Goal: Transaction & Acquisition: Book appointment/travel/reservation

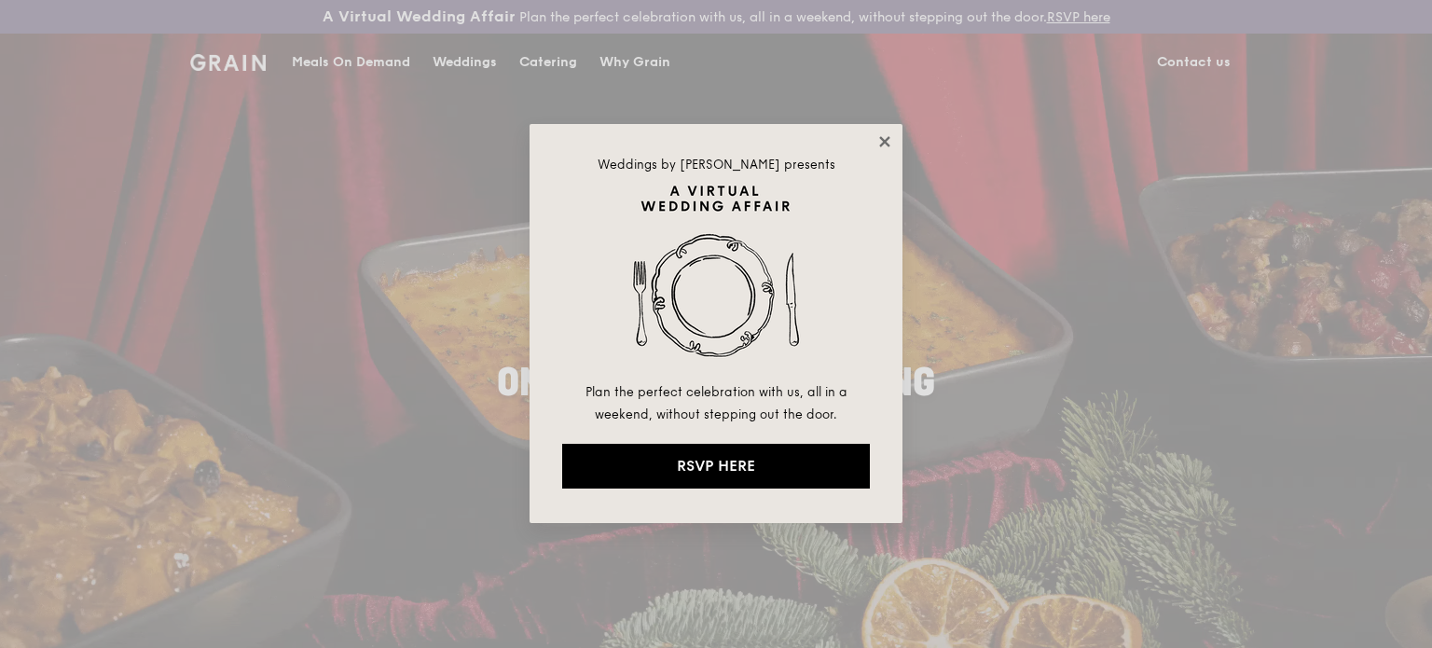
click at [878, 138] on icon at bounding box center [885, 141] width 17 height 17
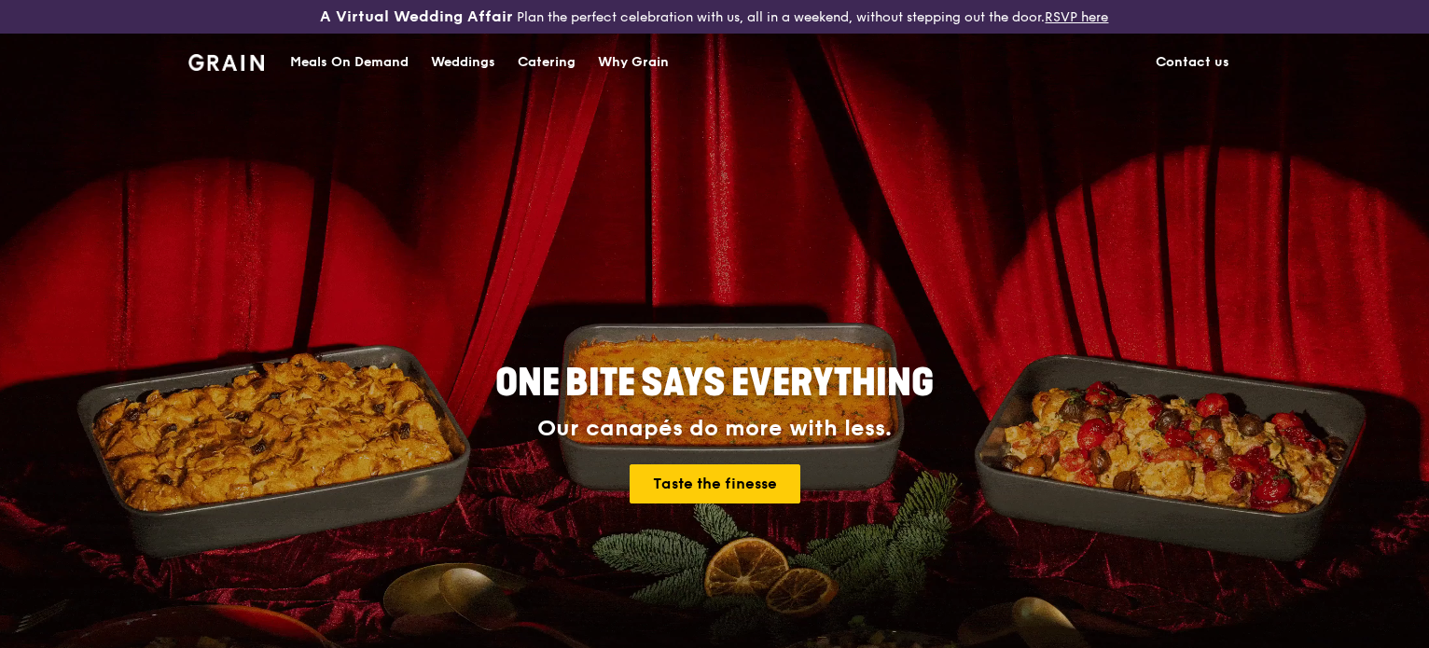
click at [335, 63] on div "Meals On Demand" at bounding box center [349, 63] width 118 height 56
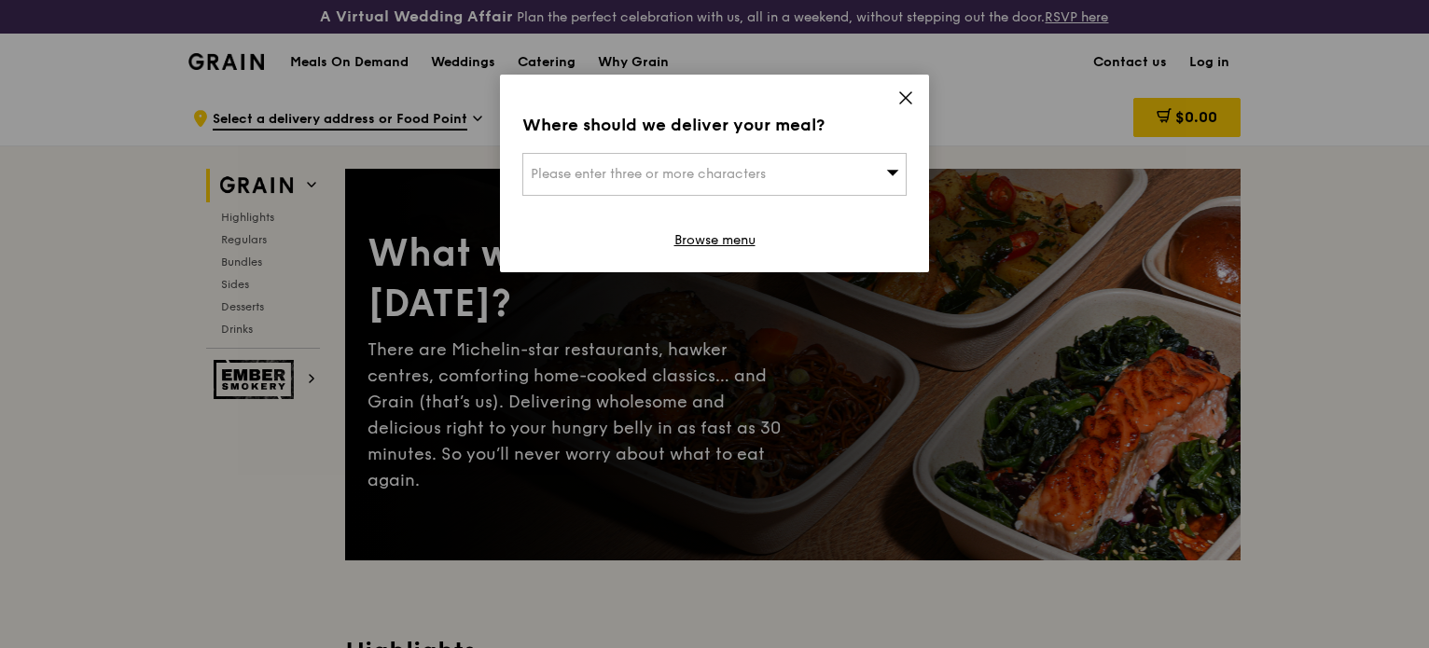
click at [640, 169] on span "Please enter three or more characters" at bounding box center [648, 174] width 235 height 16
type input "adelphi"
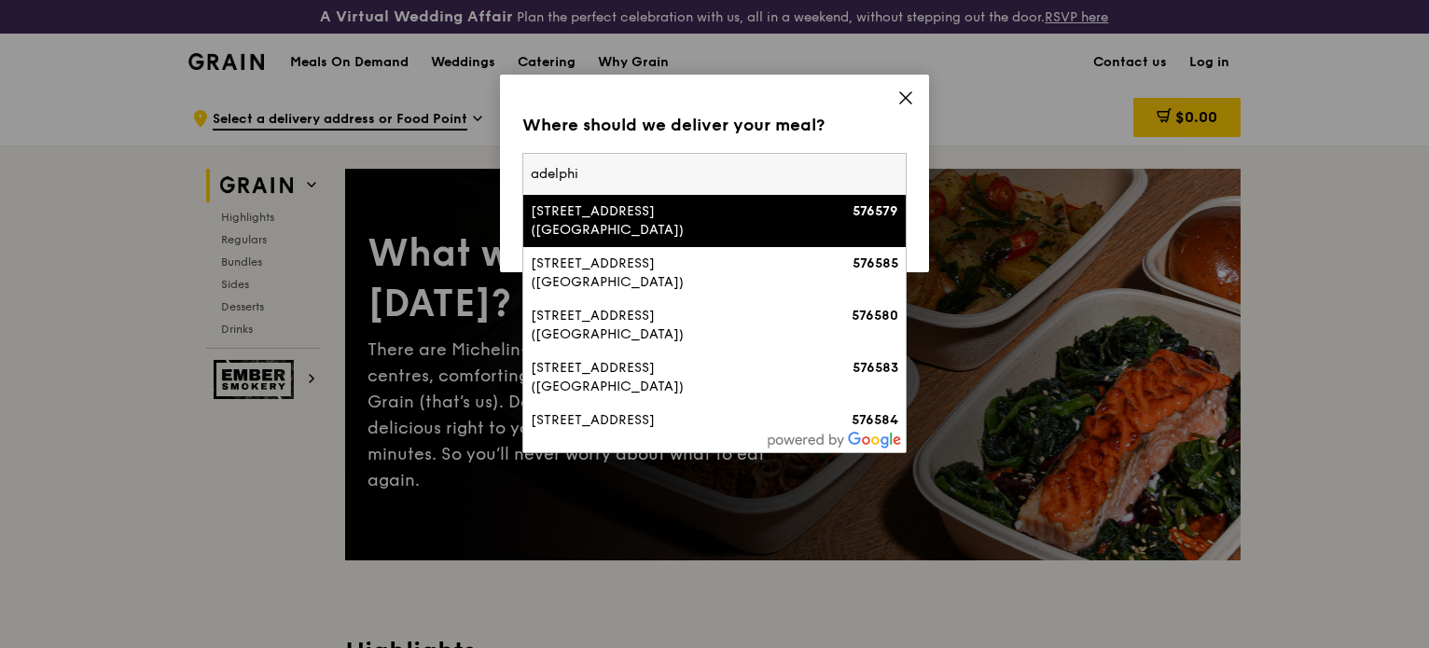
drag, startPoint x: 593, startPoint y: 173, endPoint x: 470, endPoint y: 168, distance: 123.2
click at [471, 171] on div "Where should we deliver your meal? Please enter three or more characters [GEOGR…" at bounding box center [714, 324] width 1429 height 648
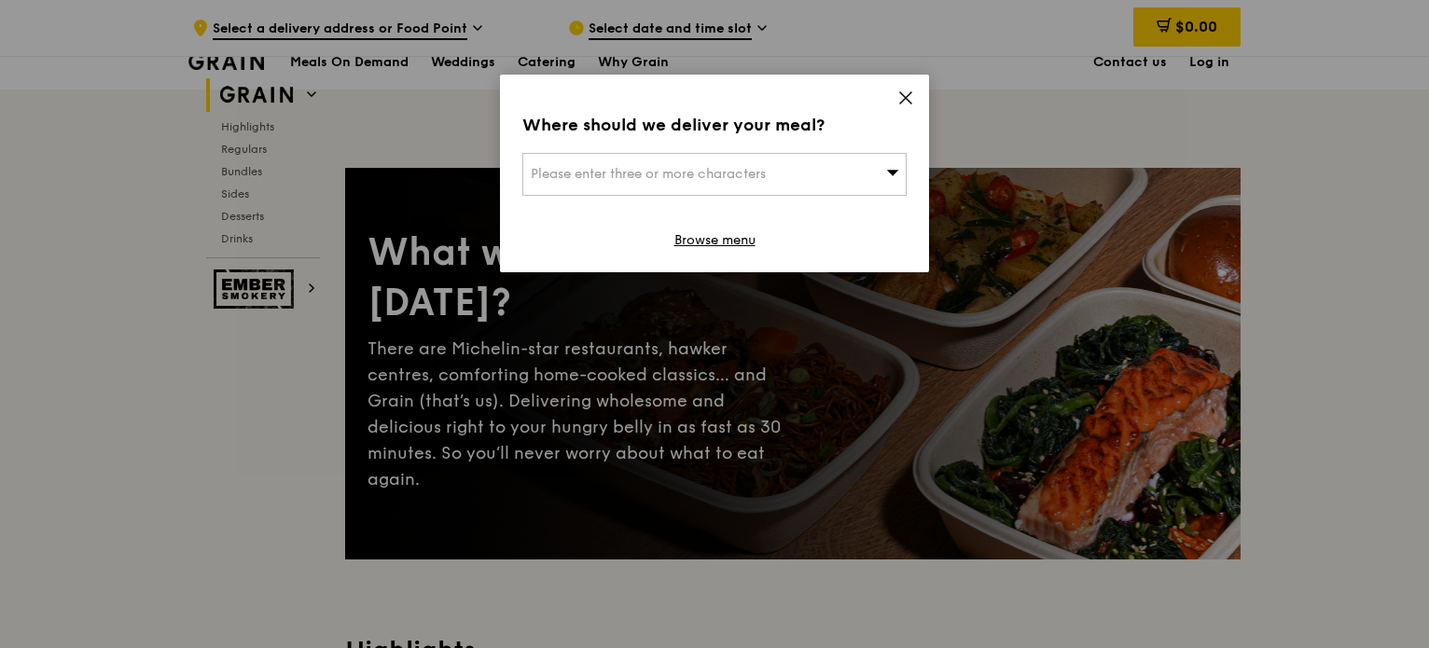
scroll to position [567, 0]
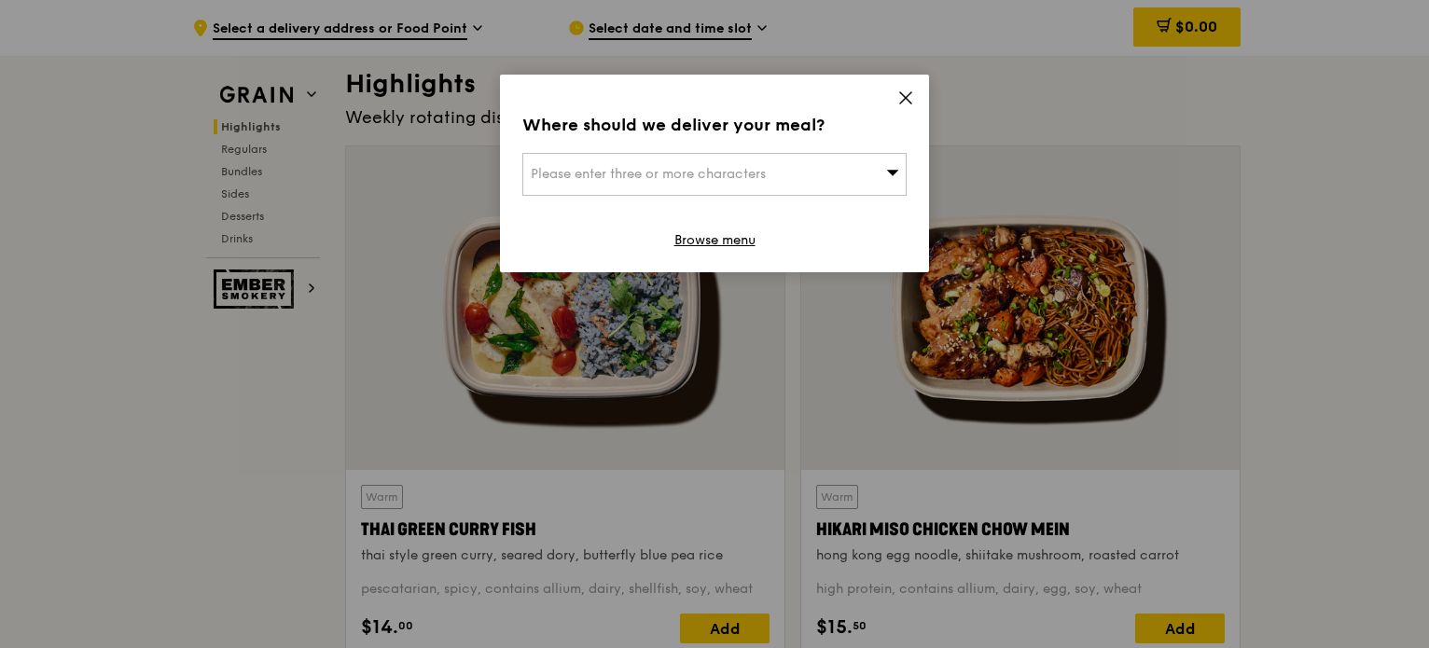
click at [640, 159] on div "Please enter three or more characters" at bounding box center [714, 174] width 384 height 43
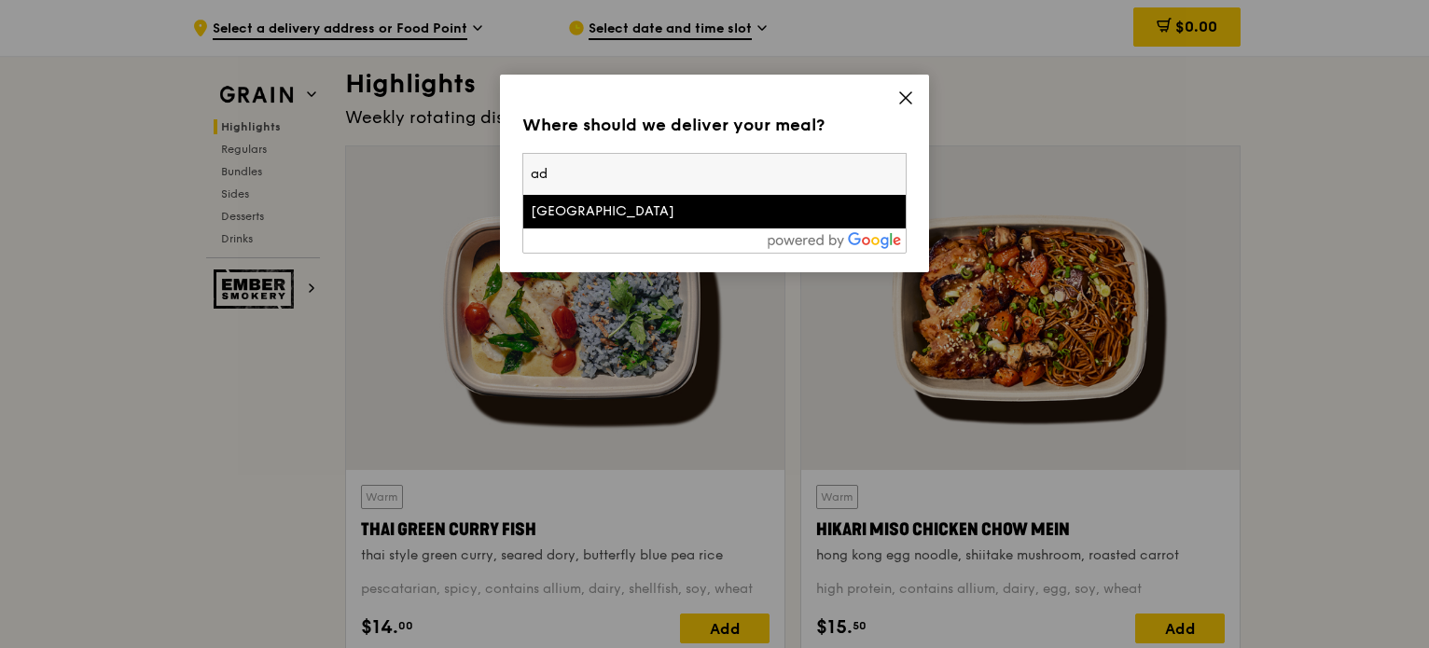
type input "a"
type input "The Adelphi"
click at [637, 208] on div "The Adelphi" at bounding box center [669, 211] width 276 height 19
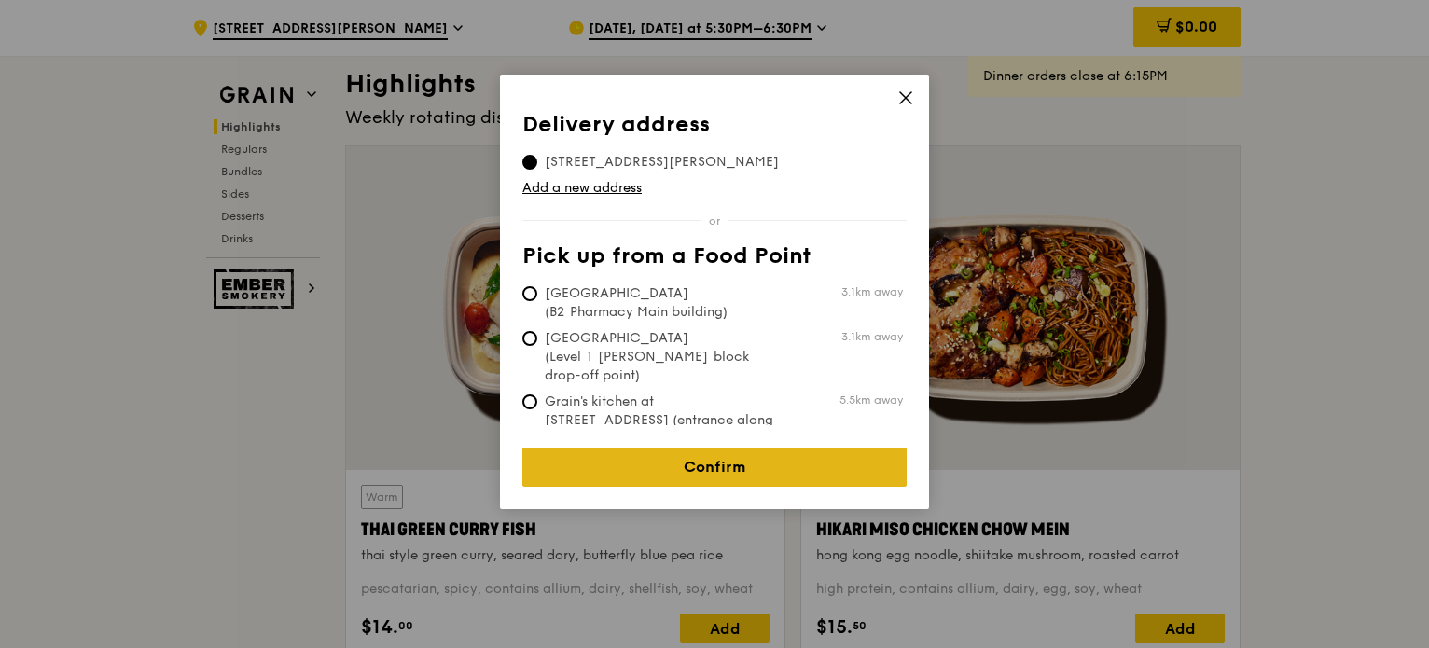
click at [709, 455] on link "Confirm" at bounding box center [714, 467] width 384 height 39
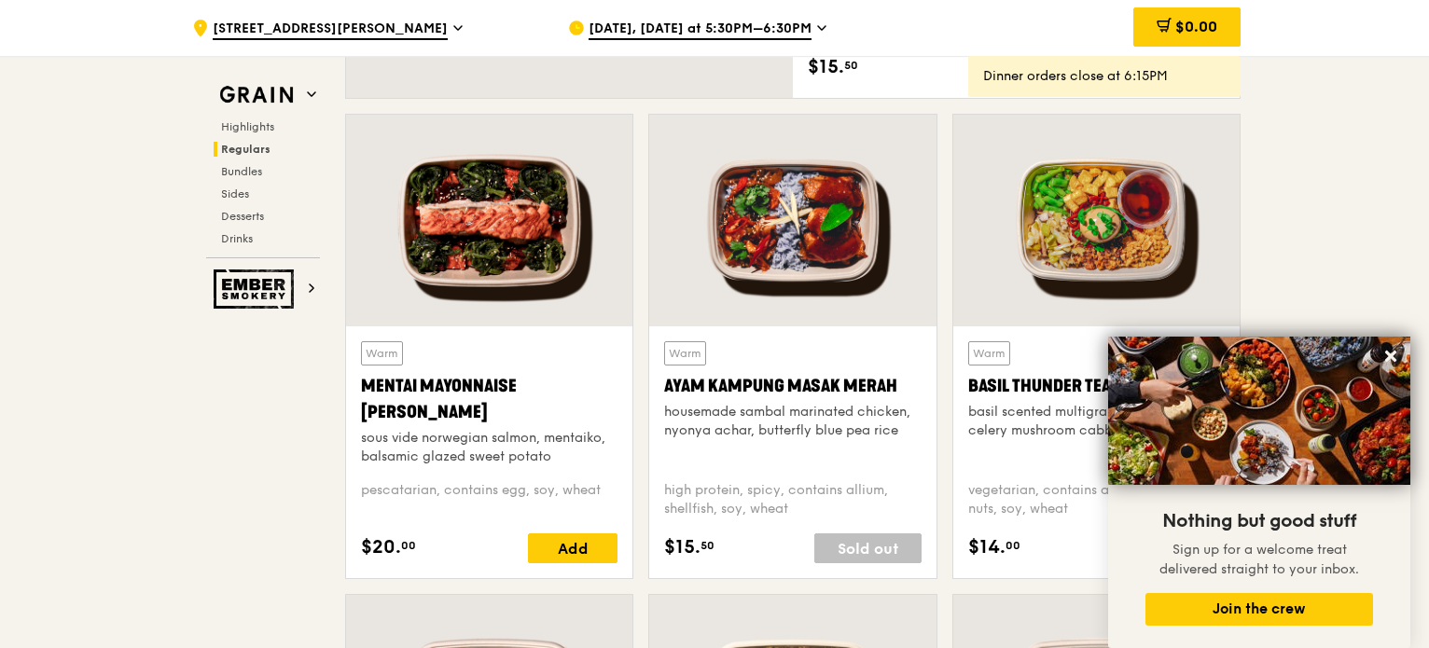
scroll to position [1686, 0]
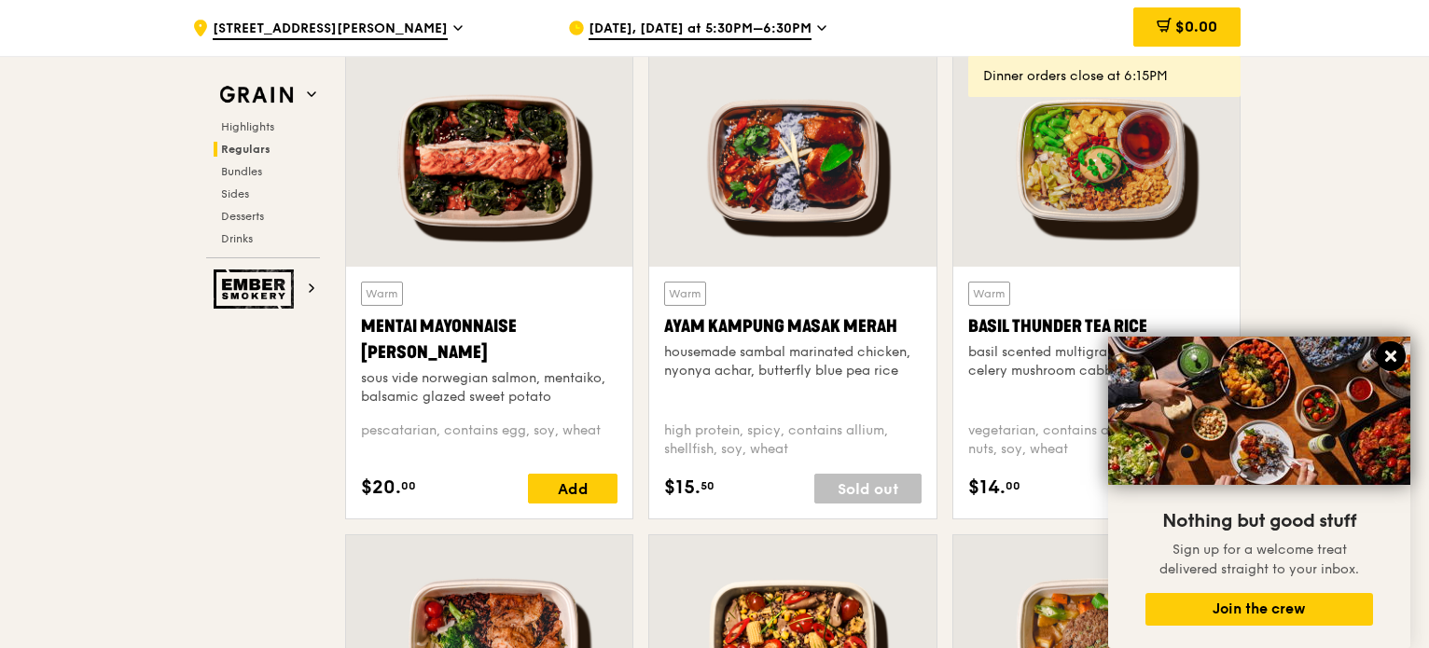
click at [1390, 355] on icon at bounding box center [1390, 356] width 11 height 11
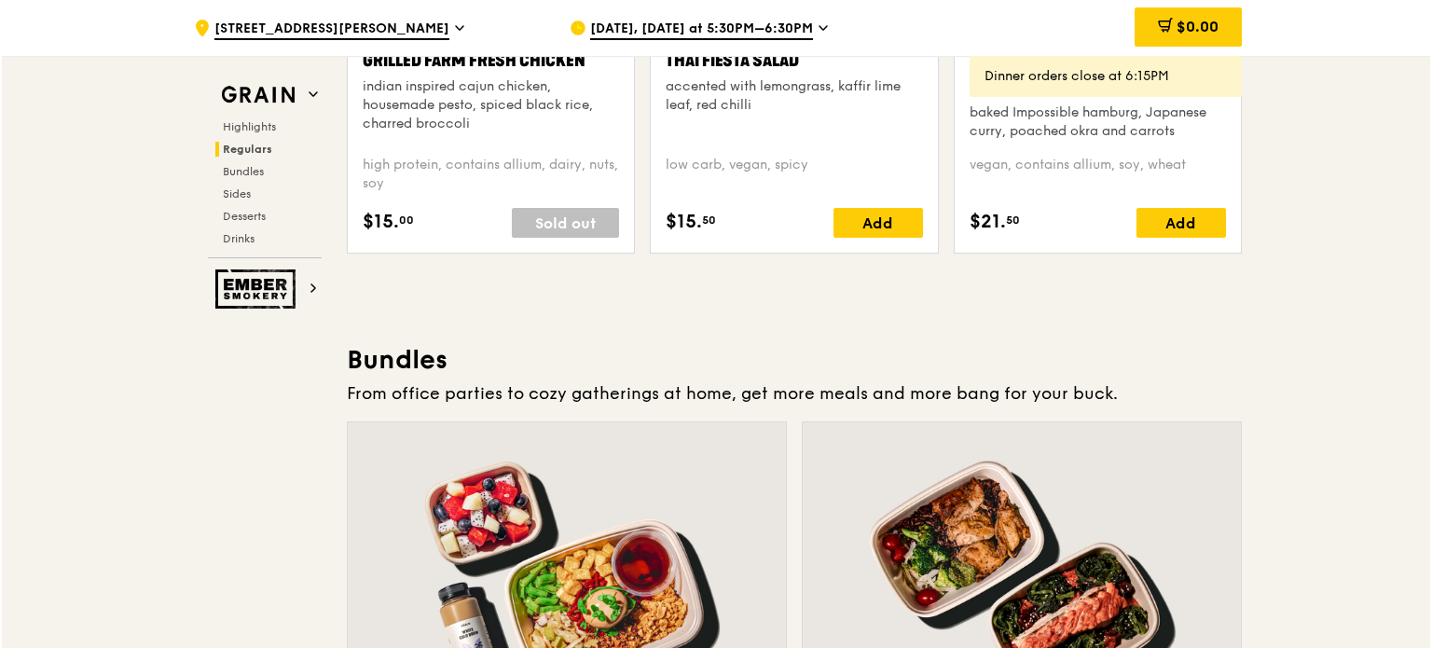
scroll to position [2805, 0]
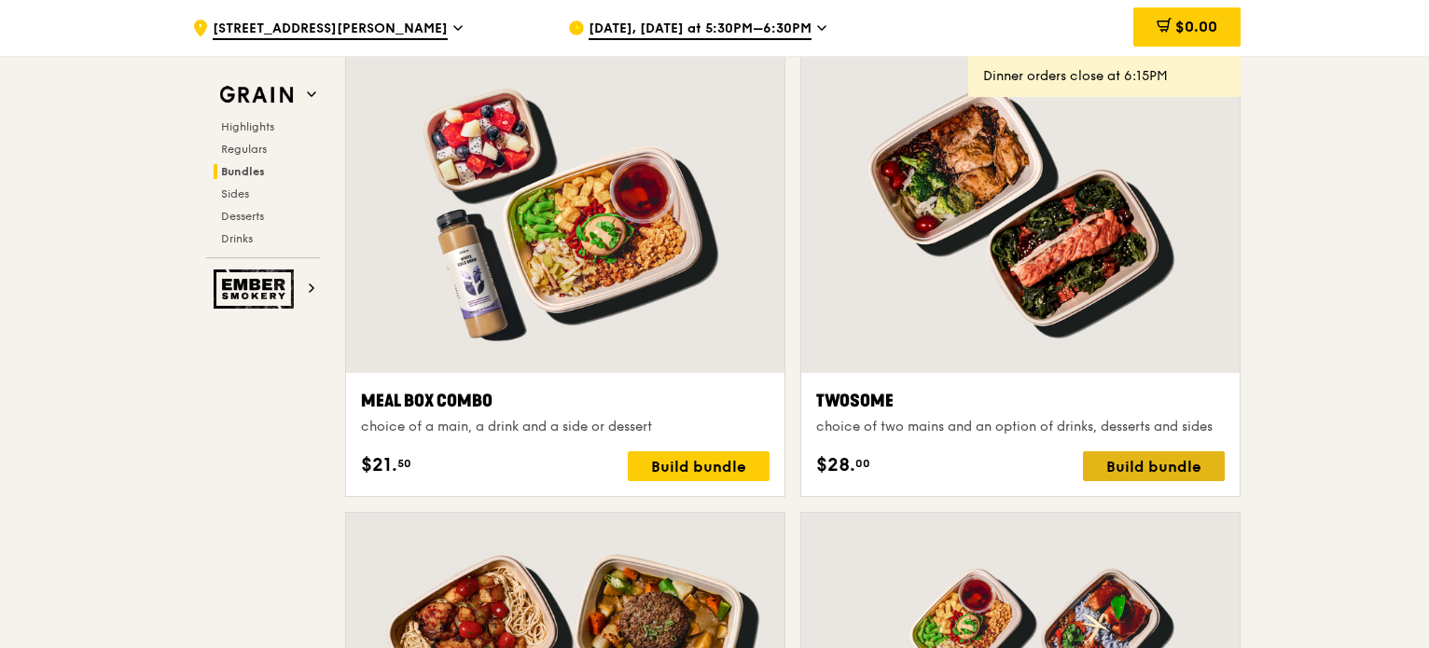
click at [1170, 457] on div "Build bundle" at bounding box center [1154, 466] width 142 height 30
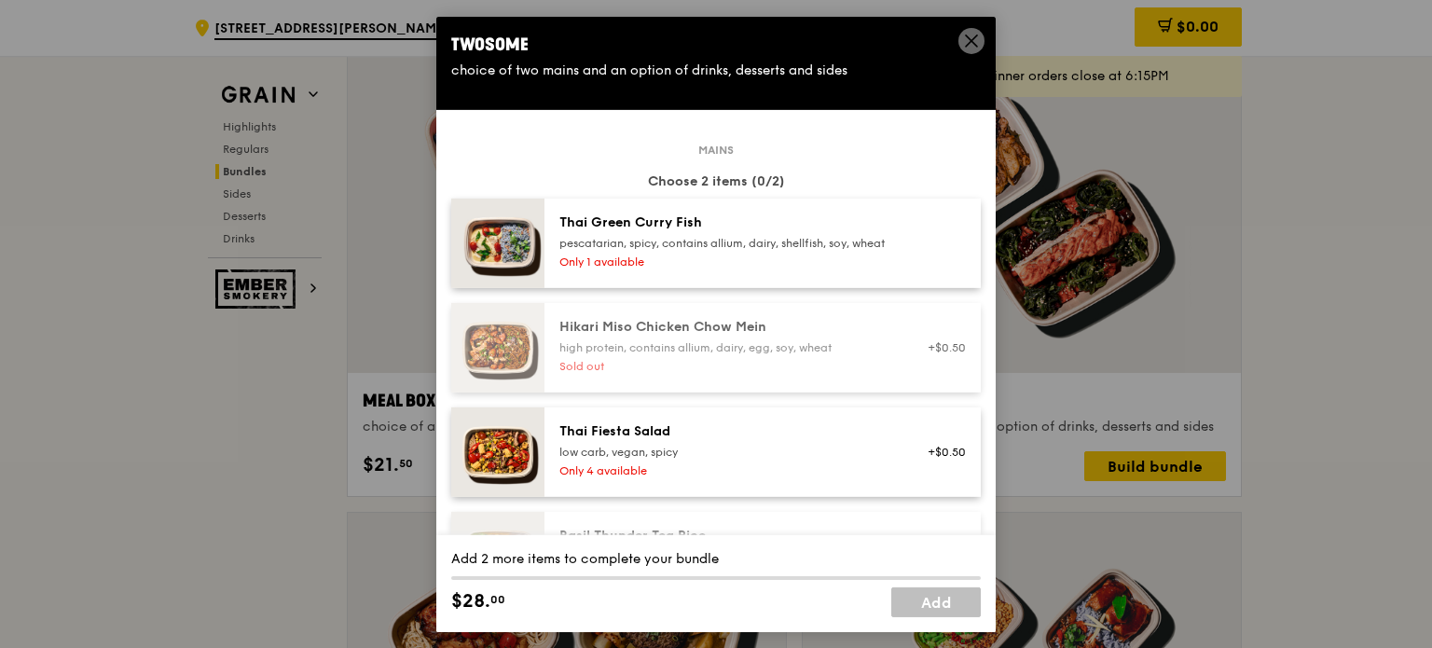
click at [765, 269] on div "Only 1 available" at bounding box center [727, 261] width 335 height 15
click at [730, 440] on div "Thai Fiesta Salad" at bounding box center [727, 431] width 335 height 19
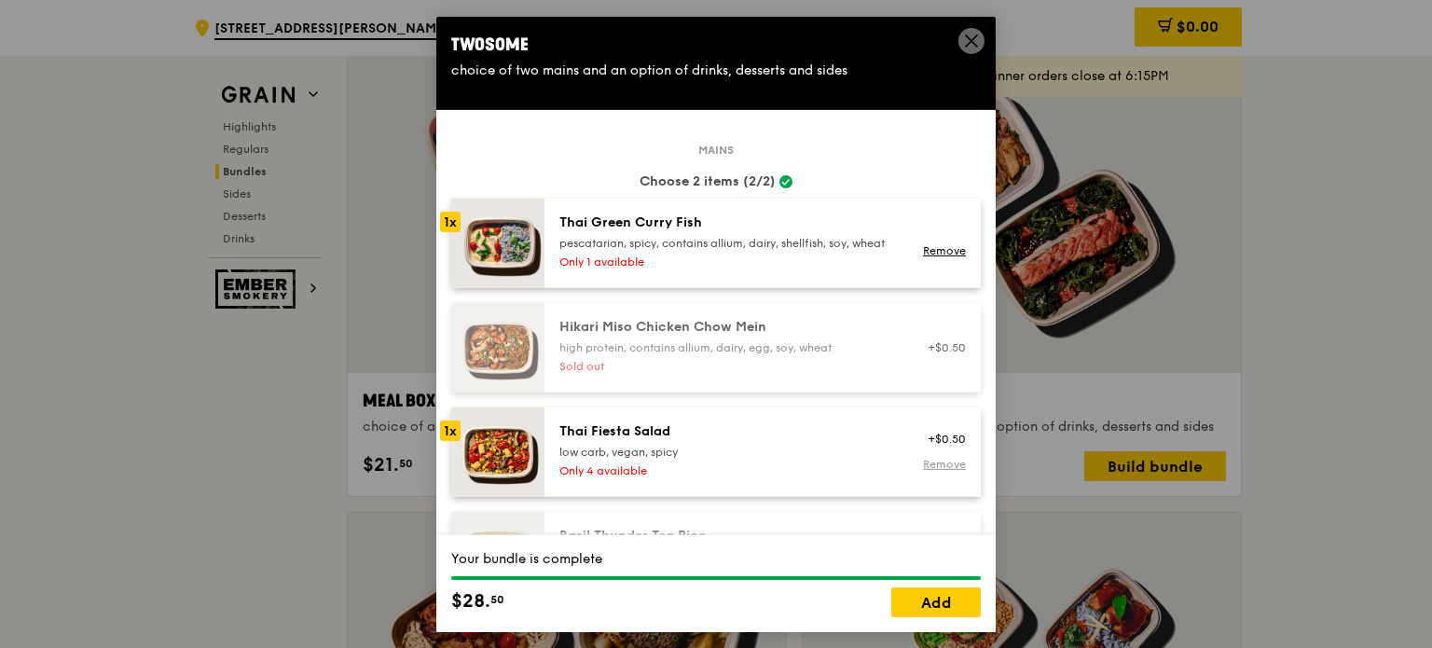
click at [923, 471] on link "Remove" at bounding box center [944, 464] width 43 height 13
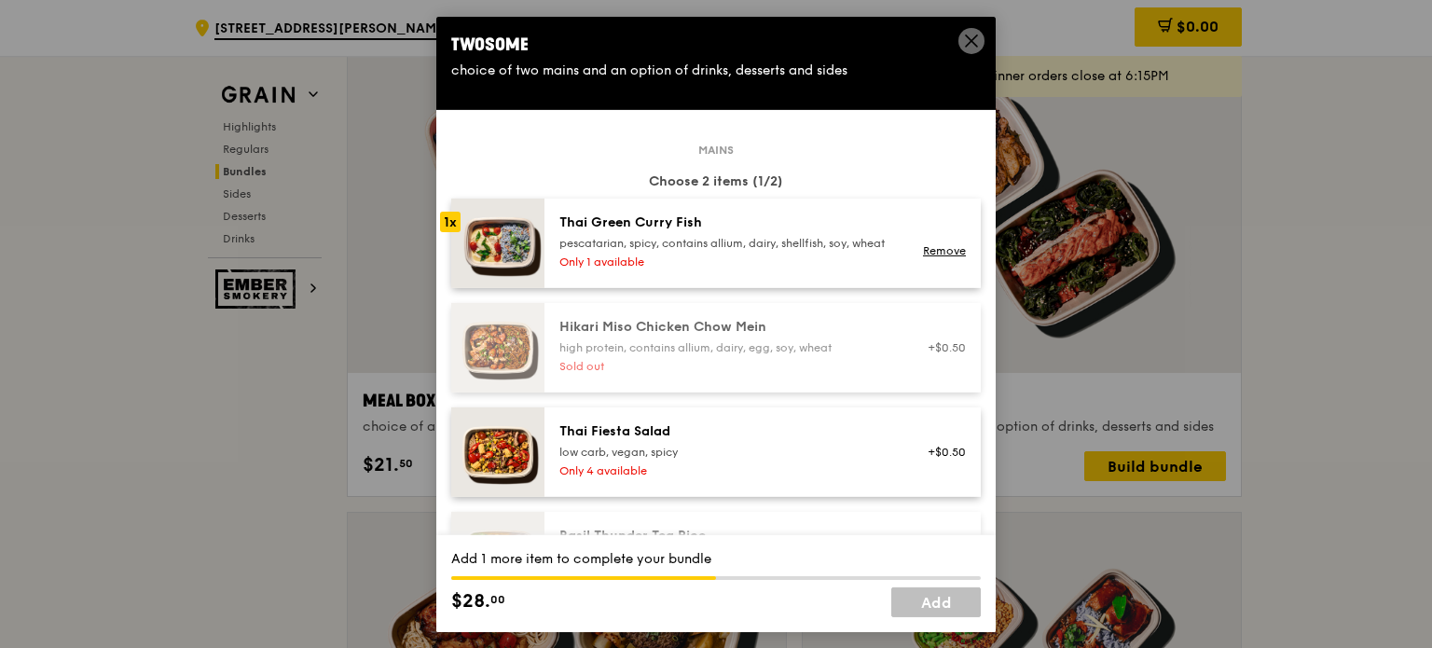
click at [763, 250] on div "pescatarian, spicy, contains allium, dairy, shellfish, soy, wheat" at bounding box center [727, 242] width 335 height 15
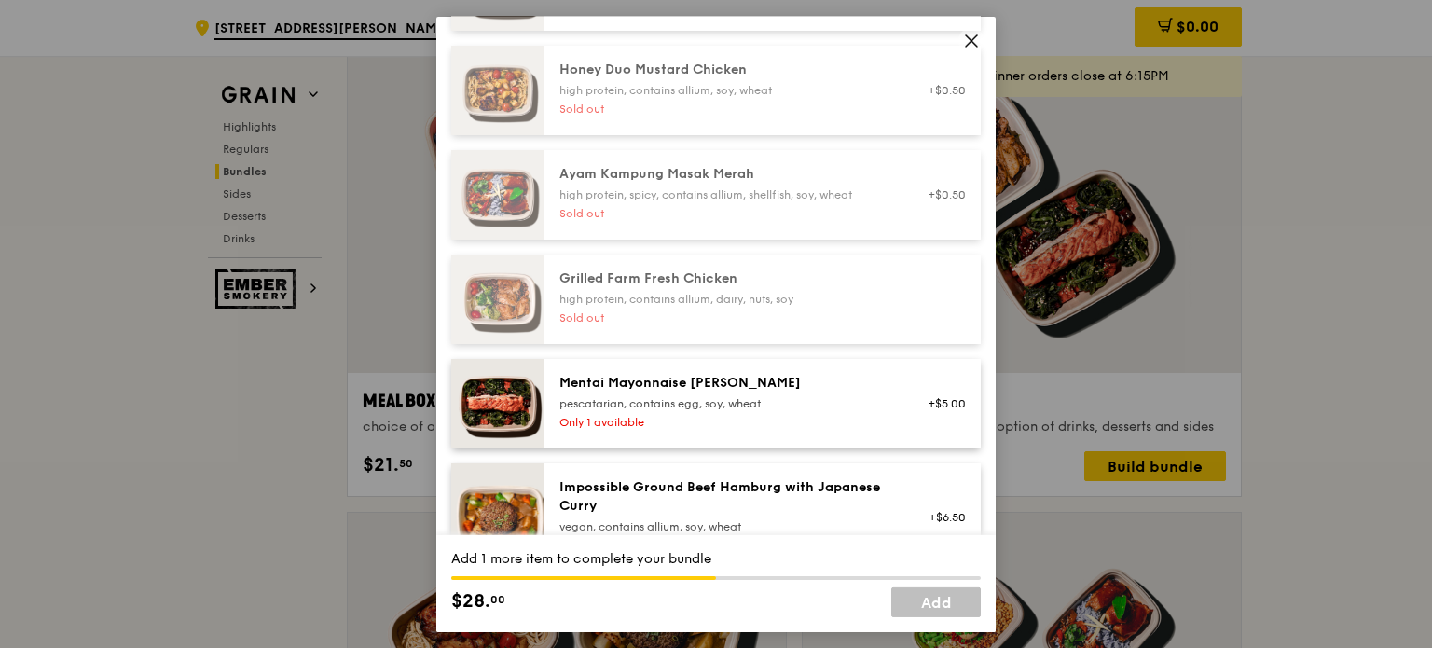
scroll to position [653, 0]
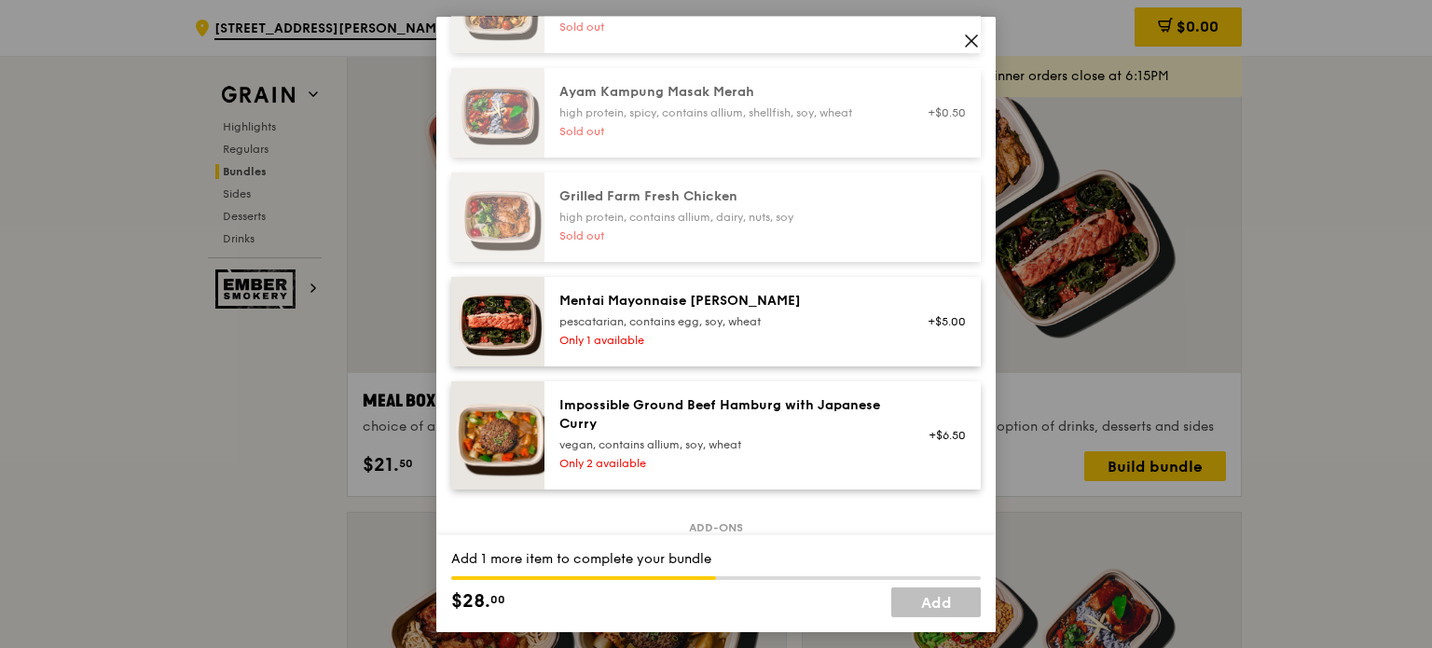
click at [697, 328] on div "pescatarian, contains egg, soy, wheat" at bounding box center [727, 320] width 335 height 15
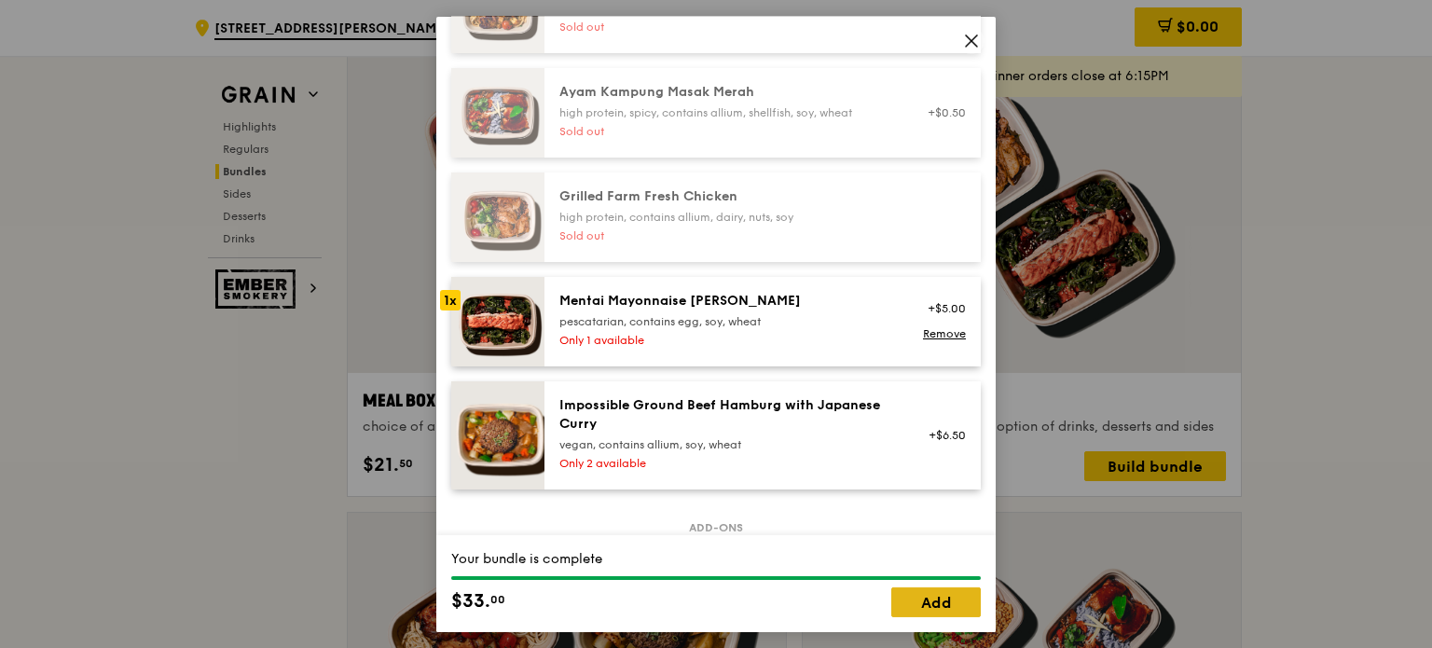
click at [914, 600] on link "Add" at bounding box center [937, 603] width 90 height 30
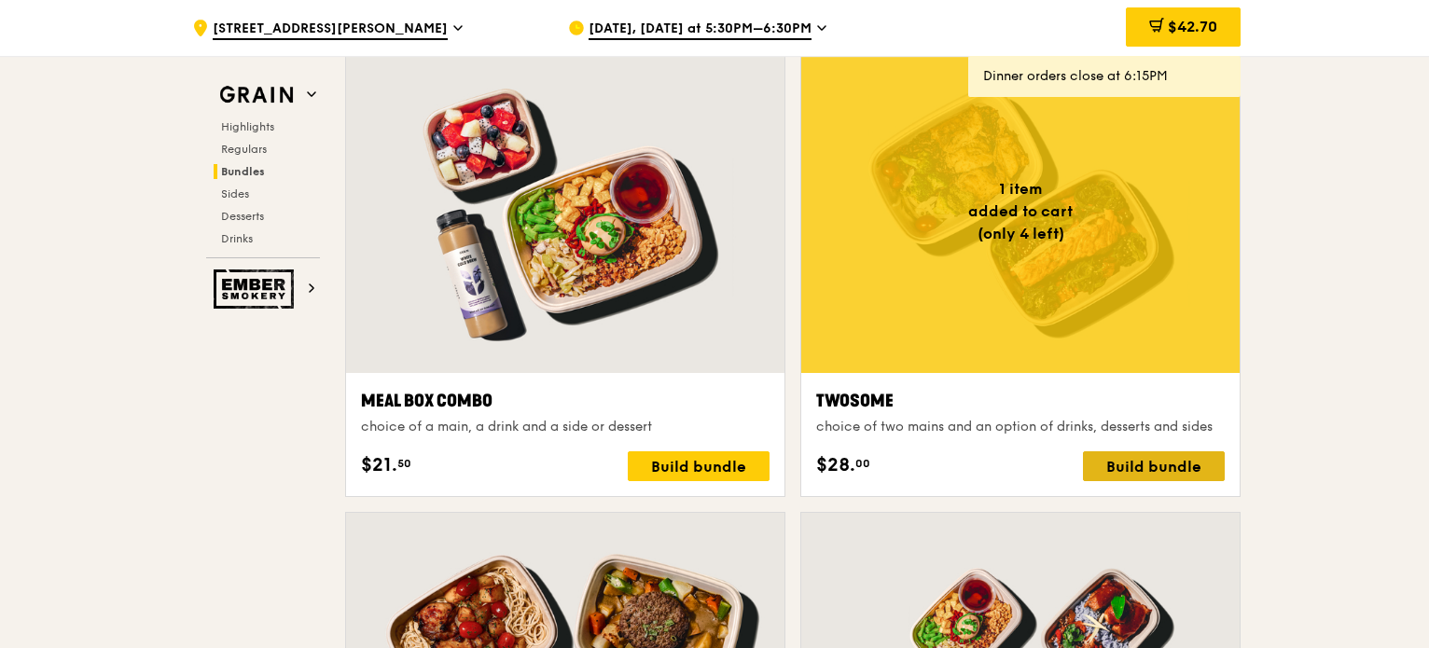
click at [1130, 471] on div "Build bundle" at bounding box center [1154, 466] width 142 height 30
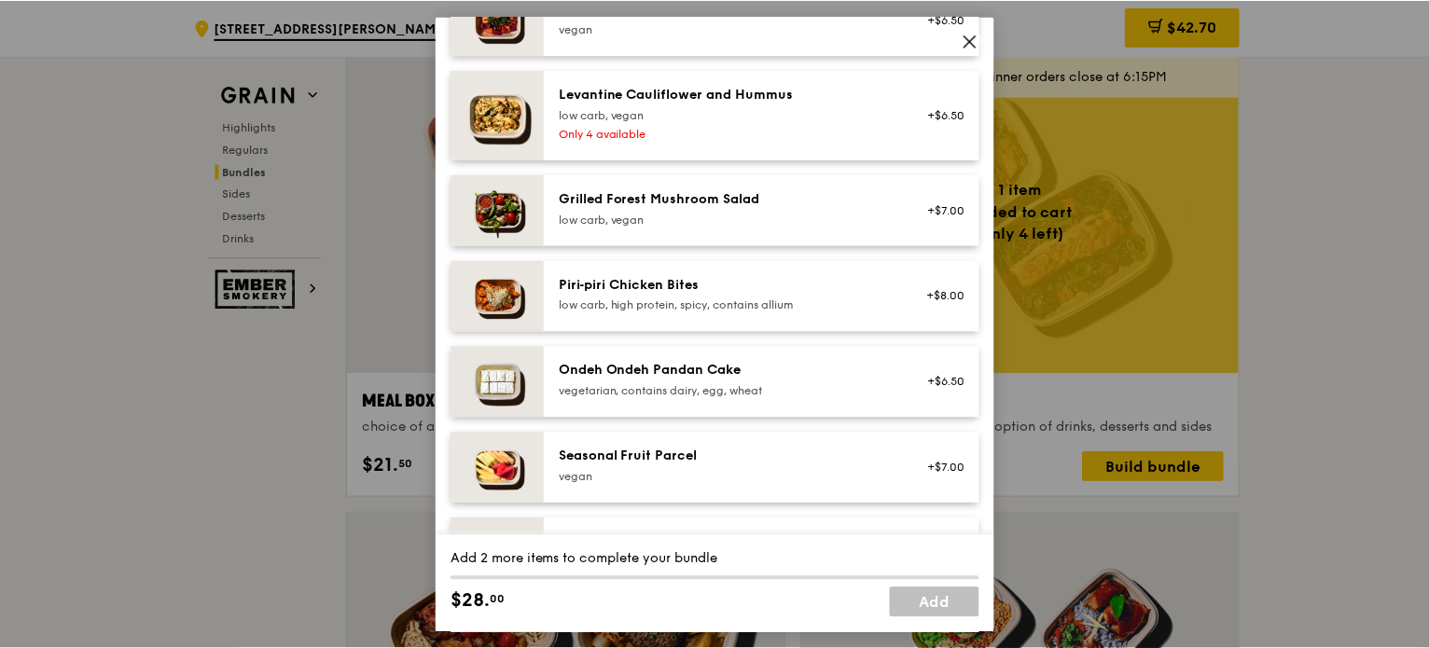
scroll to position [1212, 0]
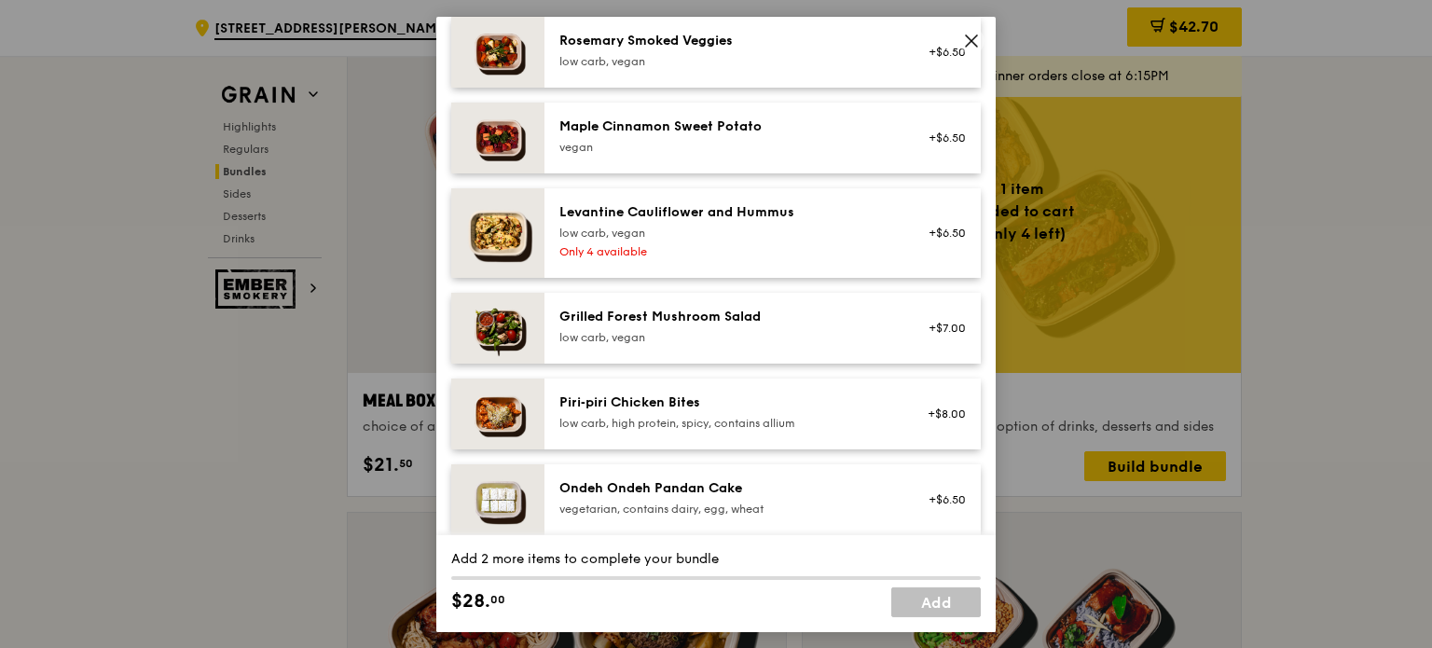
click at [974, 33] on icon at bounding box center [971, 40] width 17 height 17
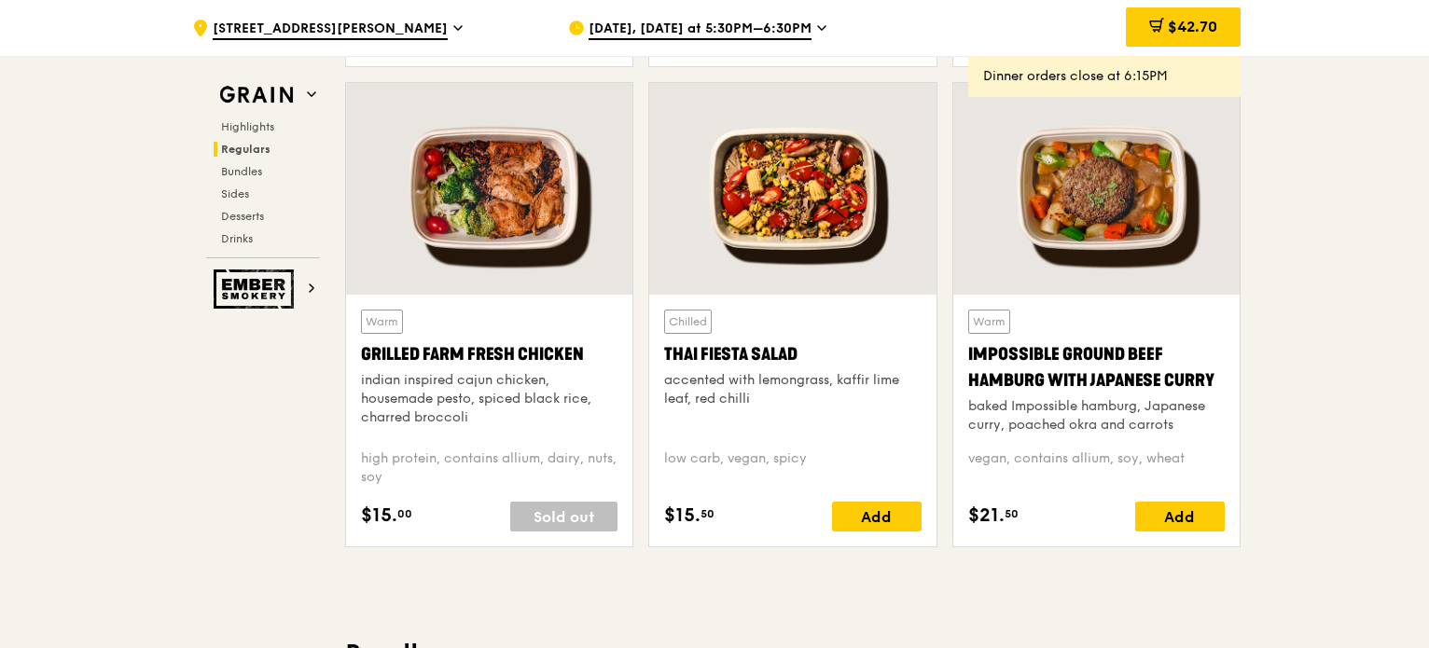
scroll to position [1873, 0]
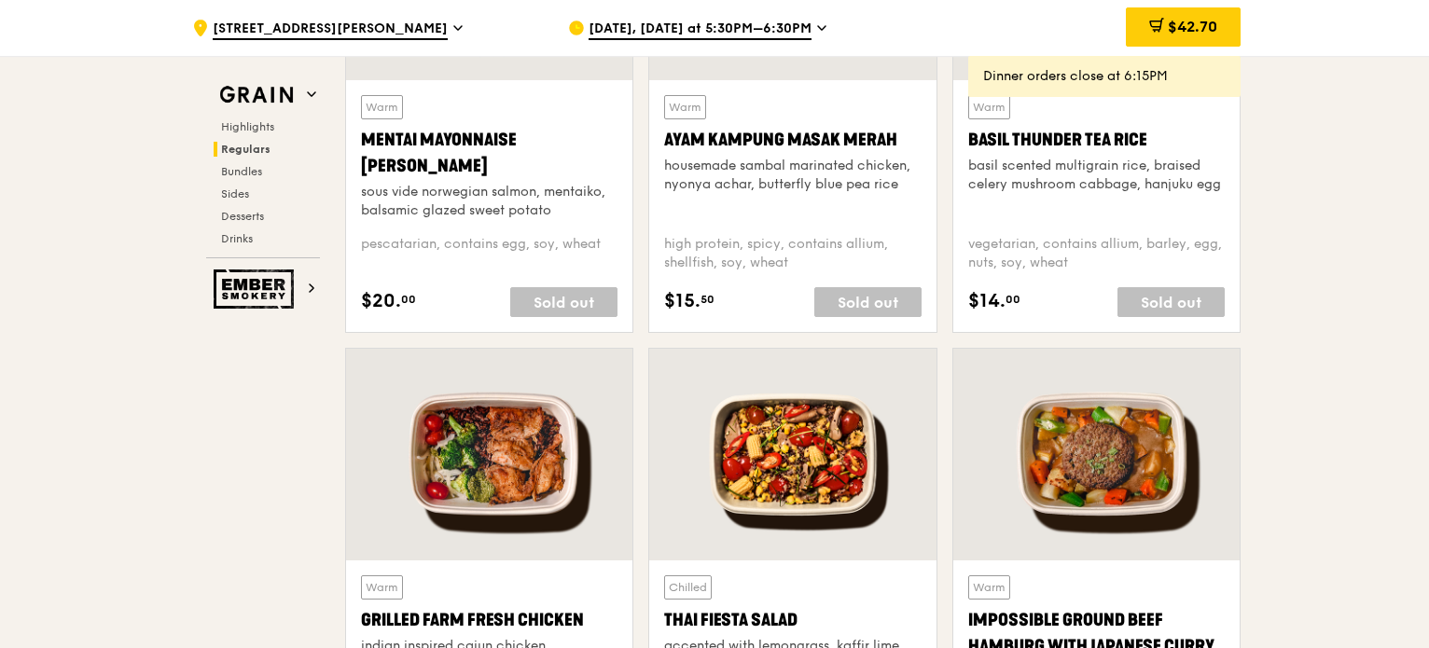
click at [612, 29] on span "[DATE], [DATE] at 5:30PM–6:30PM" at bounding box center [699, 30] width 223 height 21
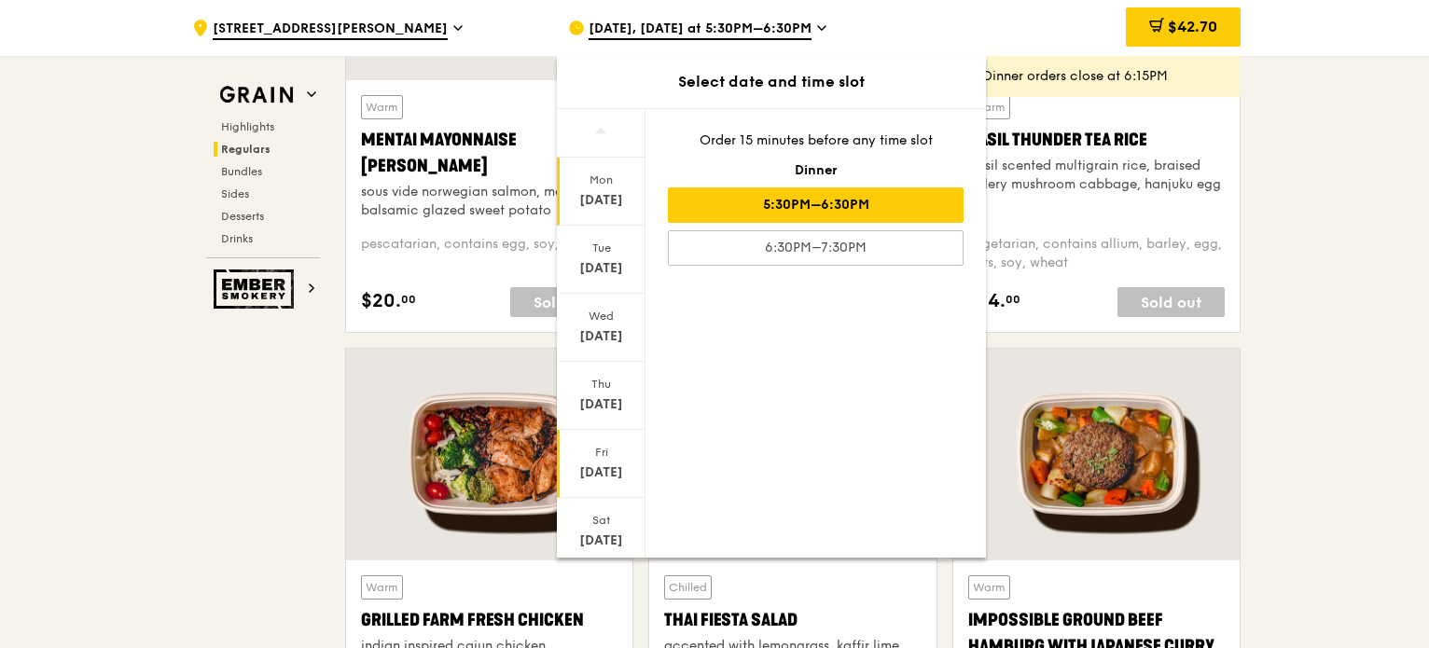
click at [597, 450] on div "Fri" at bounding box center [601, 452] width 83 height 15
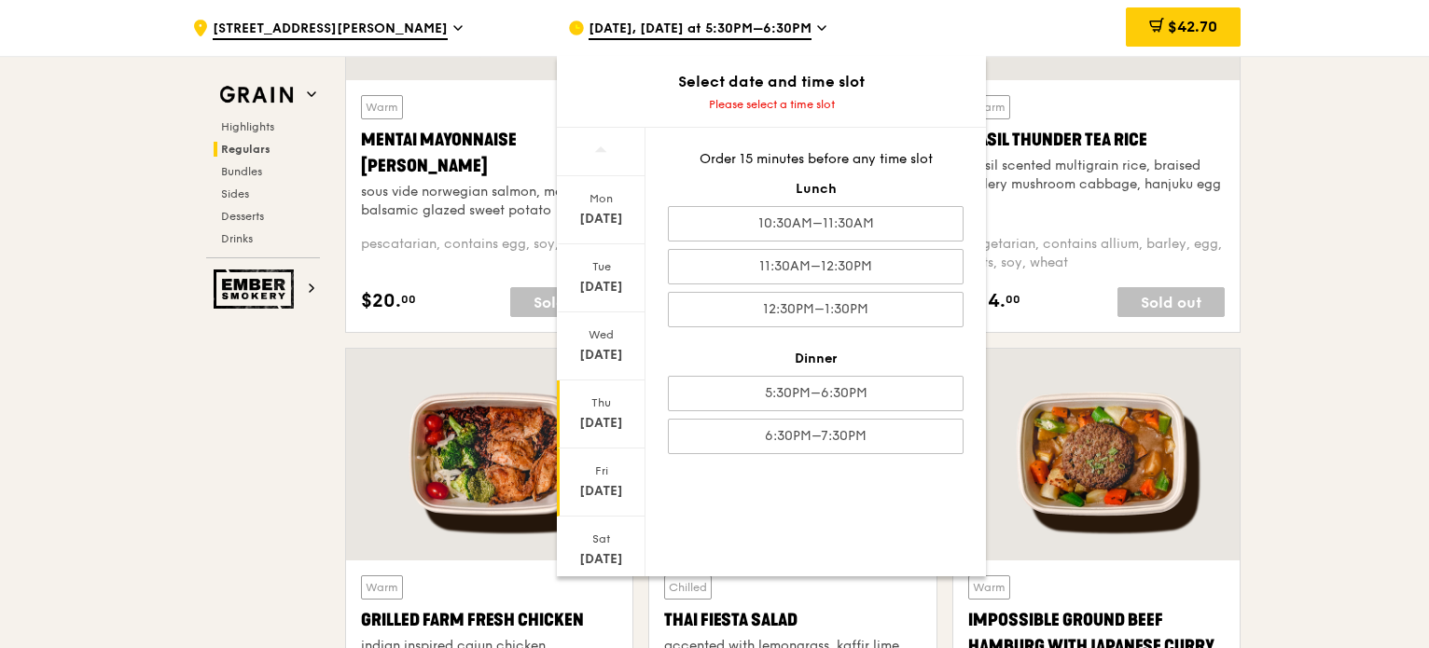
click at [593, 417] on div "[DATE]" at bounding box center [601, 423] width 83 height 19
click at [595, 479] on div "[DATE]" at bounding box center [601, 483] width 89 height 68
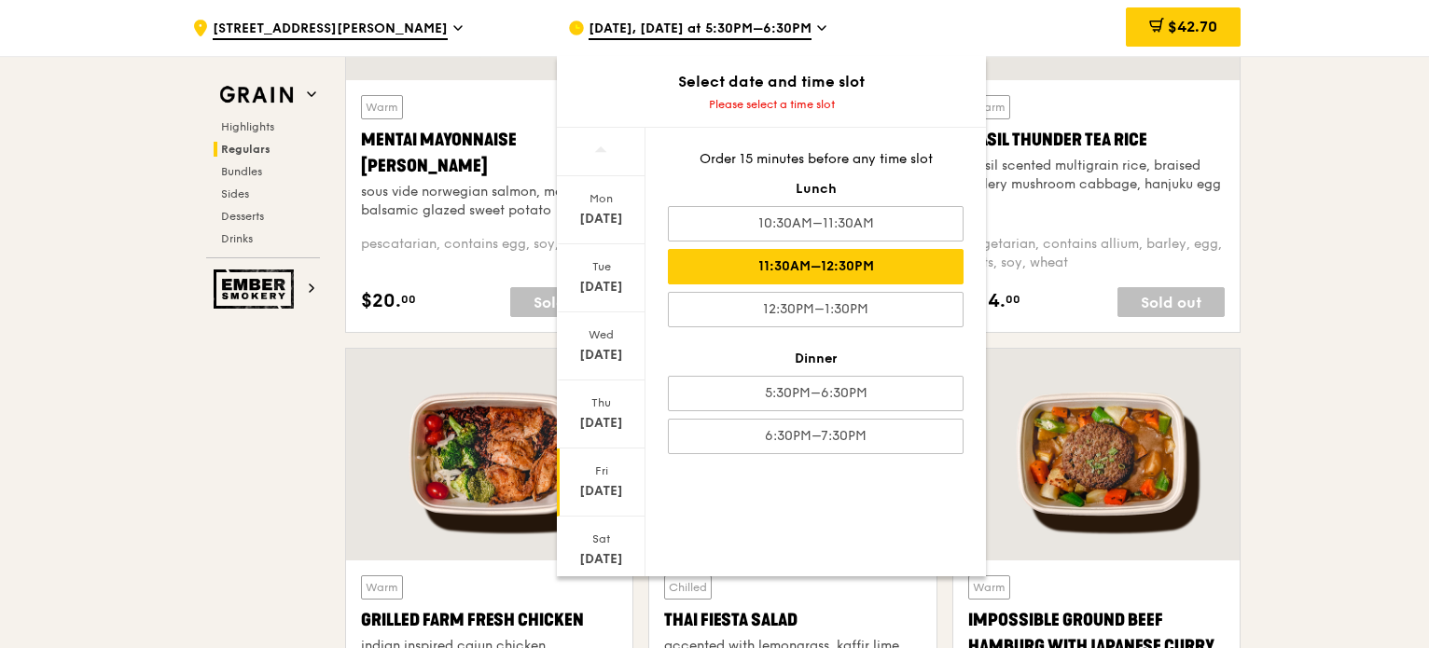
click at [802, 269] on div "11:30AM–12:30PM" at bounding box center [816, 266] width 296 height 35
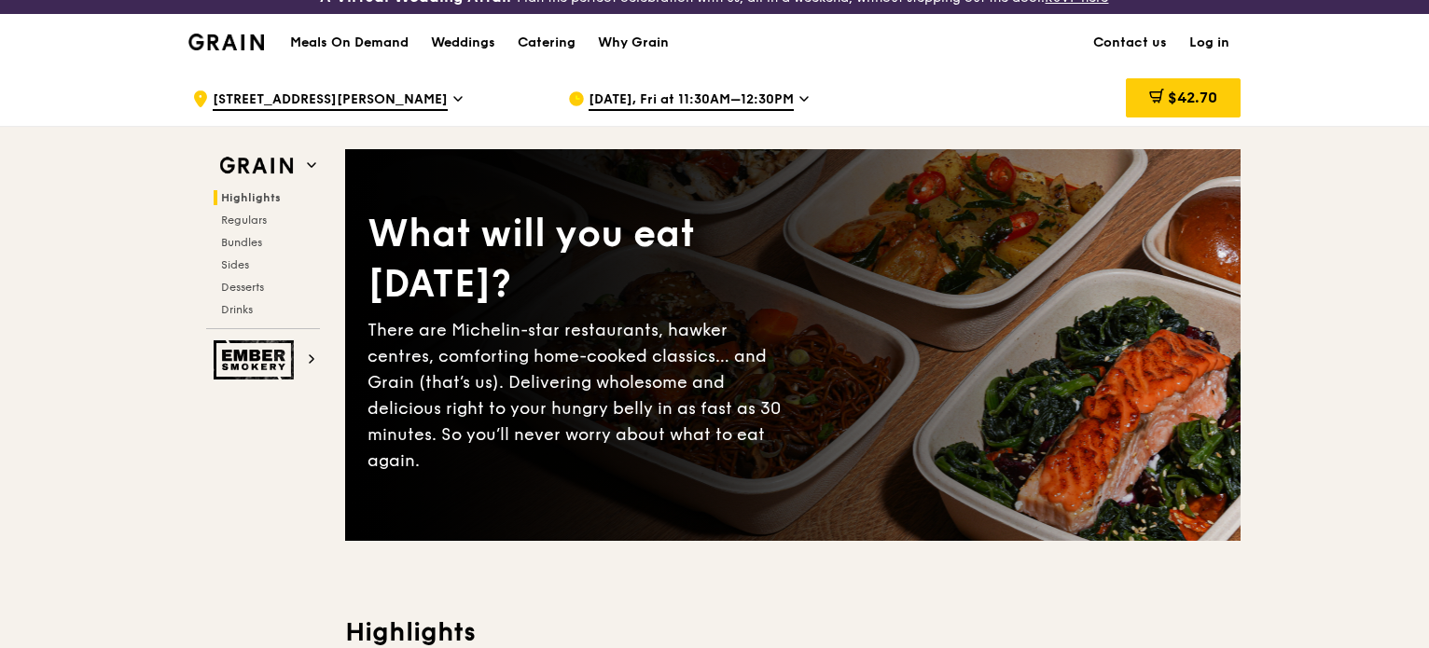
scroll to position [0, 0]
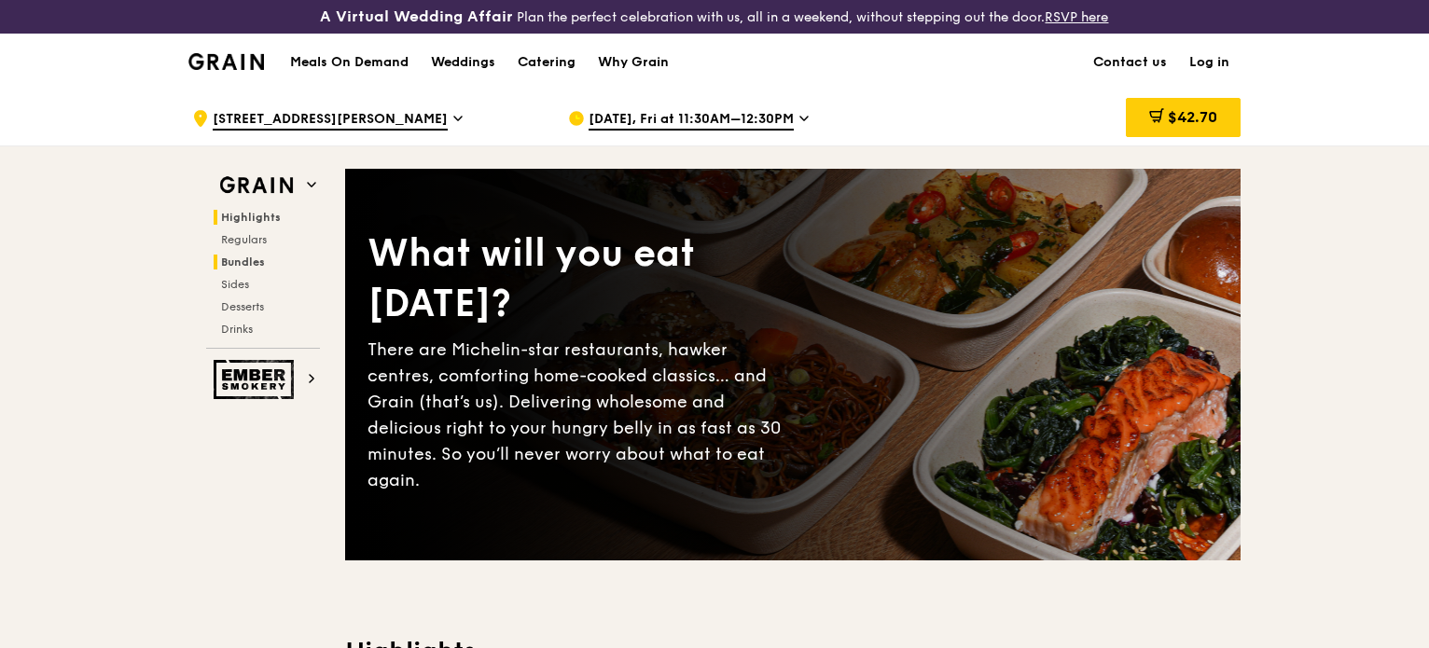
click at [239, 256] on span "Bundles" at bounding box center [243, 262] width 44 height 13
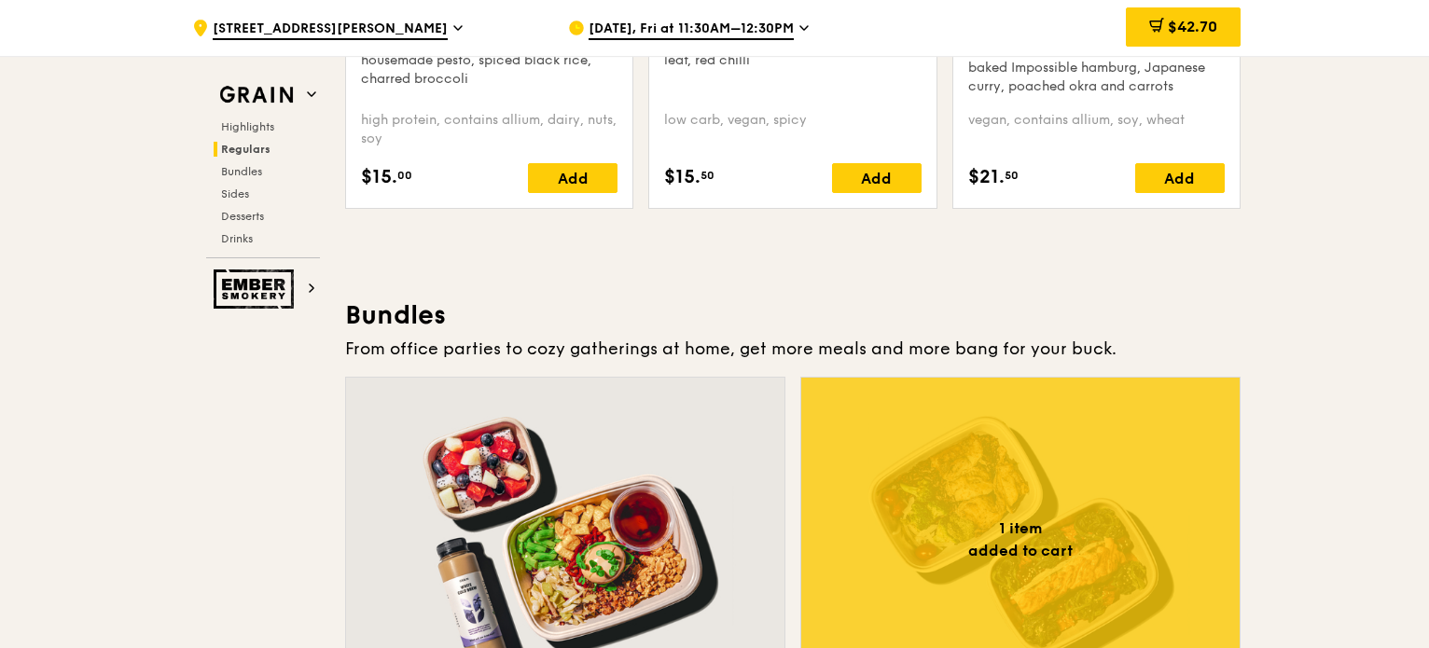
scroll to position [2700, 0]
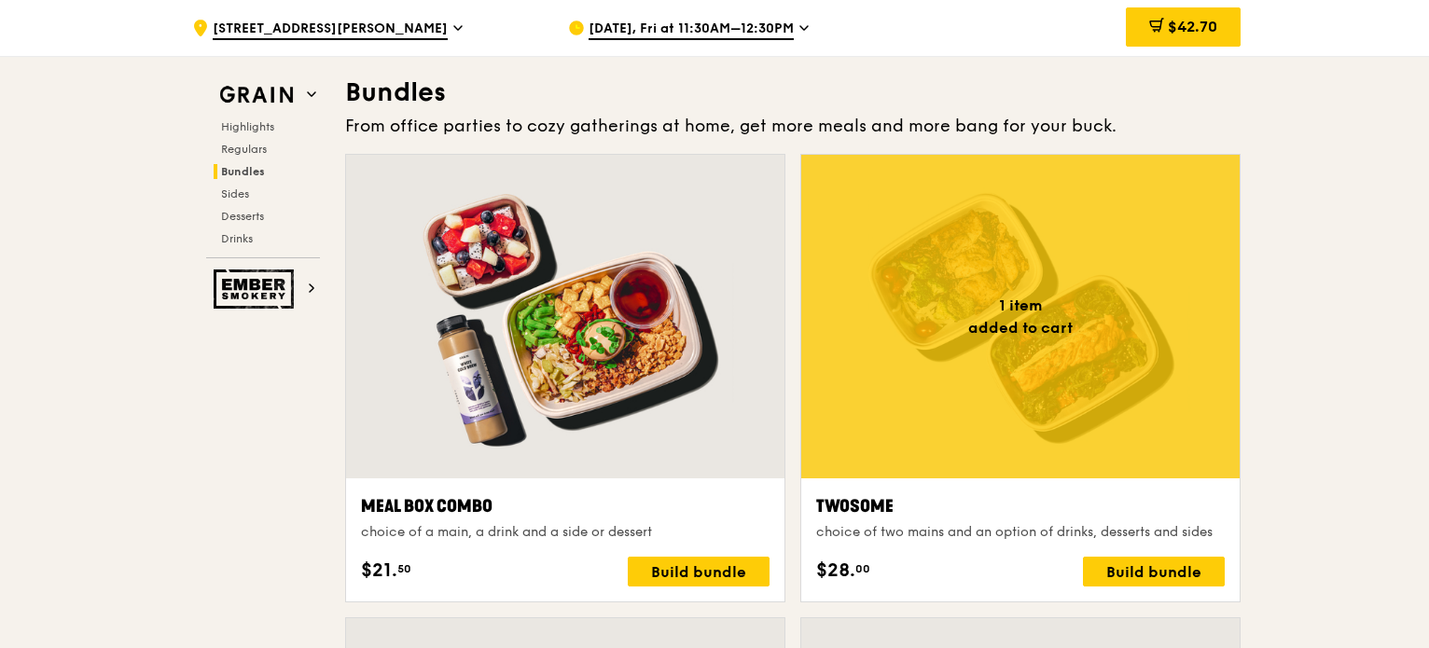
click at [1067, 526] on div "choice of two mains and an option of drinks, desserts and sides" at bounding box center [1020, 532] width 408 height 19
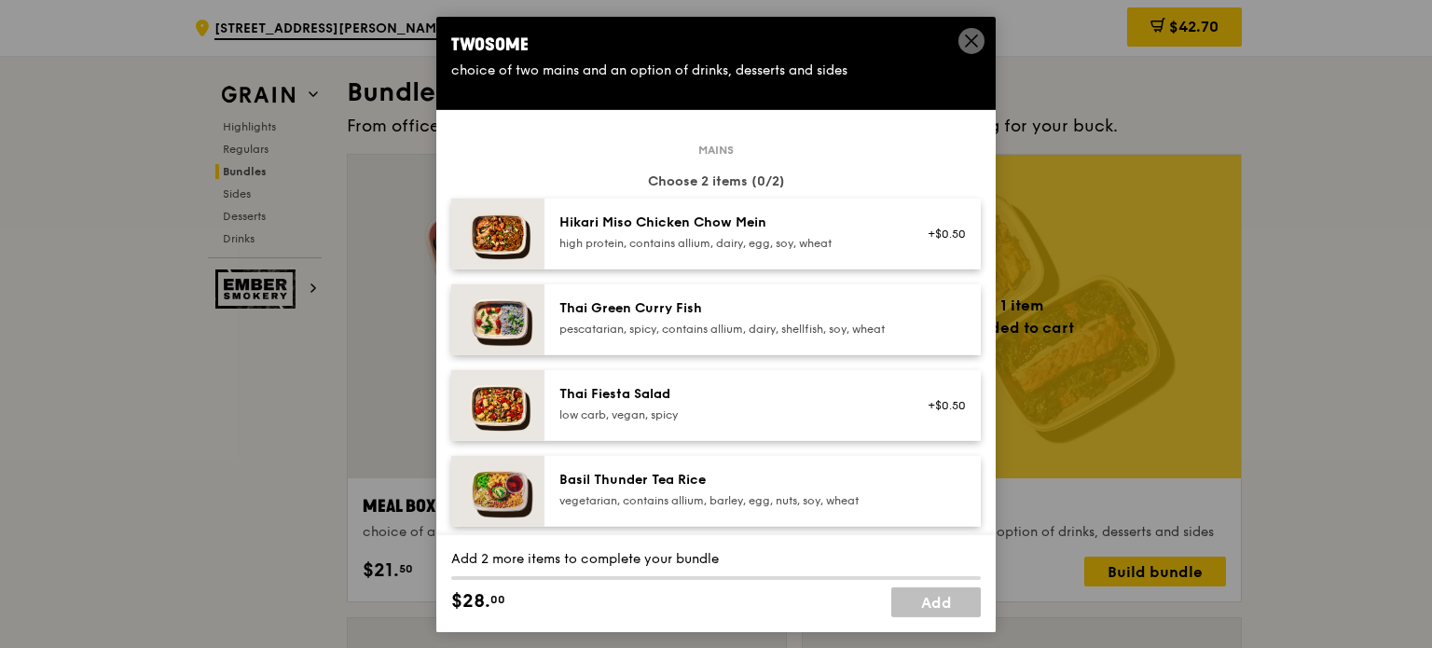
click at [601, 298] on div "Thai Green Curry Fish" at bounding box center [727, 307] width 335 height 19
click at [685, 489] on div "Basil Thunder Tea Rice" at bounding box center [727, 479] width 335 height 19
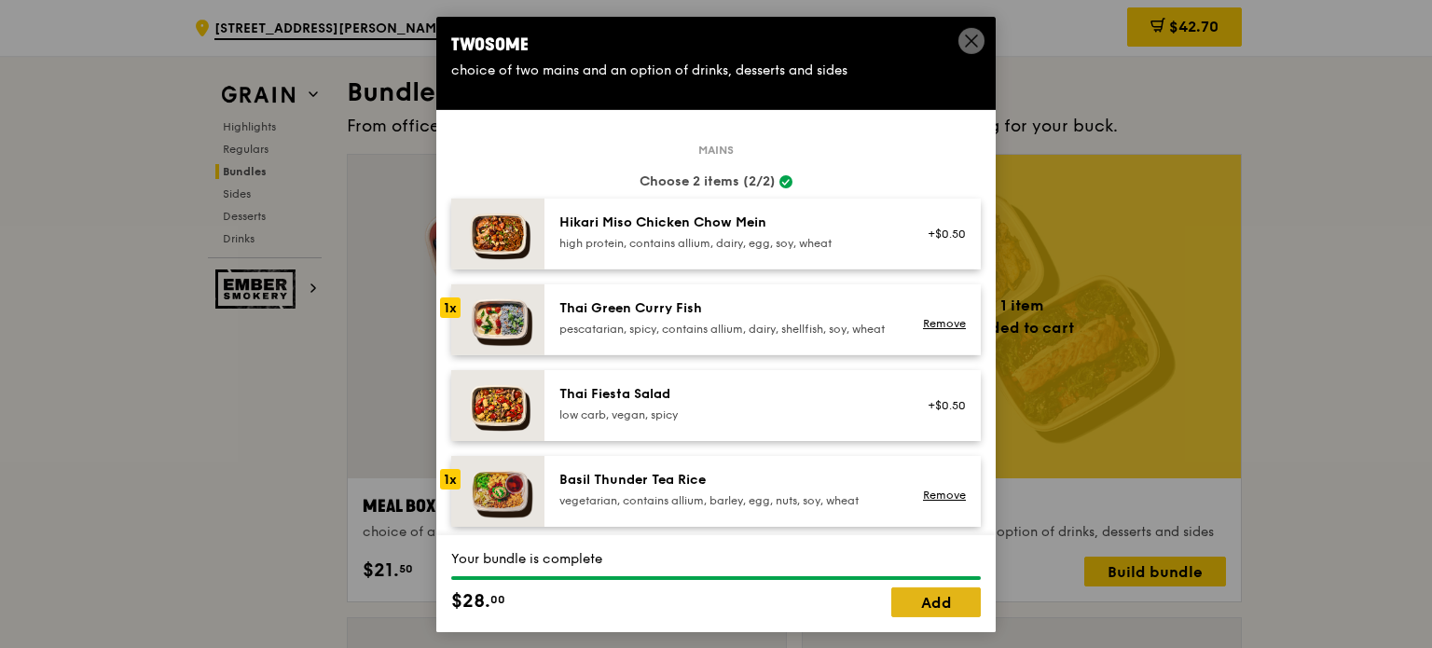
click at [919, 600] on link "Add" at bounding box center [937, 603] width 90 height 30
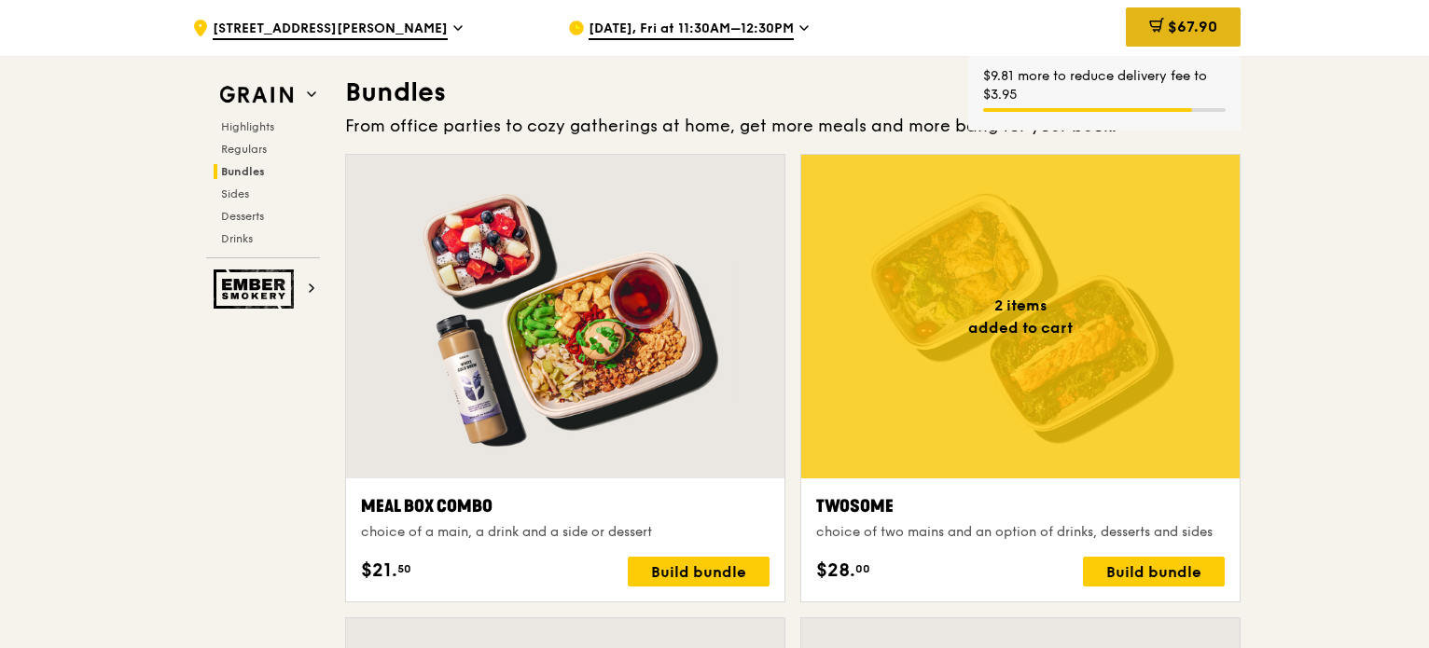
click at [1199, 35] on span "$67.90" at bounding box center [1192, 27] width 49 height 18
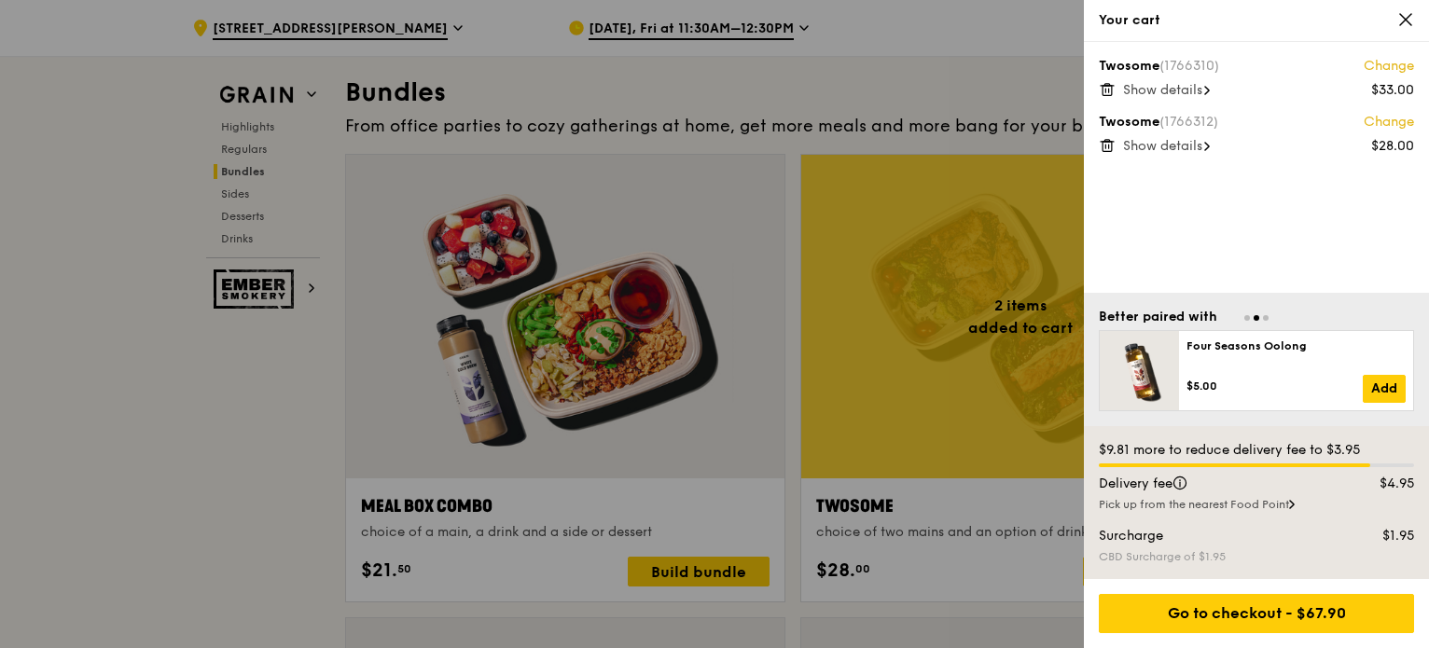
click at [1102, 89] on icon at bounding box center [1106, 90] width 9 height 9
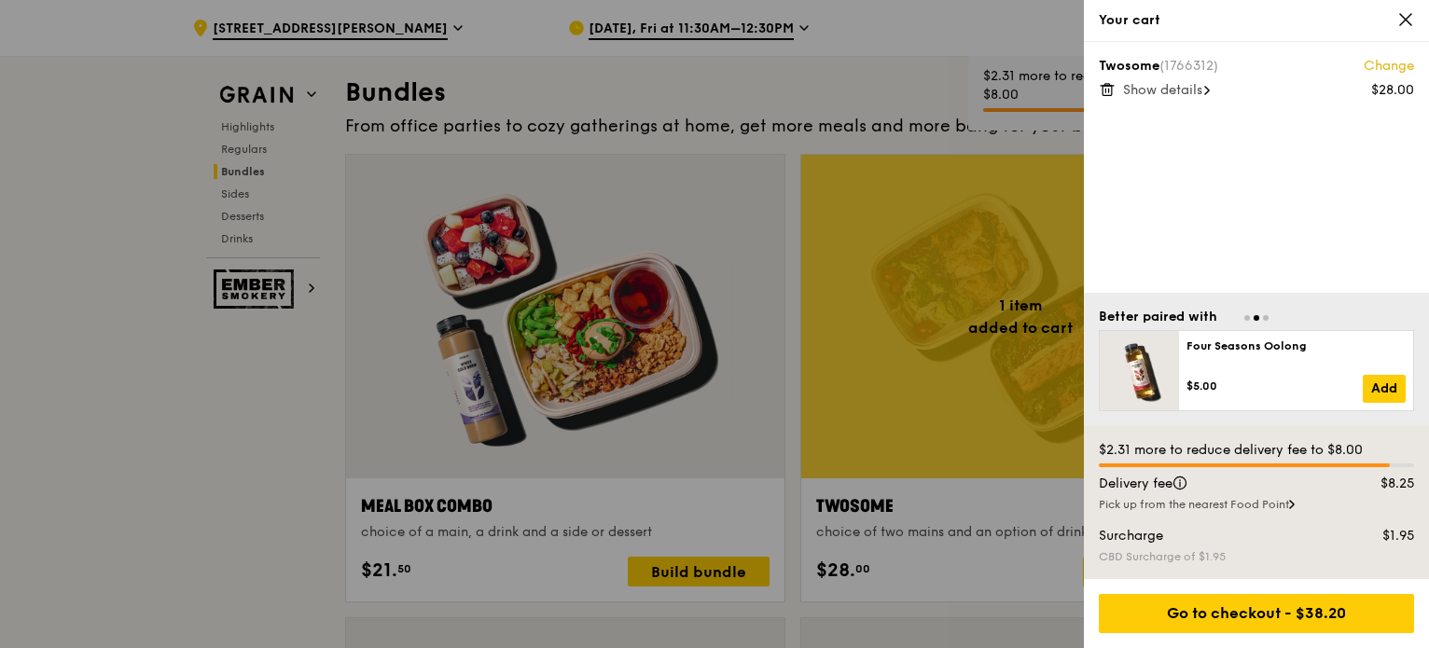
click at [1210, 87] on icon at bounding box center [1207, 90] width 6 height 9
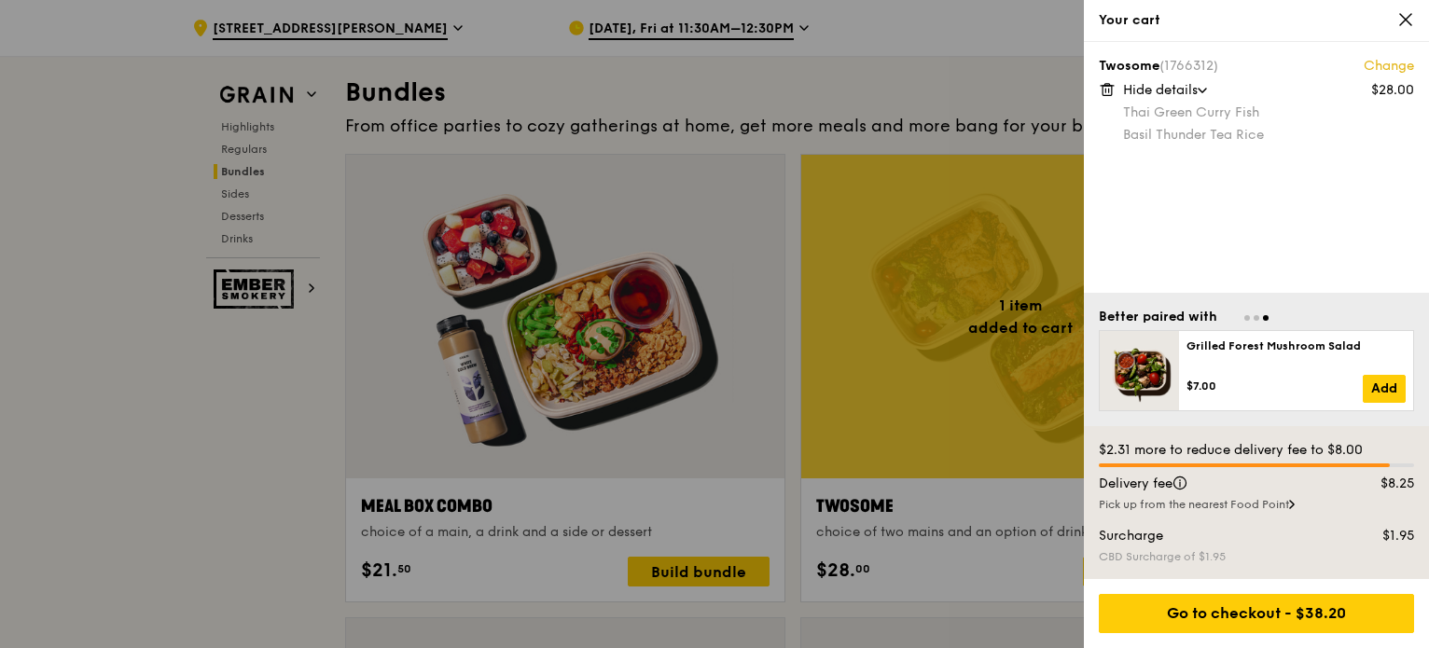
click at [1210, 87] on div "Hide details" at bounding box center [1268, 90] width 291 height 19
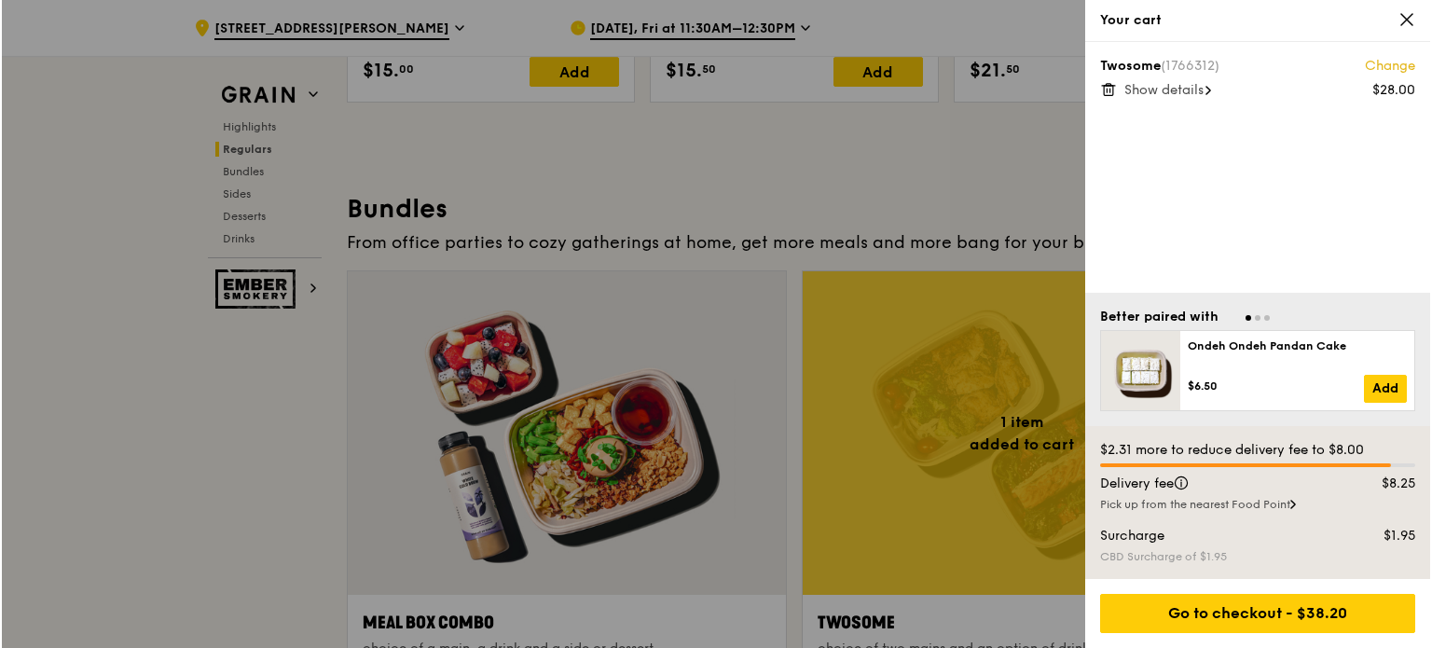
scroll to position [2513, 0]
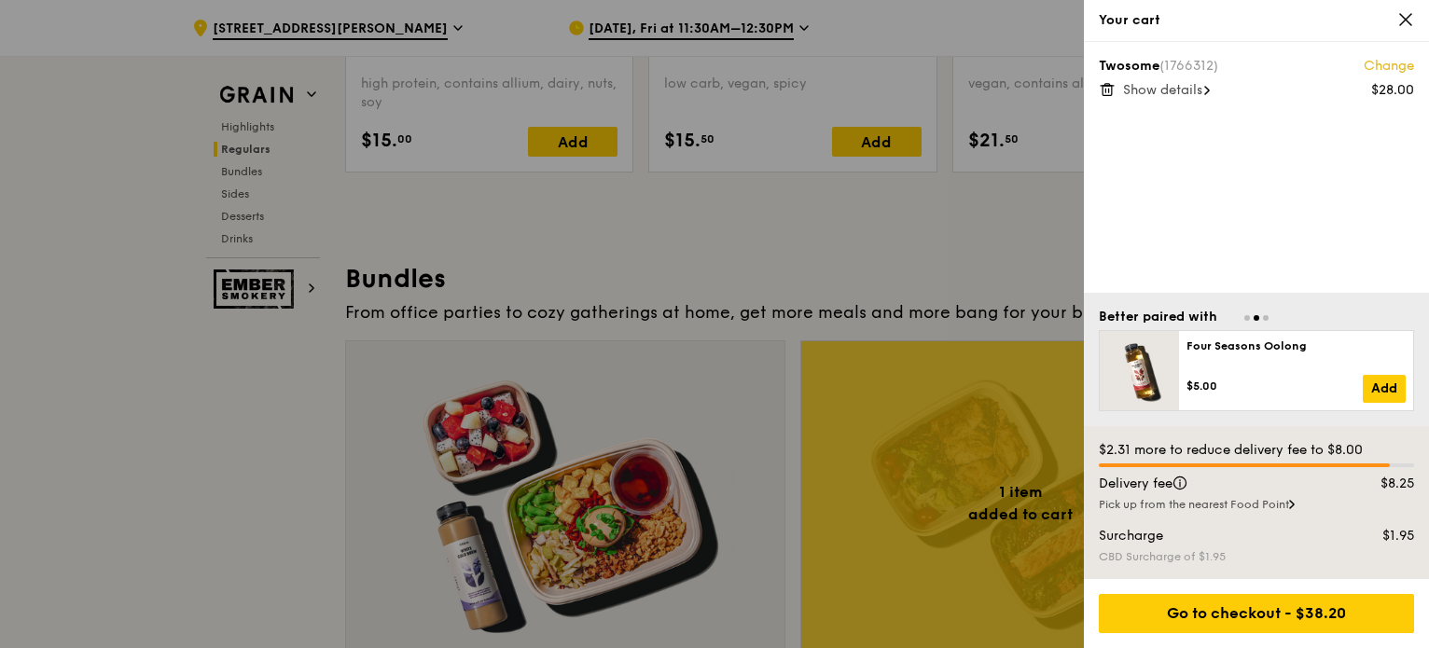
click at [1376, 63] on link "Change" at bounding box center [1388, 66] width 50 height 19
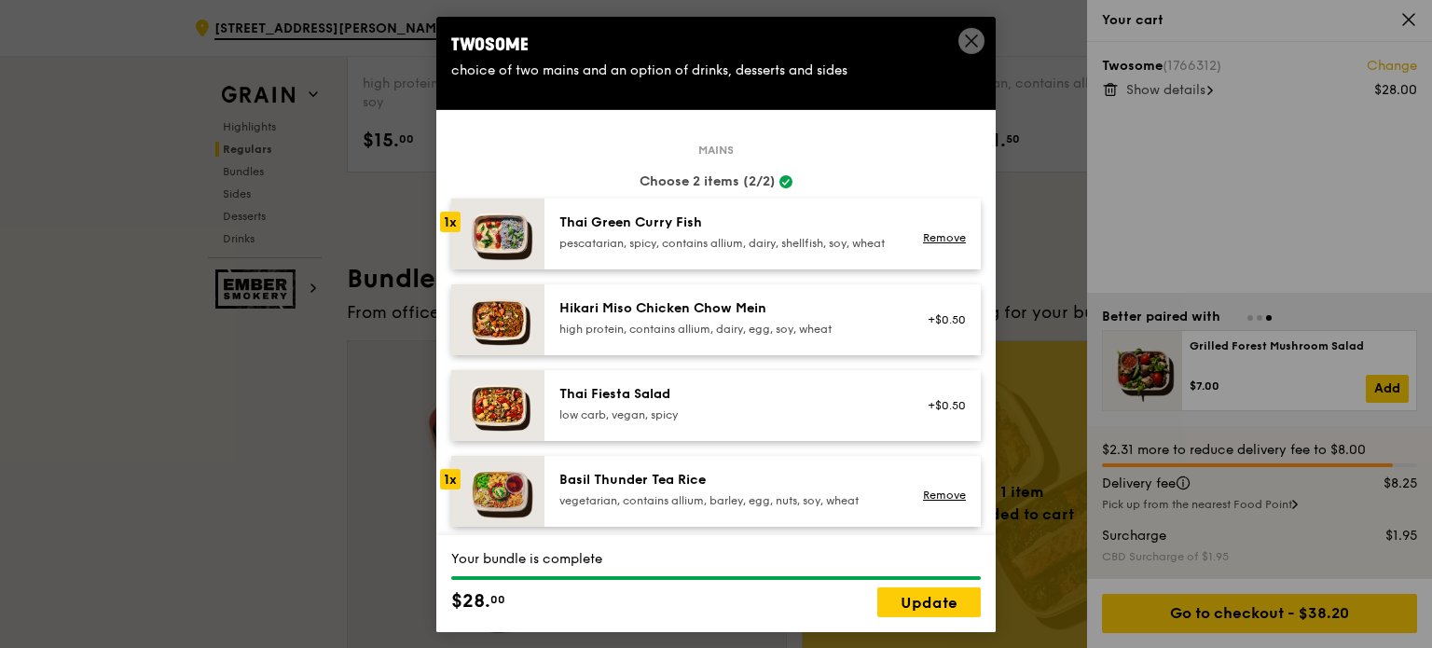
click at [970, 35] on icon at bounding box center [971, 40] width 17 height 17
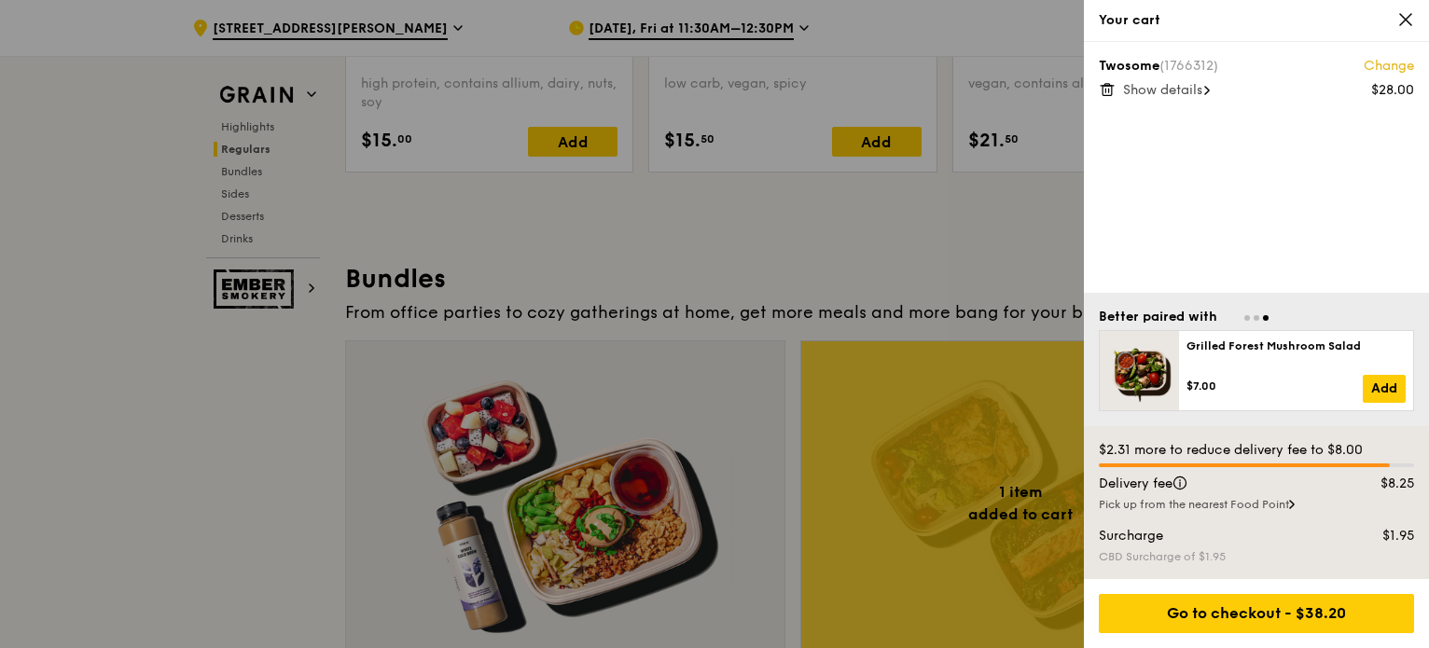
click at [270, 392] on div at bounding box center [714, 324] width 1429 height 648
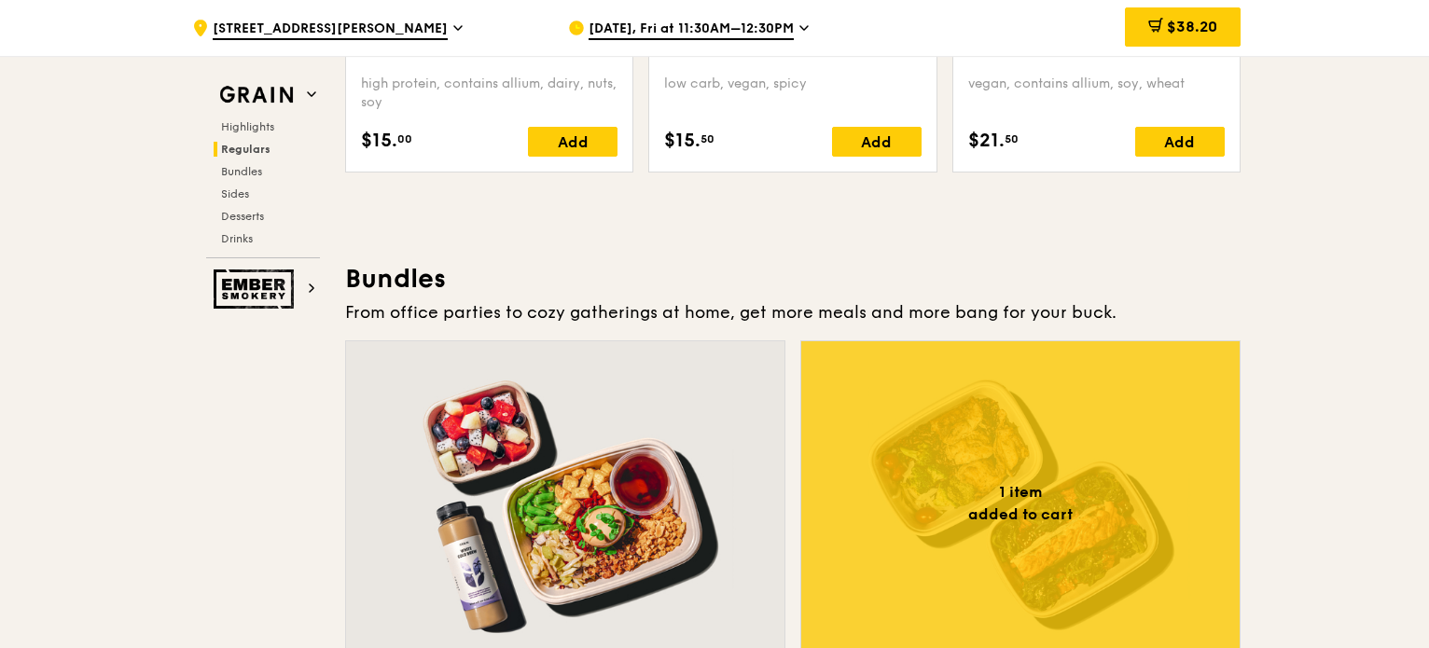
click at [999, 499] on div at bounding box center [1020, 503] width 438 height 324
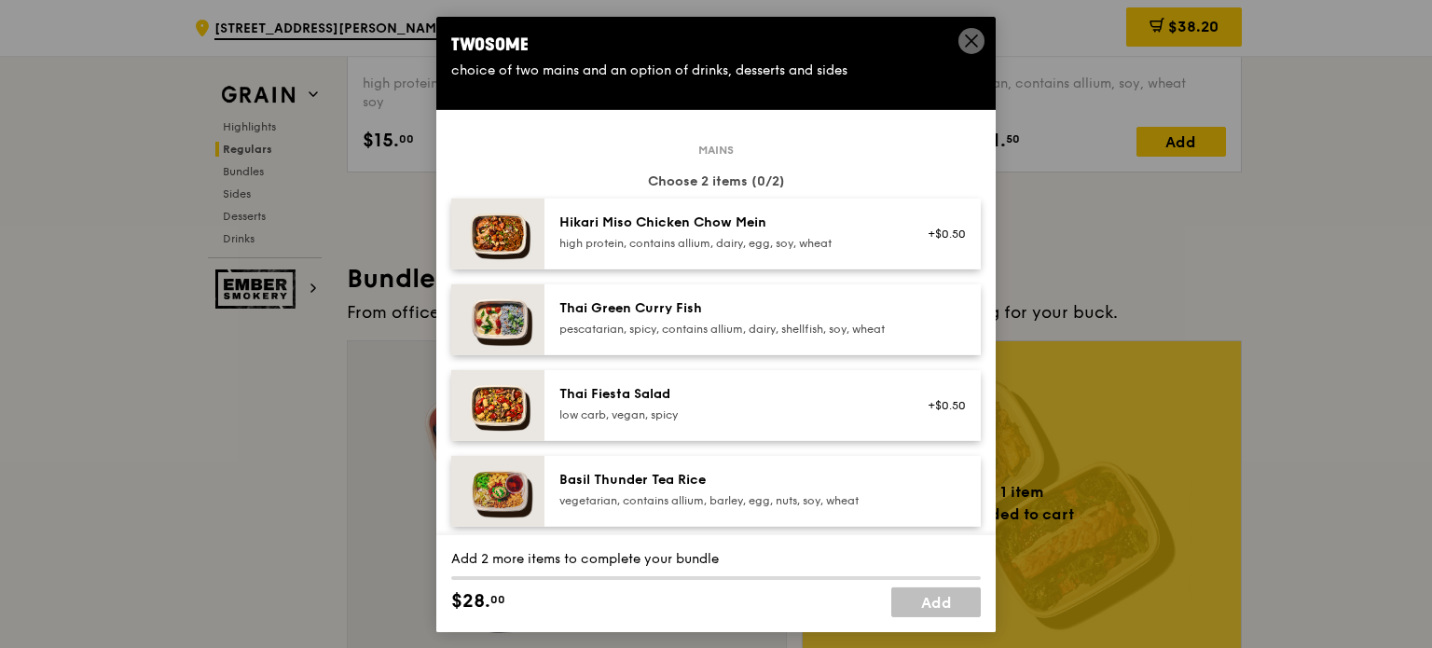
click at [630, 311] on div "Thai Green Curry Fish" at bounding box center [727, 307] width 335 height 19
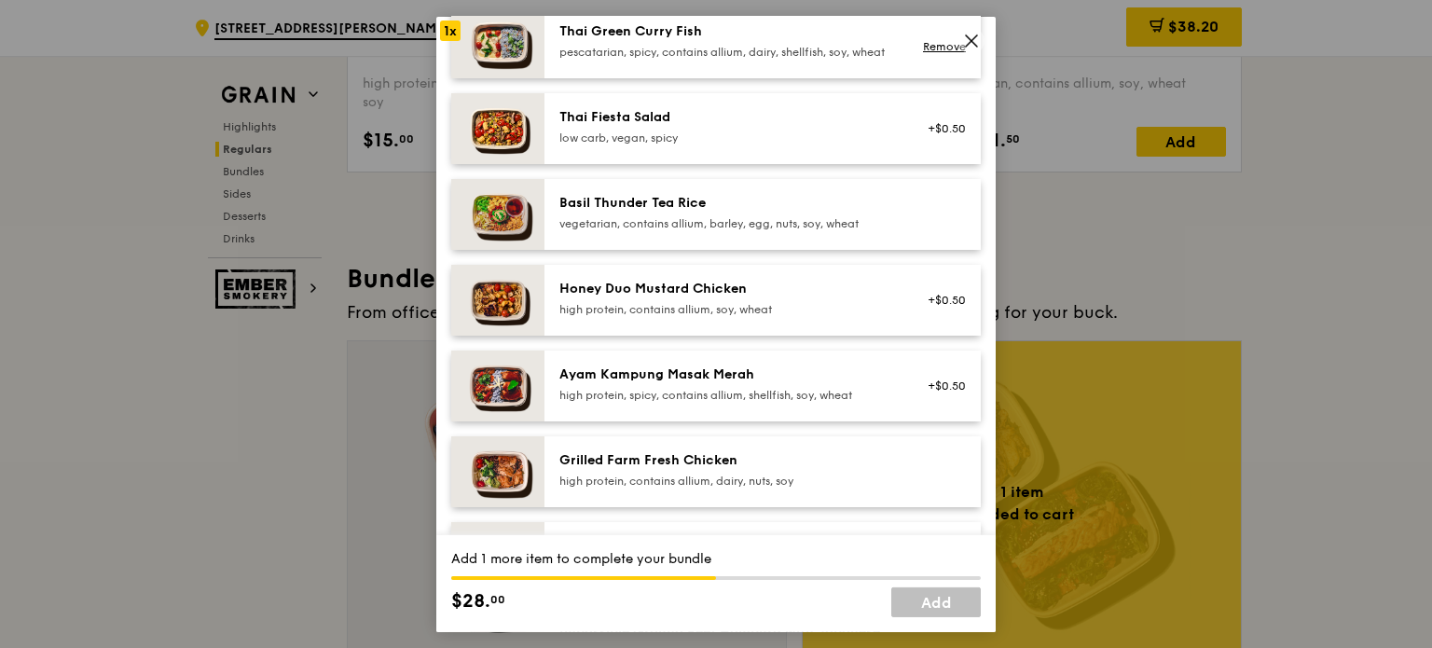
scroll to position [280, 0]
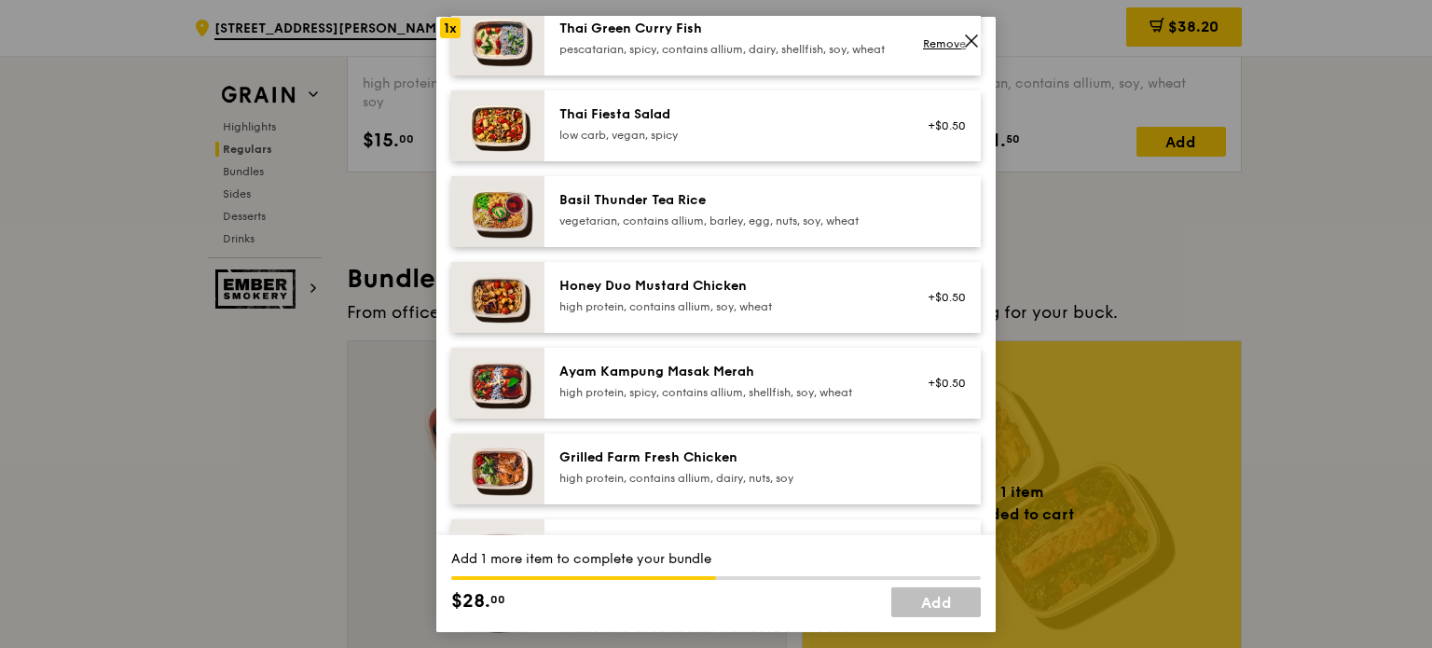
click at [635, 209] on div "Basil Thunder Tea Rice" at bounding box center [727, 199] width 335 height 19
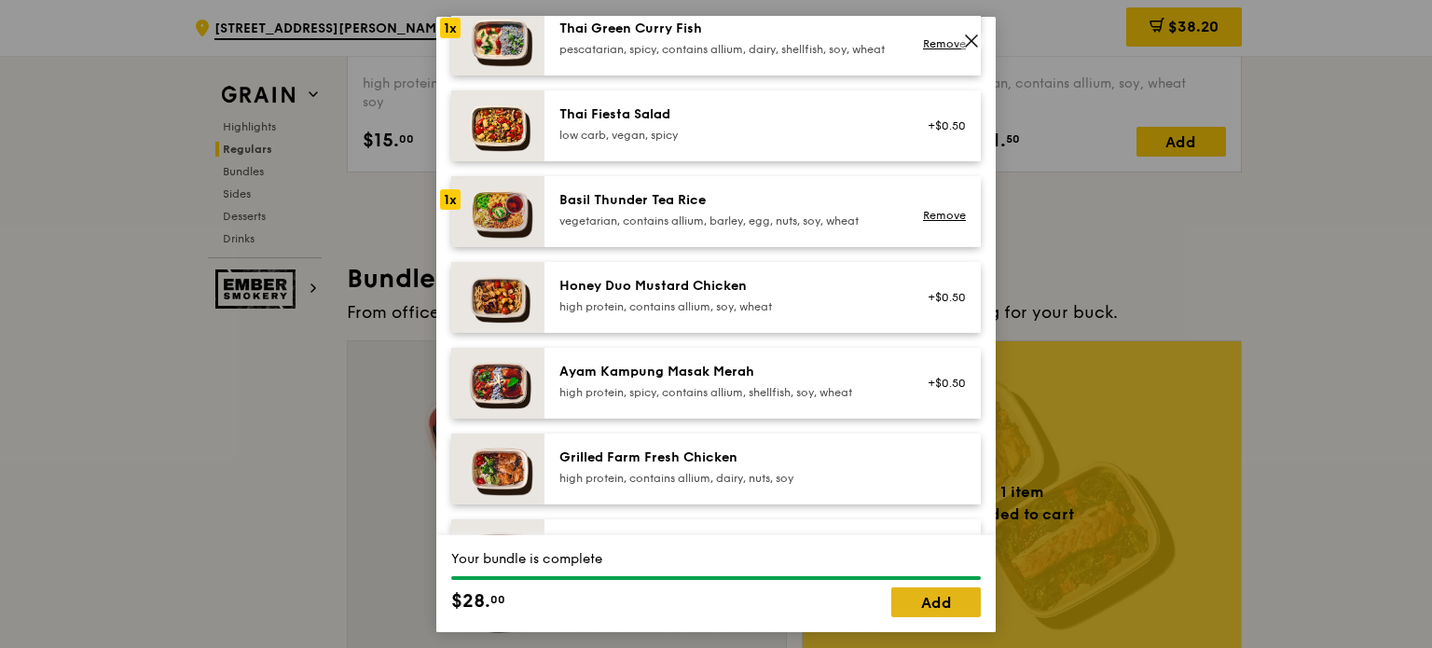
click at [936, 603] on link "Add" at bounding box center [937, 603] width 90 height 30
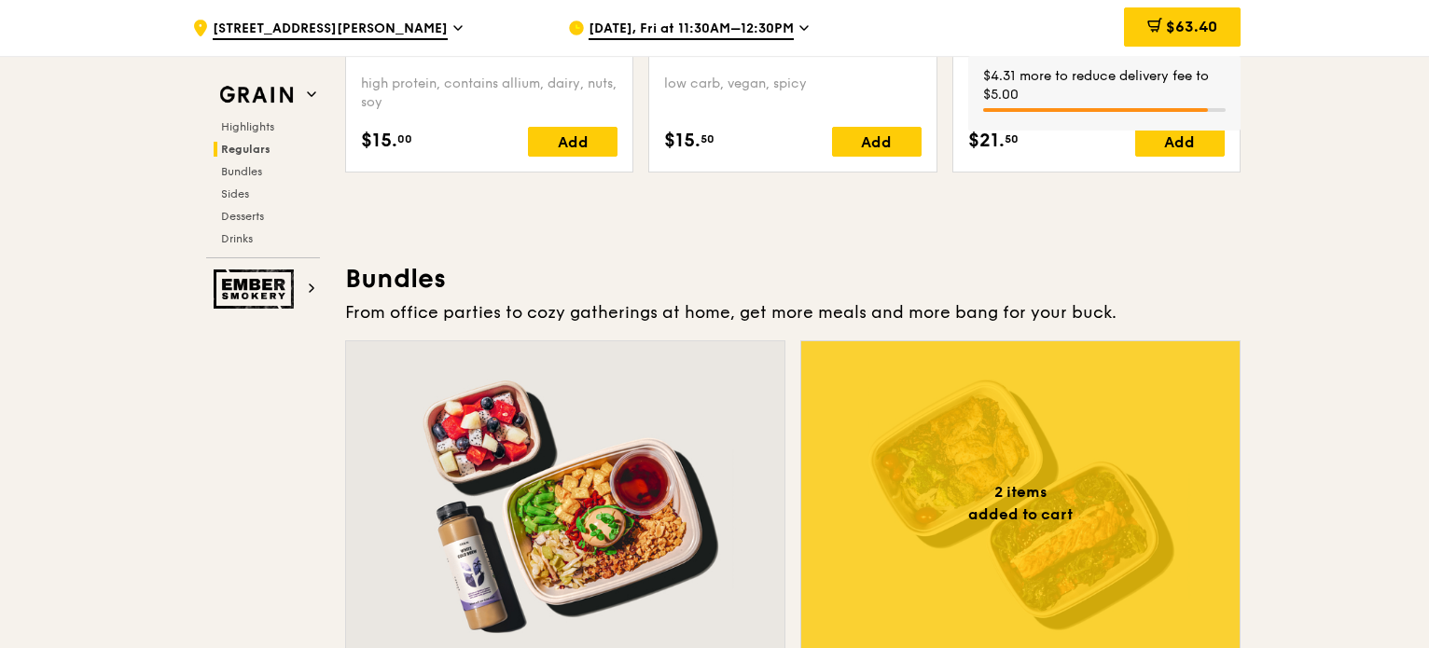
click at [1014, 524] on div at bounding box center [1020, 503] width 438 height 324
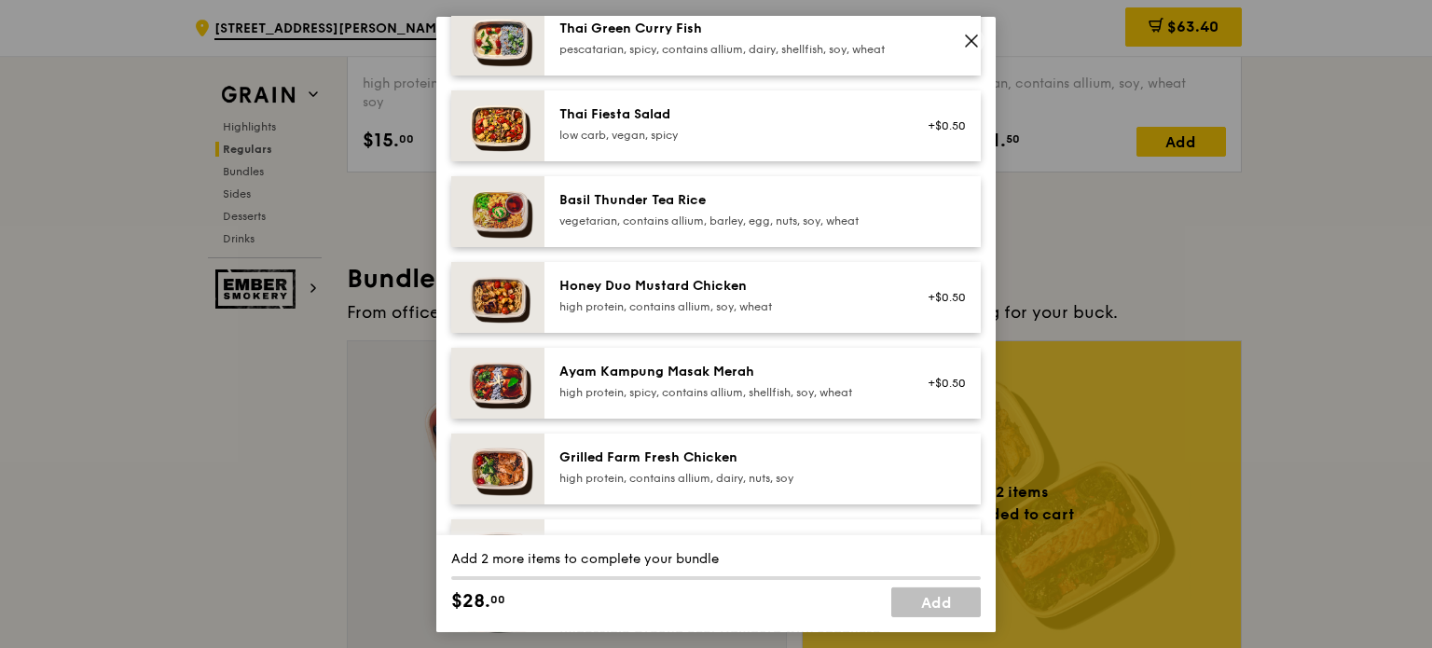
click at [501, 313] on img at bounding box center [497, 296] width 93 height 71
click at [647, 483] on div "Grilled Farm Fresh Chicken high protein, contains allium, dairy, nuts, soy" at bounding box center [727, 466] width 335 height 37
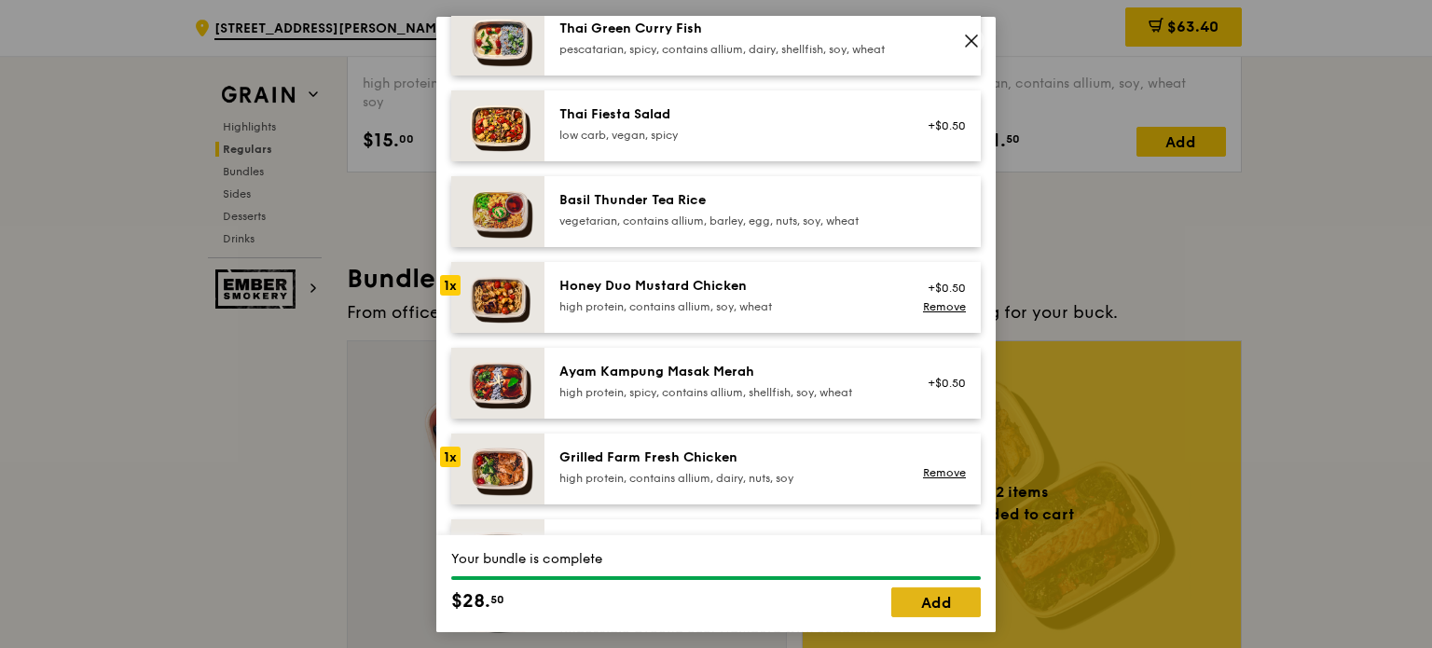
click at [915, 601] on link "Add" at bounding box center [937, 603] width 90 height 30
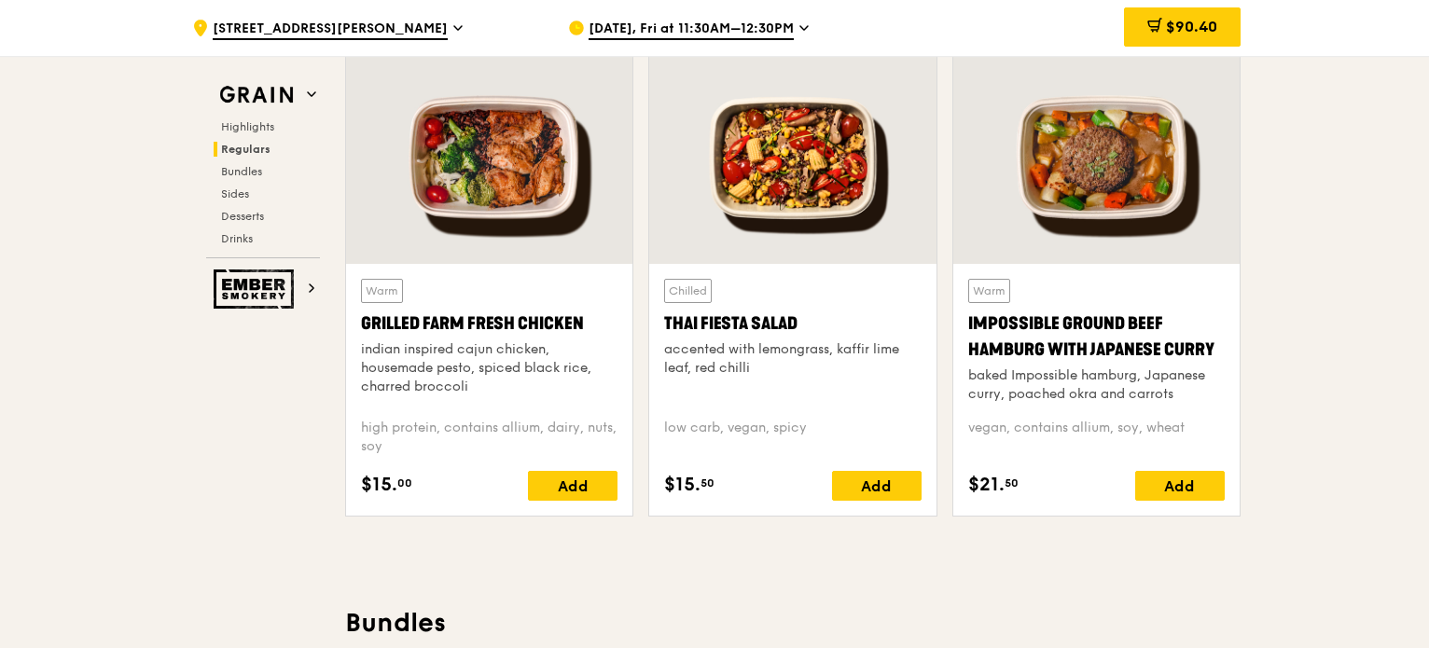
scroll to position [2140, 0]
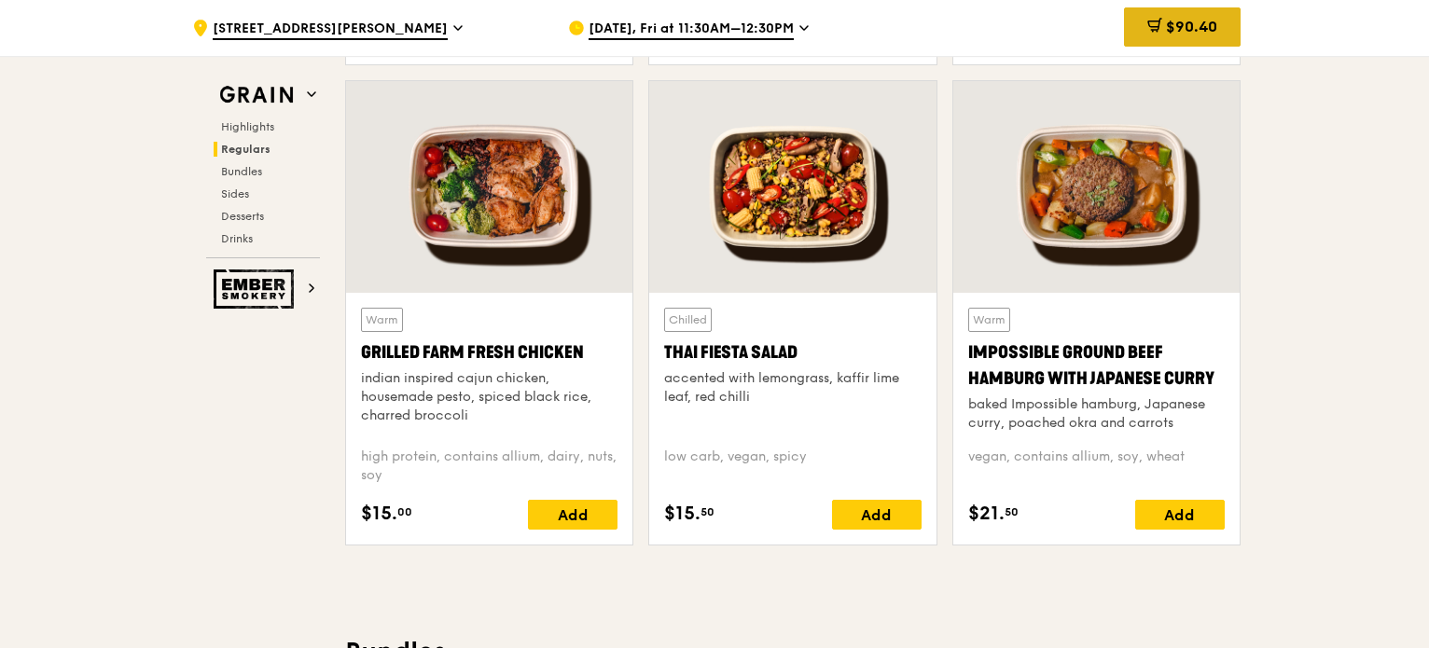
click at [1158, 37] on div "$90.40" at bounding box center [1182, 26] width 117 height 39
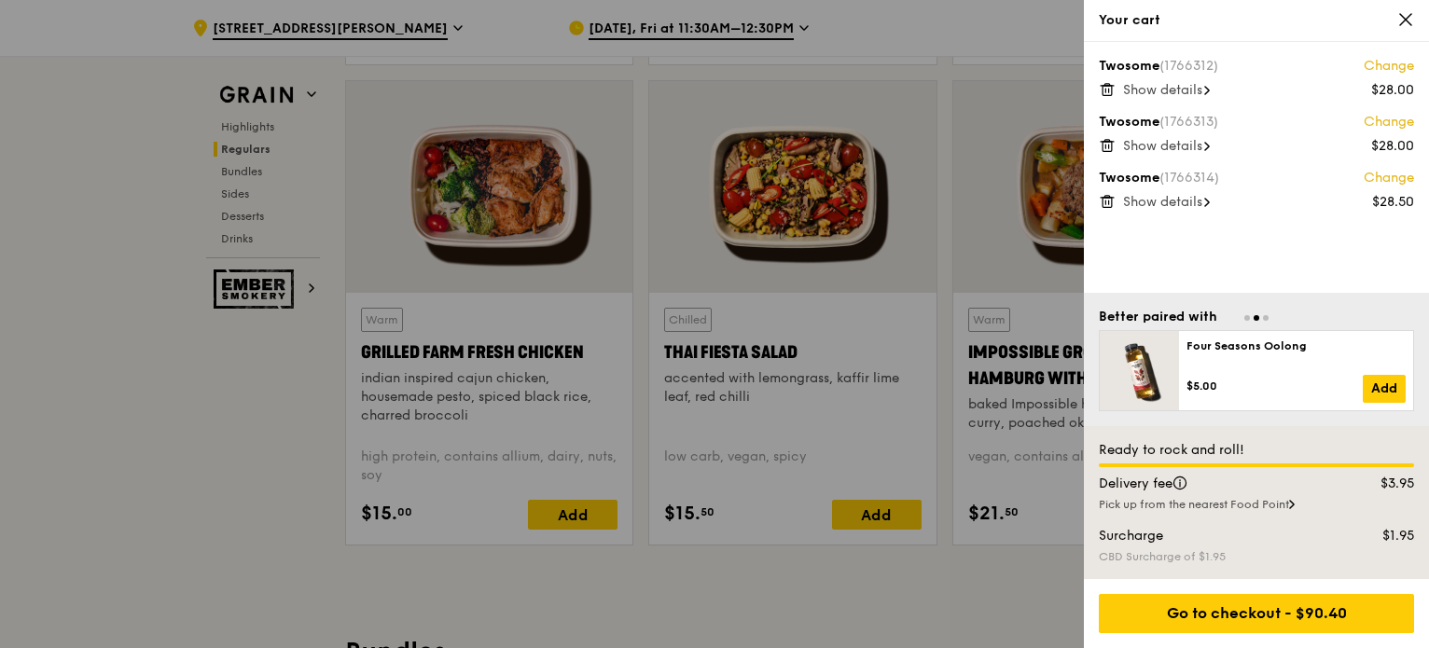
click at [1410, 19] on icon at bounding box center [1405, 19] width 17 height 17
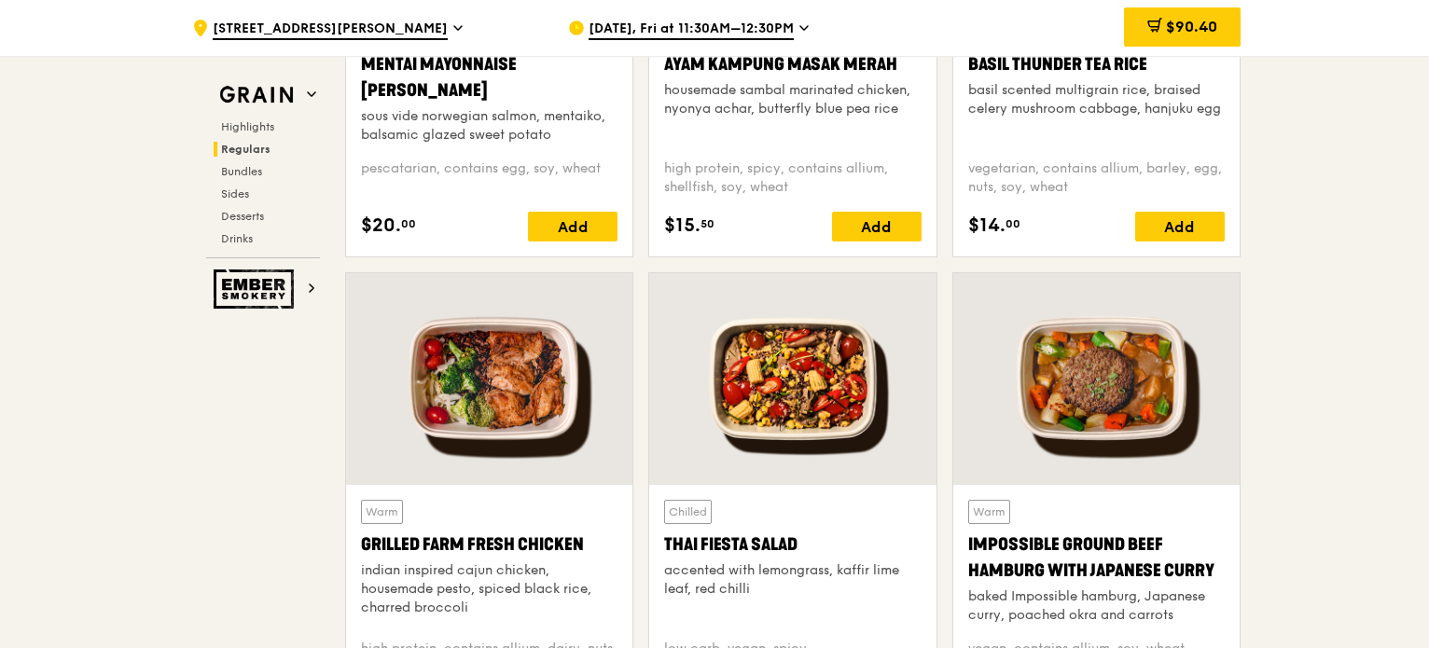
scroll to position [2047, 0]
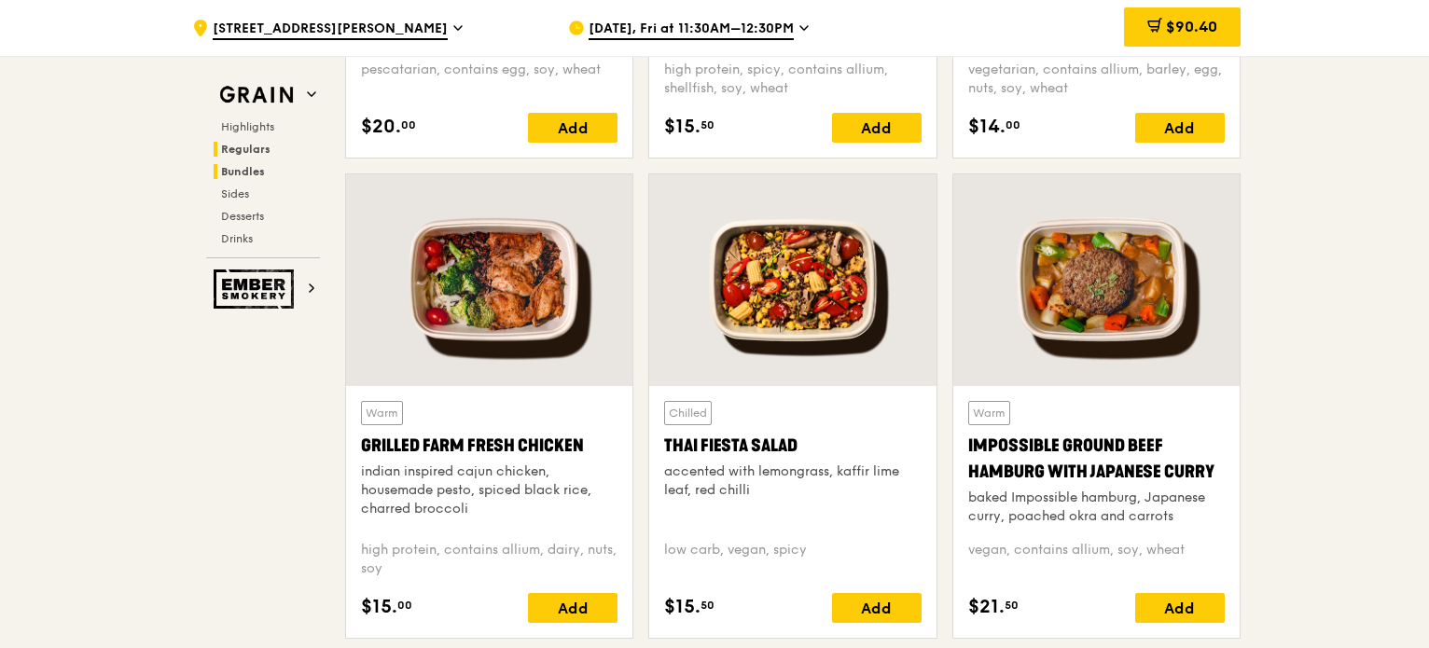
click at [223, 175] on span "Bundles" at bounding box center [243, 171] width 44 height 13
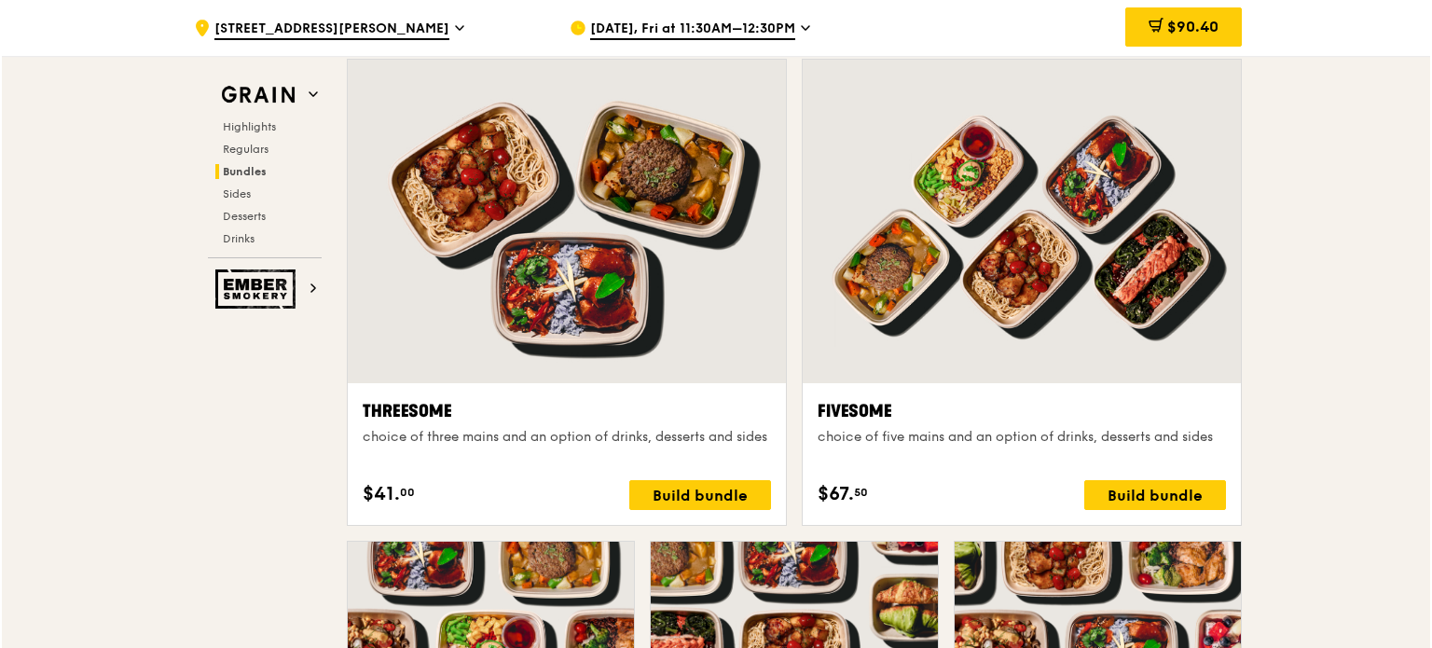
scroll to position [3259, 0]
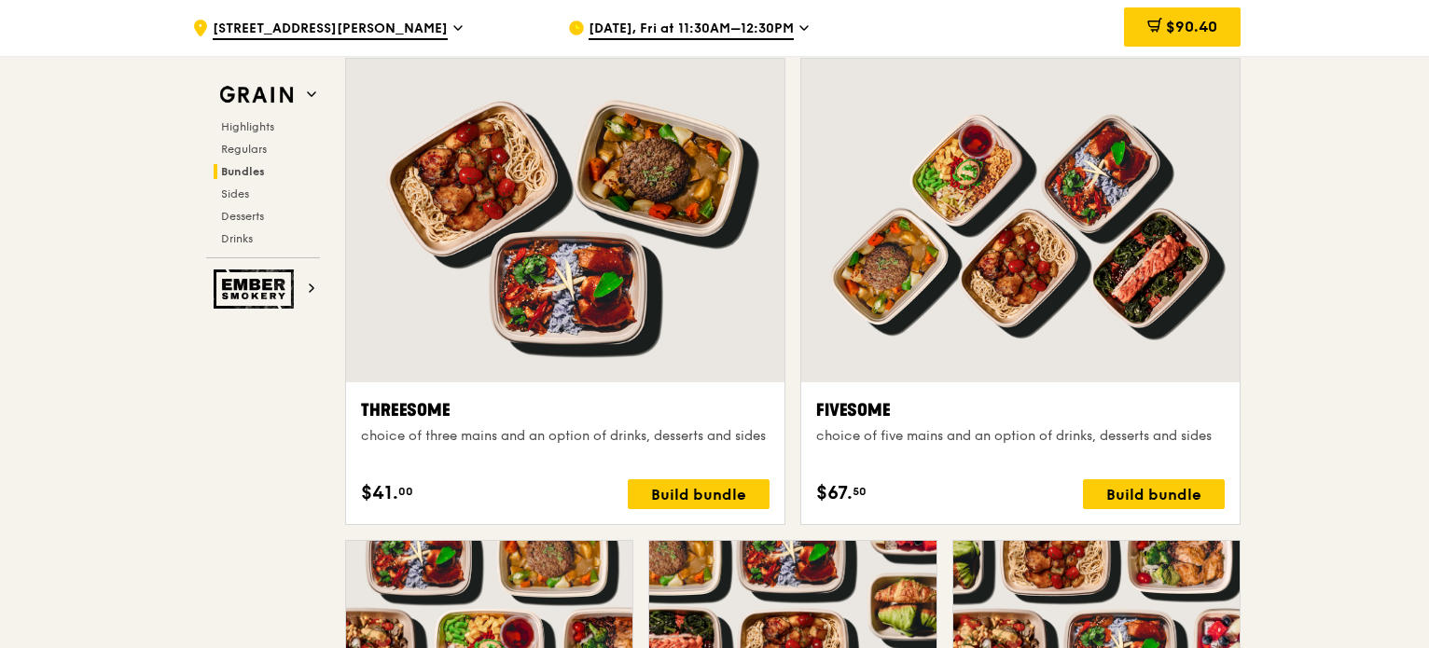
click at [1053, 253] on div at bounding box center [1020, 221] width 438 height 324
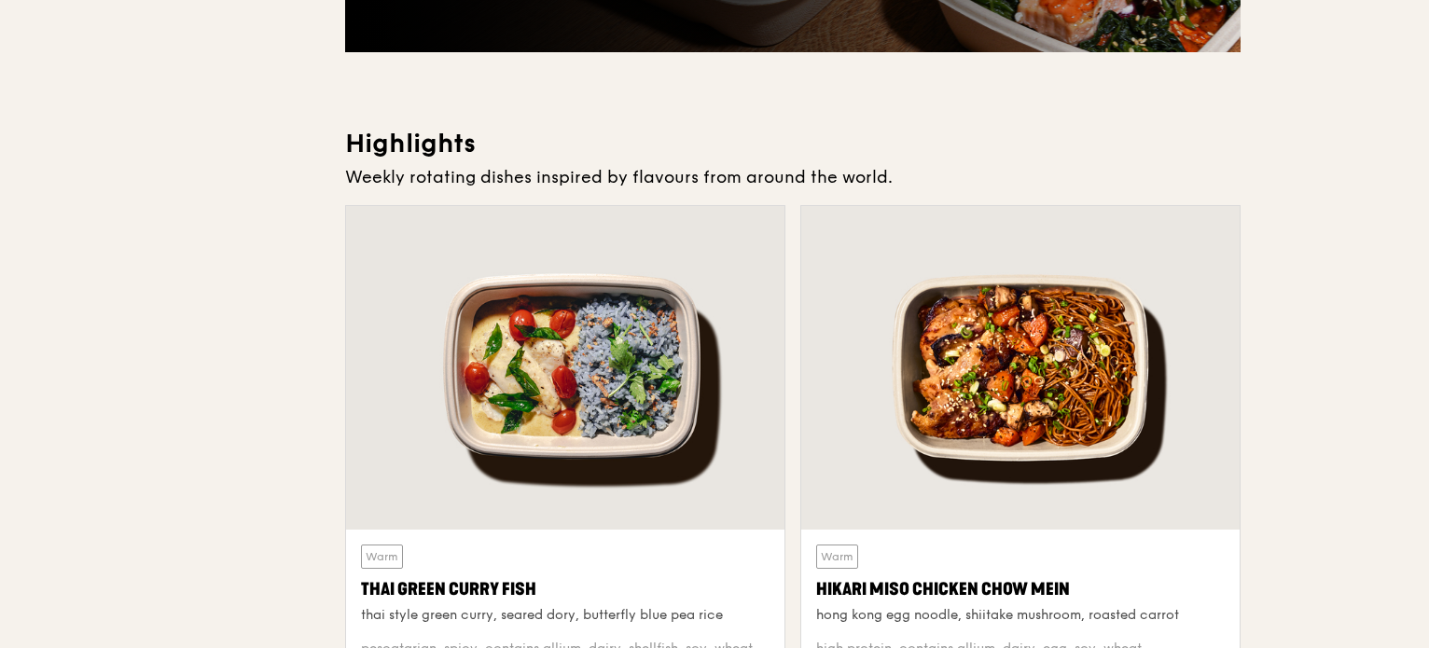
scroll to position [0, 0]
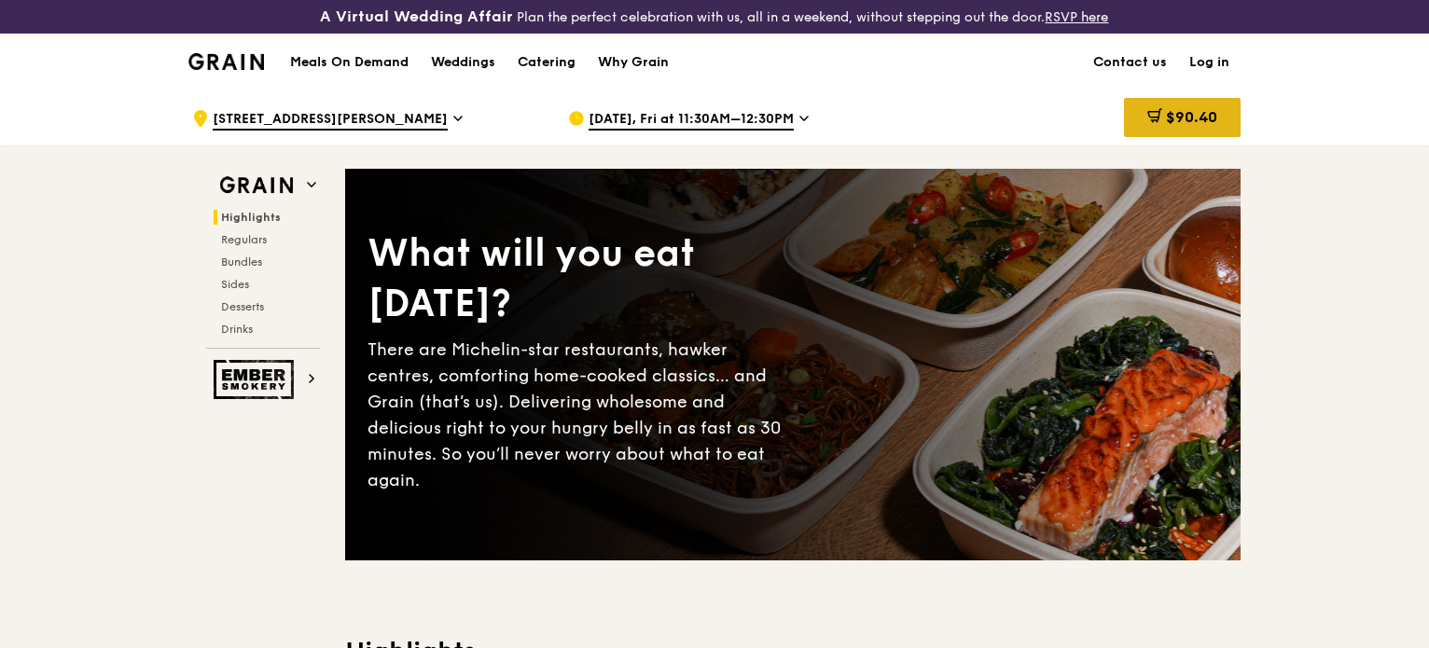
click at [1192, 101] on div "$90.40" at bounding box center [1182, 117] width 117 height 39
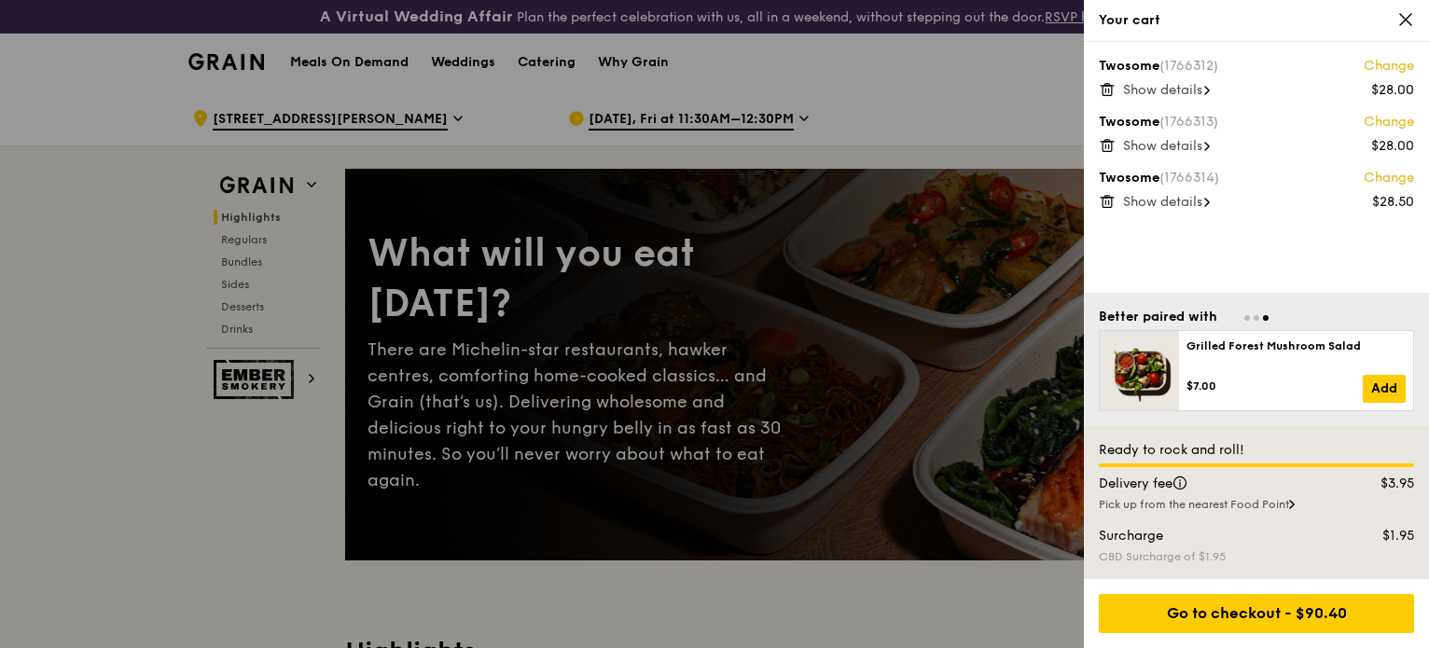
click at [1108, 84] on icon at bounding box center [1107, 89] width 17 height 17
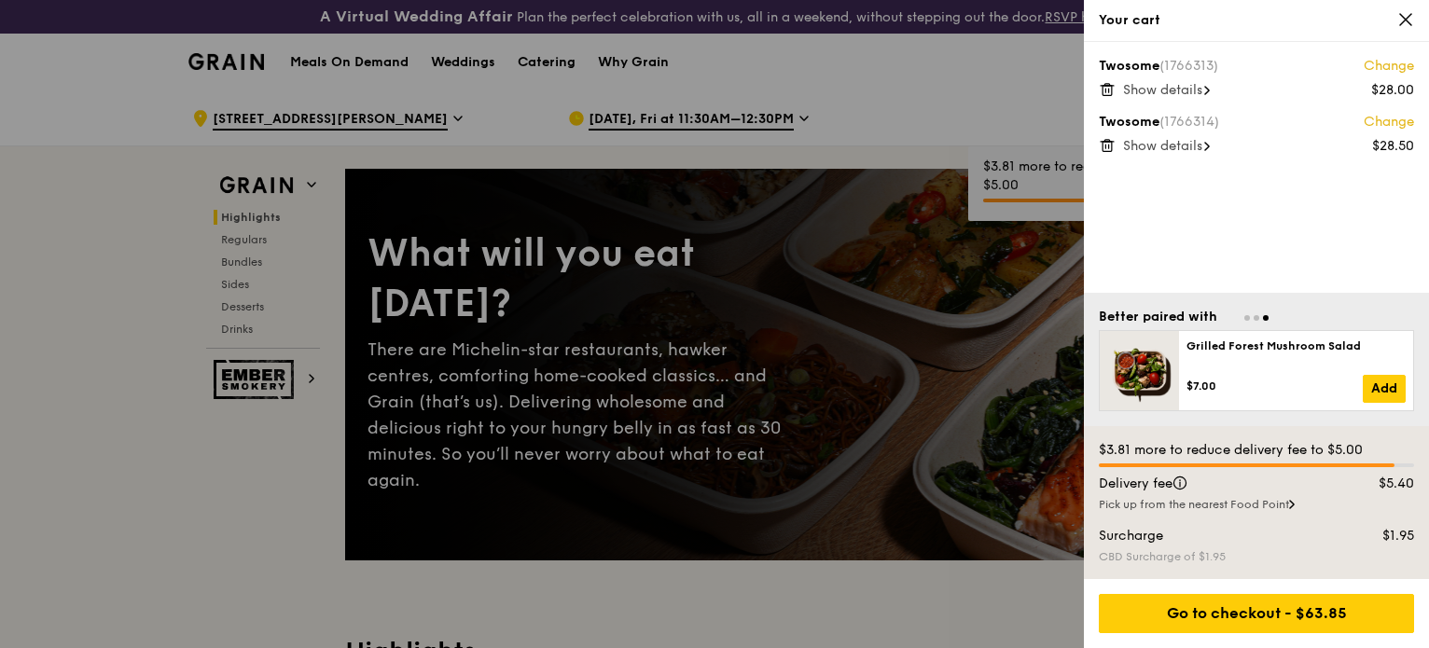
click at [1106, 143] on icon at bounding box center [1107, 145] width 17 height 17
click at [1106, 90] on icon at bounding box center [1107, 89] width 17 height 17
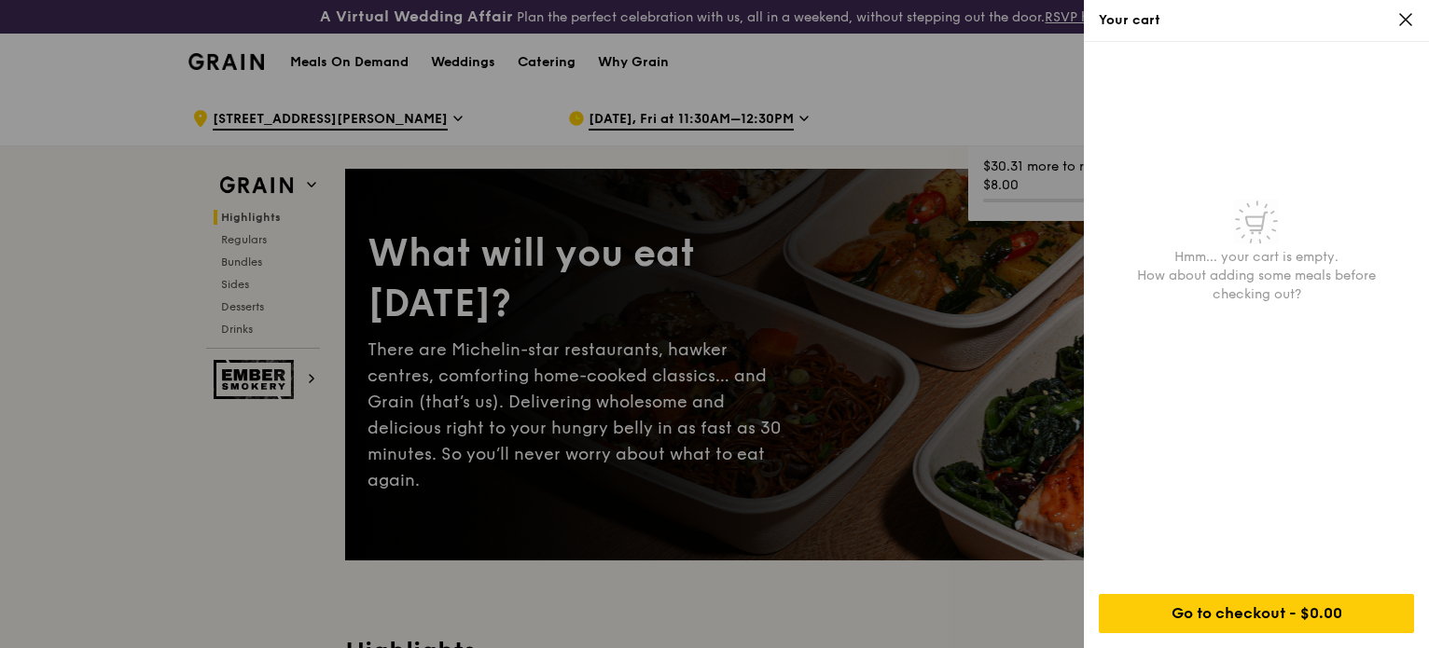
click at [104, 458] on div at bounding box center [714, 324] width 1429 height 648
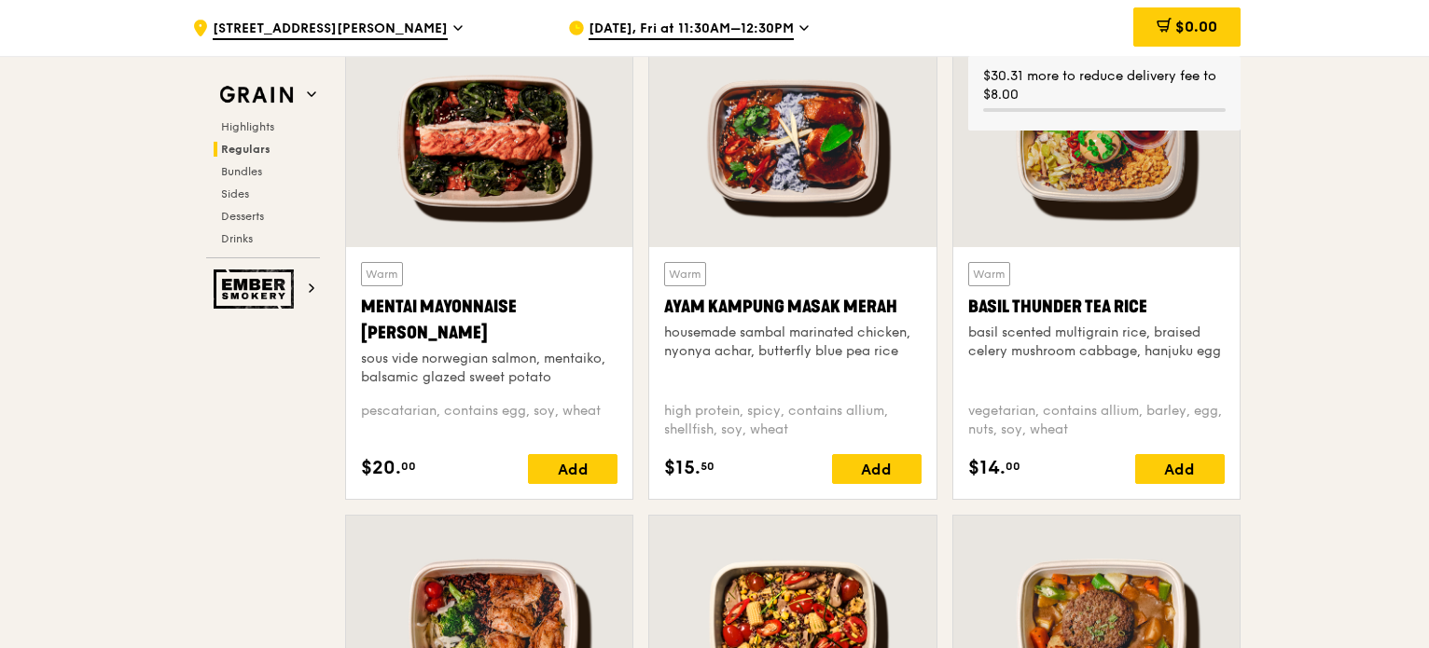
scroll to position [1958, 0]
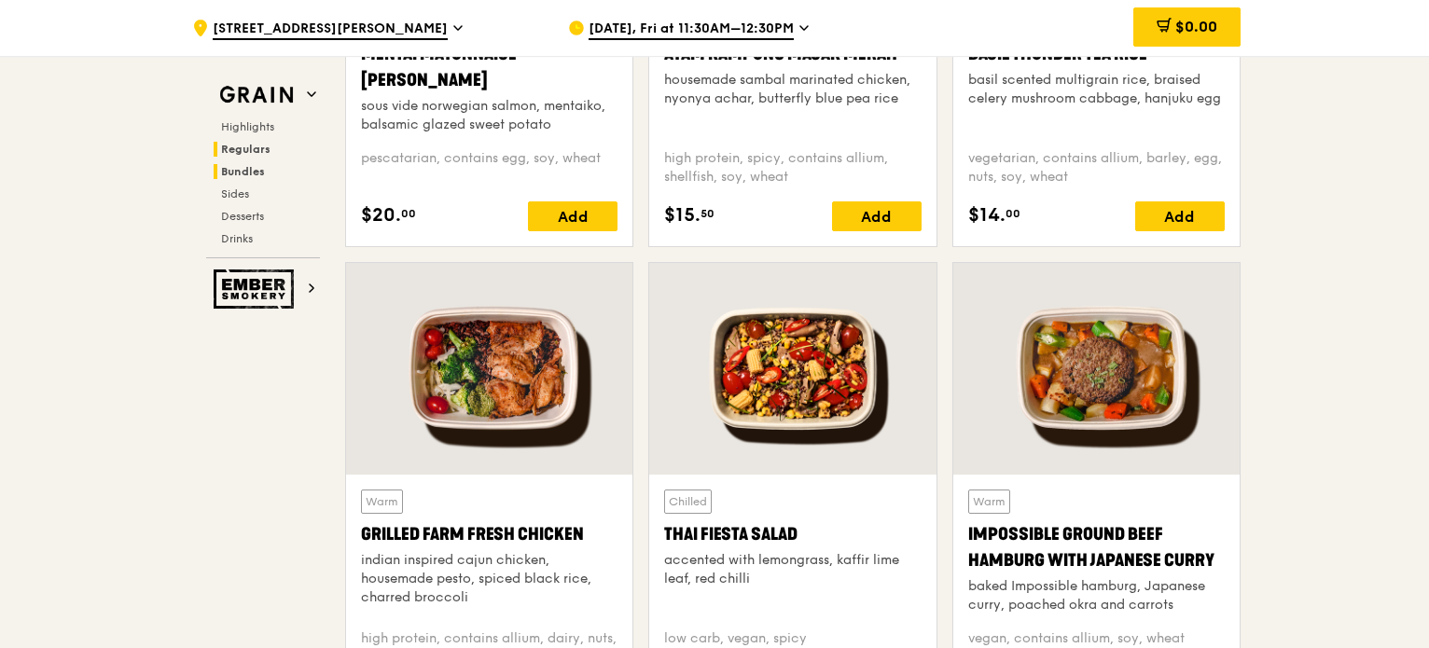
click at [228, 166] on span "Bundles" at bounding box center [243, 171] width 44 height 13
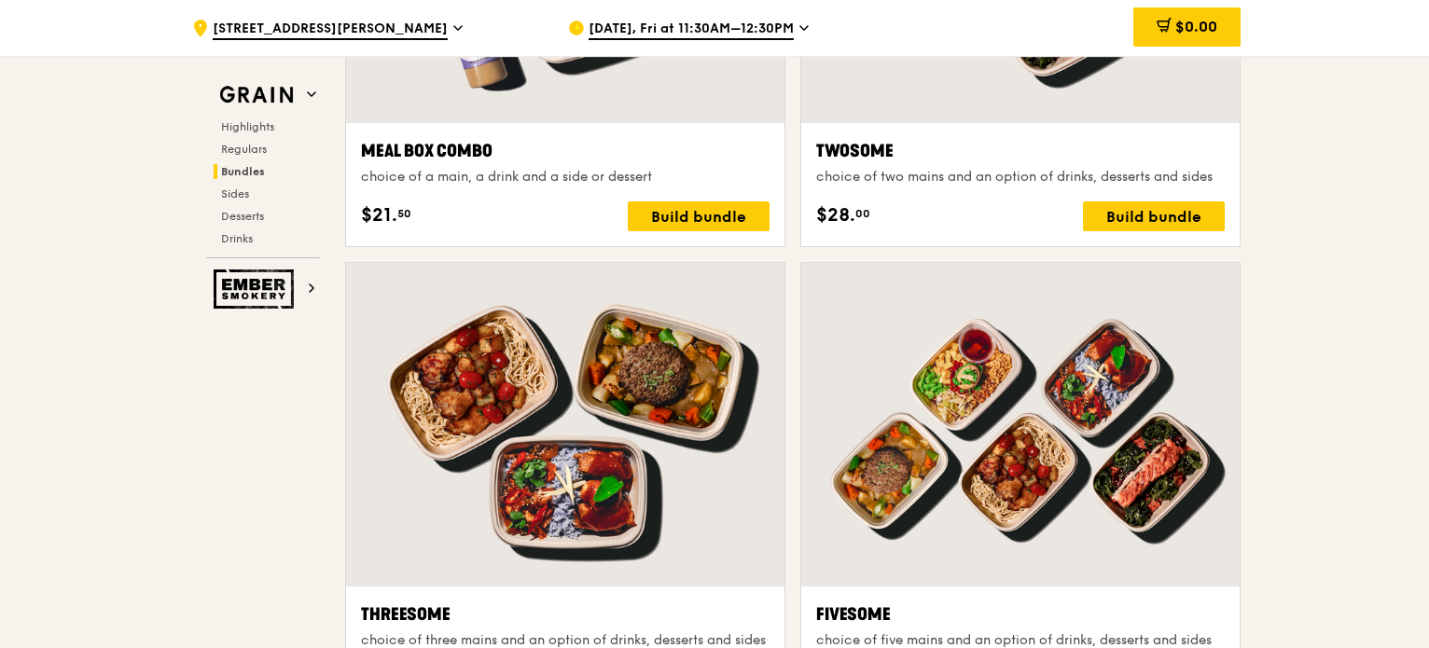
scroll to position [3073, 0]
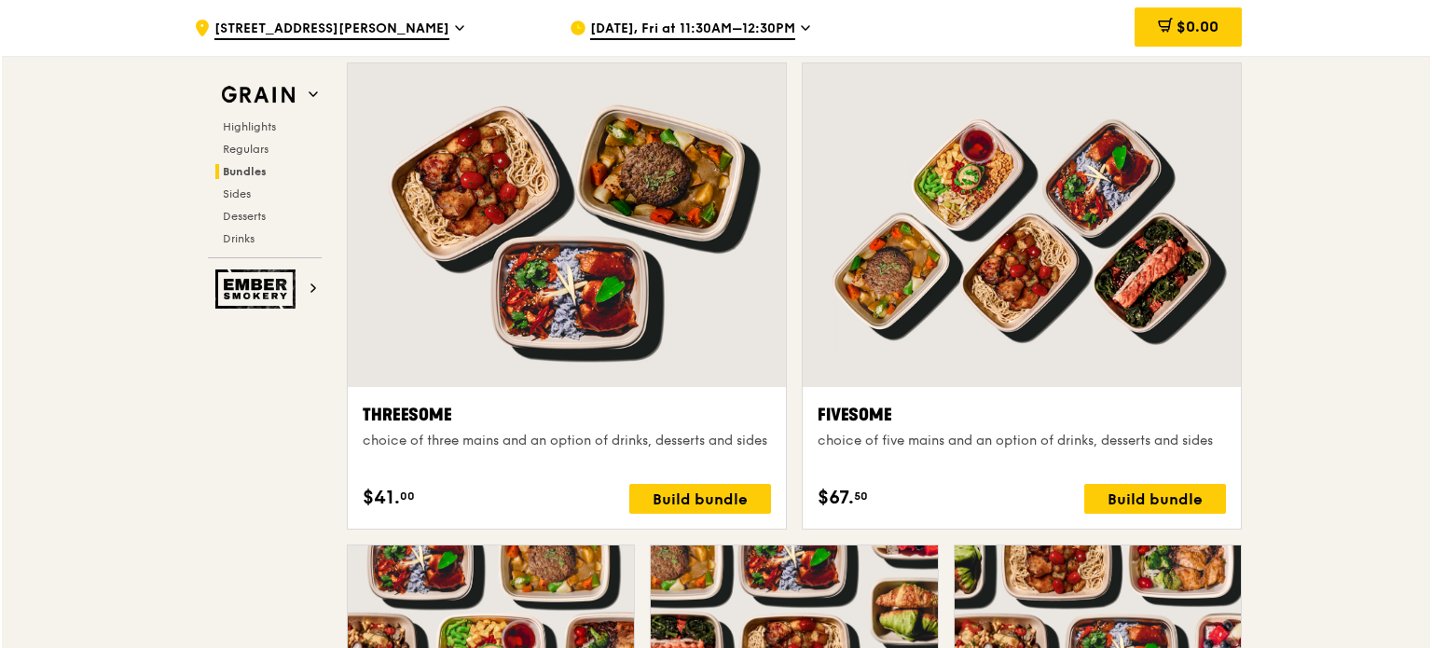
scroll to position [3259, 0]
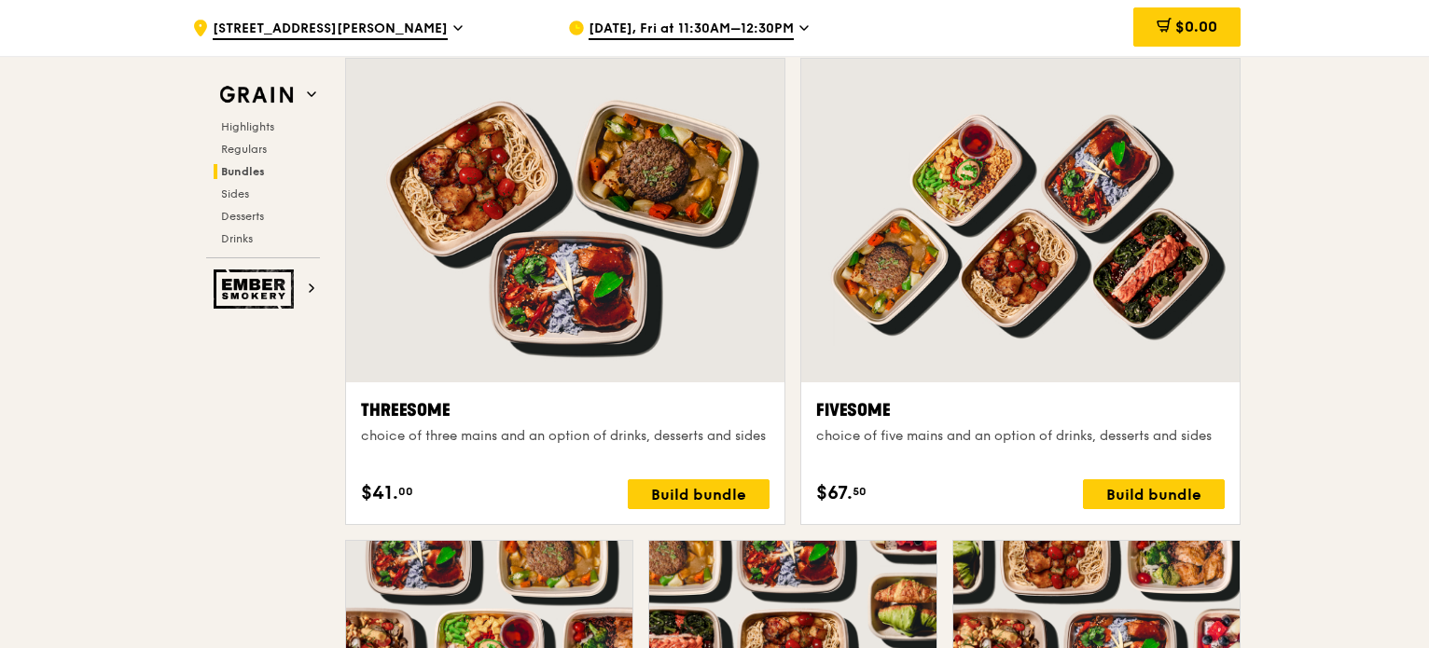
click at [984, 327] on div at bounding box center [1020, 221] width 438 height 324
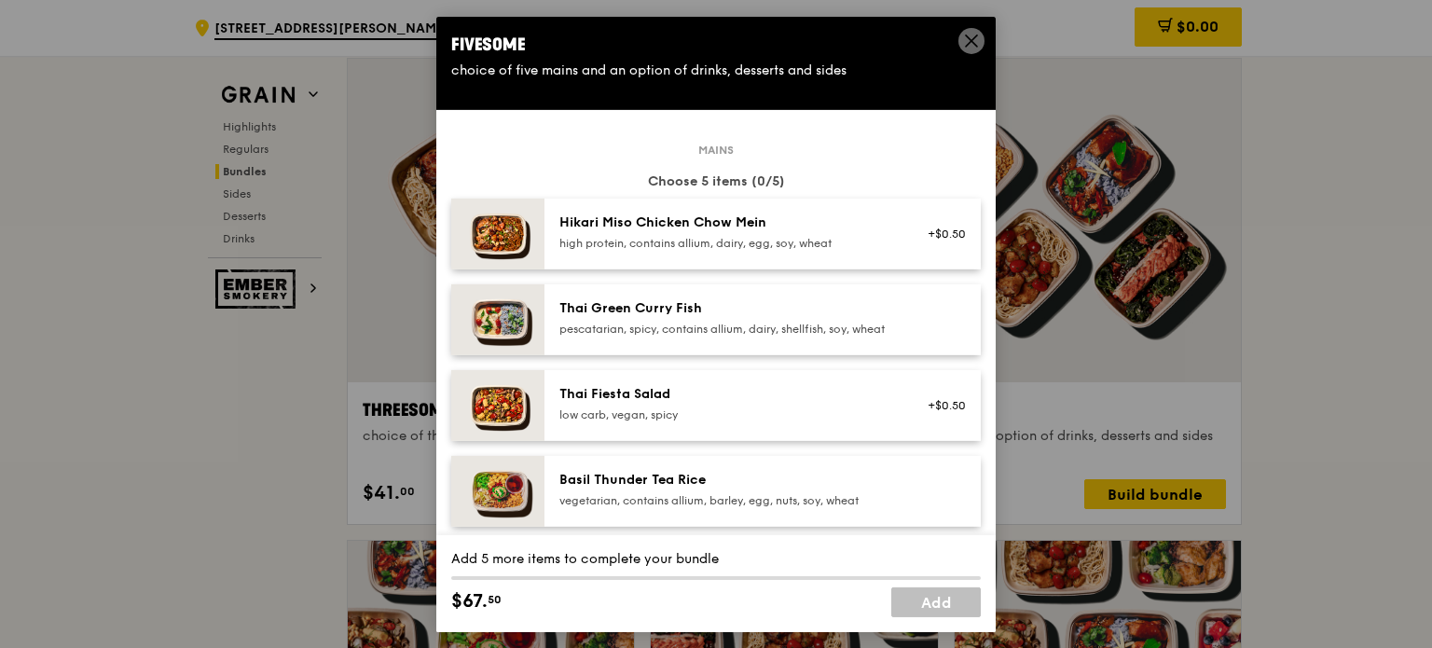
click at [591, 216] on div "Hikari Miso Chicken Chow Mein" at bounding box center [727, 222] width 335 height 19
click at [940, 242] on link "Remove" at bounding box center [944, 242] width 43 height 13
click at [623, 306] on div "Thai Green Curry Fish" at bounding box center [727, 307] width 335 height 19
click at [627, 311] on div "Thai Green Curry Fish" at bounding box center [727, 307] width 335 height 19
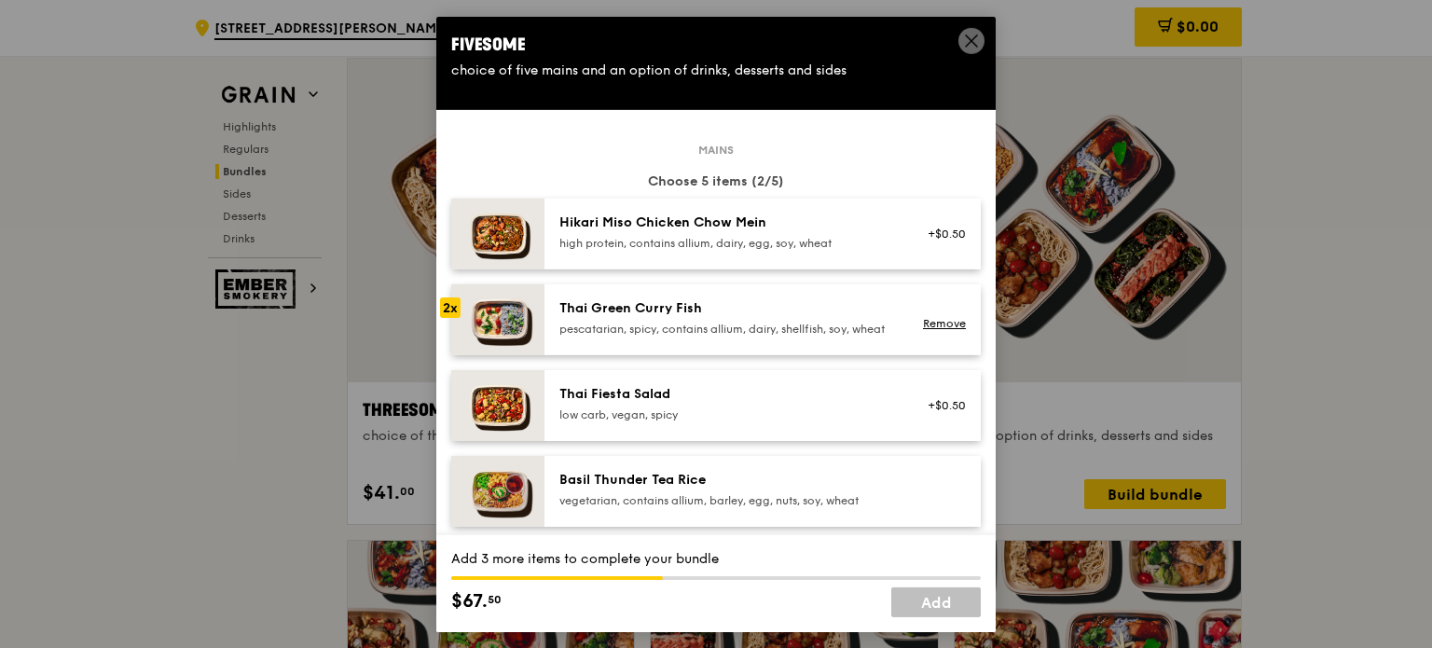
click at [689, 489] on div "Basil Thunder Tea Rice" at bounding box center [727, 479] width 335 height 19
click at [447, 489] on div "1x" at bounding box center [450, 478] width 21 height 21
click at [669, 310] on div "Thai Green Curry Fish" at bounding box center [727, 307] width 335 height 19
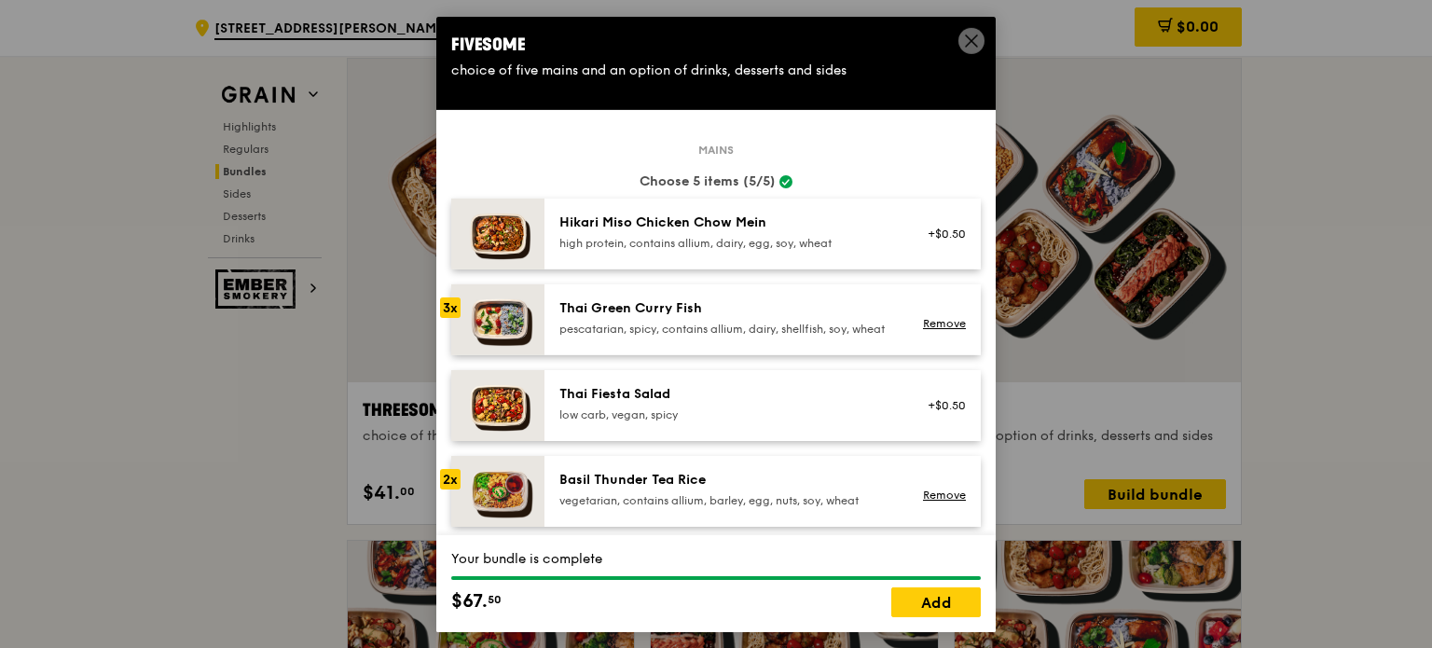
scroll to position [187, 0]
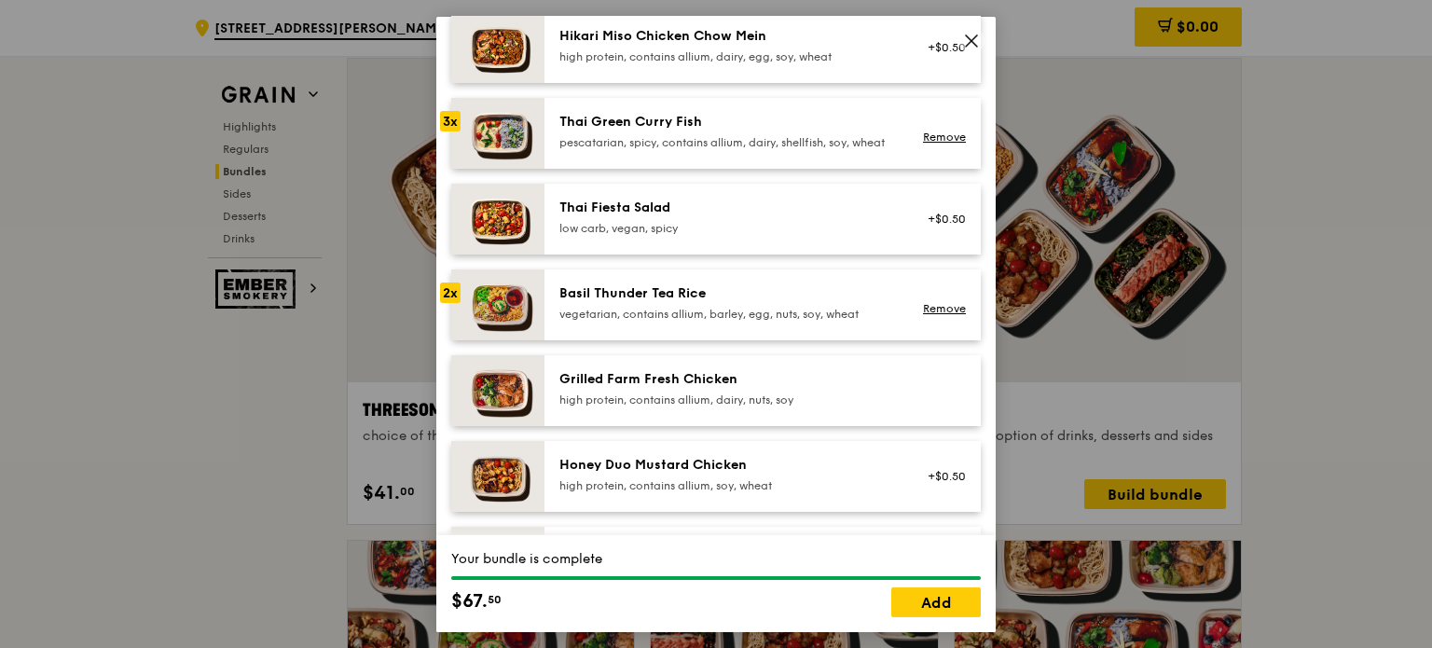
click at [645, 388] on div "Grilled Farm Fresh Chicken" at bounding box center [727, 378] width 335 height 19
click at [645, 384] on div "Grilled Farm Fresh Chicken" at bounding box center [727, 378] width 335 height 19
click at [966, 597] on link "Add" at bounding box center [937, 603] width 90 height 30
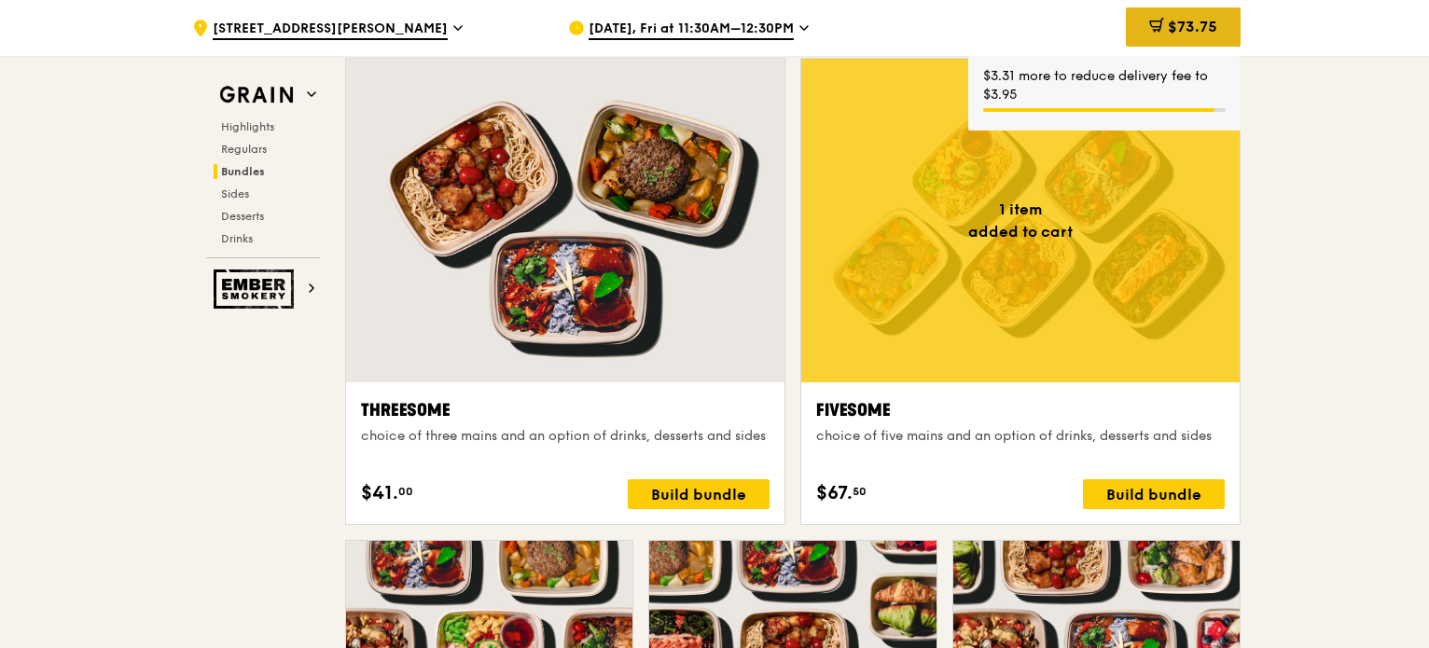
click at [1191, 28] on span "$73.75" at bounding box center [1192, 27] width 49 height 18
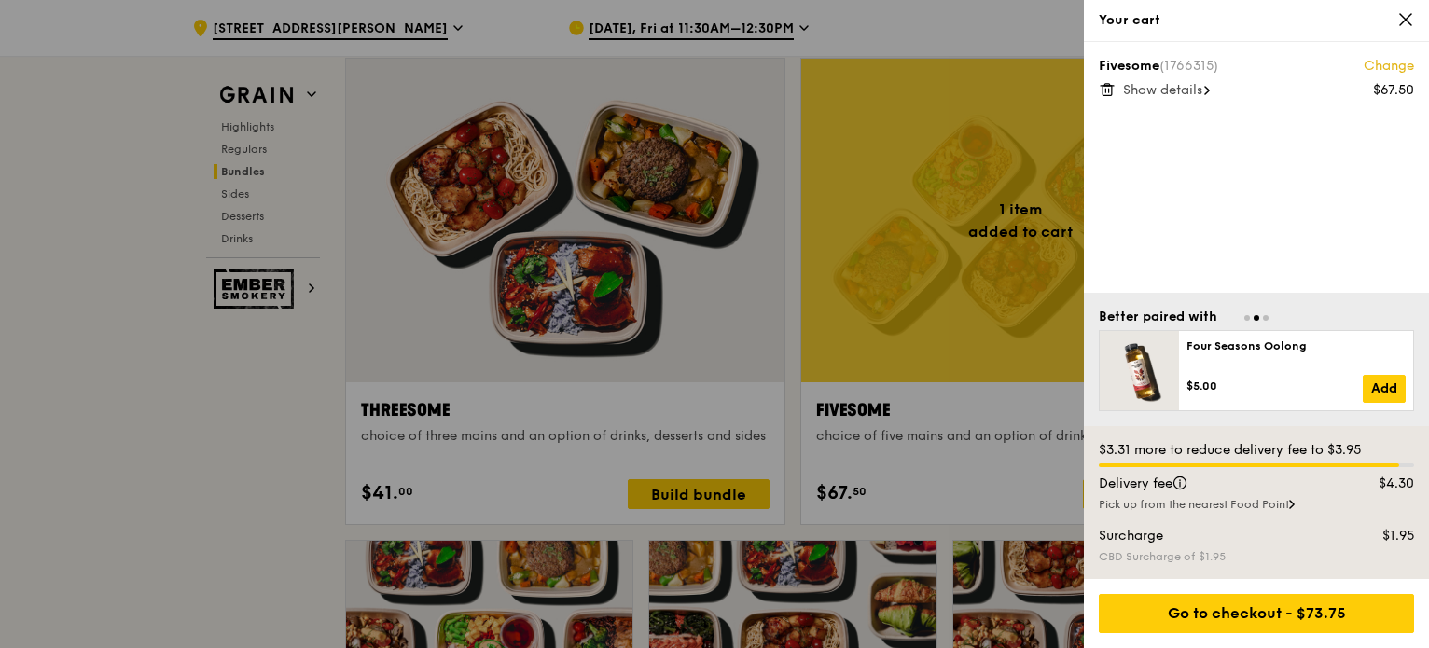
click at [1402, 14] on icon at bounding box center [1405, 19] width 17 height 17
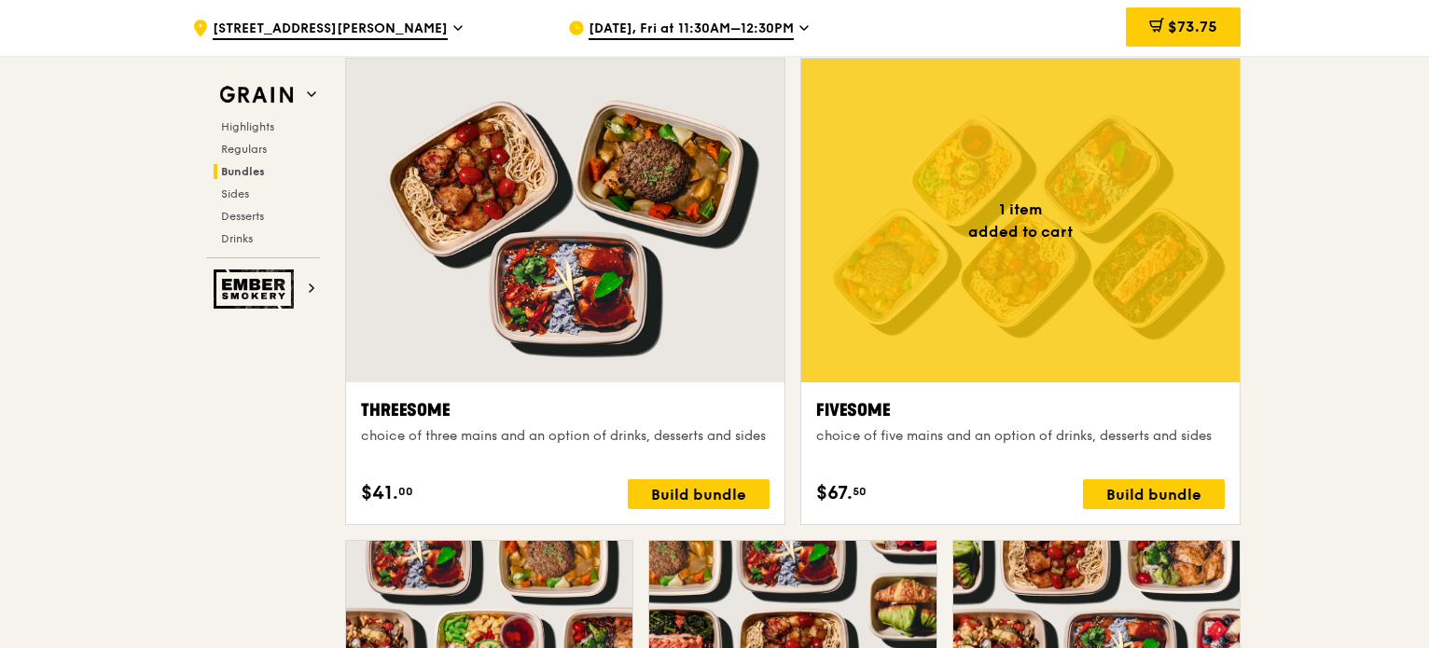
click at [940, 375] on div at bounding box center [1020, 221] width 438 height 324
click at [1195, 14] on div "$73.75" at bounding box center [1183, 26] width 115 height 39
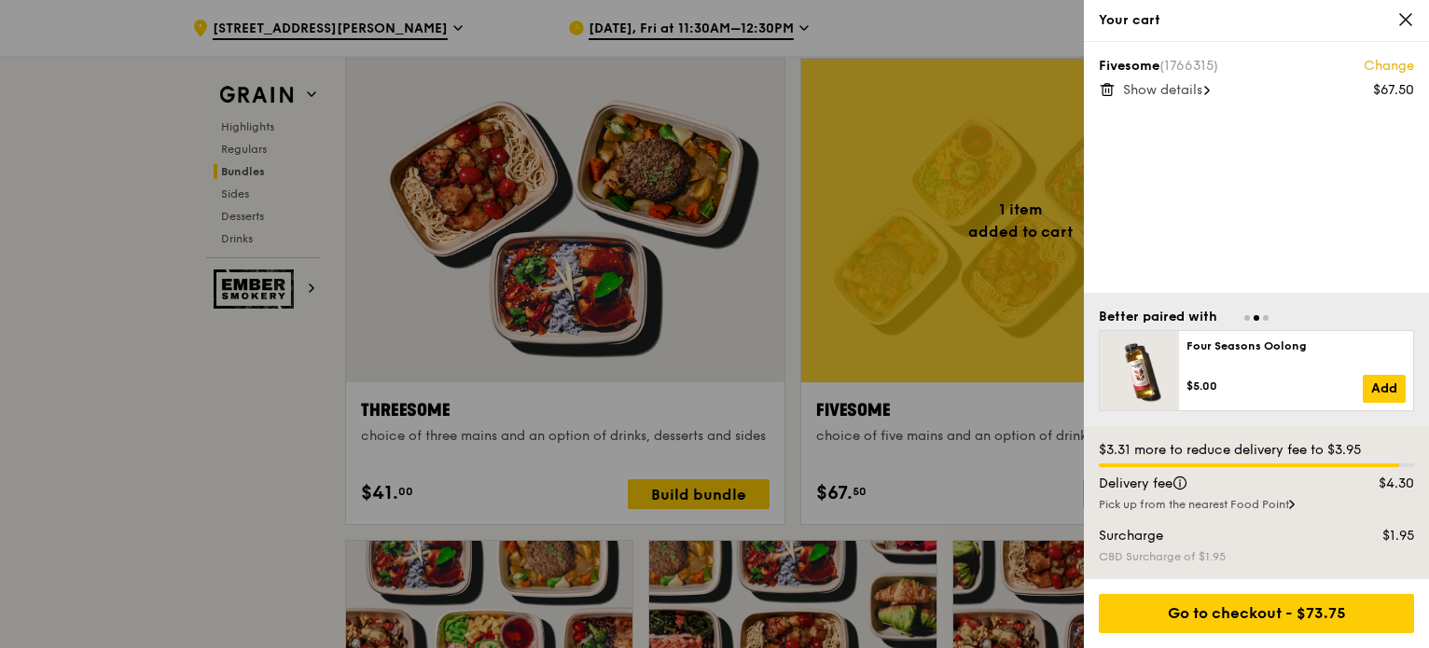
click at [247, 408] on div at bounding box center [714, 324] width 1429 height 648
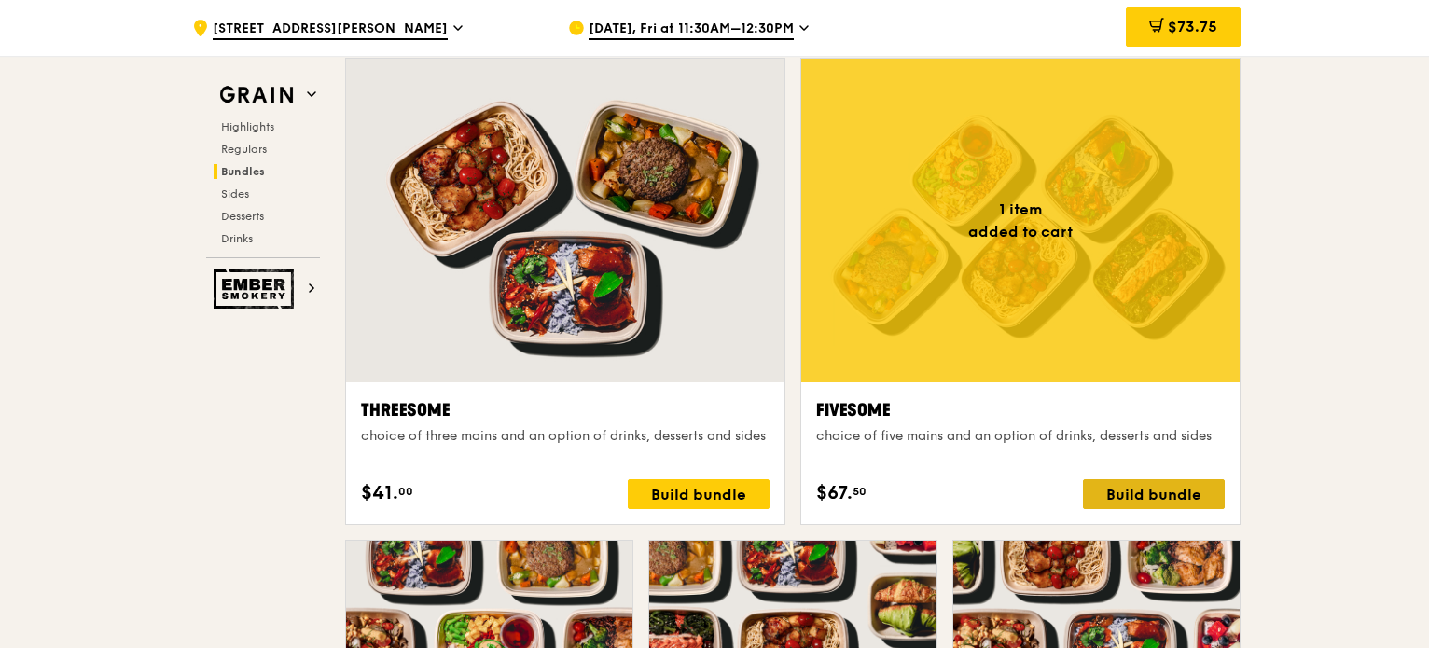
click at [1111, 497] on div "Build bundle" at bounding box center [1154, 494] width 142 height 30
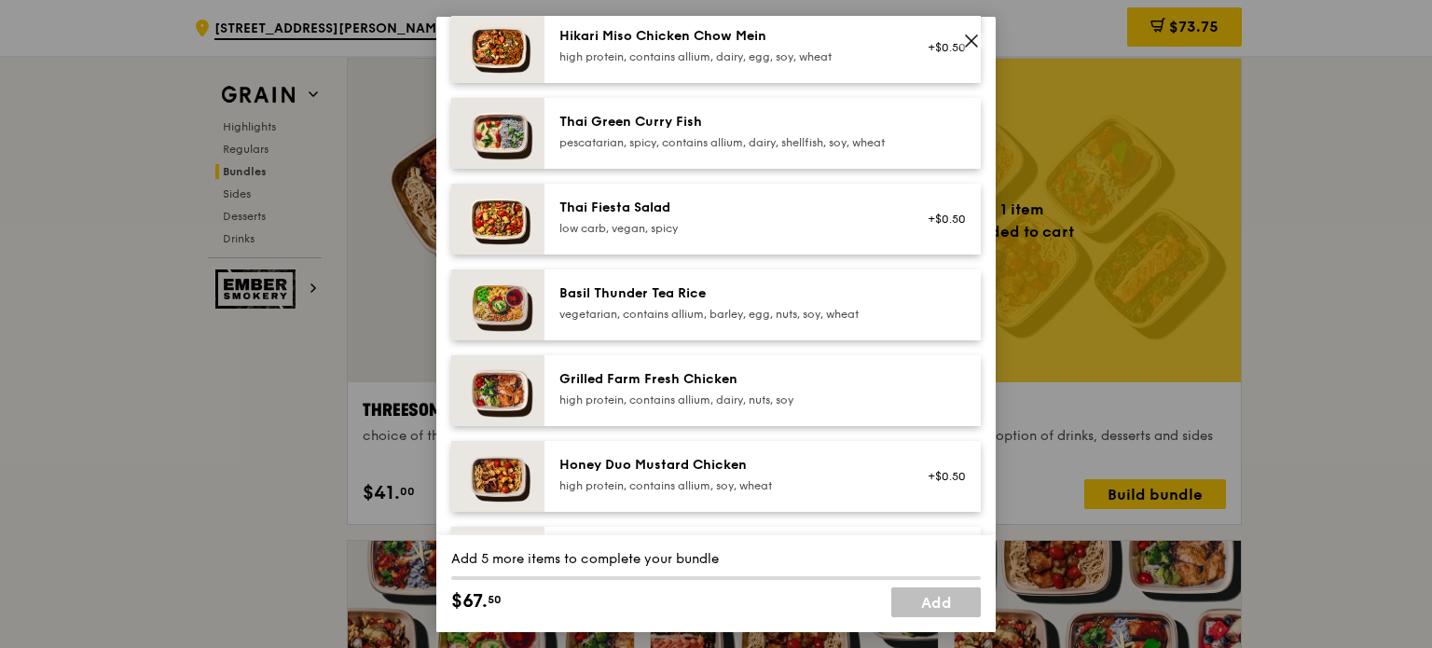
click at [627, 388] on div "Grilled Farm Fresh Chicken" at bounding box center [727, 378] width 335 height 19
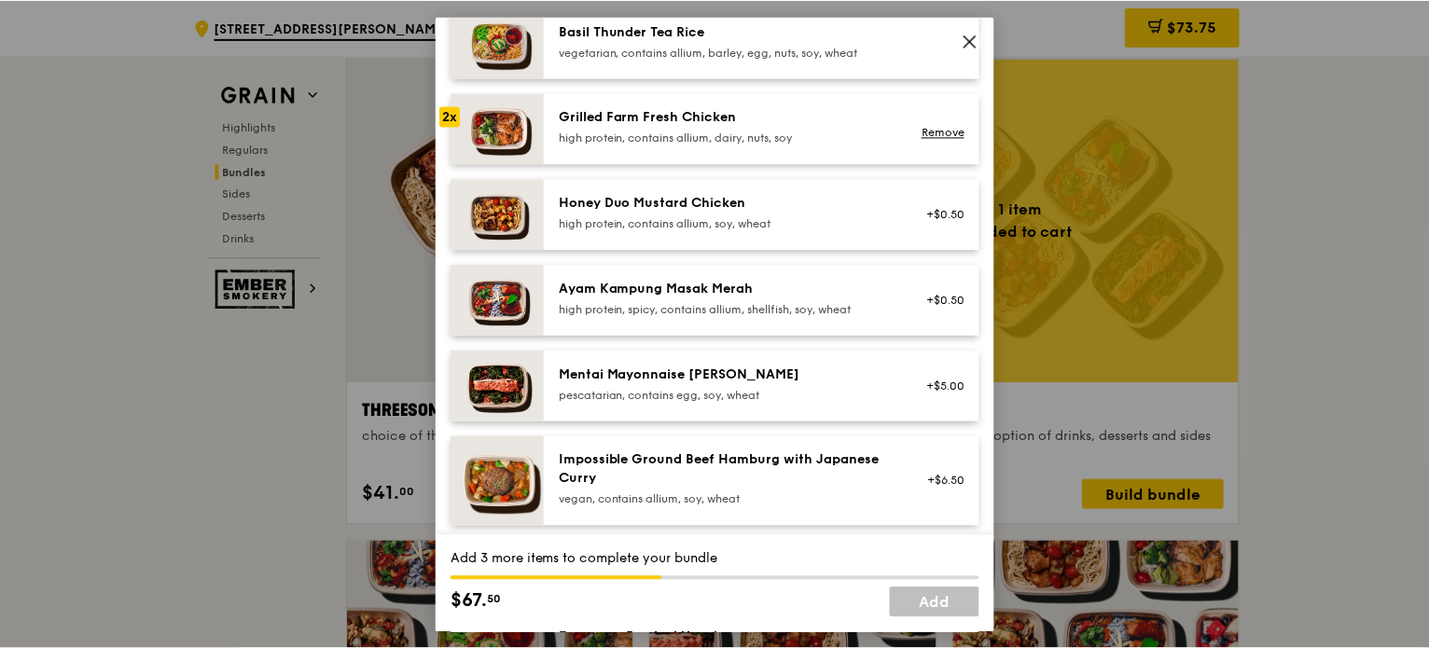
scroll to position [466, 0]
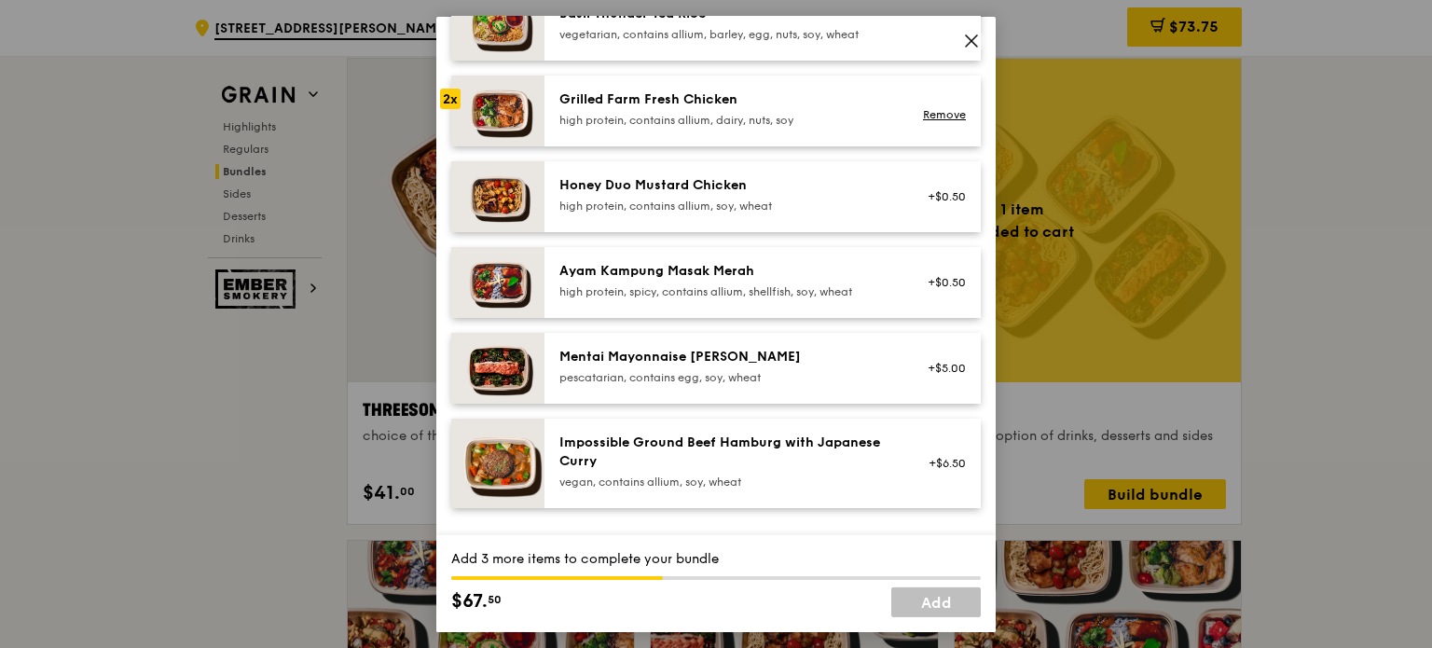
click at [630, 194] on div "Honey Duo Mustard Chicken" at bounding box center [727, 184] width 335 height 19
click at [609, 366] on div "Mentai Mayonnaise [PERSON_NAME]" at bounding box center [727, 356] width 335 height 19
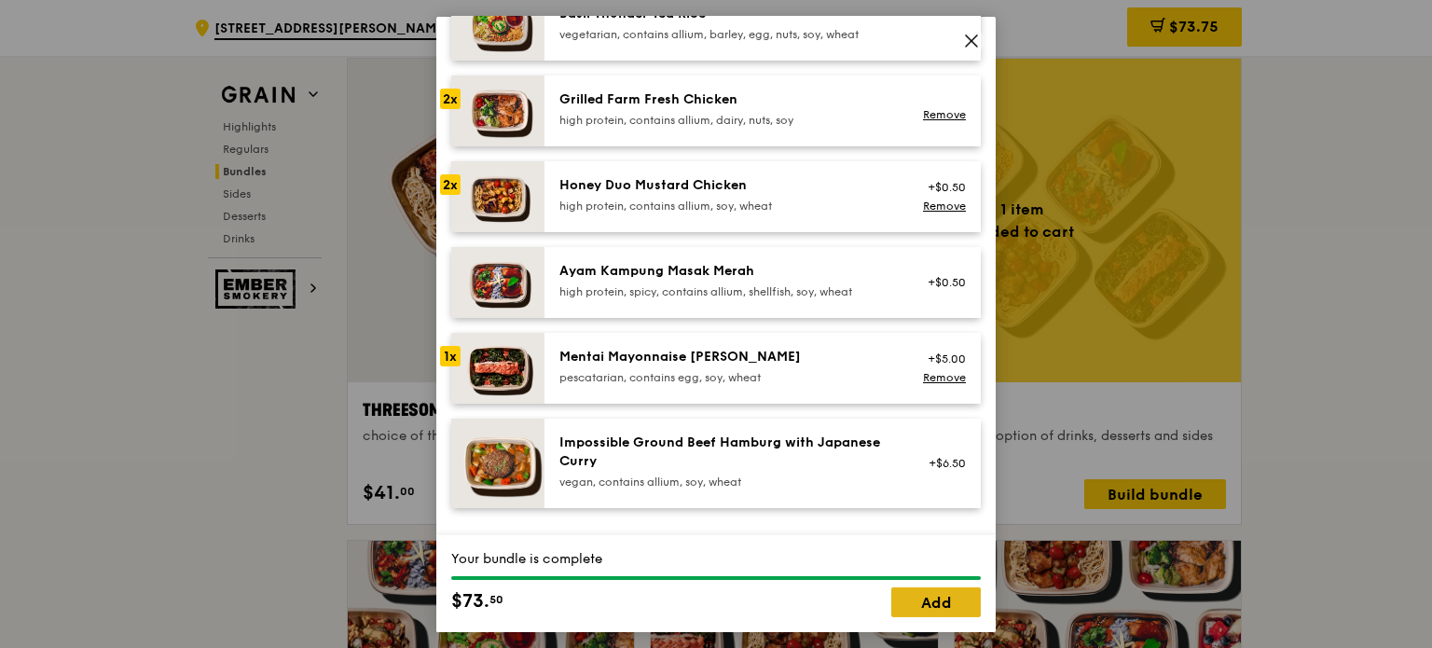
click at [916, 599] on link "Add" at bounding box center [937, 603] width 90 height 30
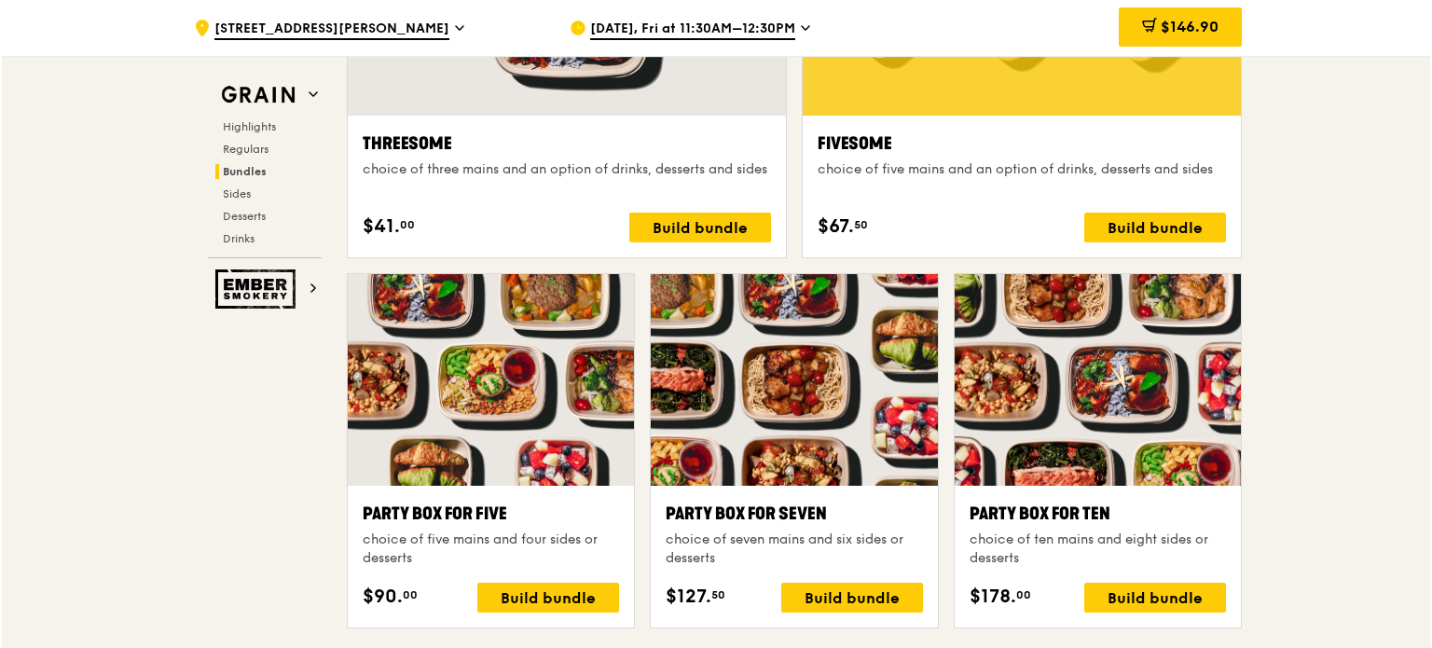
scroll to position [3539, 0]
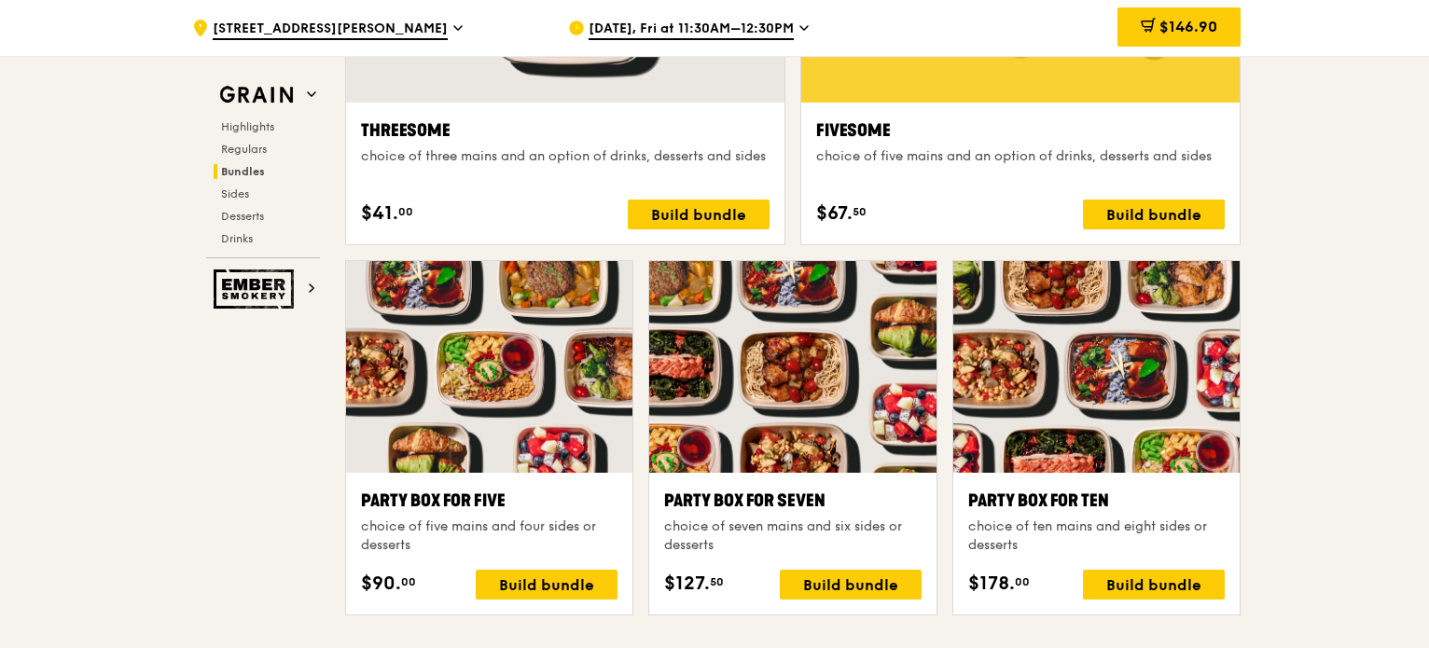
click at [1164, 406] on div at bounding box center [1096, 367] width 286 height 212
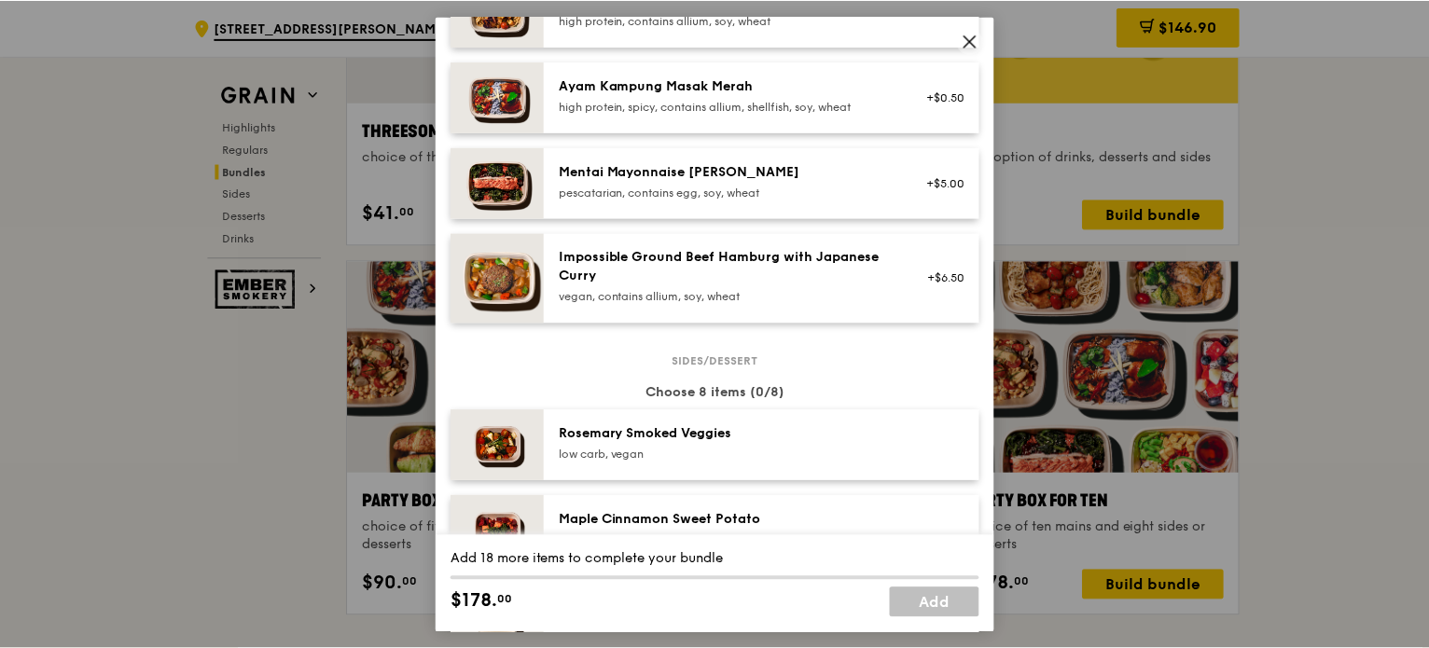
scroll to position [653, 0]
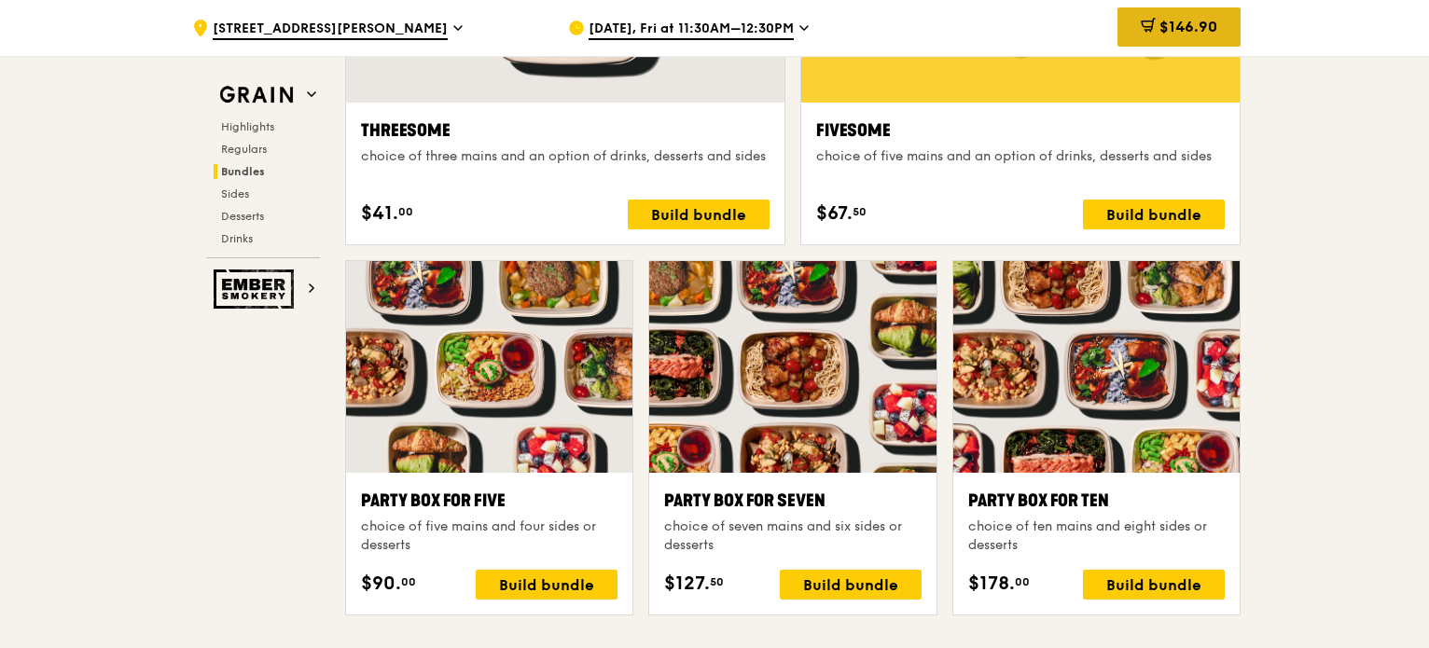
click at [1188, 33] on span "$146.90" at bounding box center [1188, 27] width 58 height 18
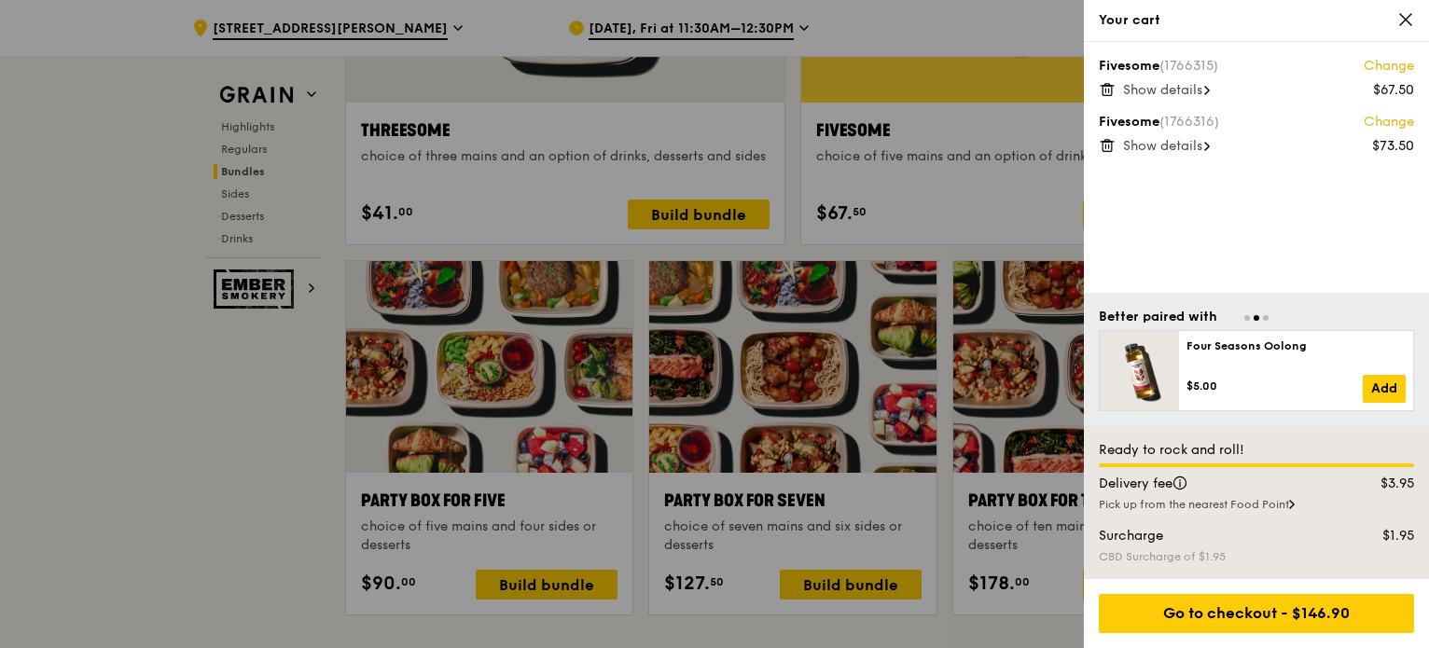
scroll to position [3540, 0]
click at [1108, 93] on icon at bounding box center [1107, 89] width 17 height 17
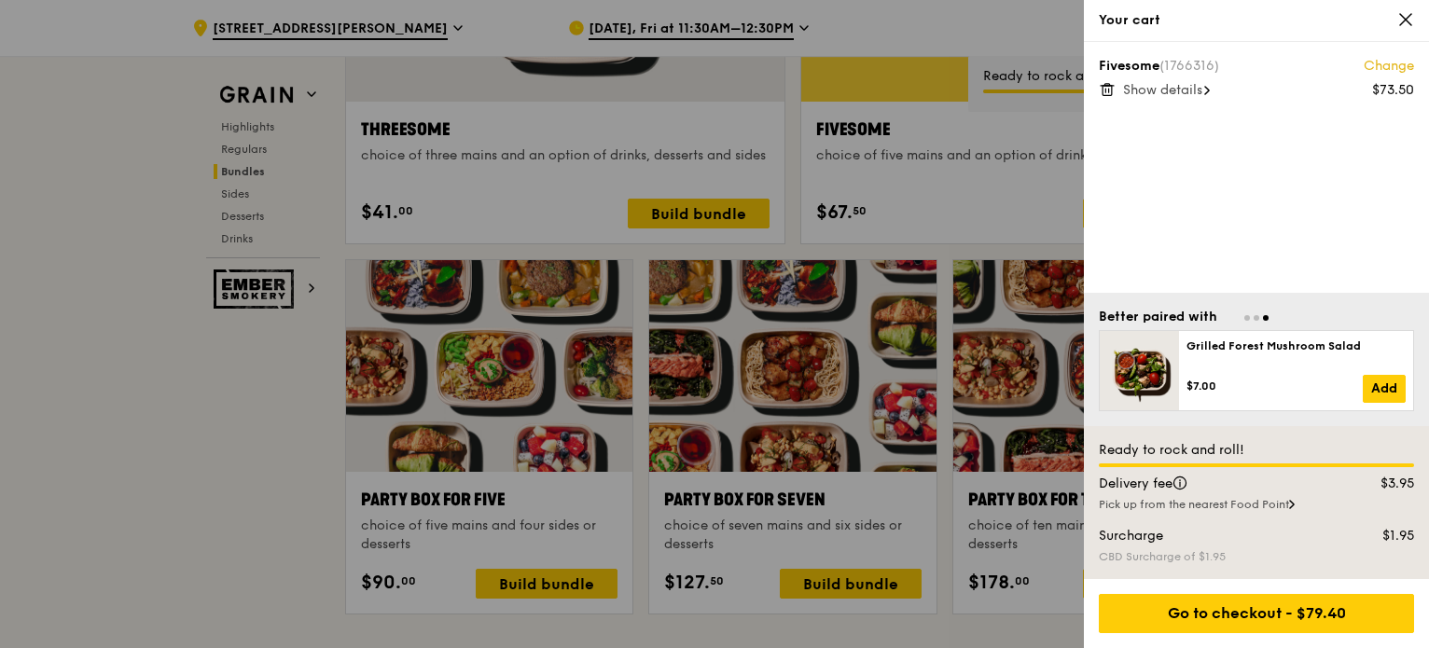
click at [1105, 91] on icon at bounding box center [1105, 91] width 0 height 4
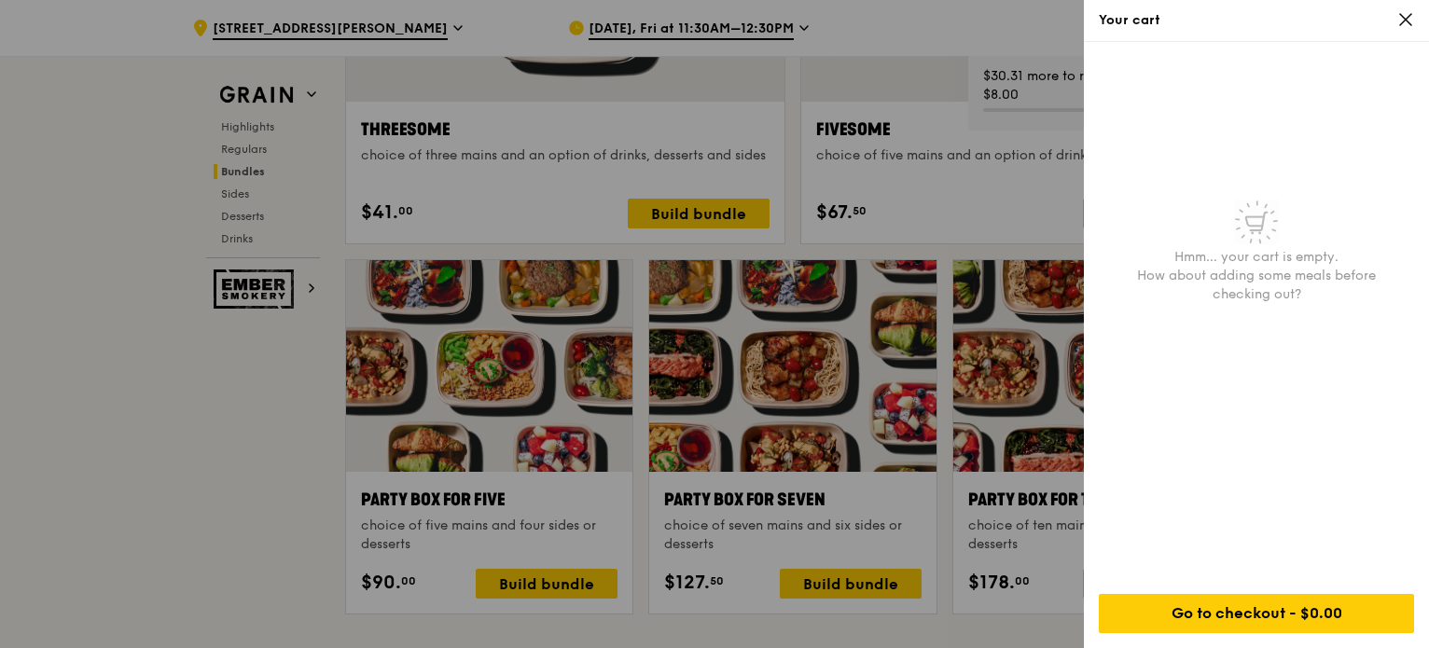
click at [172, 327] on div at bounding box center [714, 324] width 1429 height 648
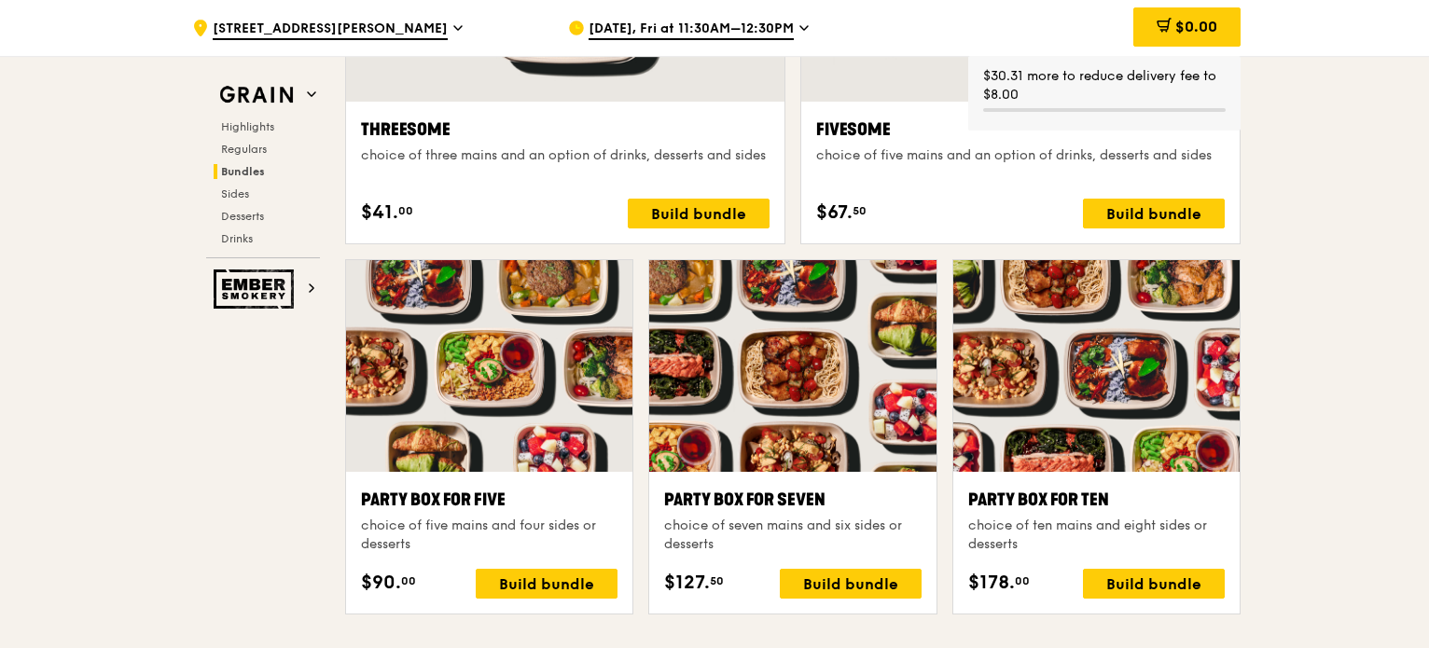
click at [1155, 365] on div at bounding box center [1096, 366] width 286 height 212
click at [1112, 389] on div at bounding box center [1096, 366] width 286 height 212
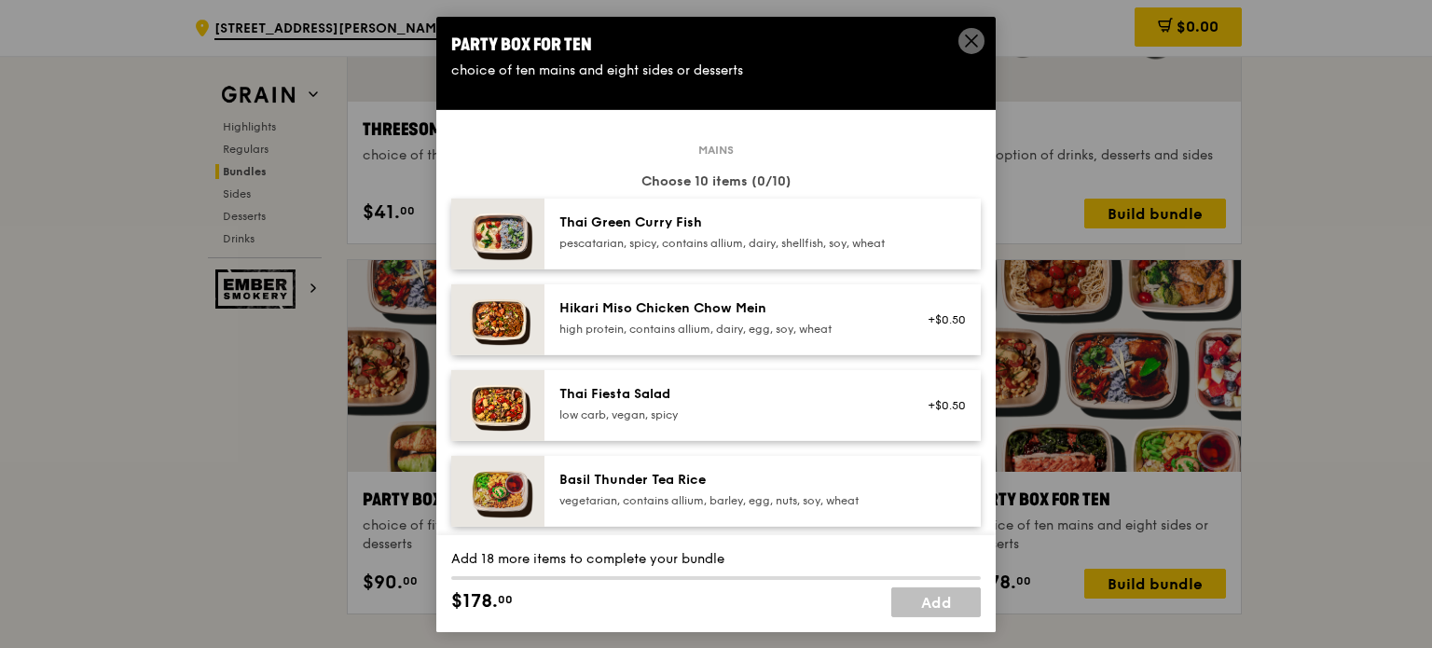
click at [600, 243] on div "pescatarian, spicy, contains allium, dairy, shellfish, soy, wheat" at bounding box center [727, 242] width 335 height 15
click at [603, 489] on div "Basil Thunder Tea Rice" at bounding box center [727, 479] width 335 height 19
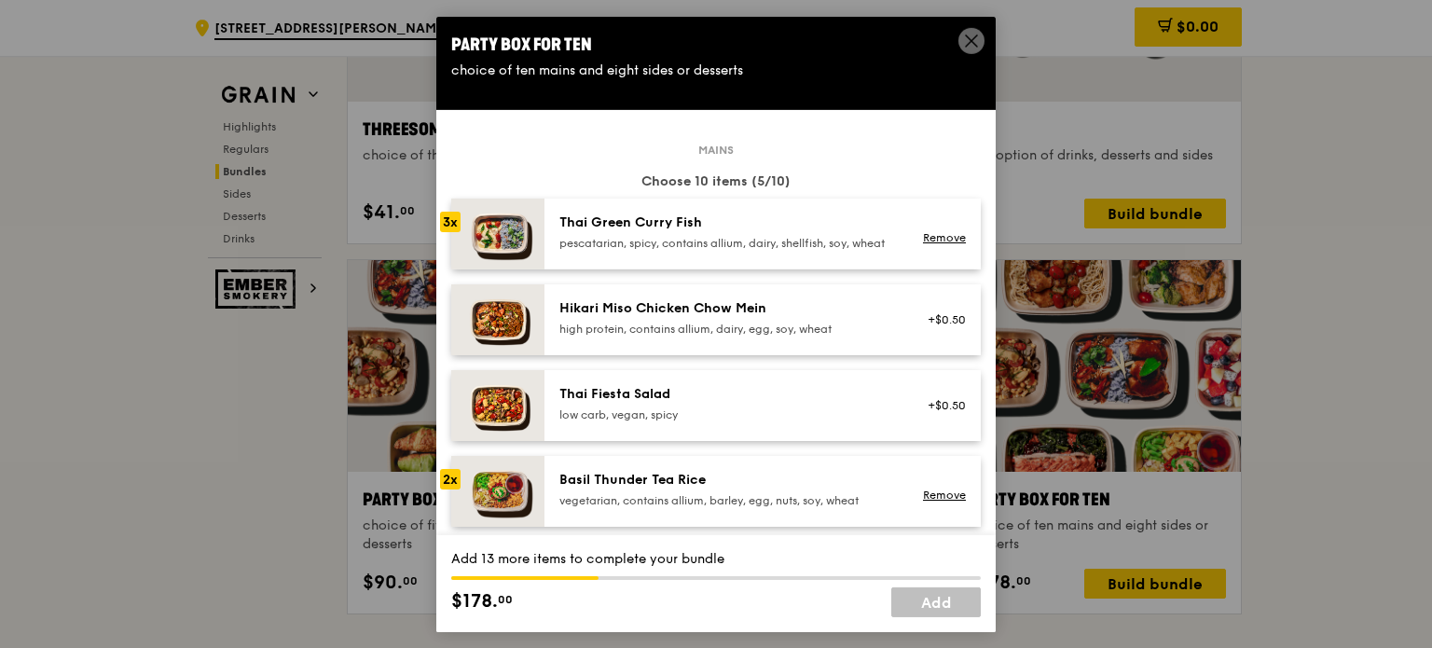
click at [603, 489] on div "Basil Thunder Tea Rice" at bounding box center [727, 479] width 335 height 19
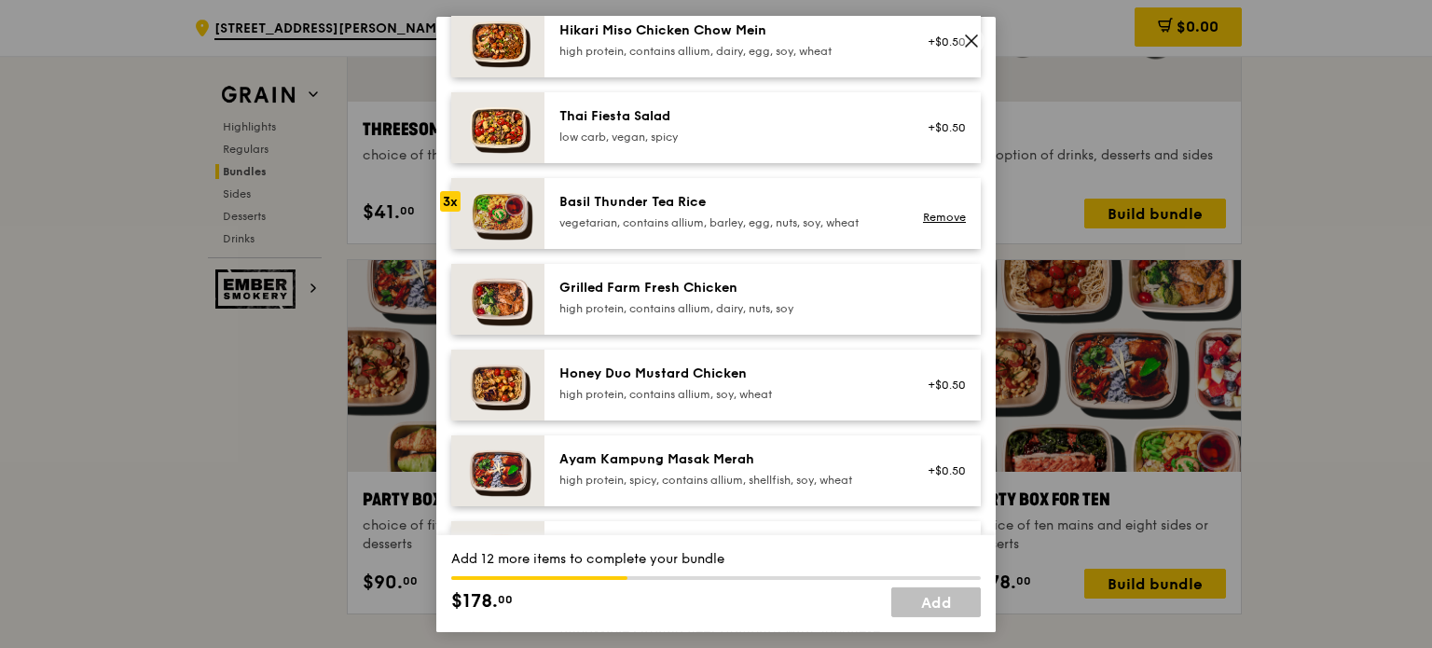
scroll to position [373, 0]
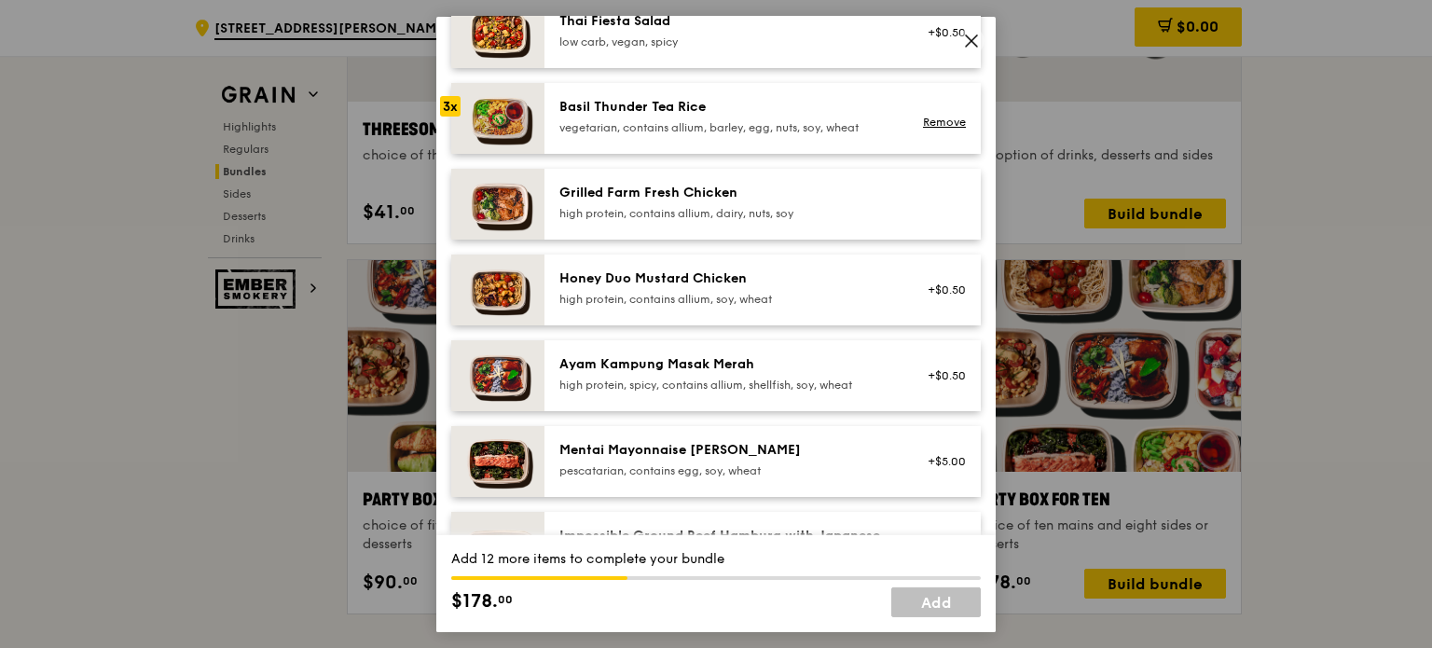
click at [630, 201] on div "Grilled Farm Fresh Chicken" at bounding box center [727, 192] width 335 height 19
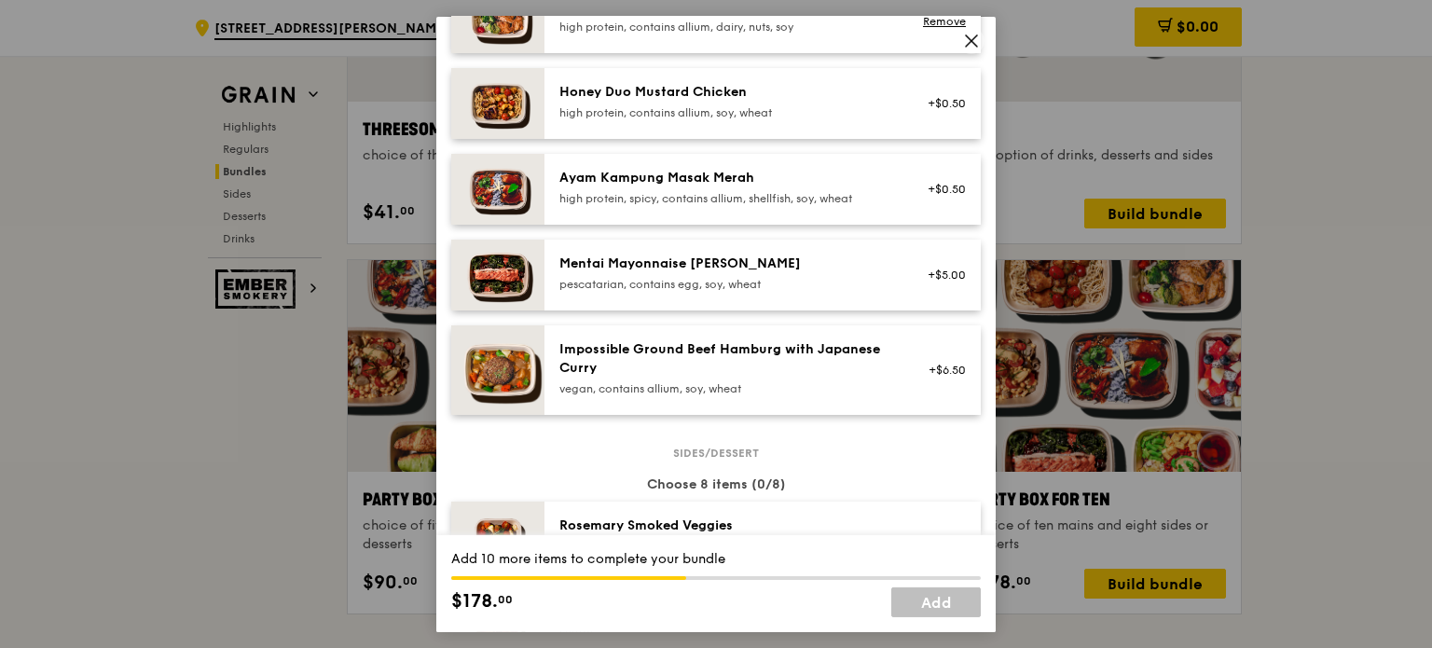
scroll to position [466, 0]
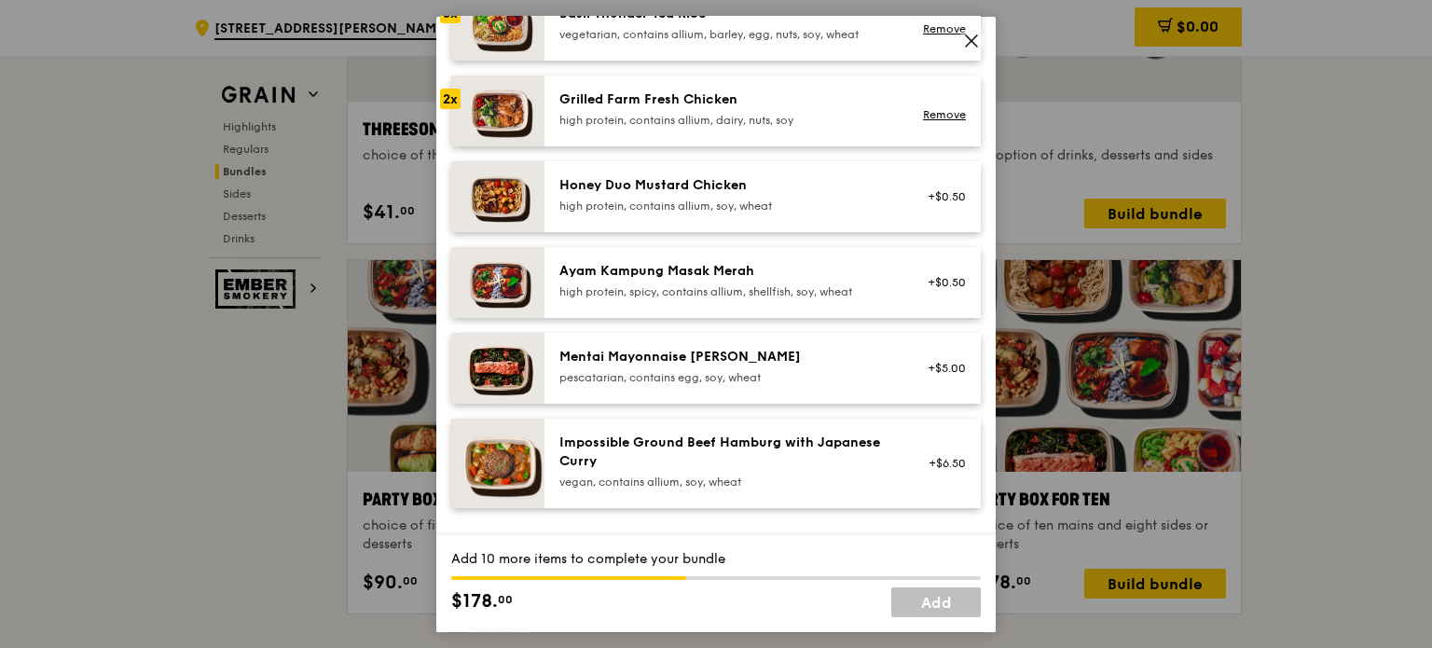
click at [711, 192] on div "Honey Duo Mustard Chicken" at bounding box center [727, 184] width 335 height 19
click at [710, 194] on div "Honey Duo Mustard Chicken" at bounding box center [727, 184] width 335 height 19
click at [572, 213] on div "high protein, contains allium, soy, wheat" at bounding box center [727, 205] width 335 height 15
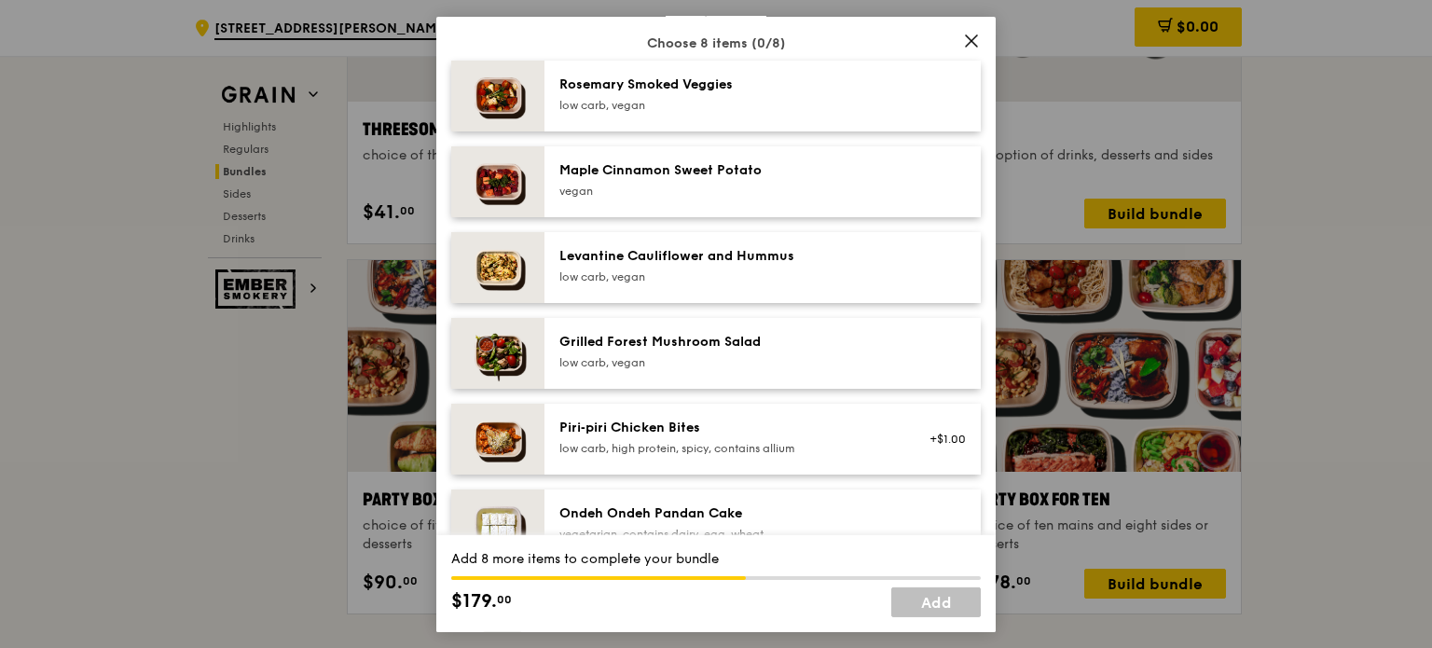
scroll to position [933, 0]
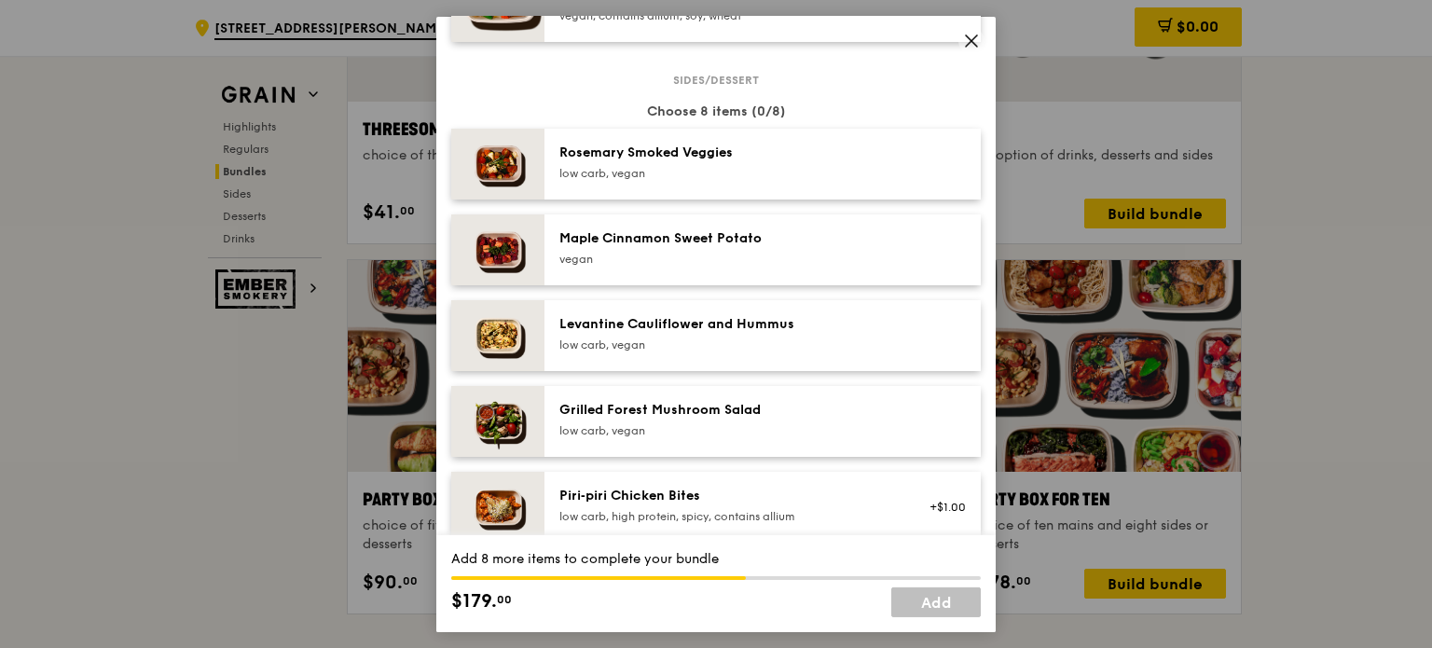
click at [630, 352] on div "low carb, vegan" at bounding box center [727, 344] width 335 height 15
click at [629, 161] on div "Rosemary Smoked Veggies" at bounding box center [727, 152] width 335 height 19
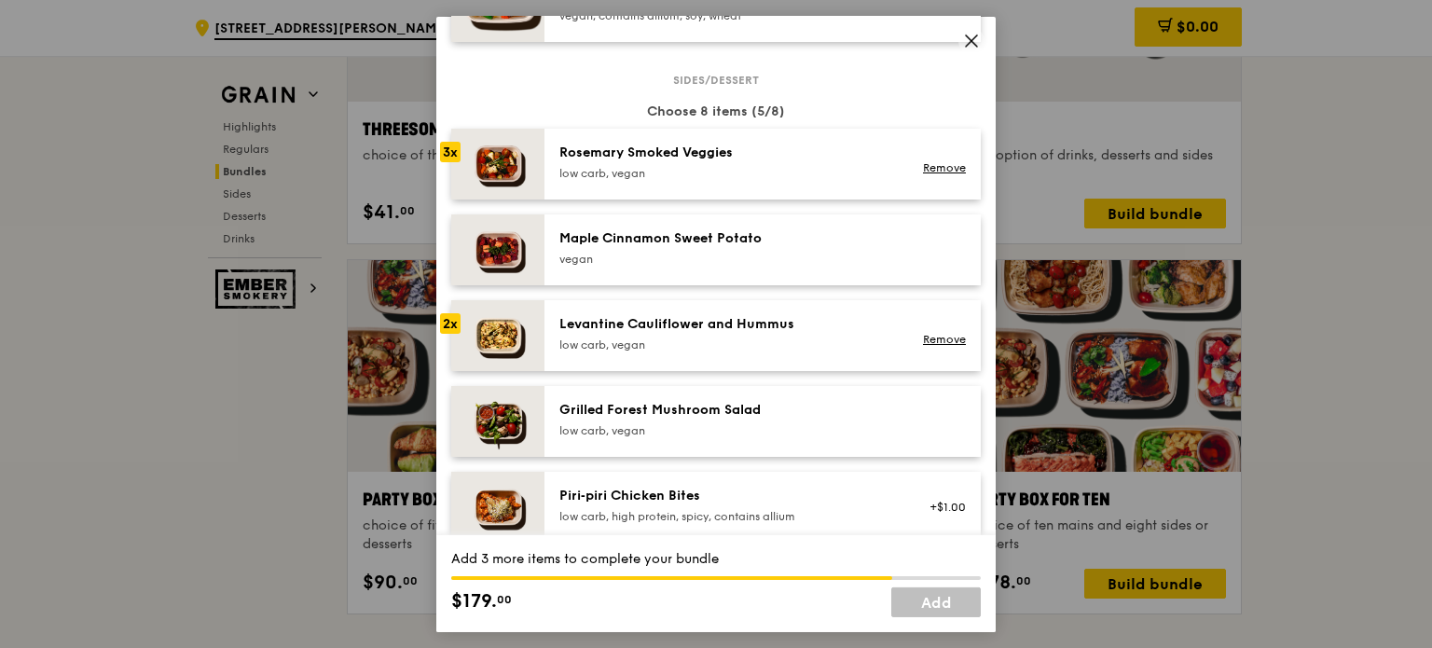
click at [646, 419] on div "Grilled Forest Mushroom Salad" at bounding box center [727, 409] width 335 height 19
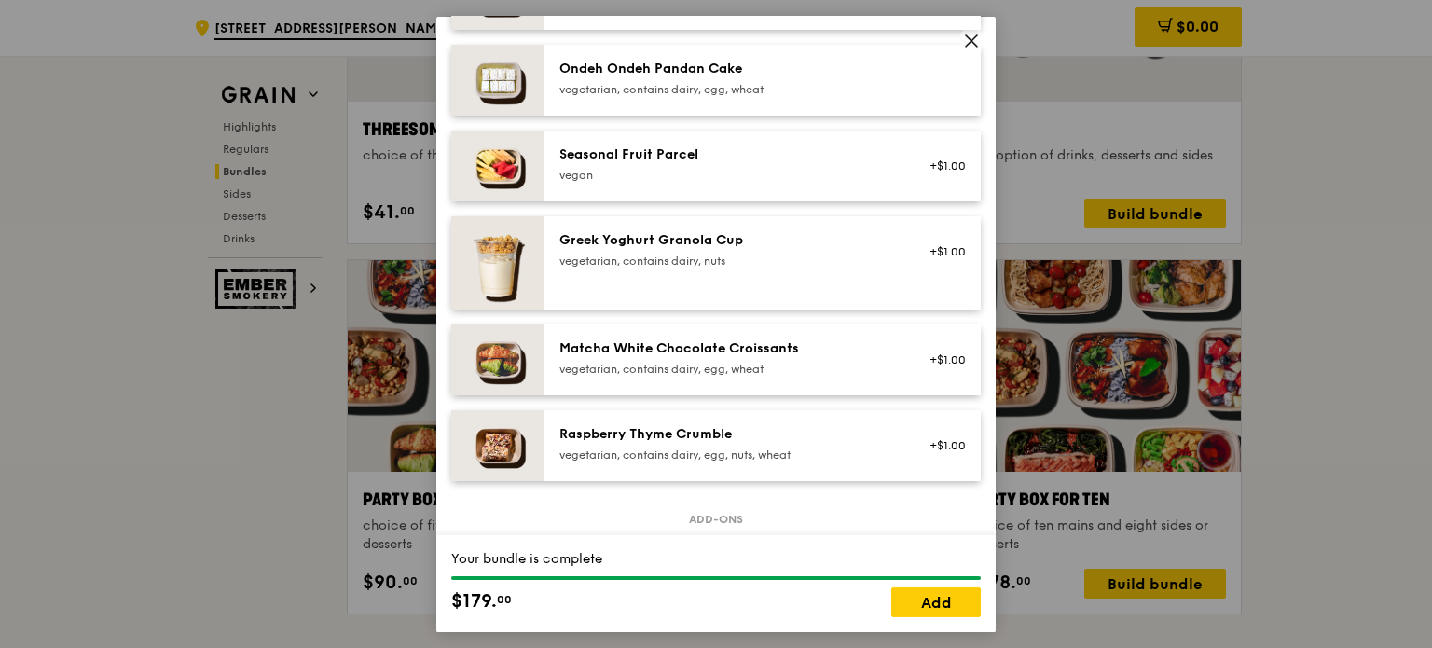
scroll to position [1399, 0]
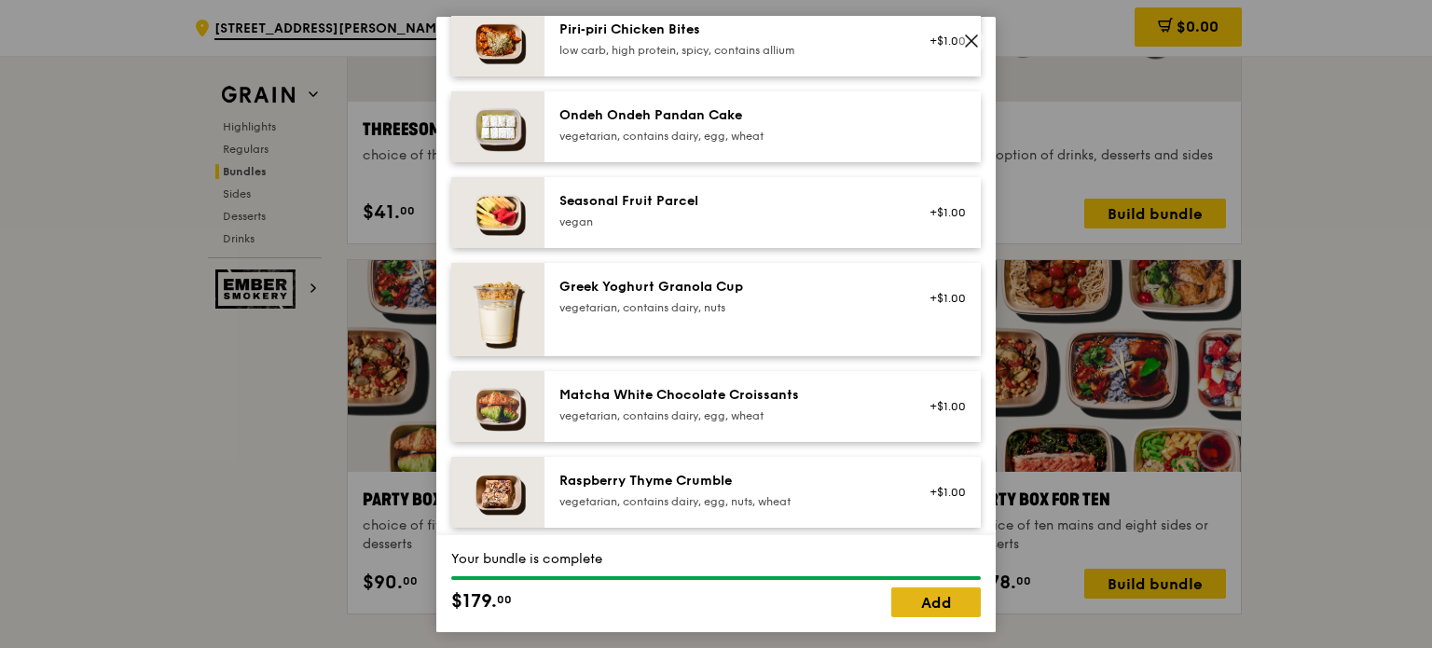
click at [919, 601] on link "Add" at bounding box center [937, 603] width 90 height 30
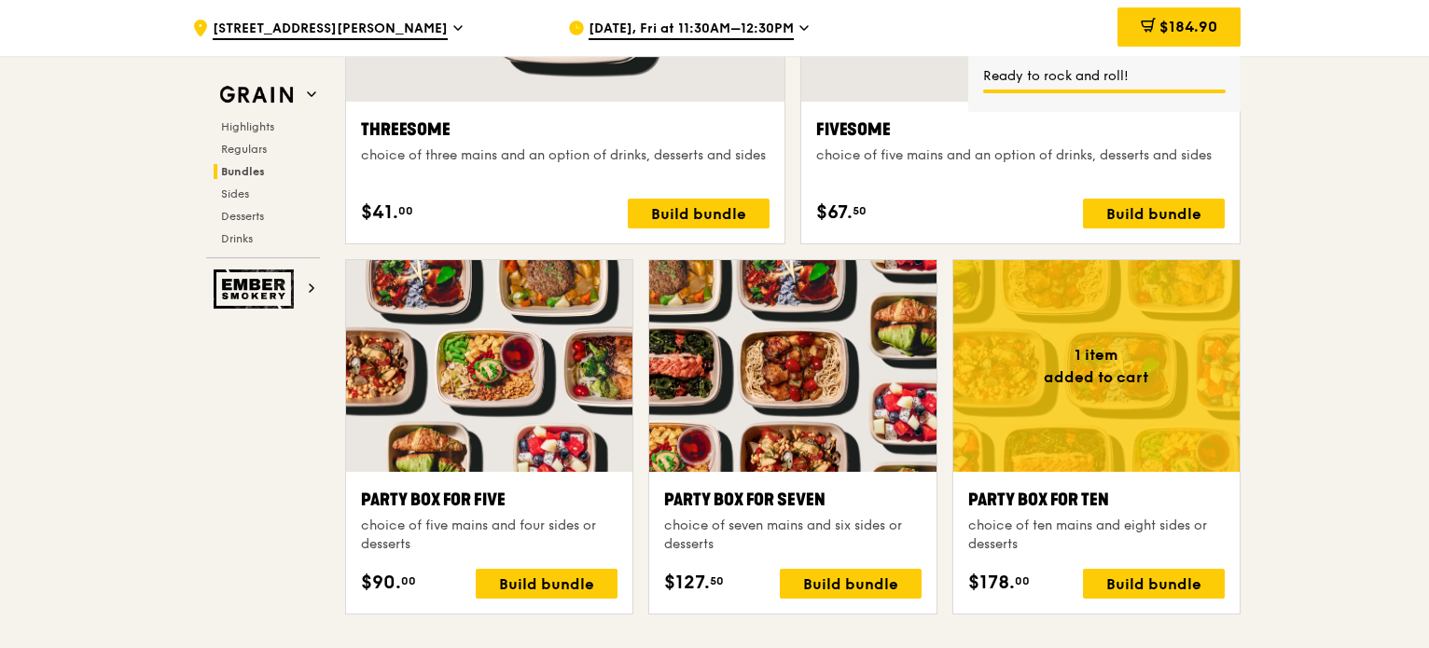
click at [1065, 386] on div at bounding box center [1096, 366] width 286 height 212
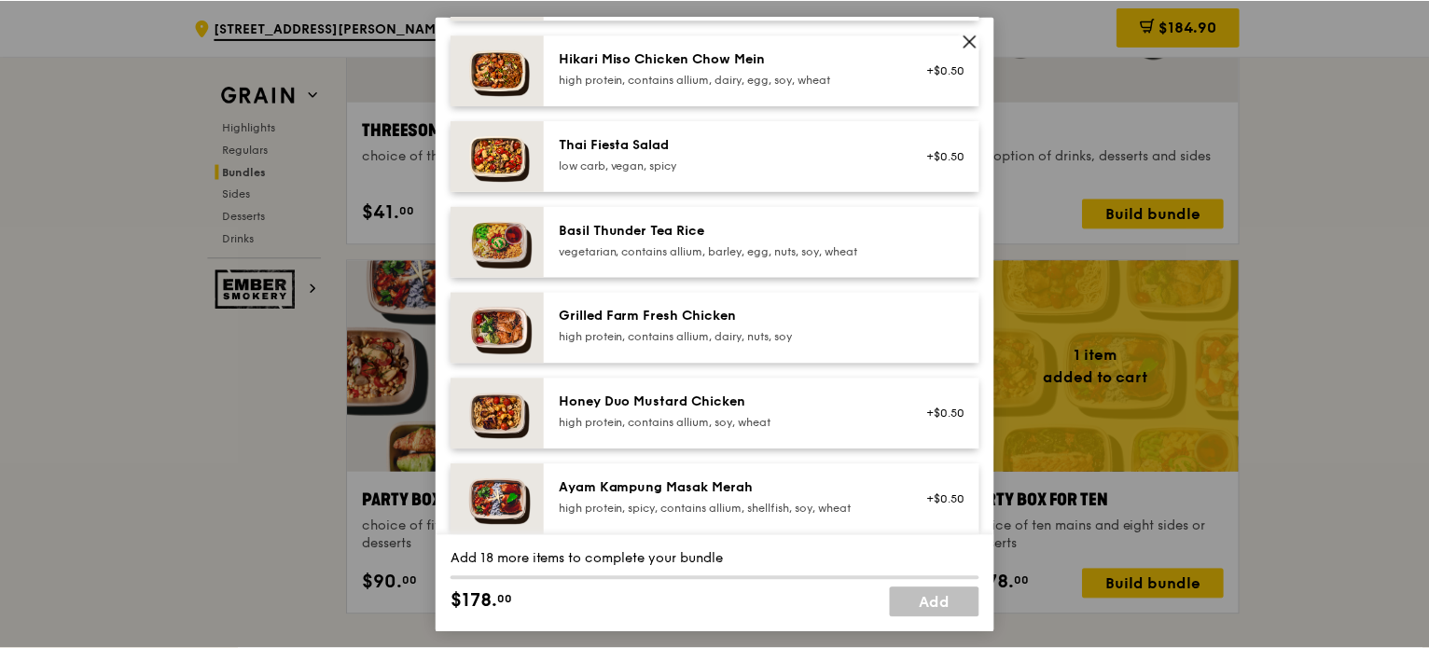
scroll to position [280, 0]
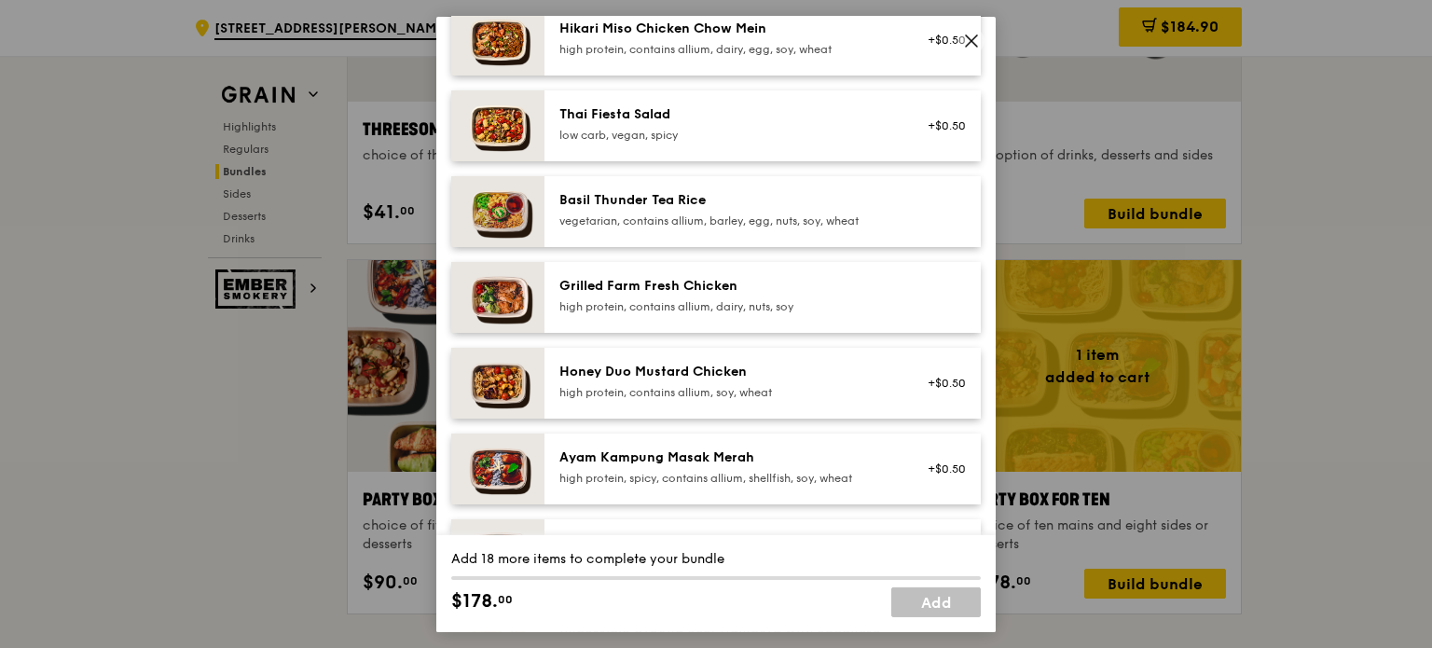
click at [975, 40] on icon at bounding box center [971, 40] width 17 height 17
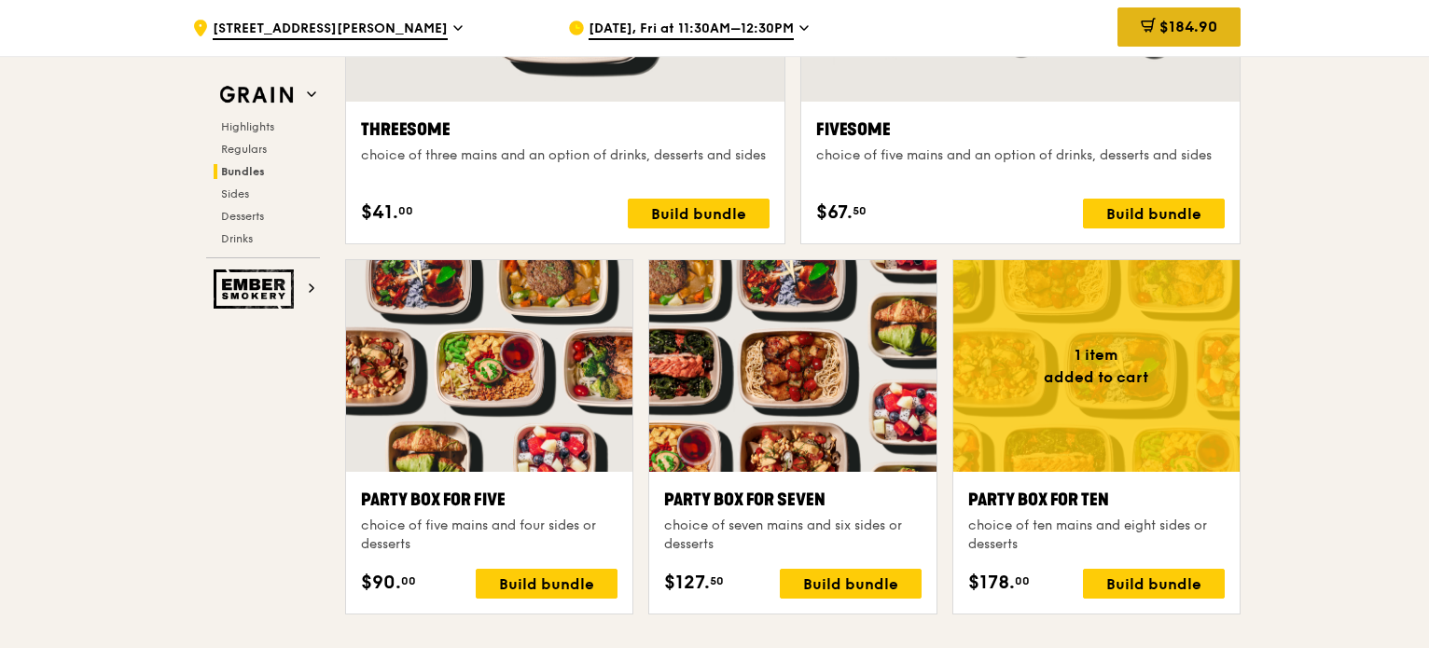
click at [1153, 29] on div "$184.90" at bounding box center [1178, 26] width 123 height 39
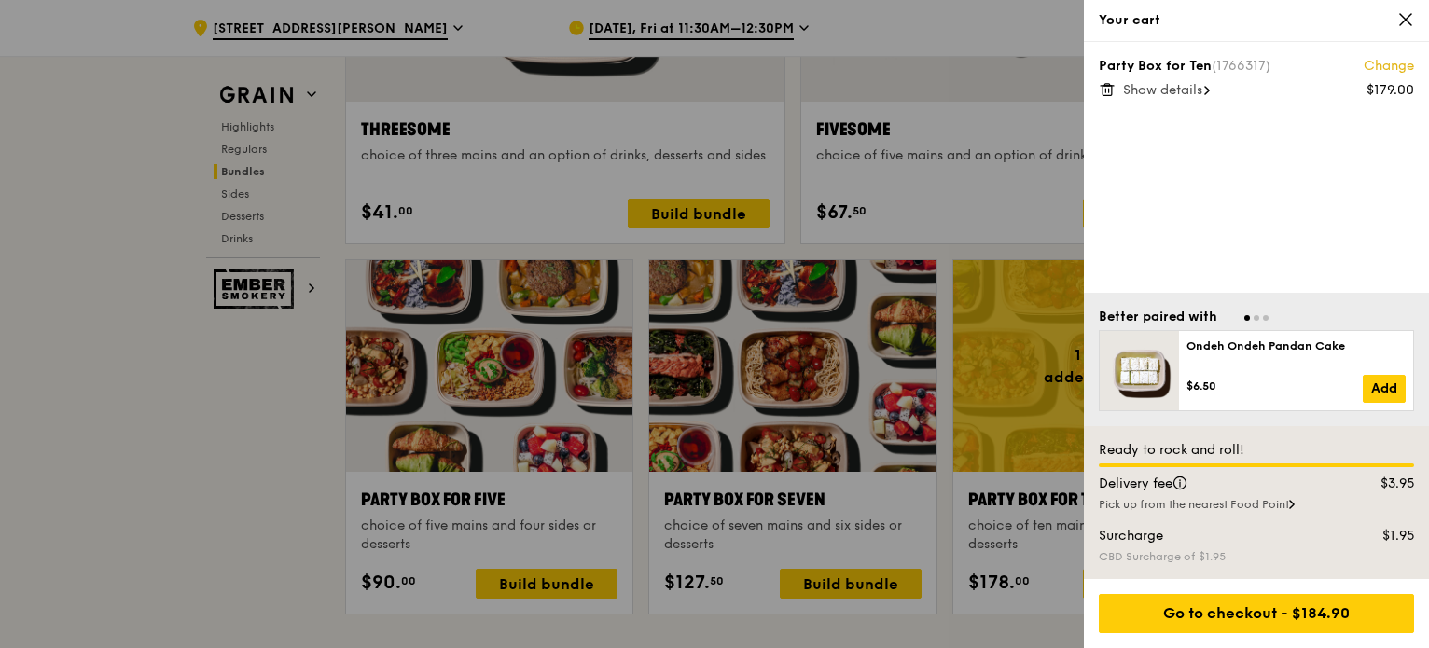
scroll to position [3540, 0]
click at [1149, 90] on span "Show details" at bounding box center [1162, 90] width 79 height 16
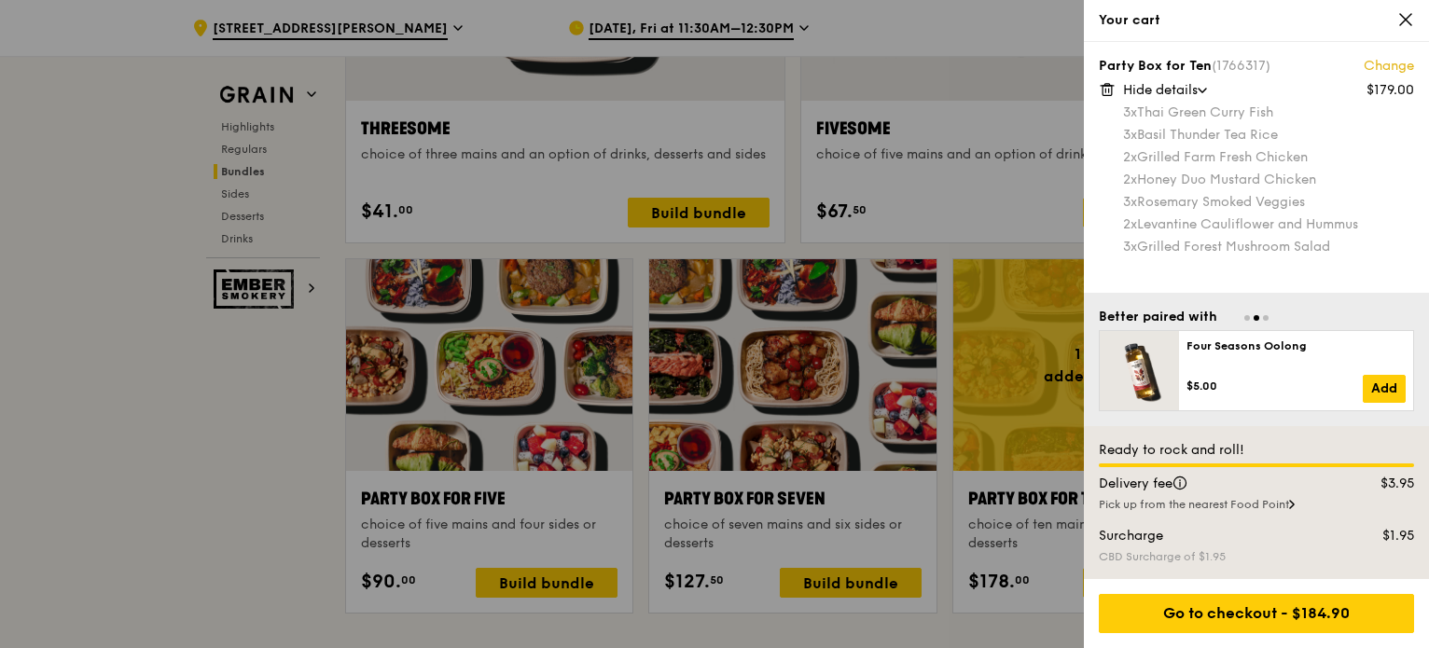
scroll to position [3542, 0]
click at [91, 347] on div at bounding box center [714, 324] width 1429 height 648
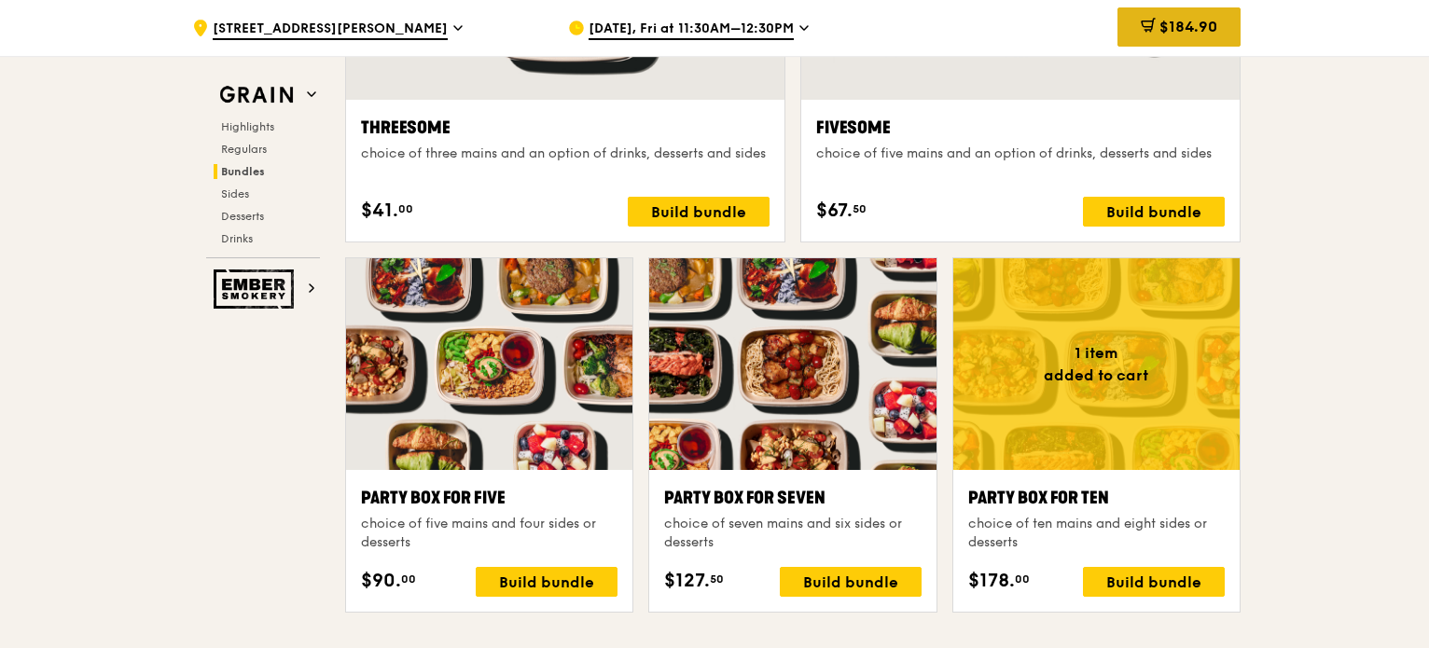
click at [1182, 35] on span "$184.90" at bounding box center [1188, 27] width 58 height 18
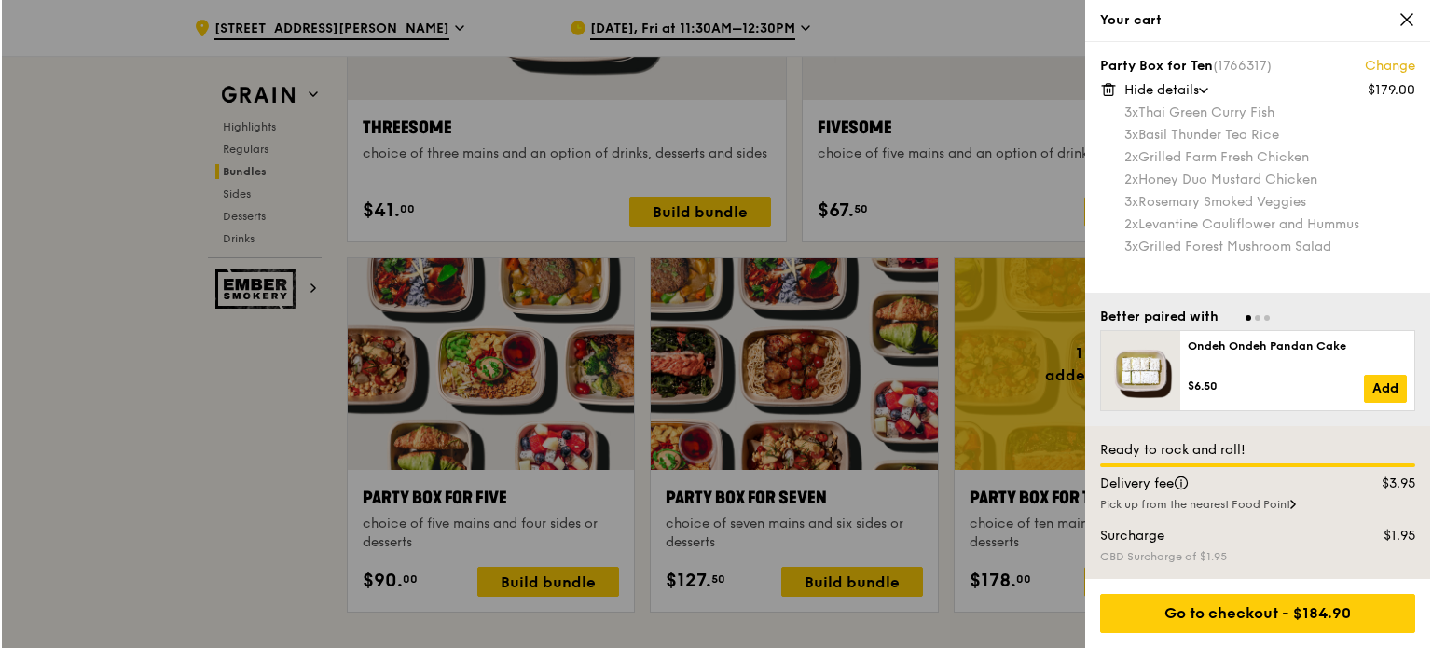
scroll to position [3543, 0]
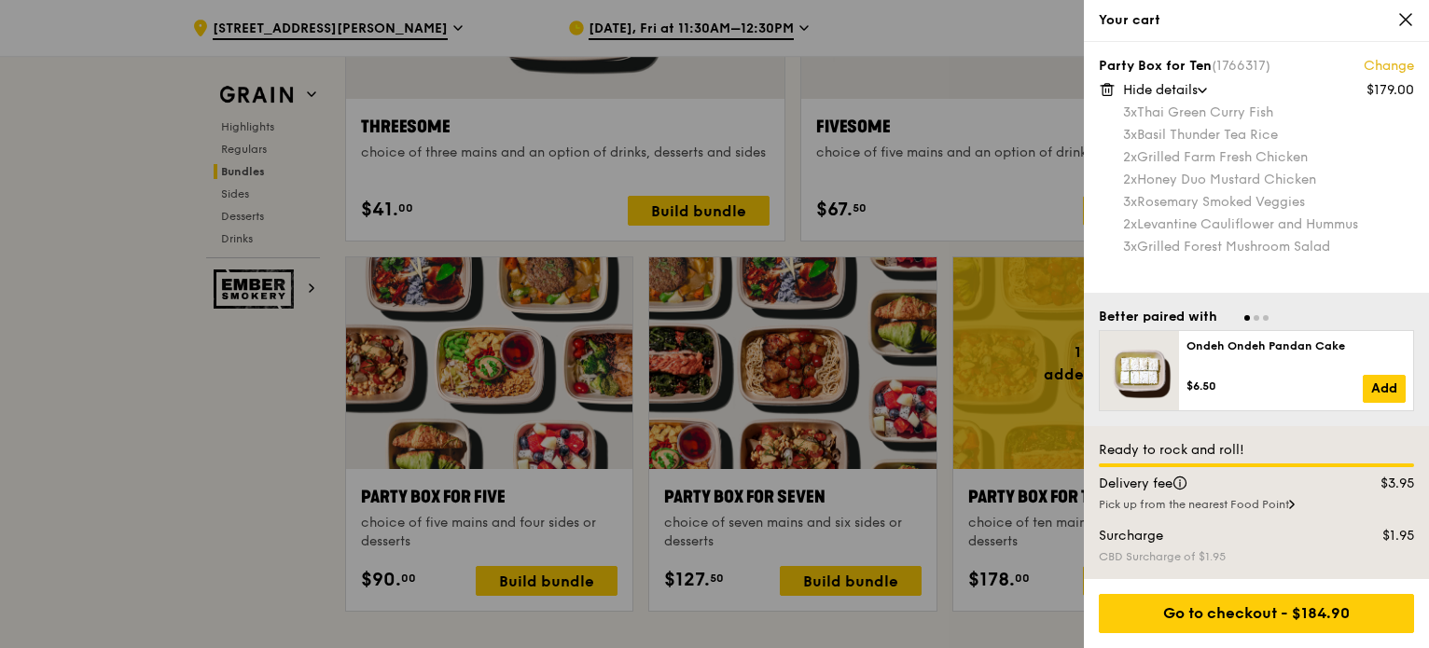
click at [948, 72] on div at bounding box center [714, 324] width 1429 height 648
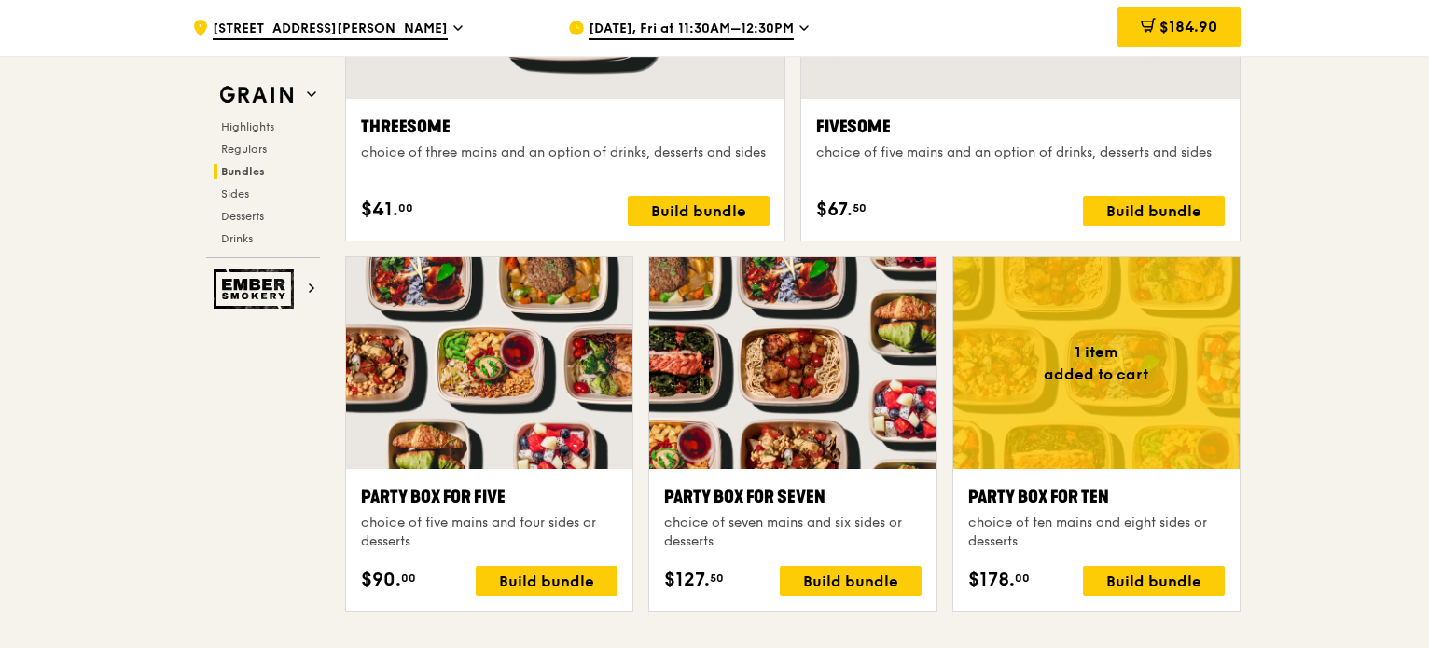
click at [1071, 324] on div at bounding box center [1096, 363] width 286 height 212
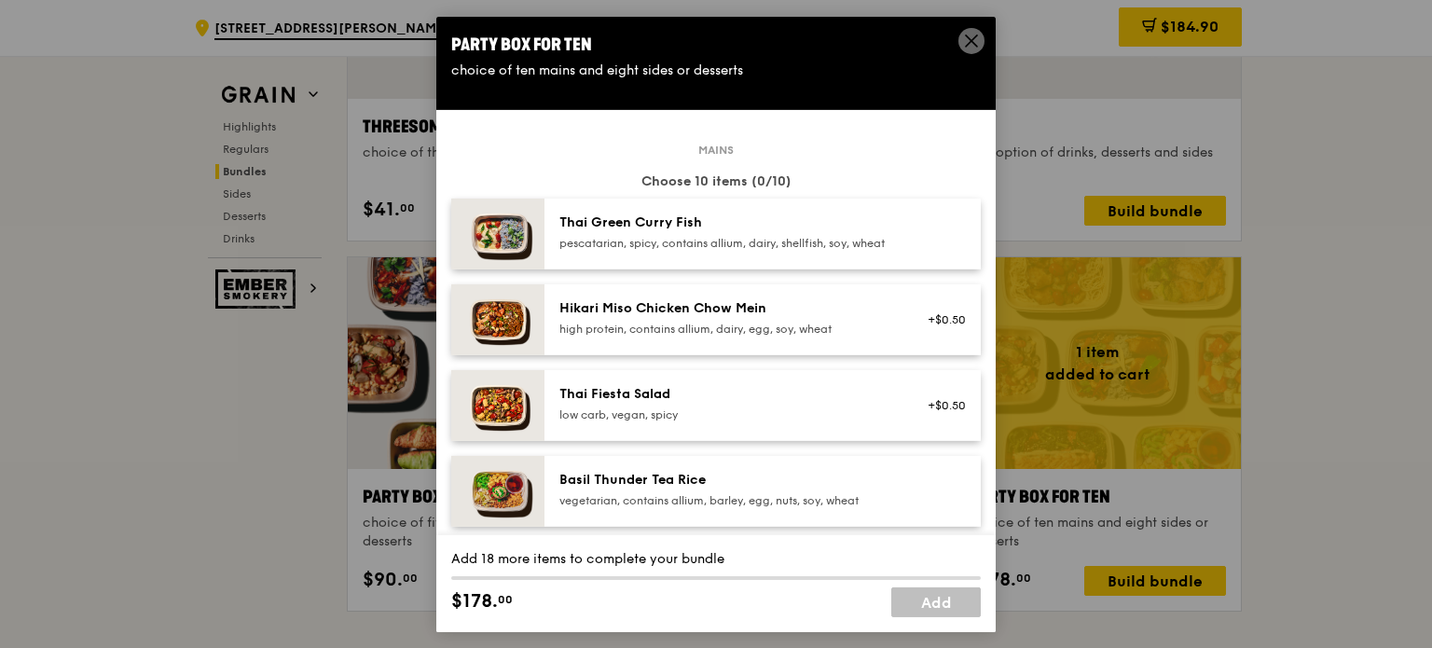
click at [627, 489] on div "Basil Thunder Tea Rice" at bounding box center [727, 479] width 335 height 19
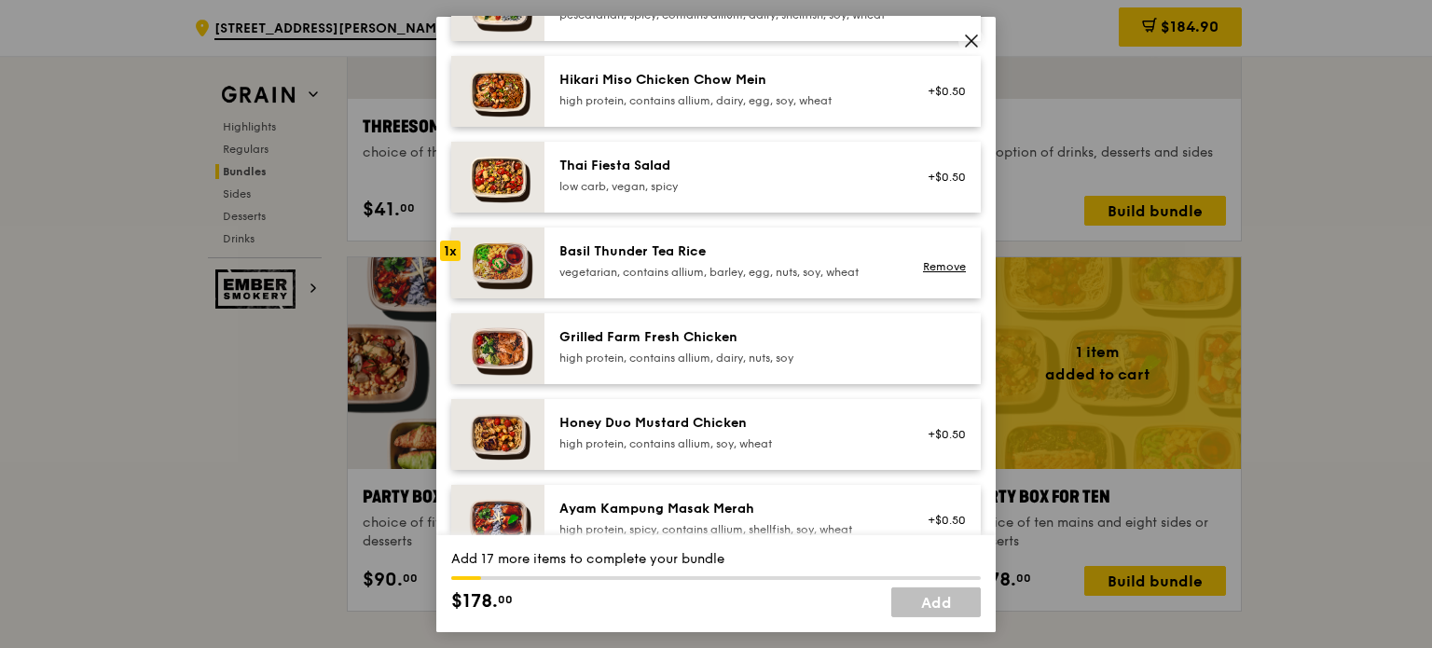
scroll to position [373, 0]
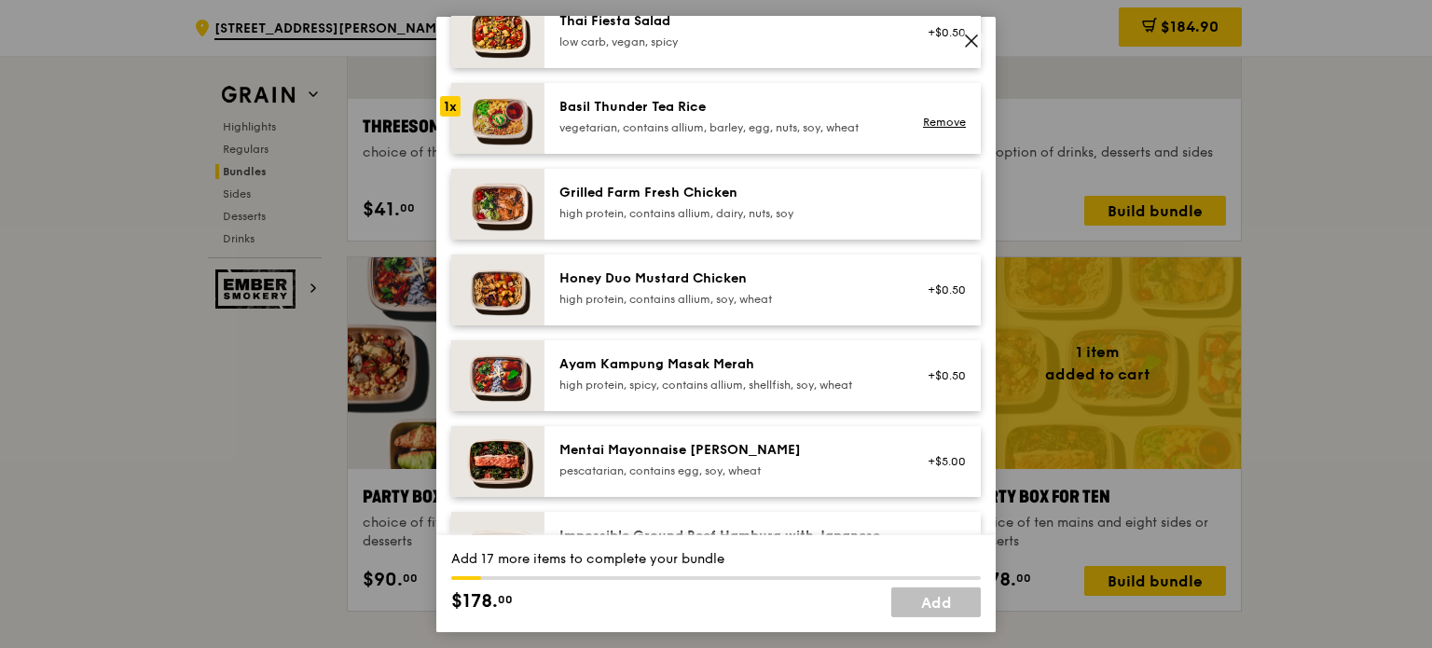
click at [685, 458] on div "Mentai Mayonnaise [PERSON_NAME]" at bounding box center [727, 449] width 335 height 19
click at [475, 468] on img at bounding box center [497, 460] width 93 height 71
click at [917, 477] on div "Remove" at bounding box center [941, 470] width 49 height 15
click at [923, 477] on link "Remove" at bounding box center [944, 469] width 43 height 13
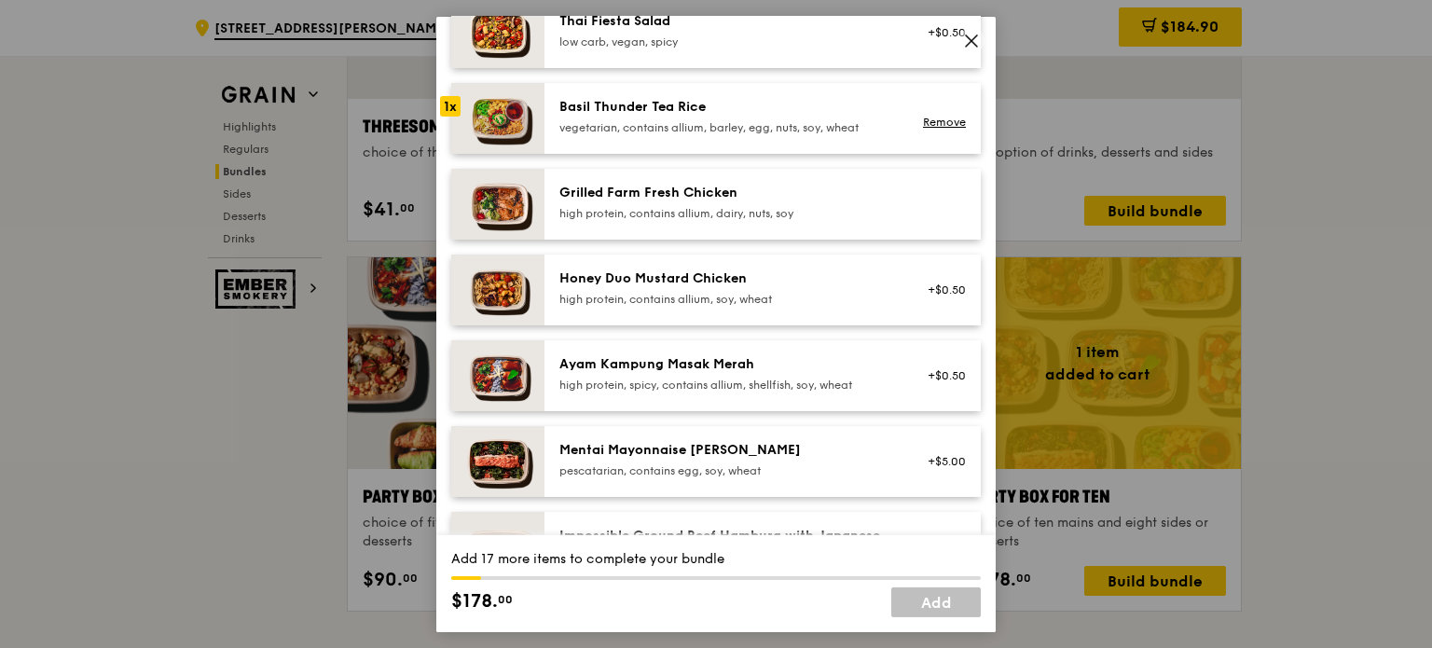
click at [657, 476] on div "Mentai Mayonnaise [PERSON_NAME] pescatarian, contains egg, soy, wheat" at bounding box center [727, 458] width 335 height 37
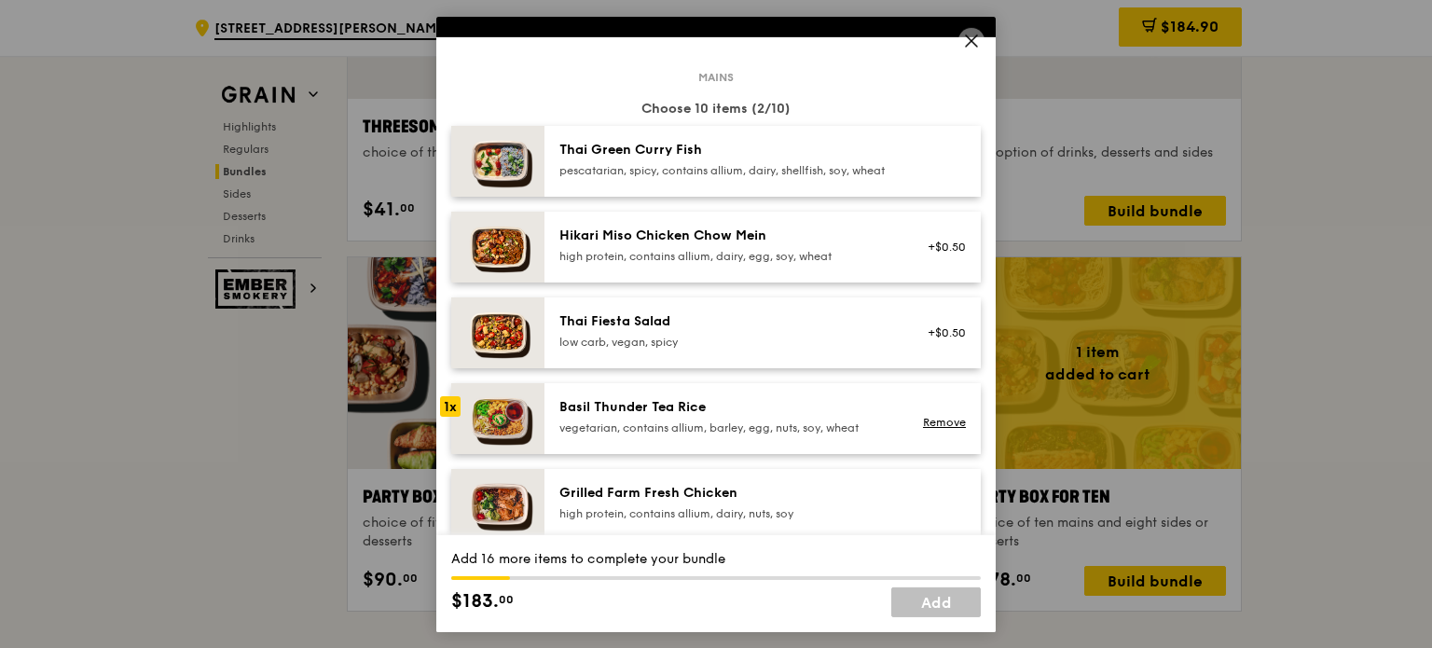
scroll to position [0, 0]
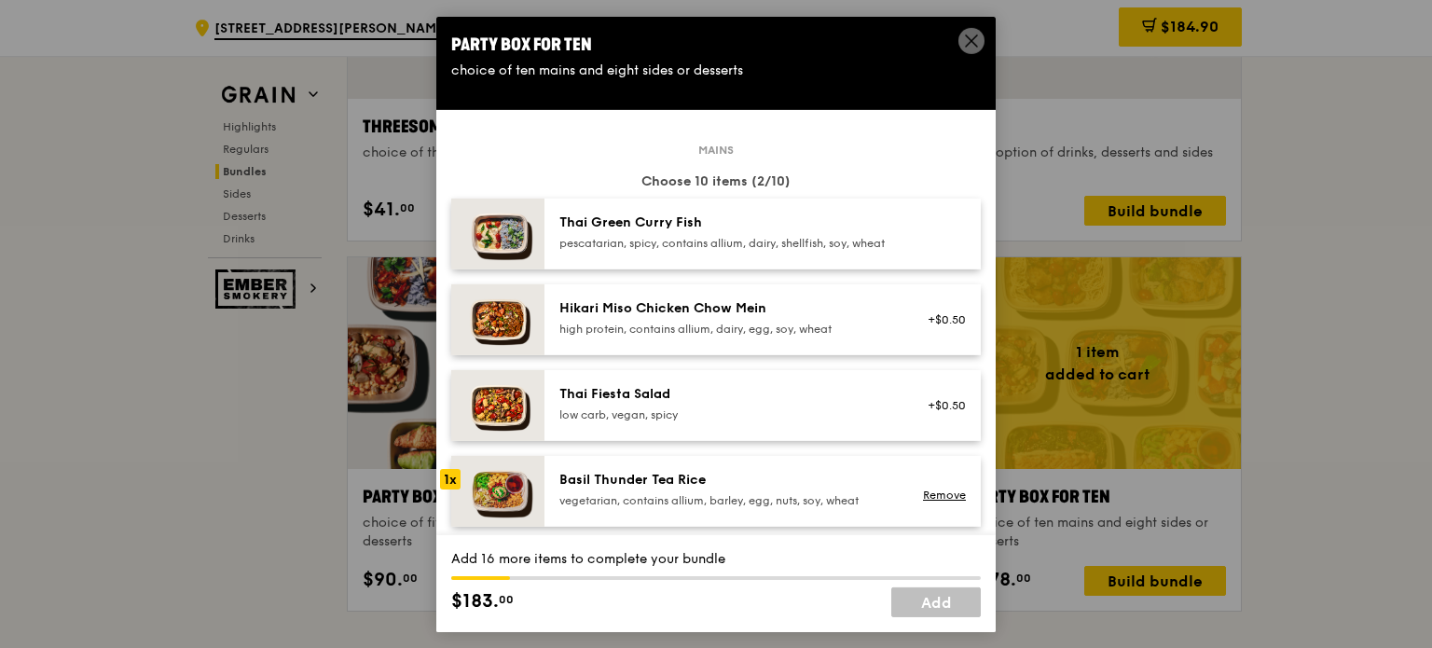
click at [661, 317] on div "Hikari Miso Chicken Chow Mein" at bounding box center [727, 307] width 335 height 19
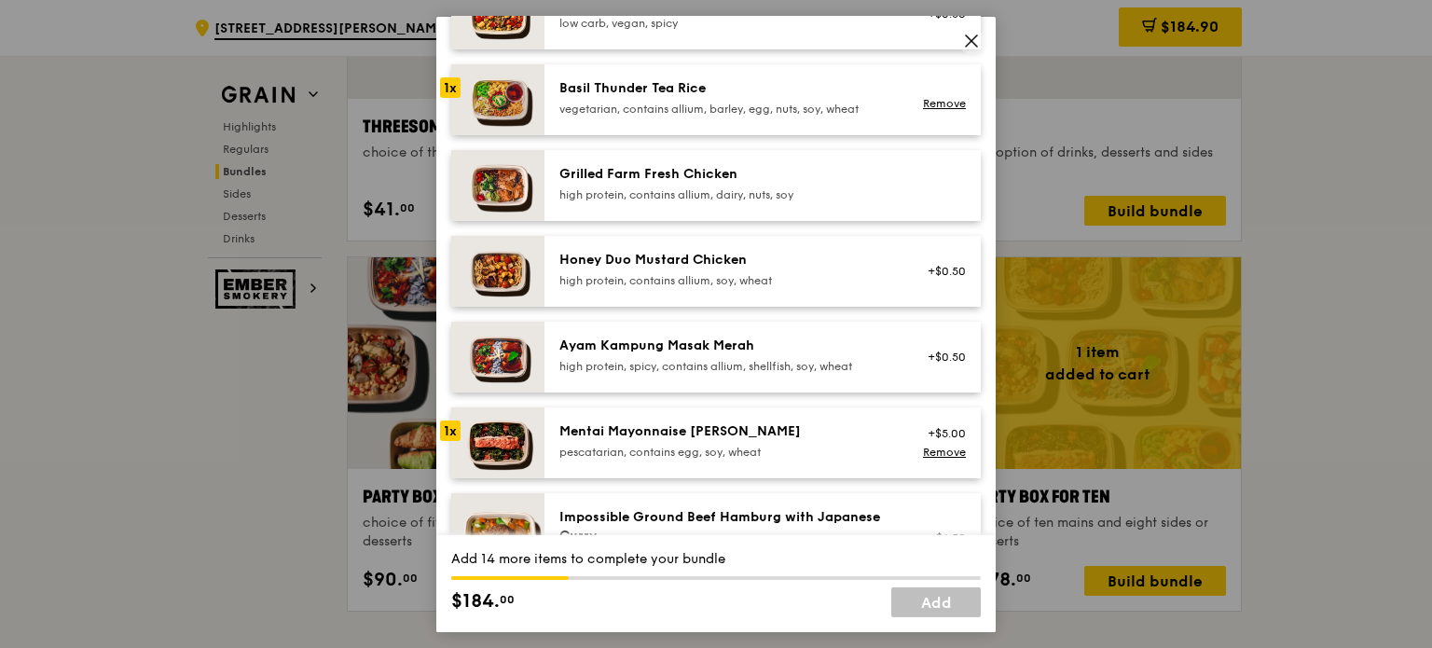
scroll to position [373, 0]
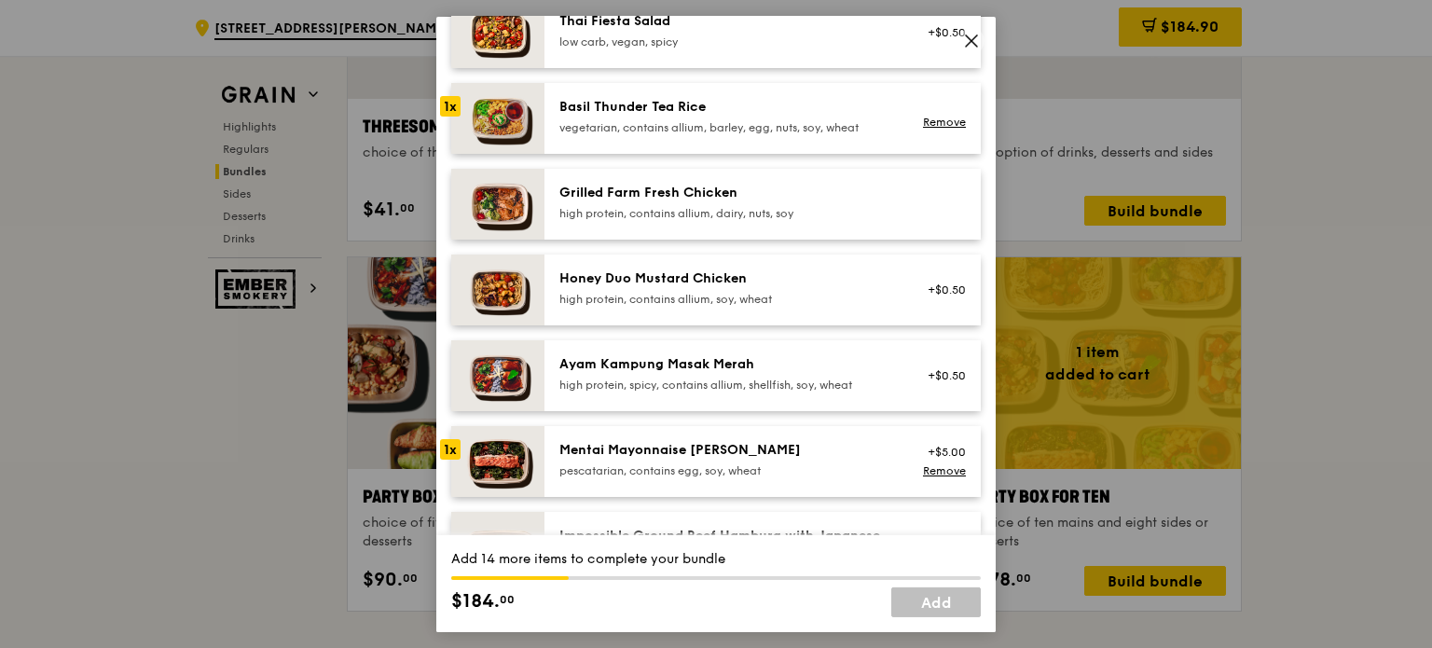
click at [660, 287] on div "Honey Duo Mustard Chicken" at bounding box center [727, 278] width 335 height 19
click at [656, 201] on div "Grilled Farm Fresh Chicken" at bounding box center [727, 192] width 335 height 19
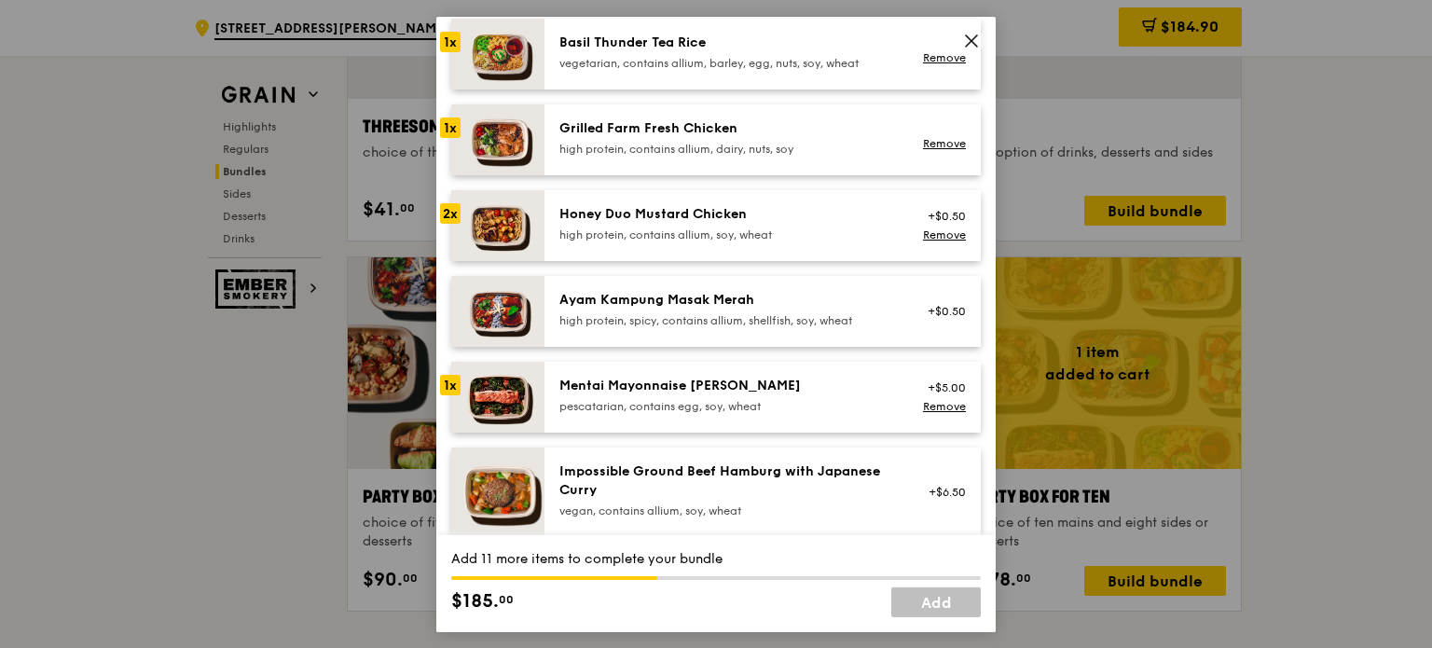
scroll to position [466, 0]
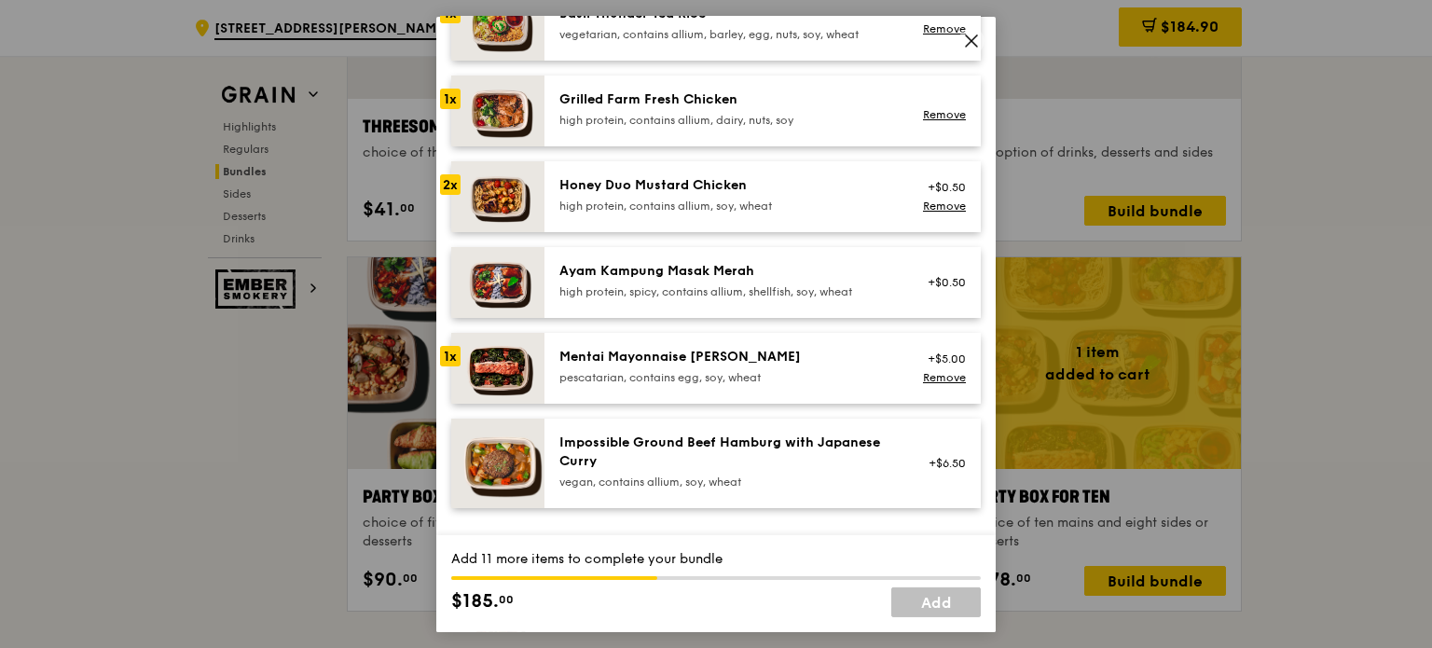
click at [657, 366] on div "Mentai Mayonnaise [PERSON_NAME]" at bounding box center [727, 356] width 335 height 19
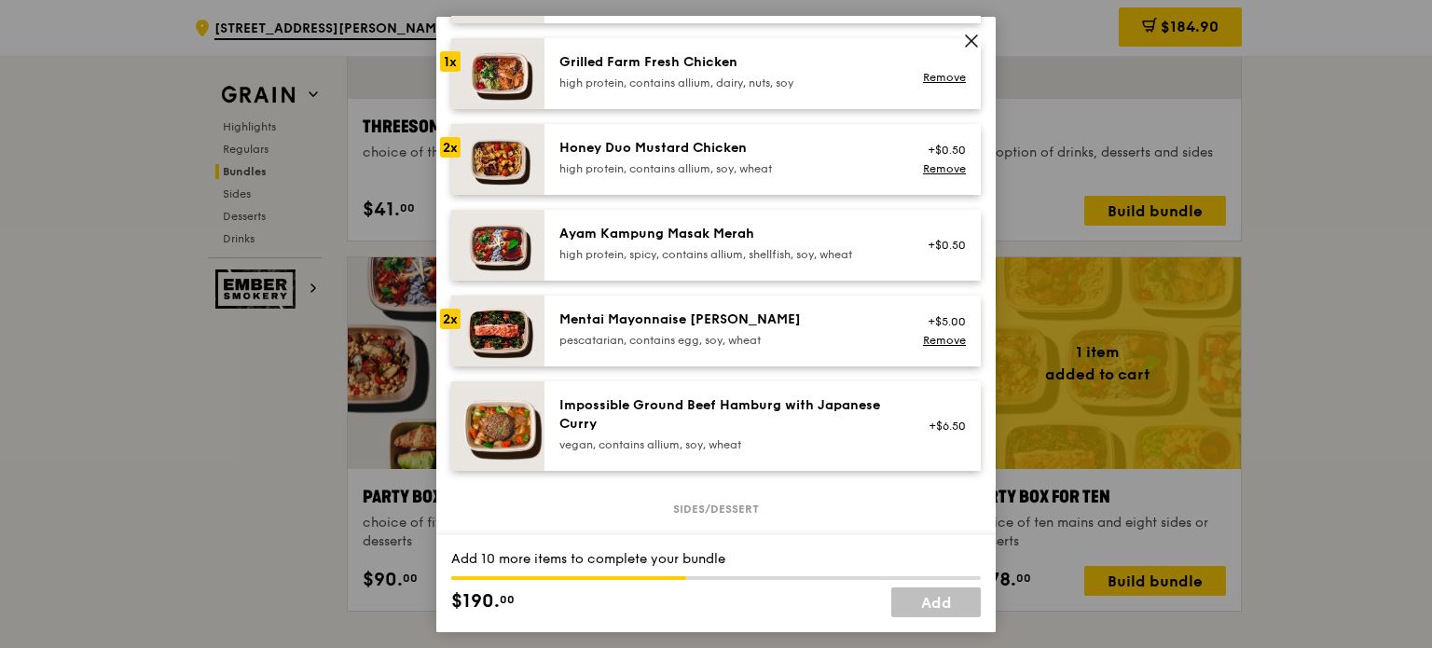
scroll to position [560, 0]
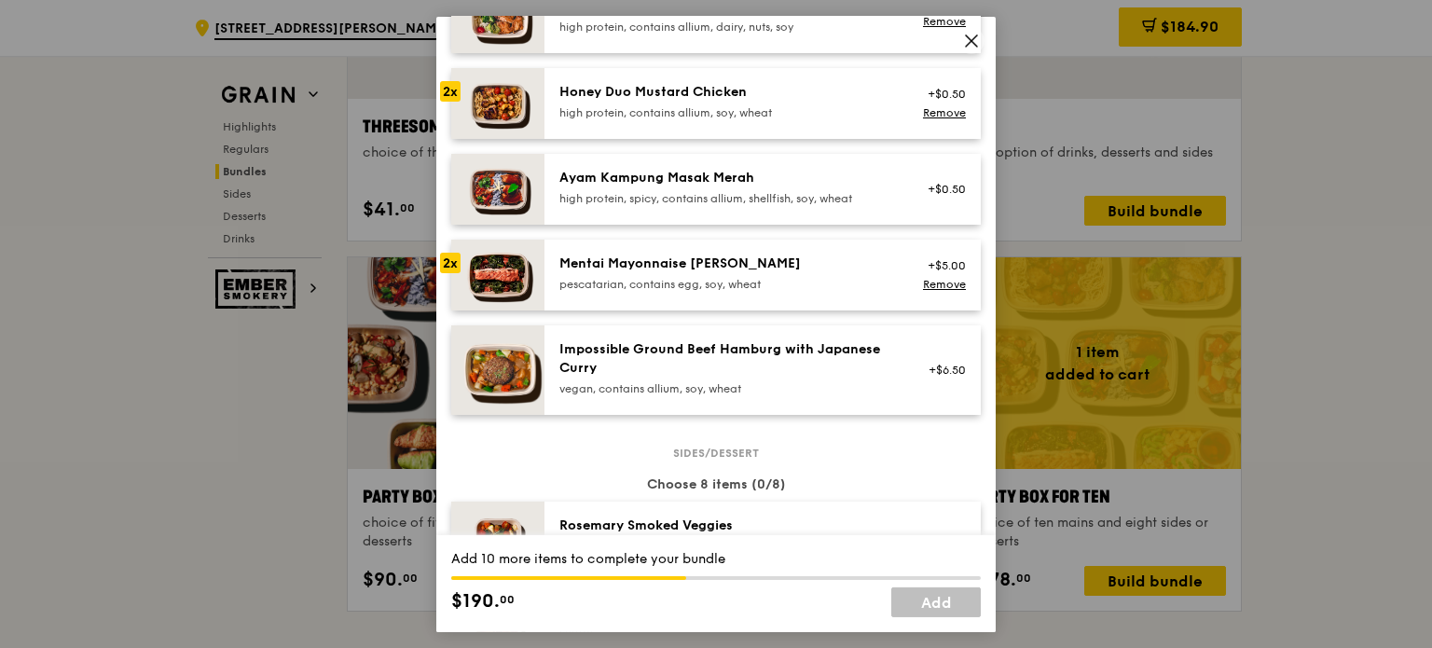
click at [635, 394] on div "Impossible Ground Beef Hamburg with Japanese [PERSON_NAME] vegan, contains alli…" at bounding box center [727, 367] width 335 height 56
click at [635, 377] on div "Impossible Ground Beef Hamburg with Japanese Curry" at bounding box center [727, 357] width 335 height 37
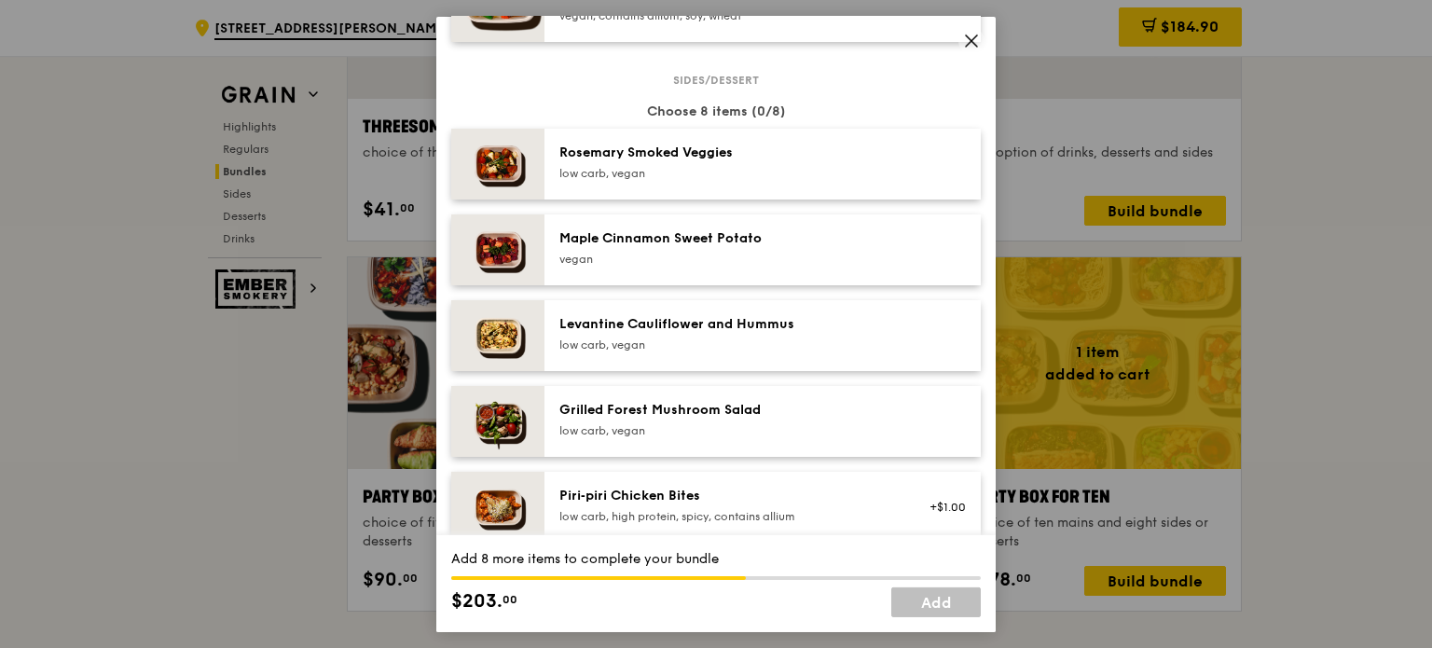
scroll to position [1119, 0]
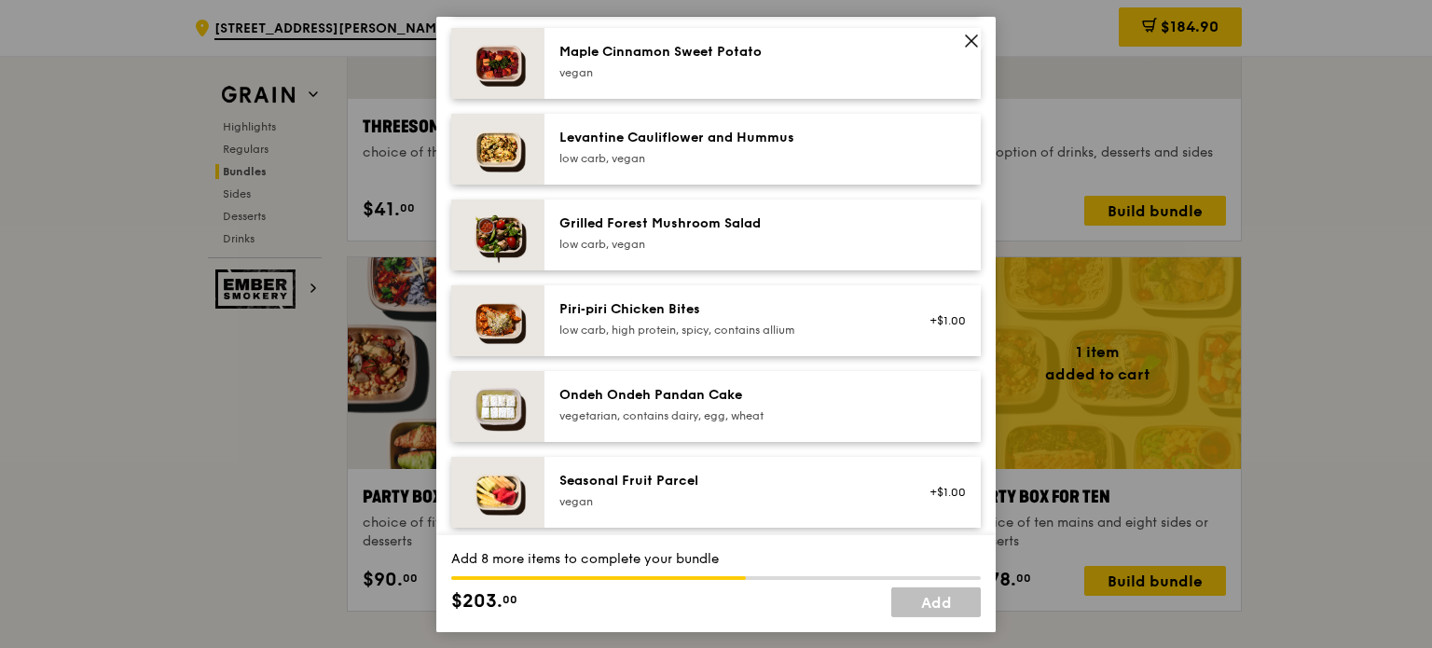
click at [623, 318] on div "Piri‑piri Chicken Bites" at bounding box center [727, 308] width 335 height 19
click at [623, 337] on div "low carb, high protein, spicy, contains allium" at bounding box center [727, 329] width 335 height 15
click at [923, 336] on link "Remove" at bounding box center [944, 329] width 43 height 13
click at [735, 402] on div "Ondeh Ondeh Pandan Cake" at bounding box center [727, 394] width 335 height 19
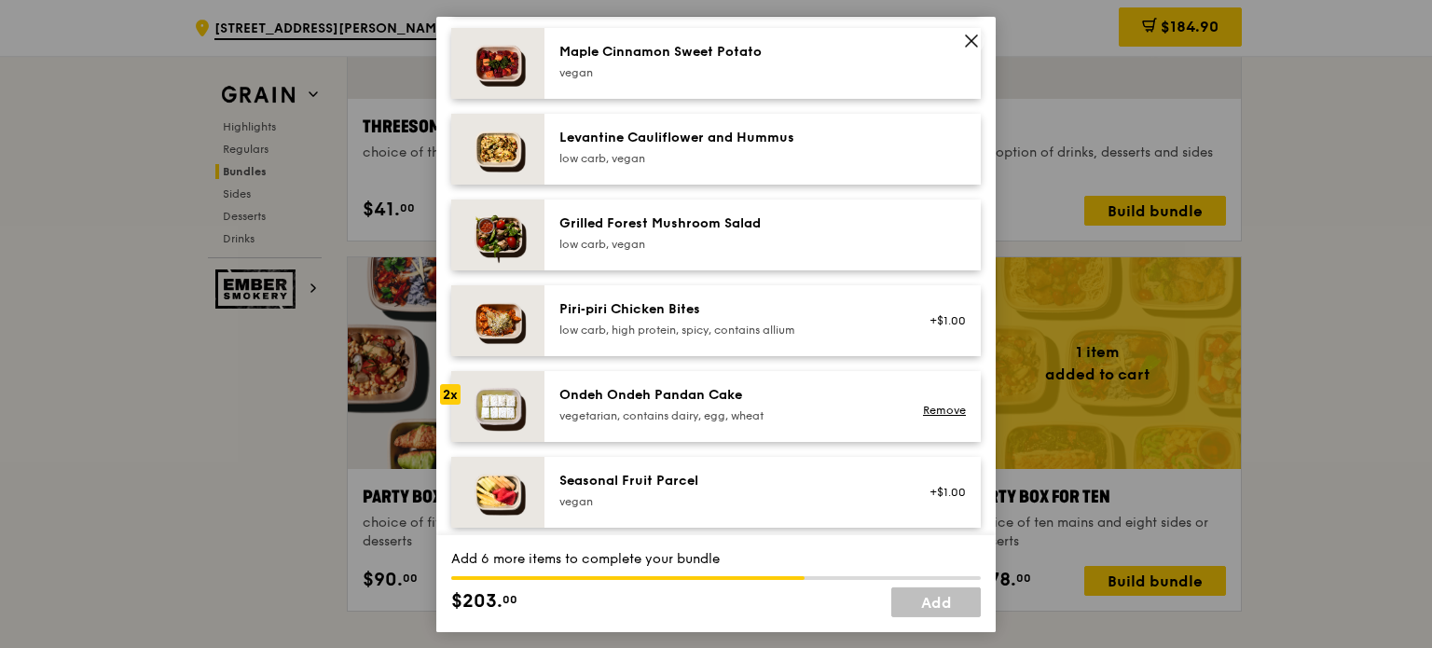
click at [692, 404] on div "Ondeh Ondeh Pandan Cake" at bounding box center [727, 394] width 335 height 19
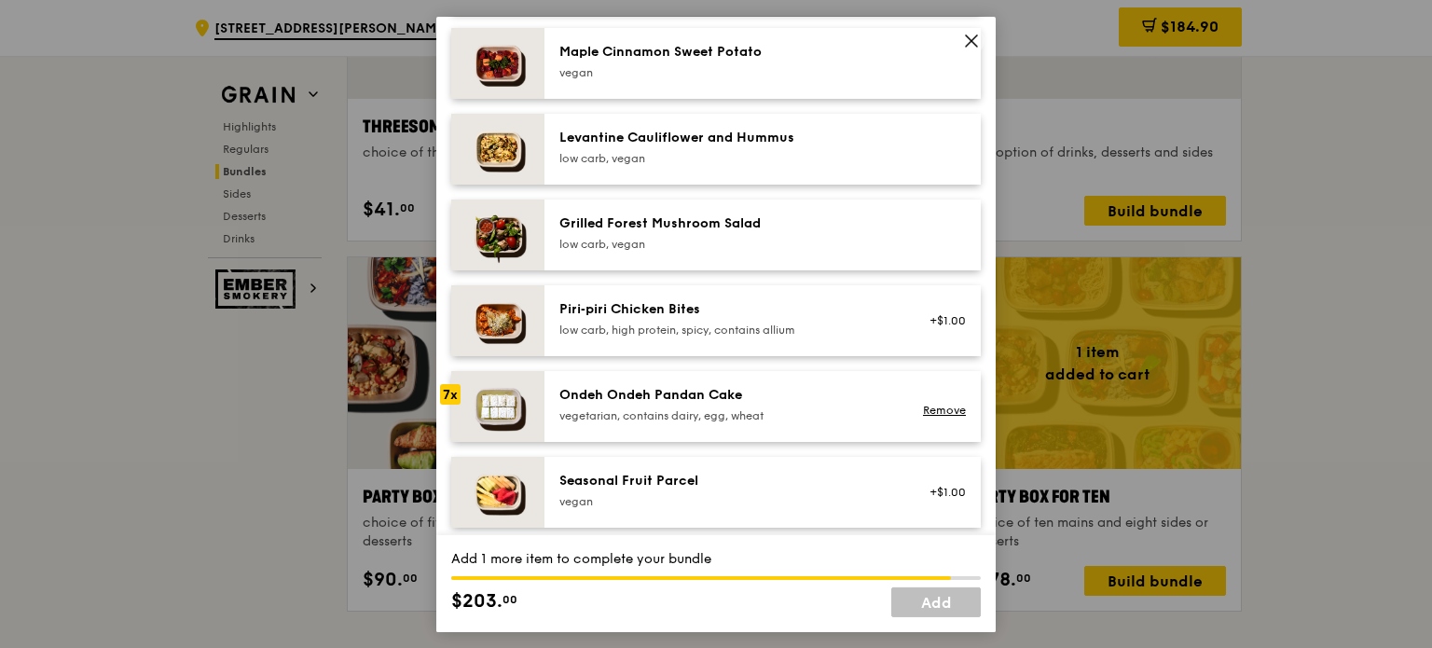
click at [692, 404] on div "Ondeh Ondeh Pandan Cake" at bounding box center [727, 394] width 335 height 19
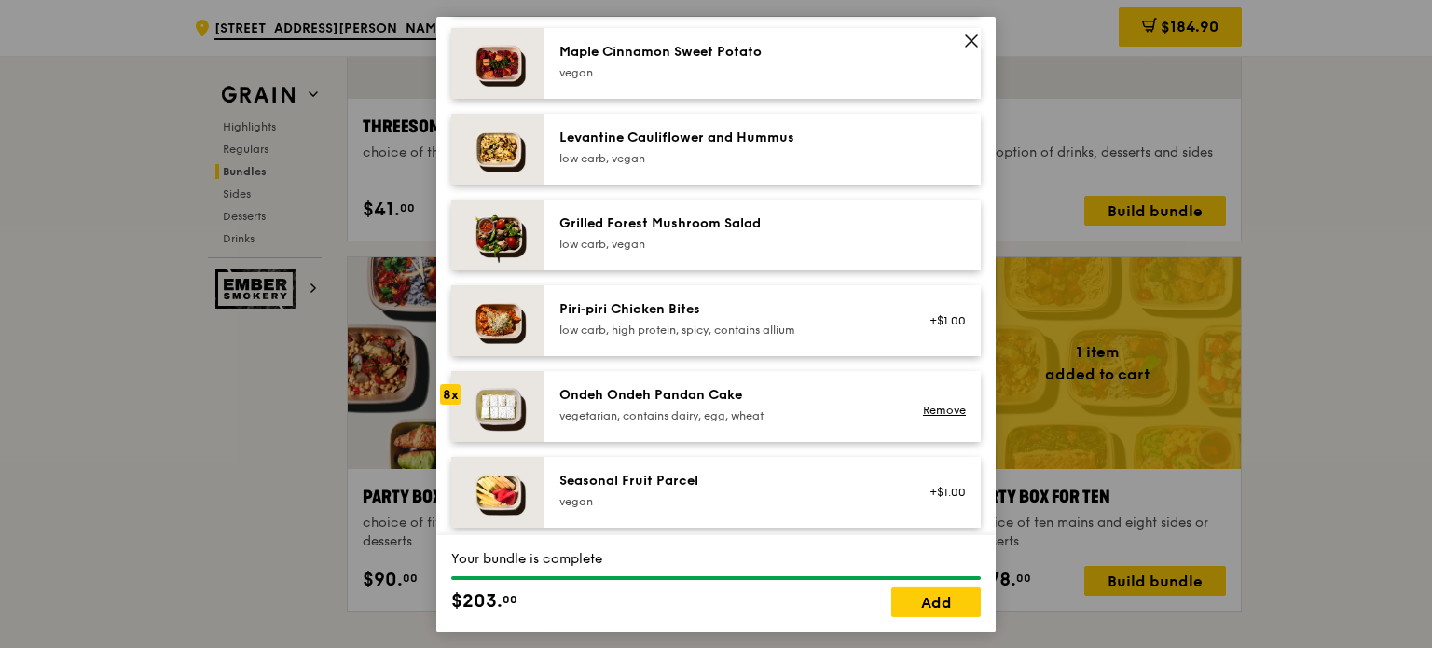
click at [676, 404] on div "Ondeh Ondeh Pandan Cake" at bounding box center [727, 394] width 335 height 19
click at [940, 417] on link "Remove" at bounding box center [944, 410] width 43 height 13
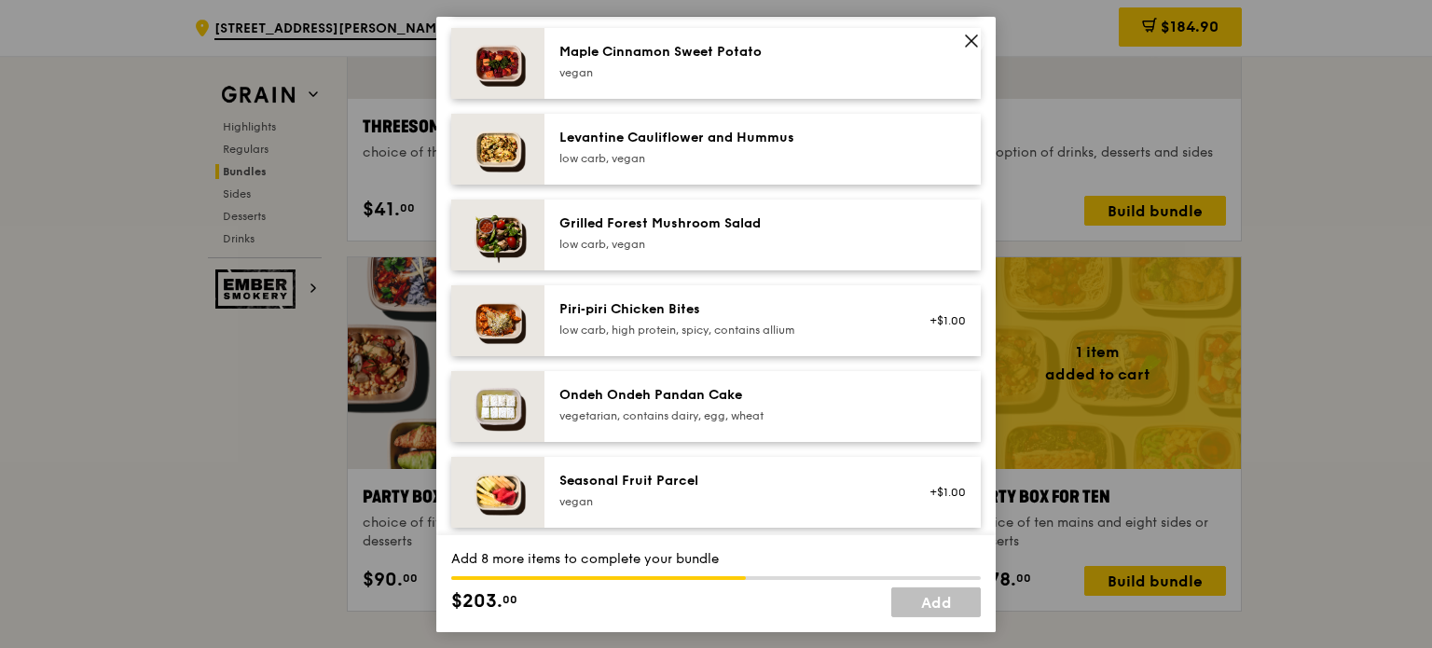
click at [601, 419] on div "Ondeh Ondeh Pandan Cake vegetarian, contains dairy, egg, wheat" at bounding box center [727, 403] width 335 height 37
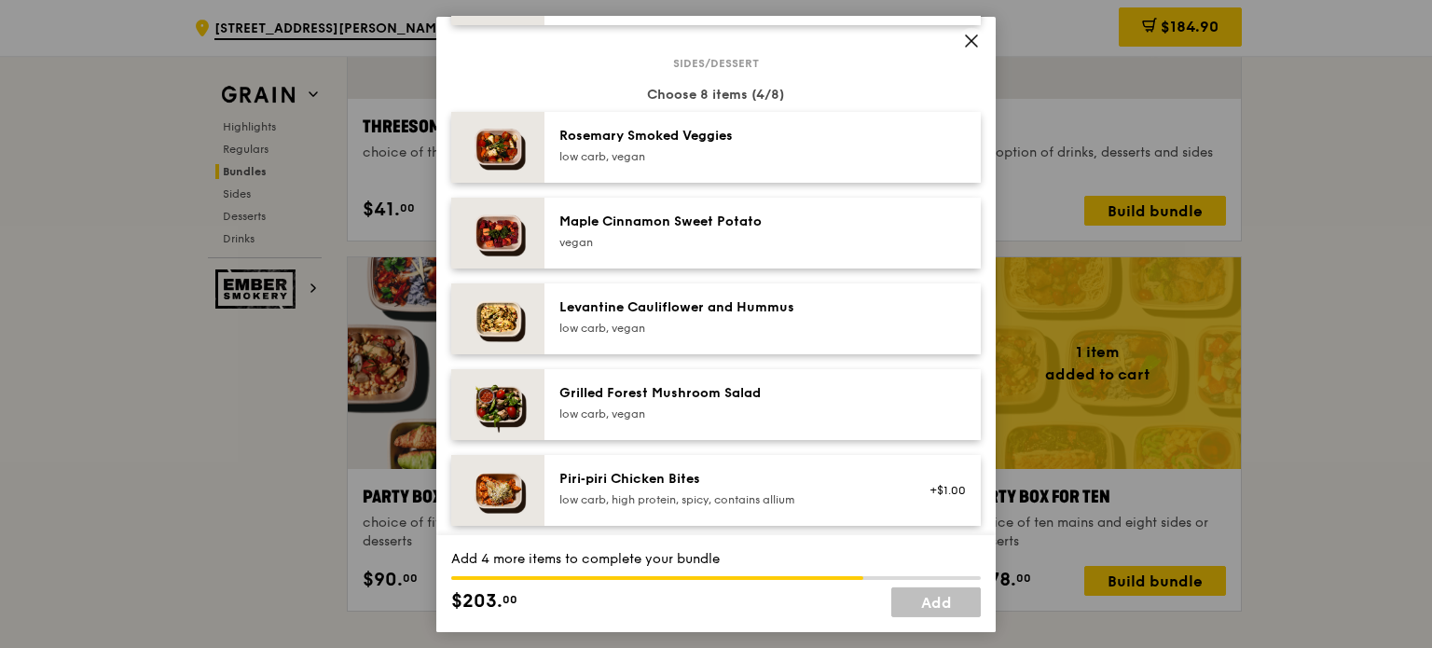
scroll to position [933, 0]
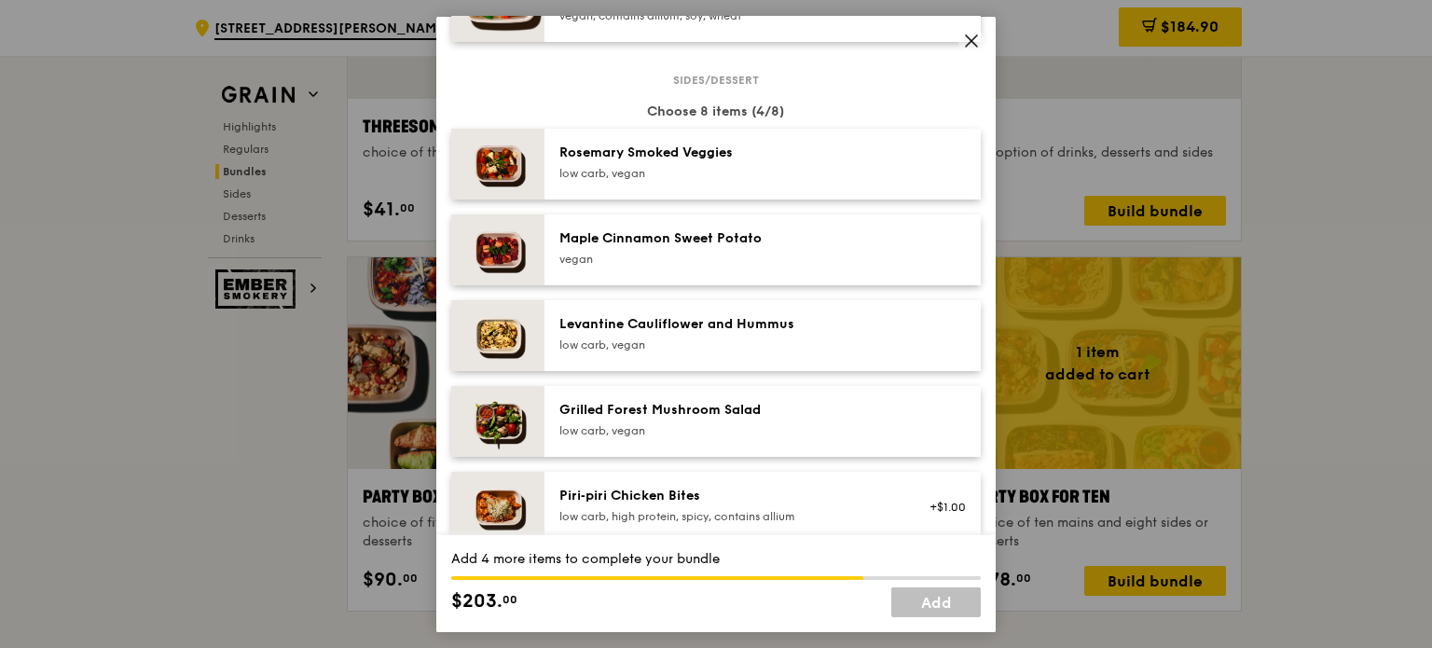
click at [610, 247] on div "Maple Cinnamon Sweet Potato" at bounding box center [727, 237] width 335 height 19
click at [638, 156] on div "[PERSON_NAME] Smoked Veggies low carb, vegan" at bounding box center [763, 163] width 436 height 71
click at [650, 411] on div "Grilled Forest Mushroom Salad low carb, vegan" at bounding box center [763, 420] width 436 height 71
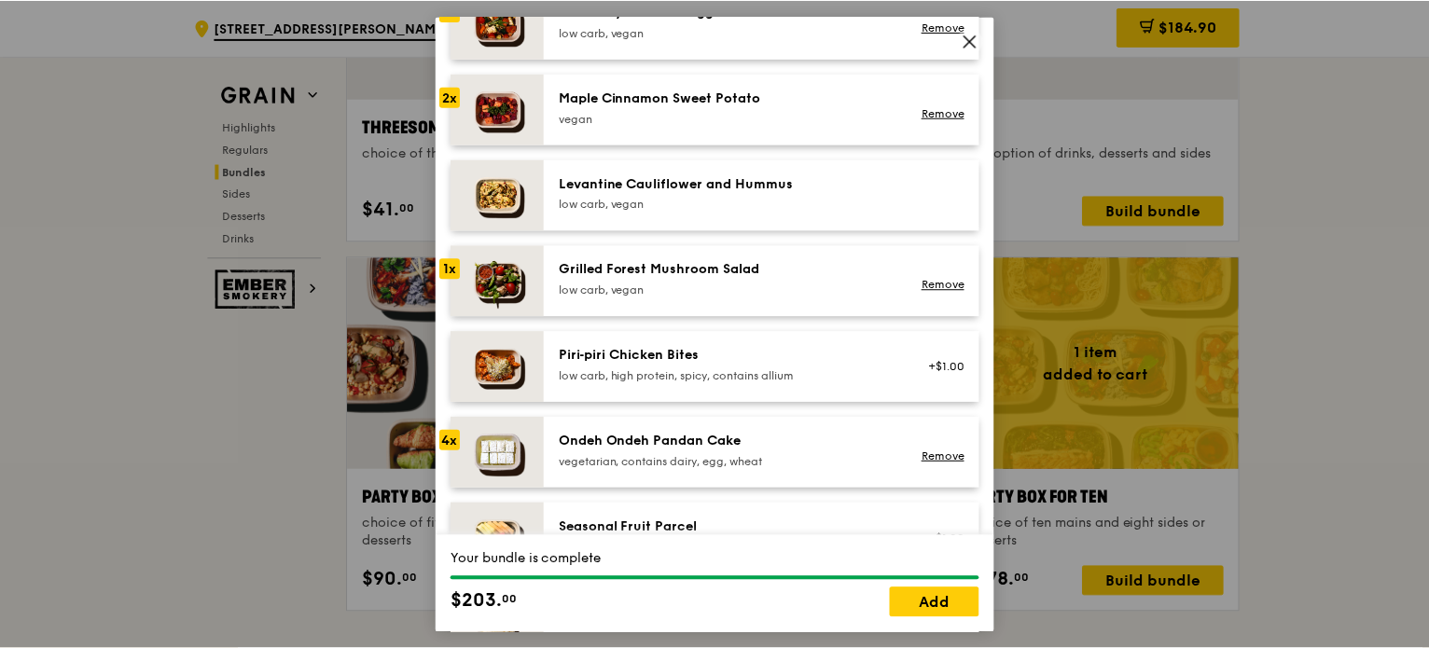
scroll to position [1119, 0]
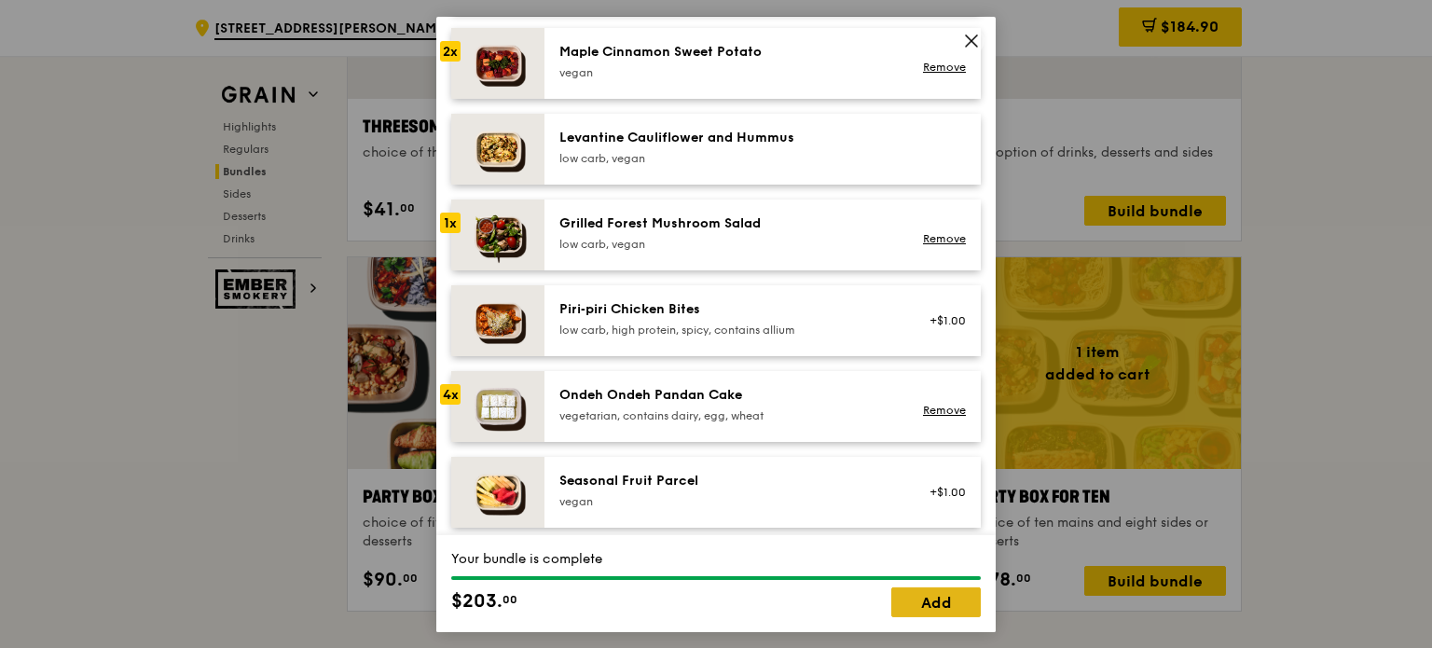
click at [961, 604] on link "Add" at bounding box center [937, 603] width 90 height 30
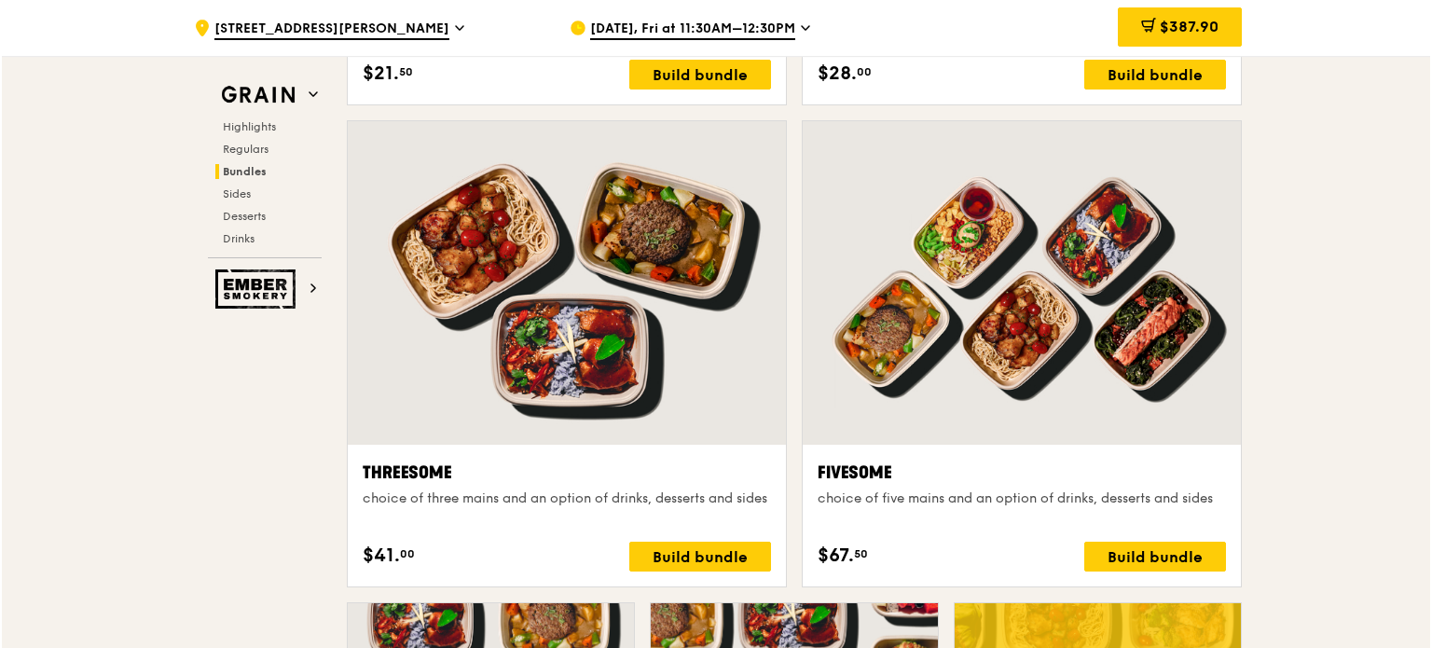
scroll to position [3170, 0]
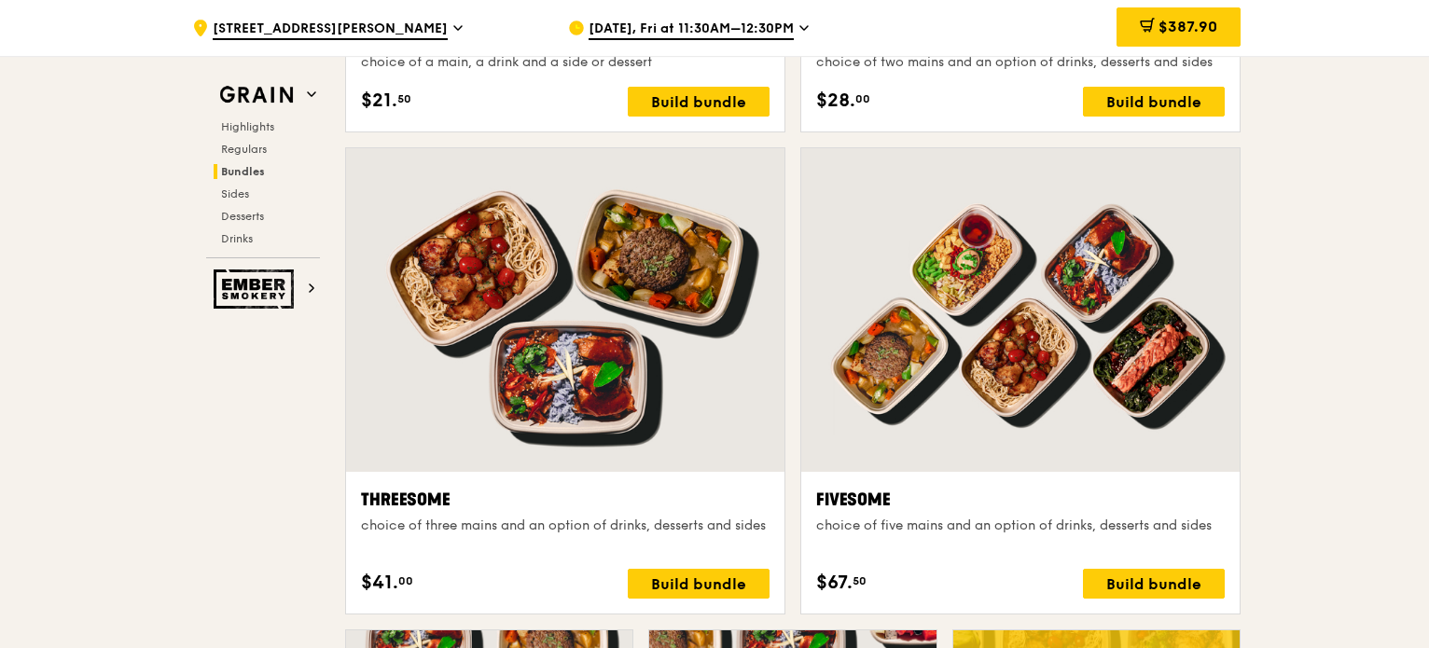
click at [613, 402] on div at bounding box center [565, 310] width 438 height 324
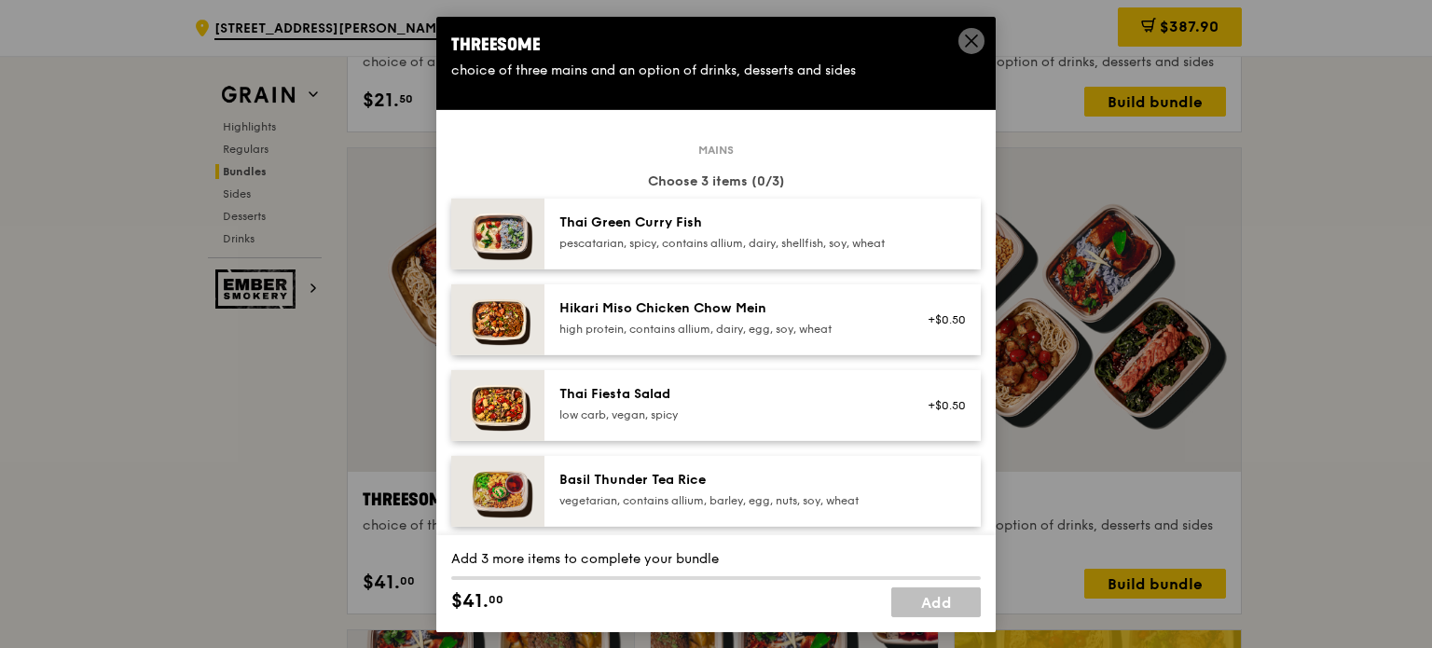
click at [655, 396] on div "Thai Fiesta Salad low carb, vegan, spicy +$0.50" at bounding box center [763, 404] width 436 height 71
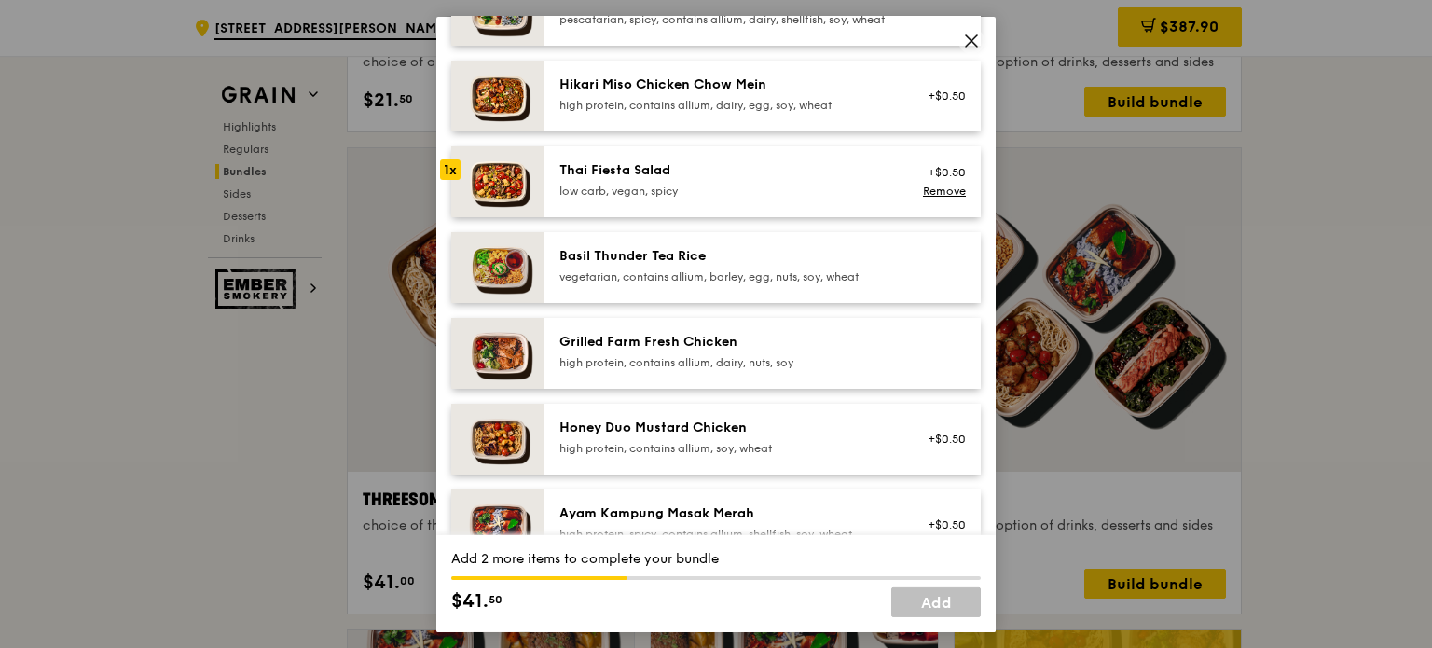
scroll to position [280, 0]
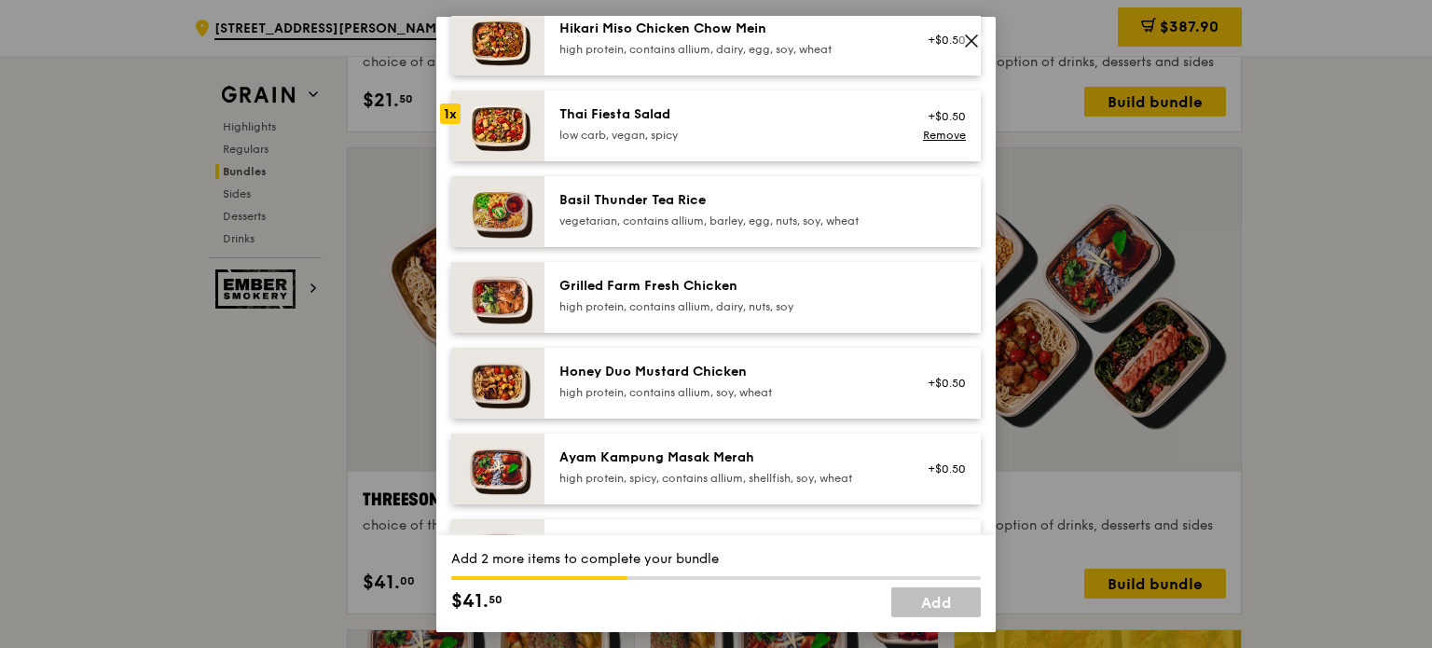
click at [650, 466] on div "Ayam Kampung Masak Merah" at bounding box center [727, 457] width 335 height 19
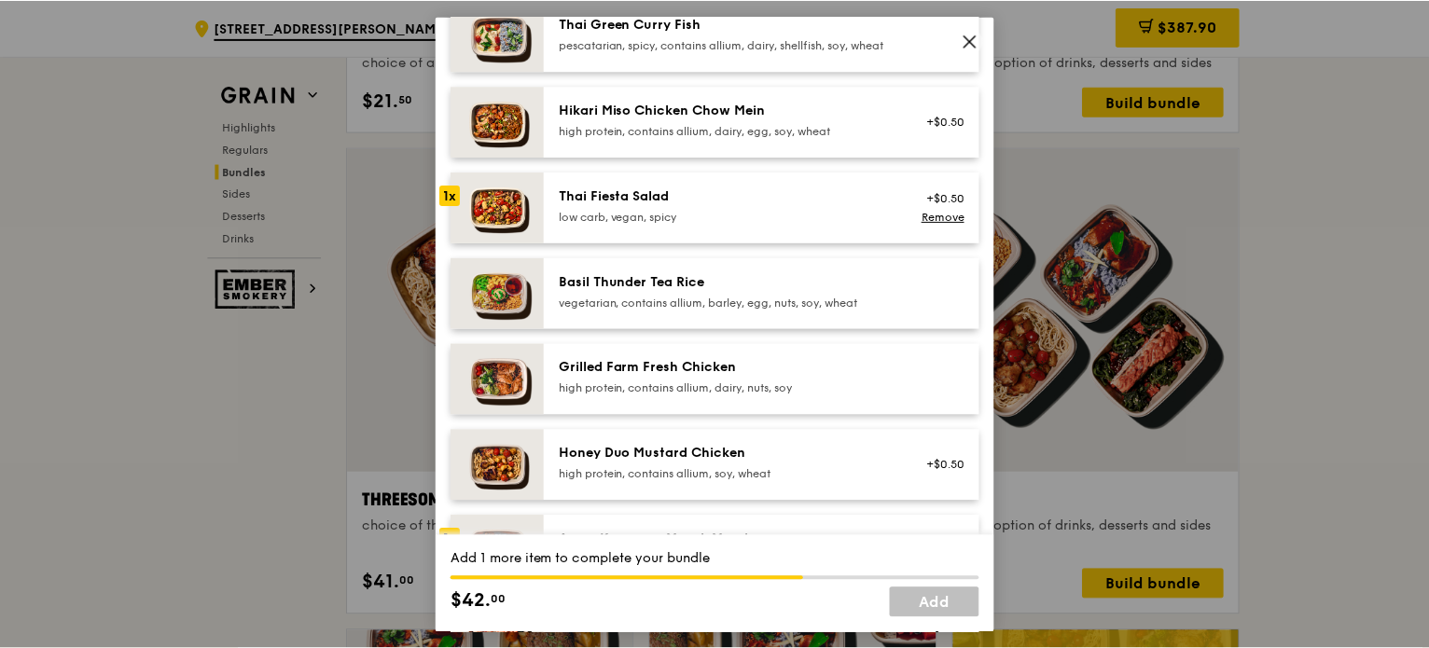
scroll to position [187, 0]
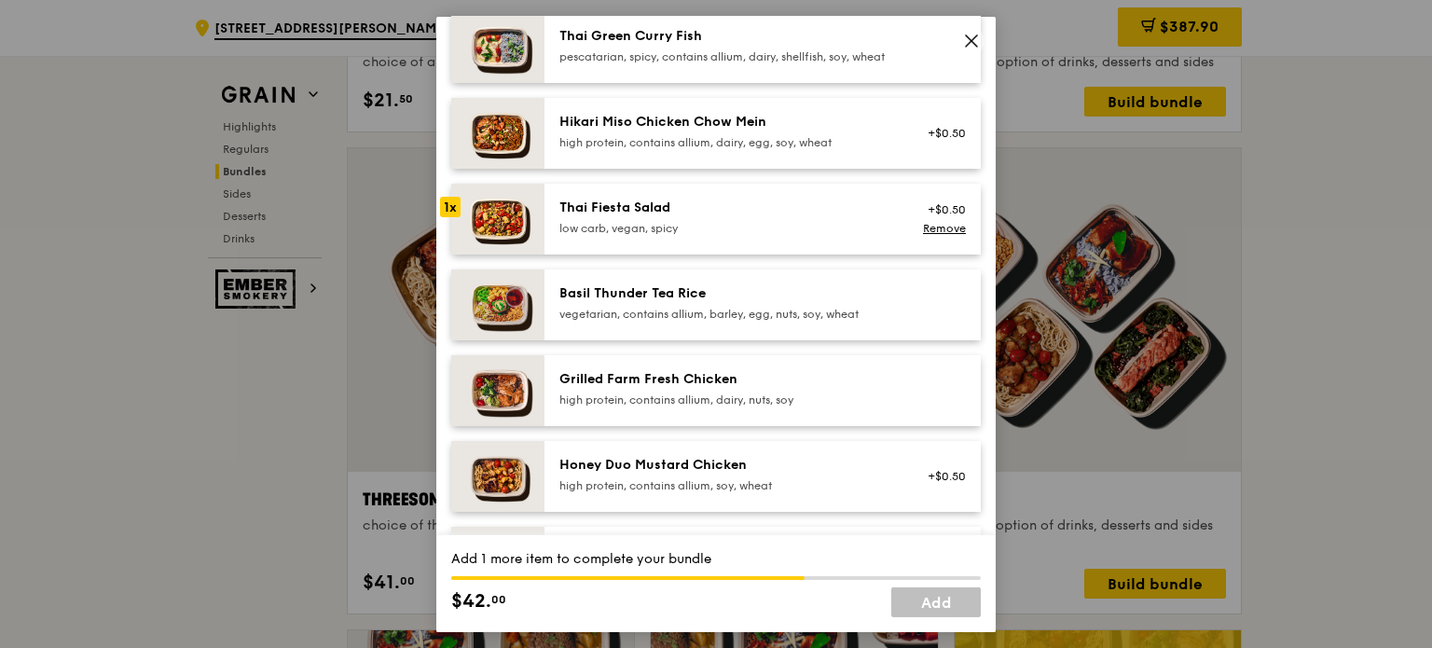
click at [664, 48] on div "pescatarian, spicy, contains allium, dairy, shellfish, soy, wheat" at bounding box center [727, 55] width 335 height 15
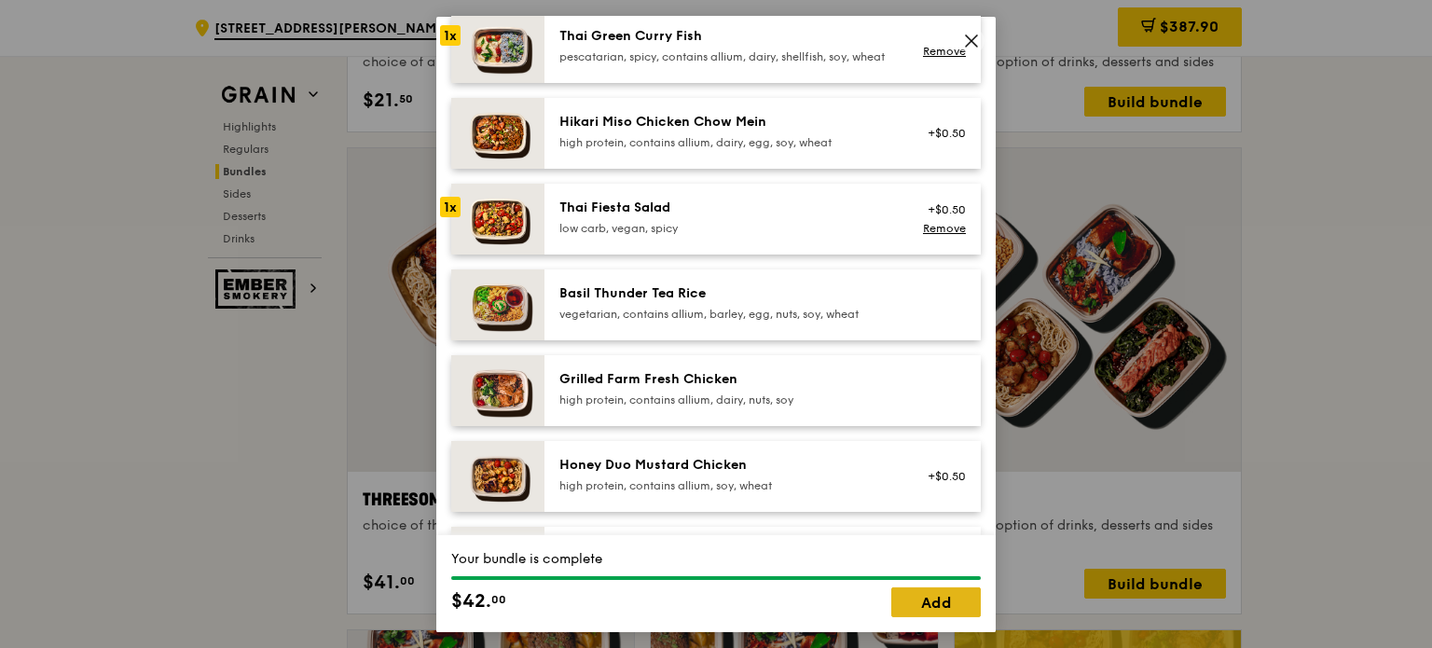
click at [928, 600] on link "Add" at bounding box center [937, 603] width 90 height 30
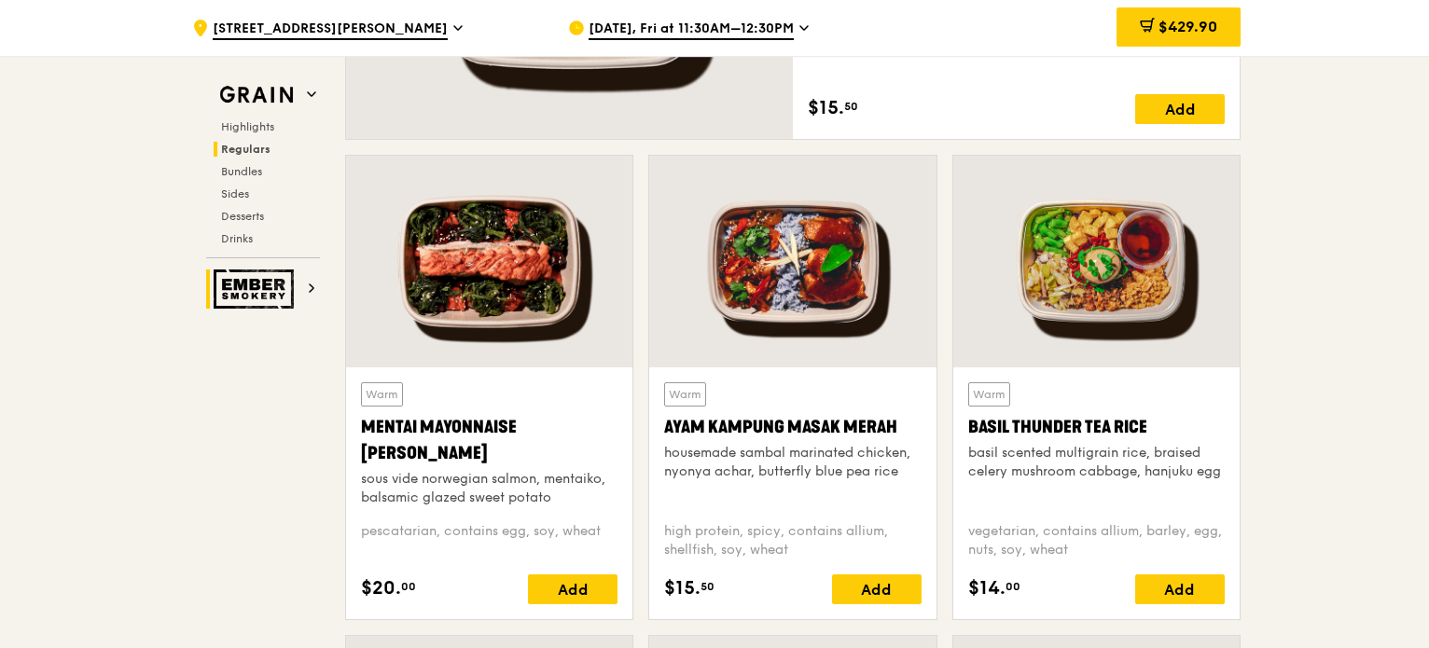
scroll to position [1584, 0]
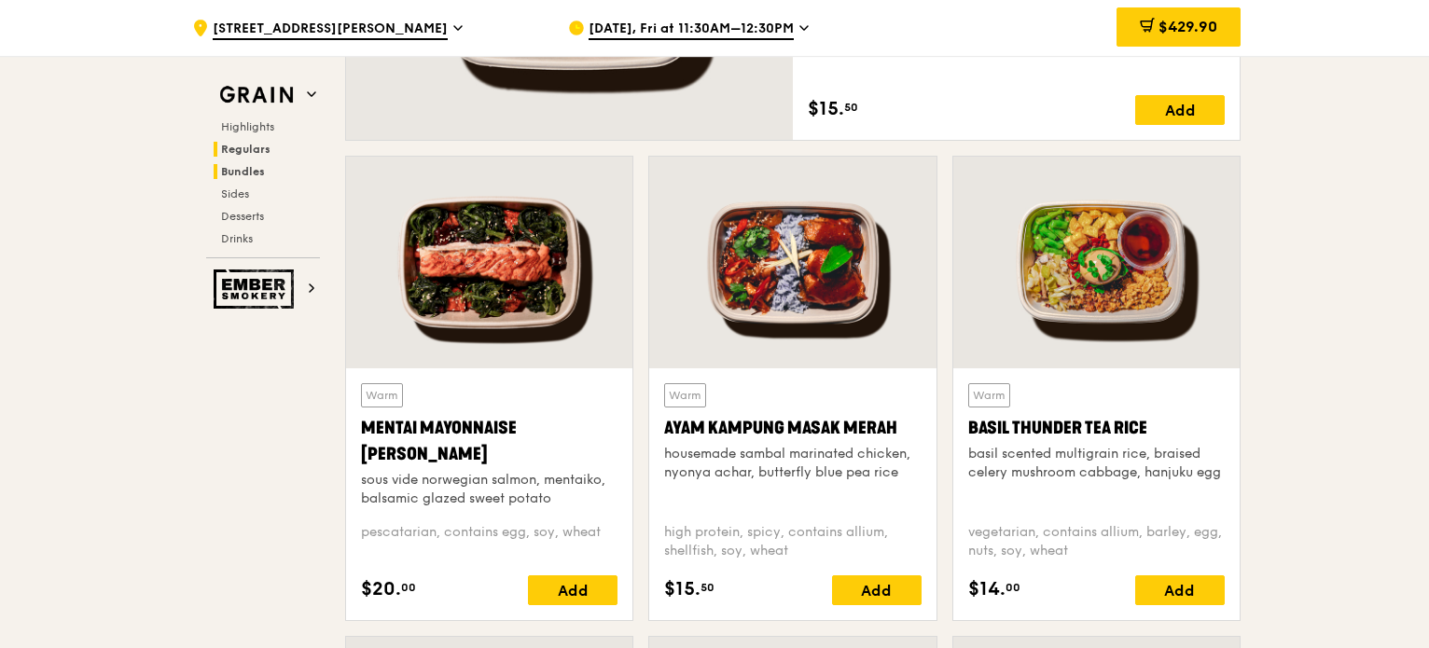
click at [238, 173] on span "Bundles" at bounding box center [243, 171] width 44 height 13
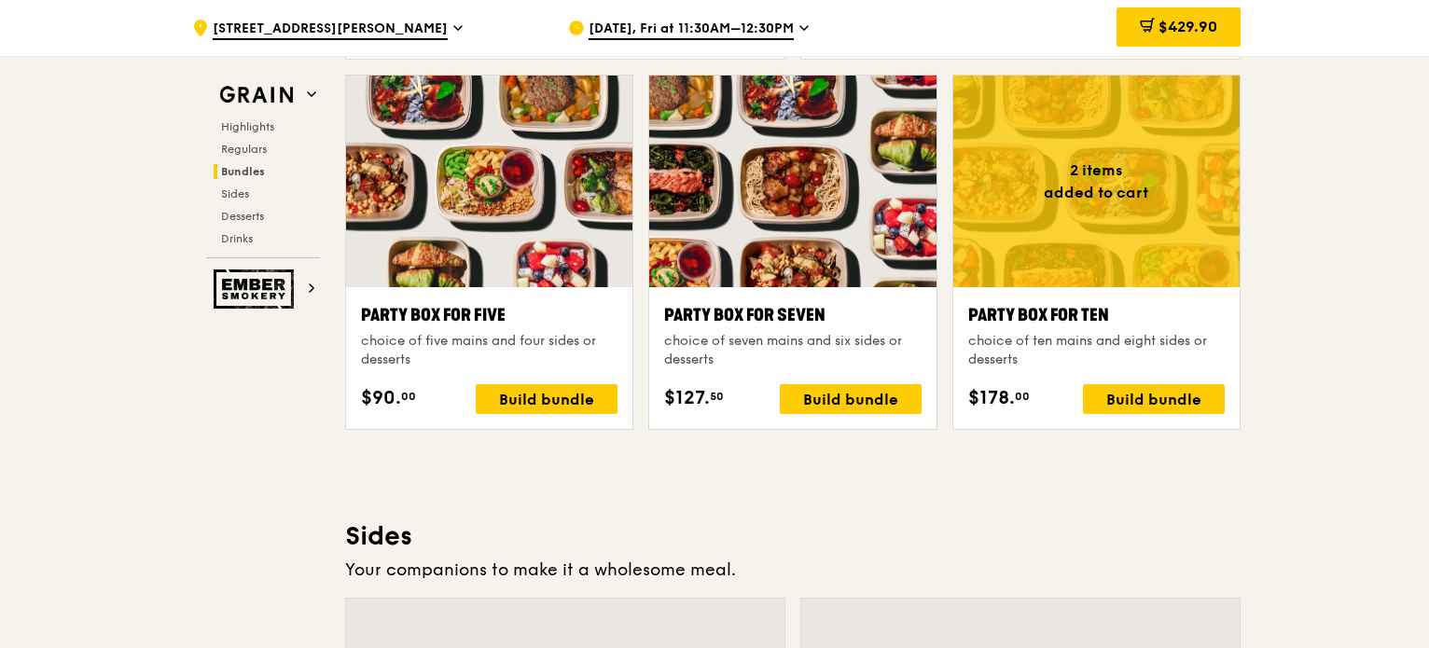
scroll to position [3726, 0]
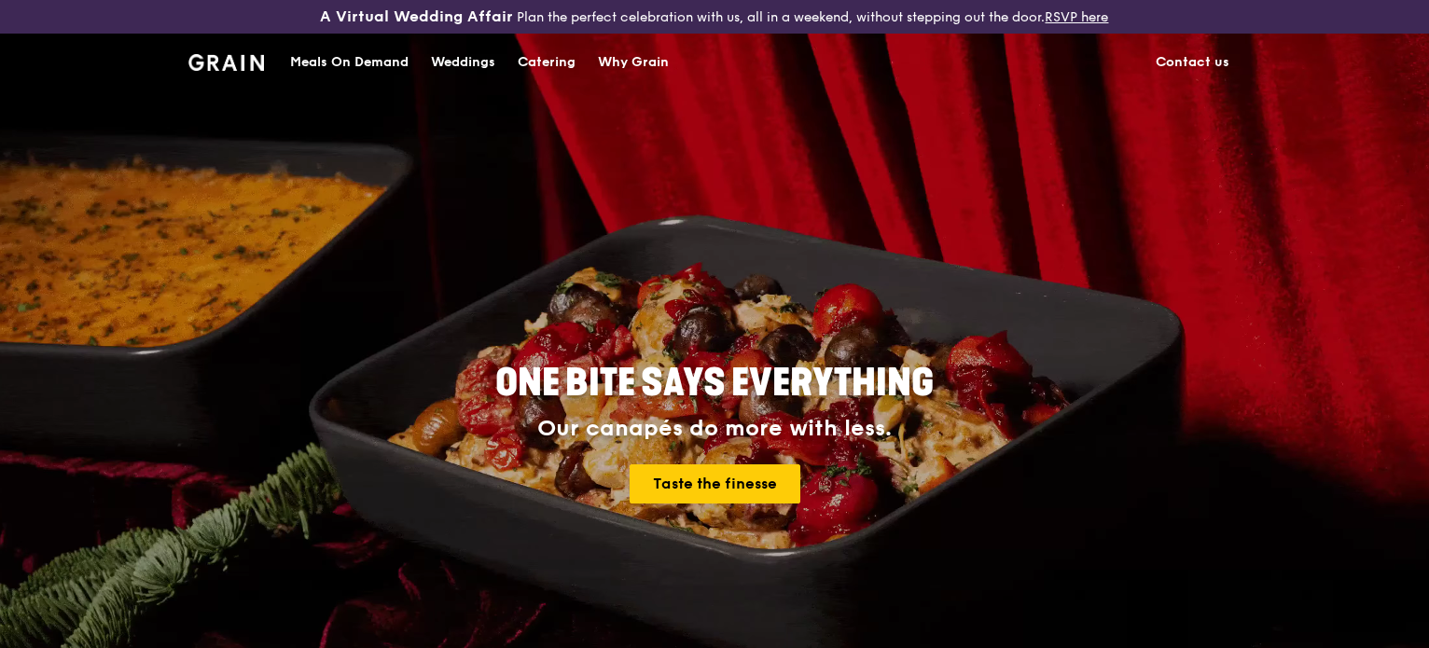
click at [557, 55] on div "Catering" at bounding box center [547, 63] width 58 height 56
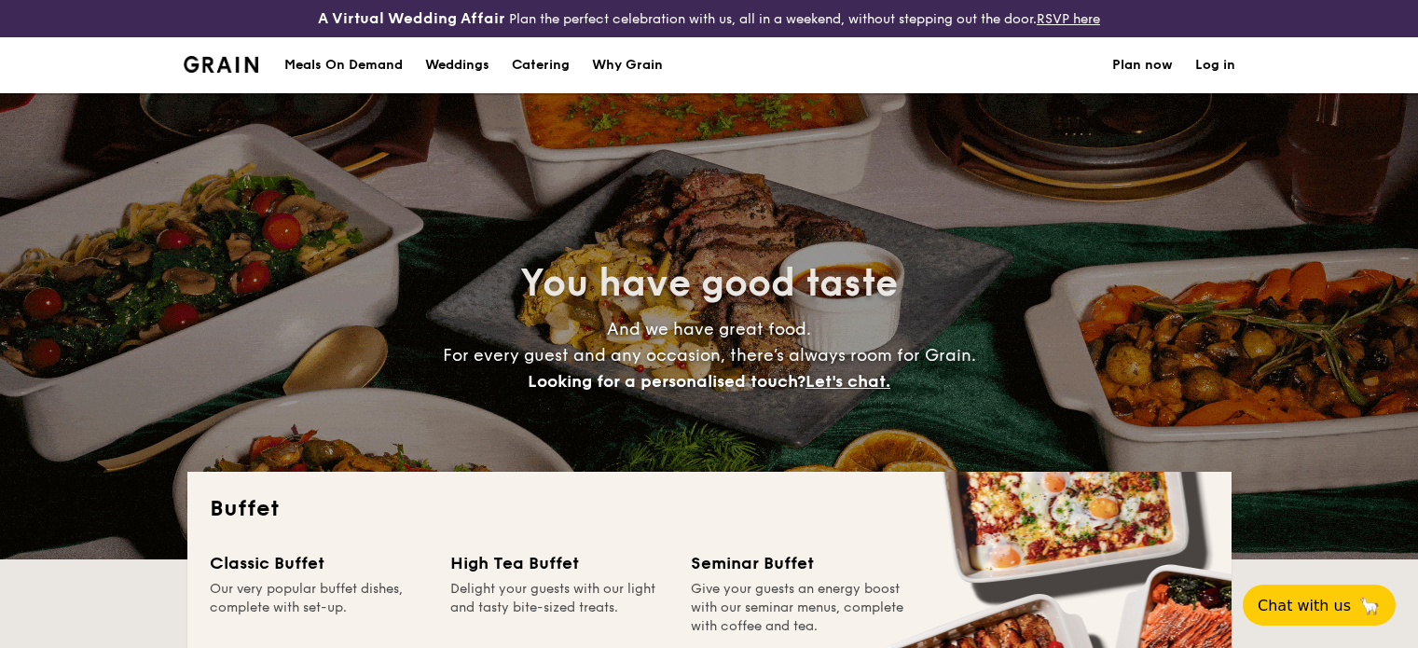
select select
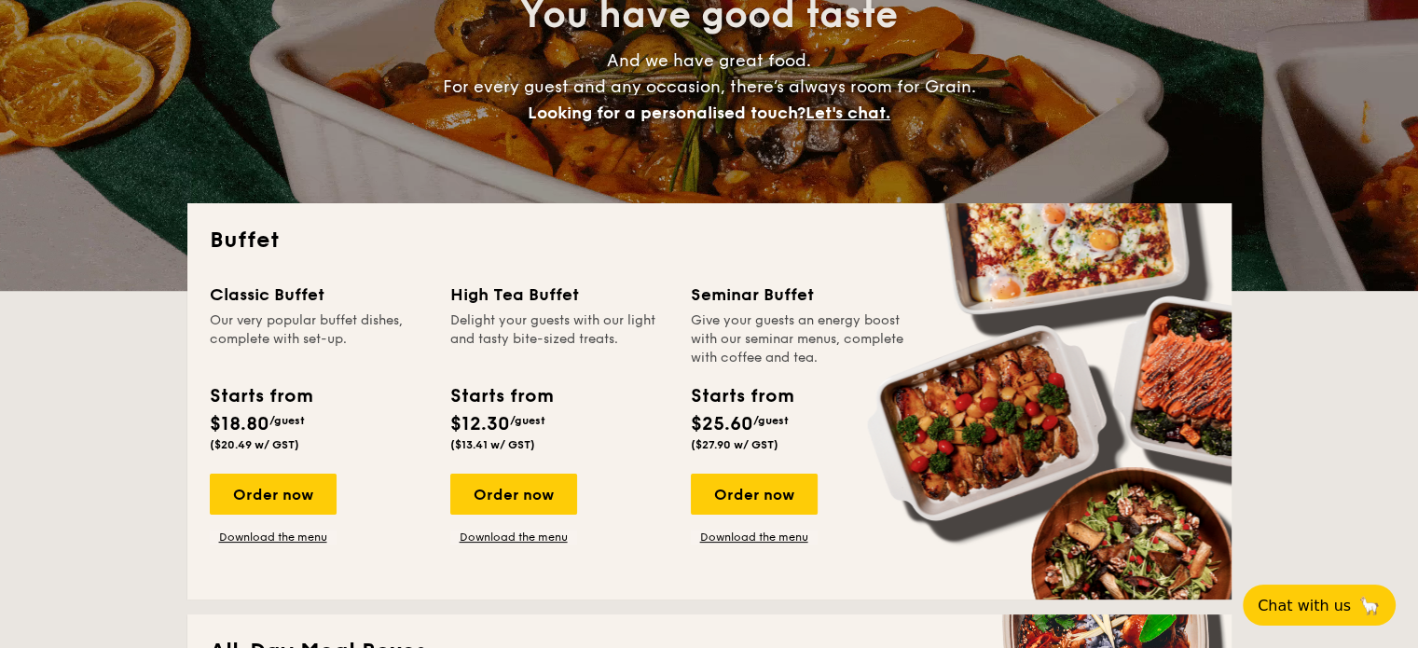
scroll to position [280, 0]
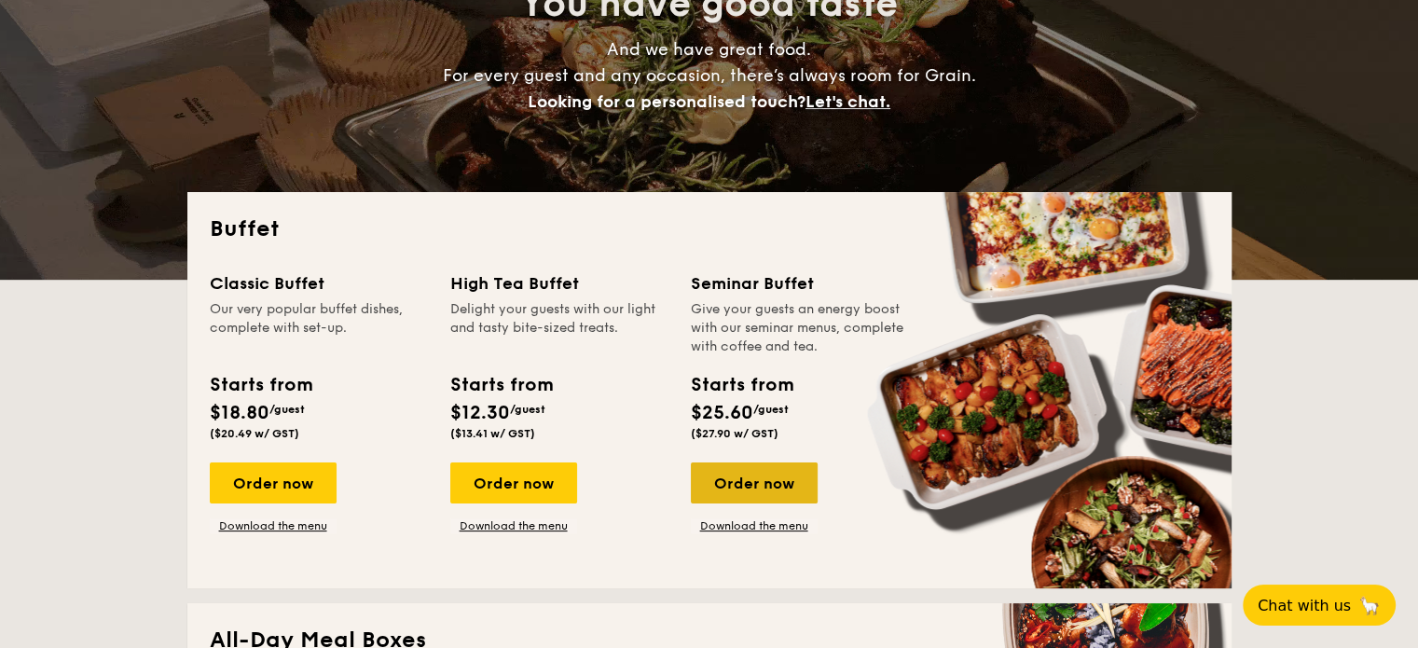
click at [773, 484] on div "Order now" at bounding box center [754, 483] width 127 height 41
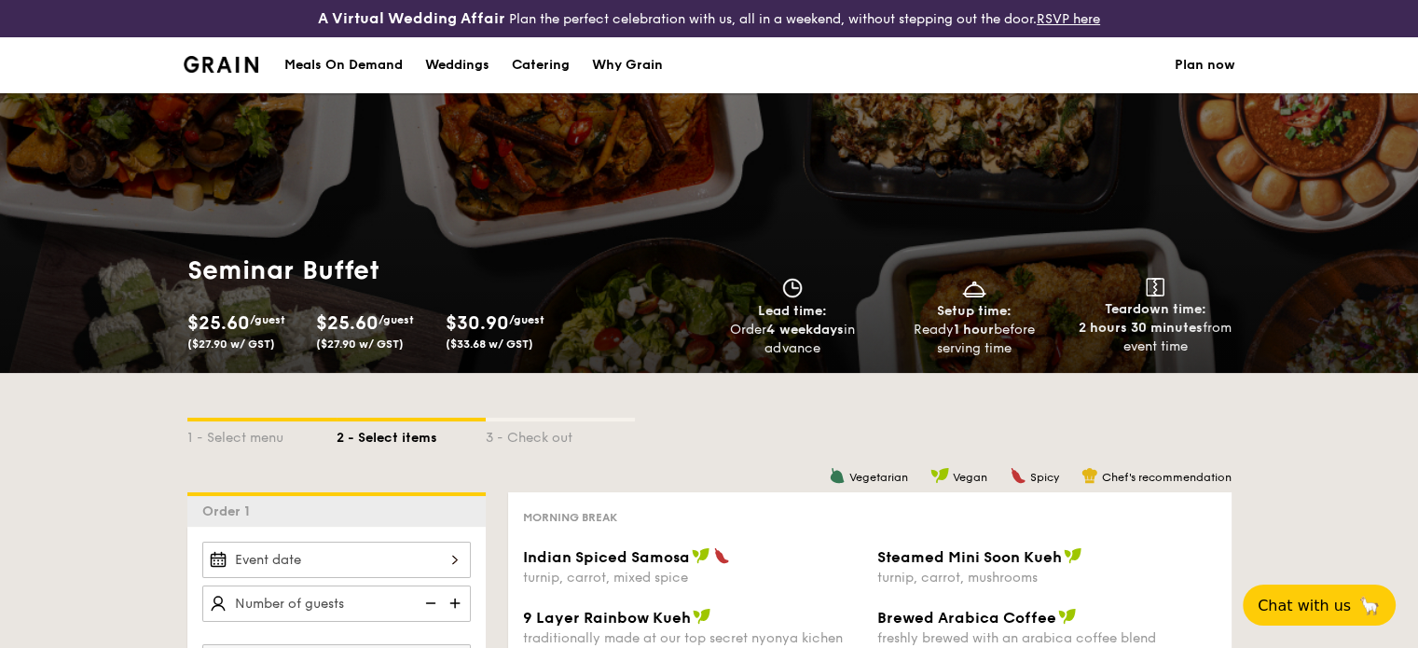
scroll to position [317, 0]
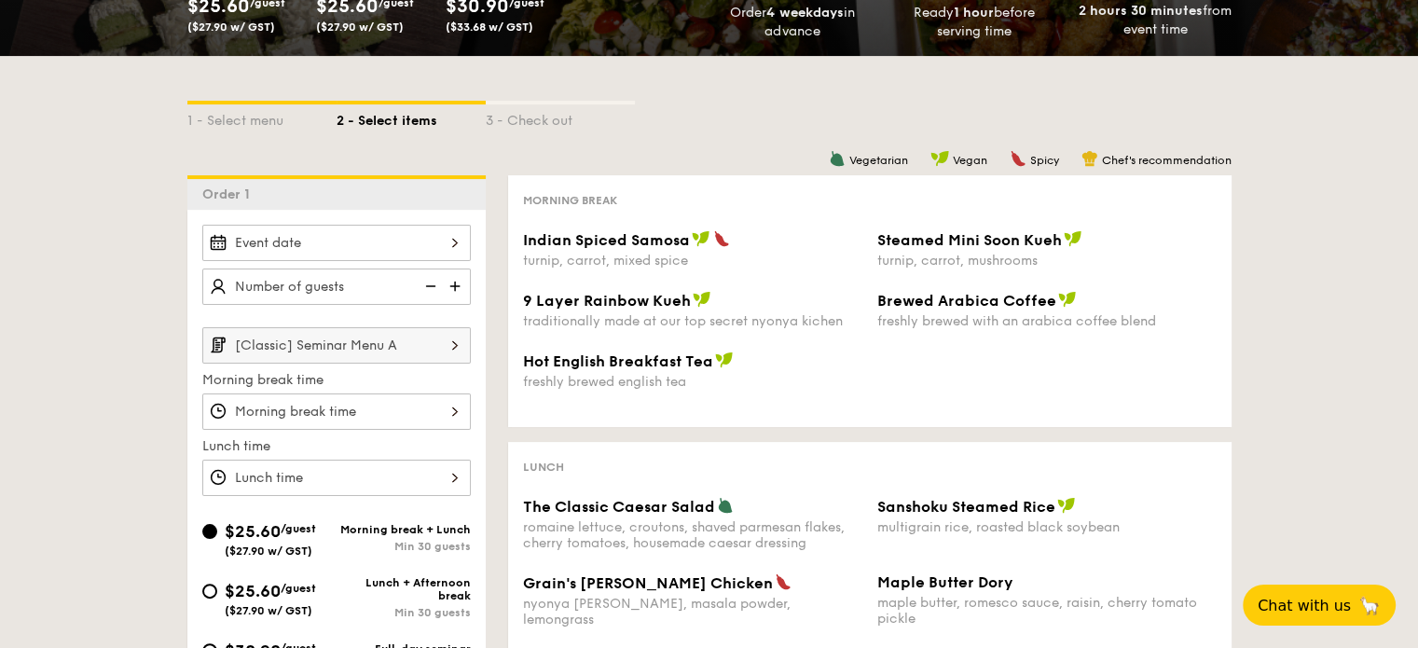
select select
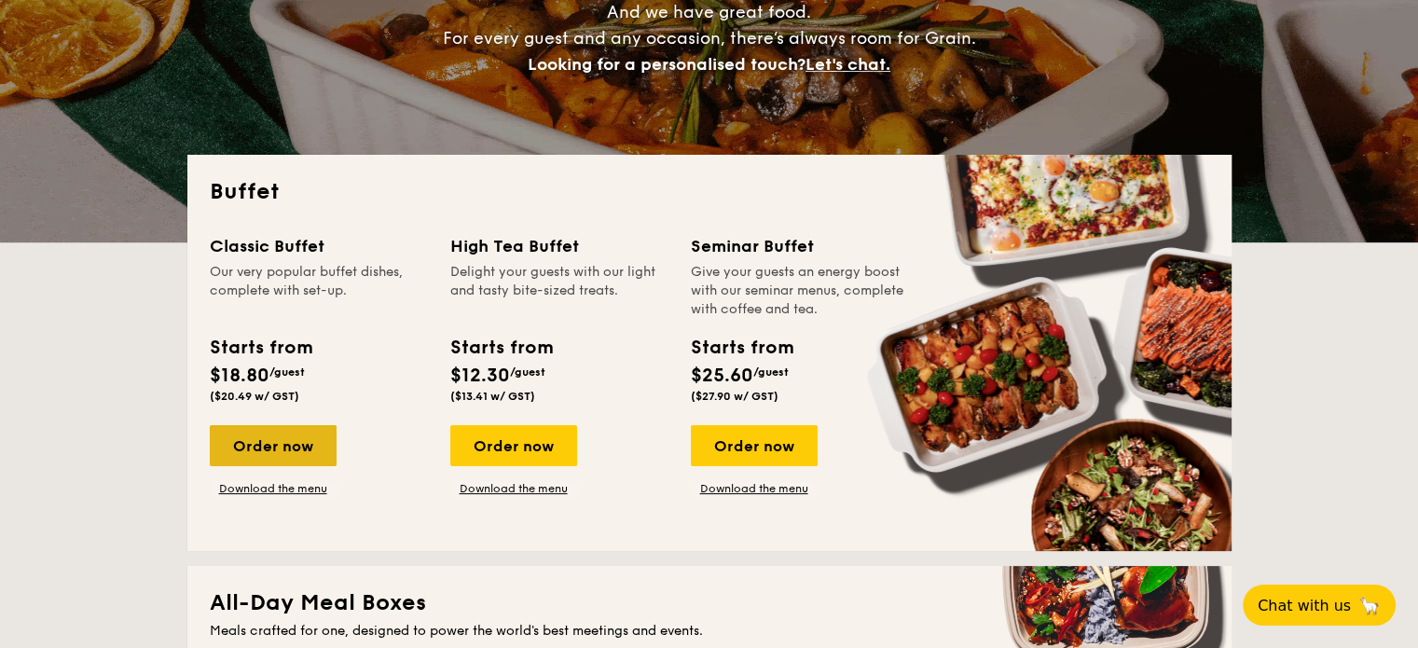
click at [296, 451] on div "Order now" at bounding box center [273, 445] width 127 height 41
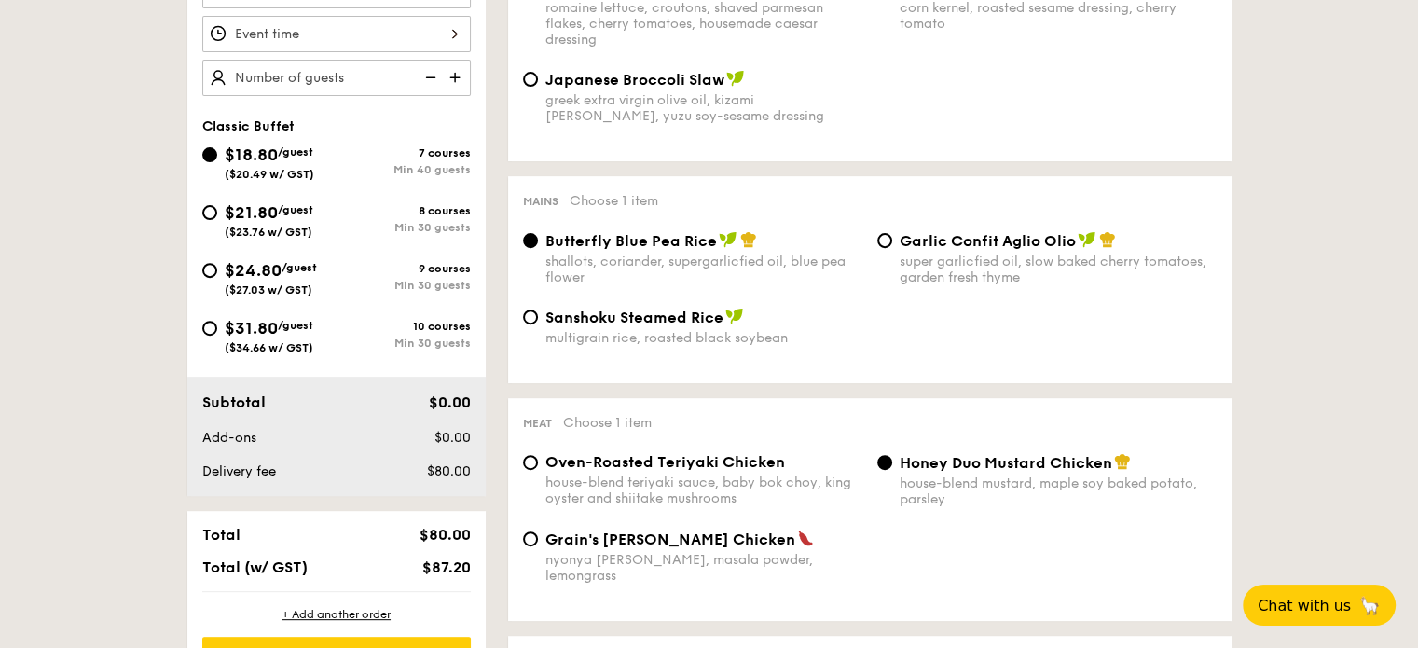
scroll to position [653, 0]
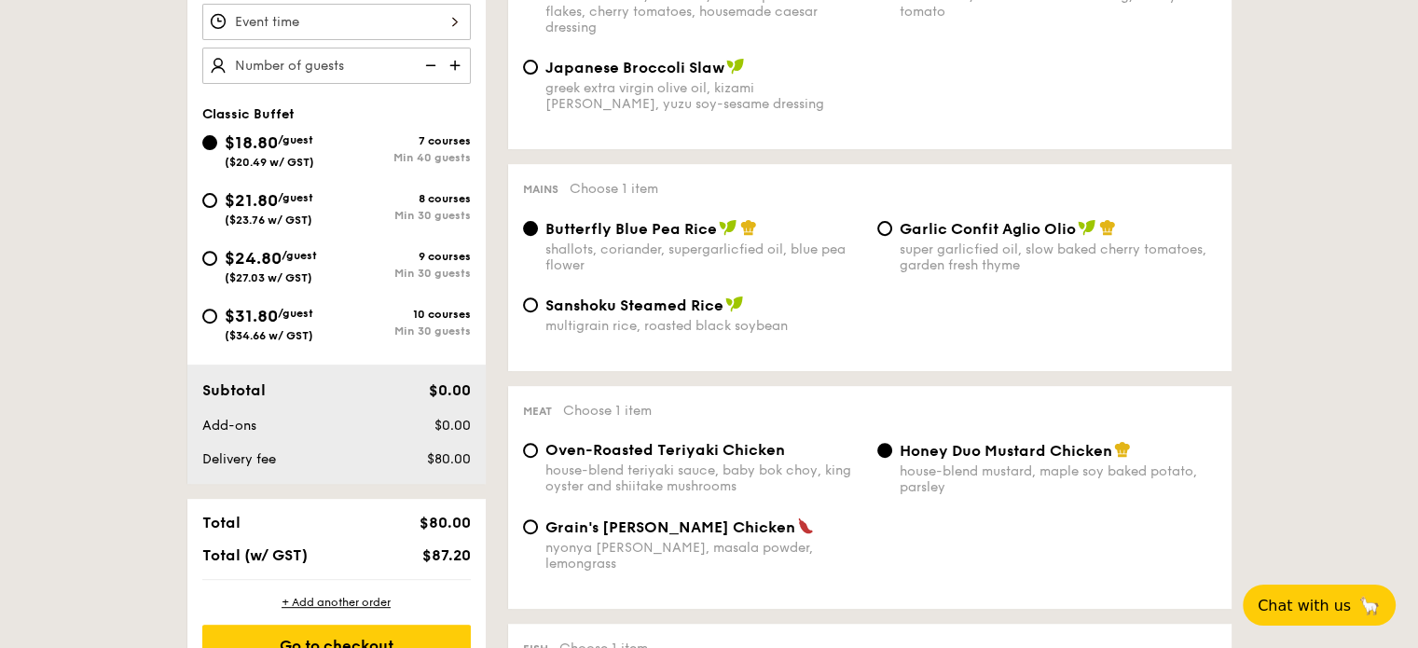
scroll to position [354, 0]
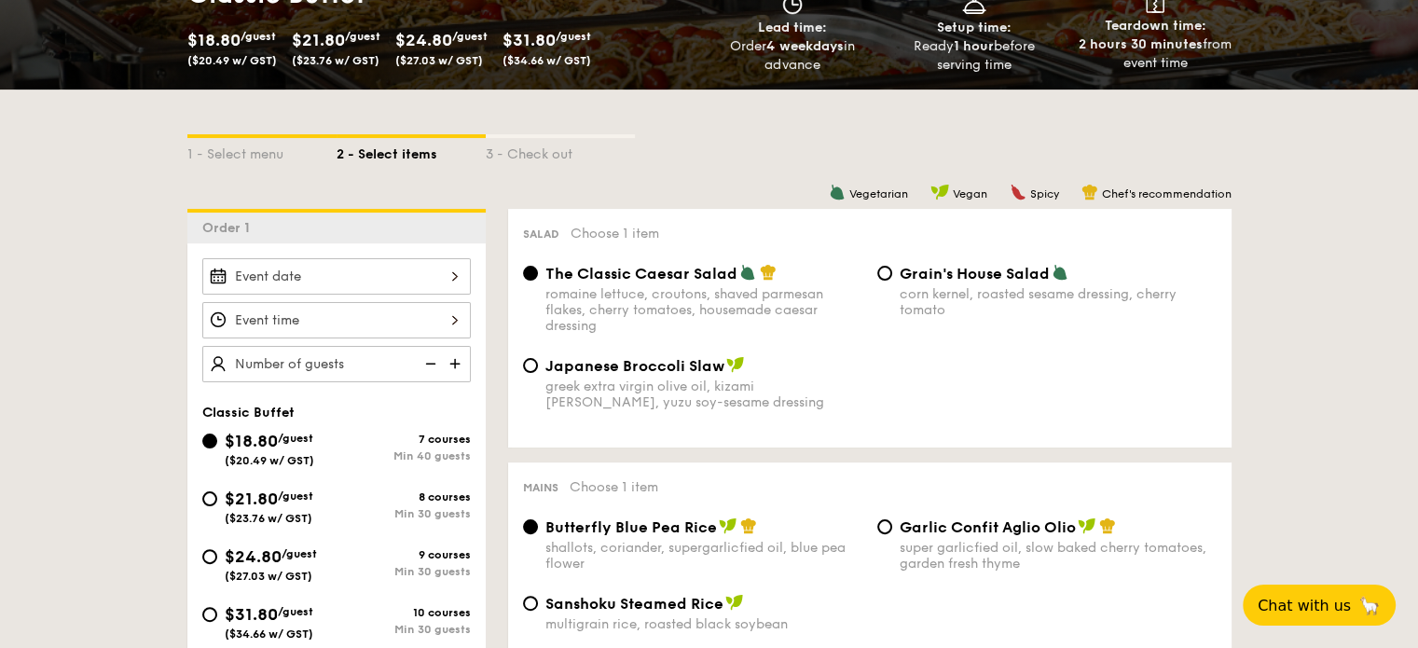
select select
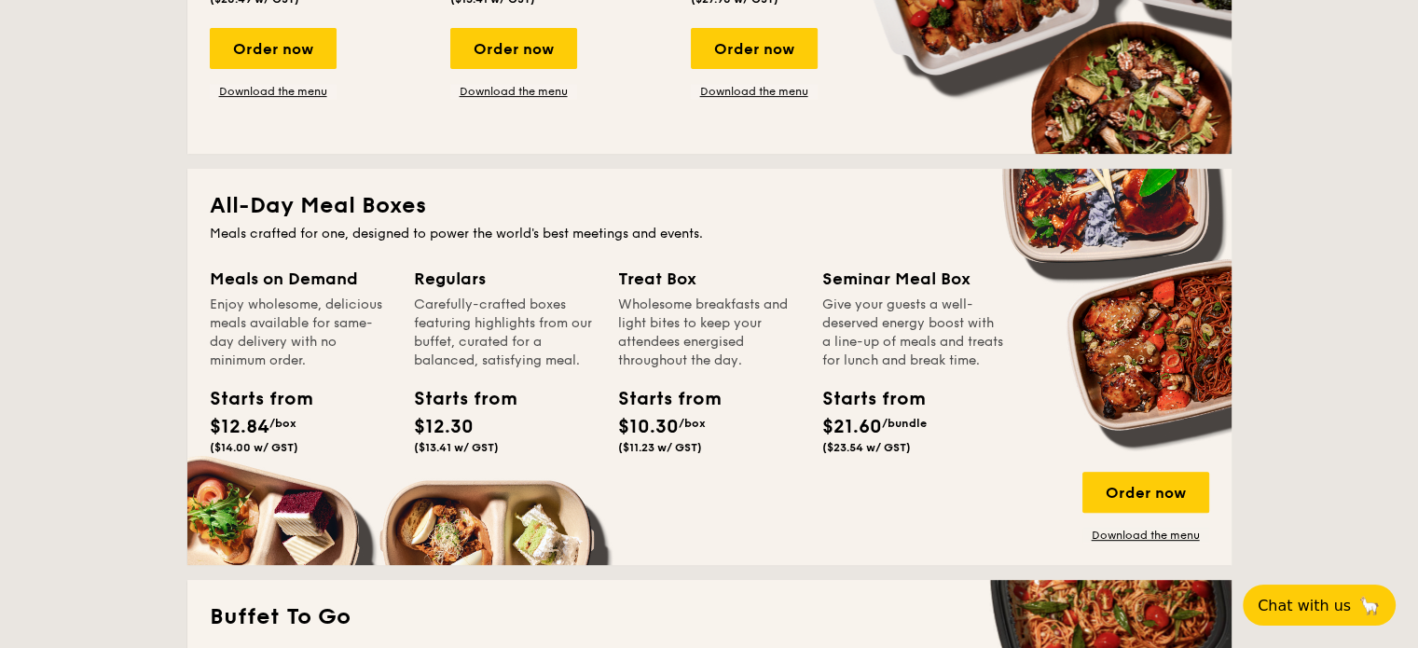
scroll to position [727, 0]
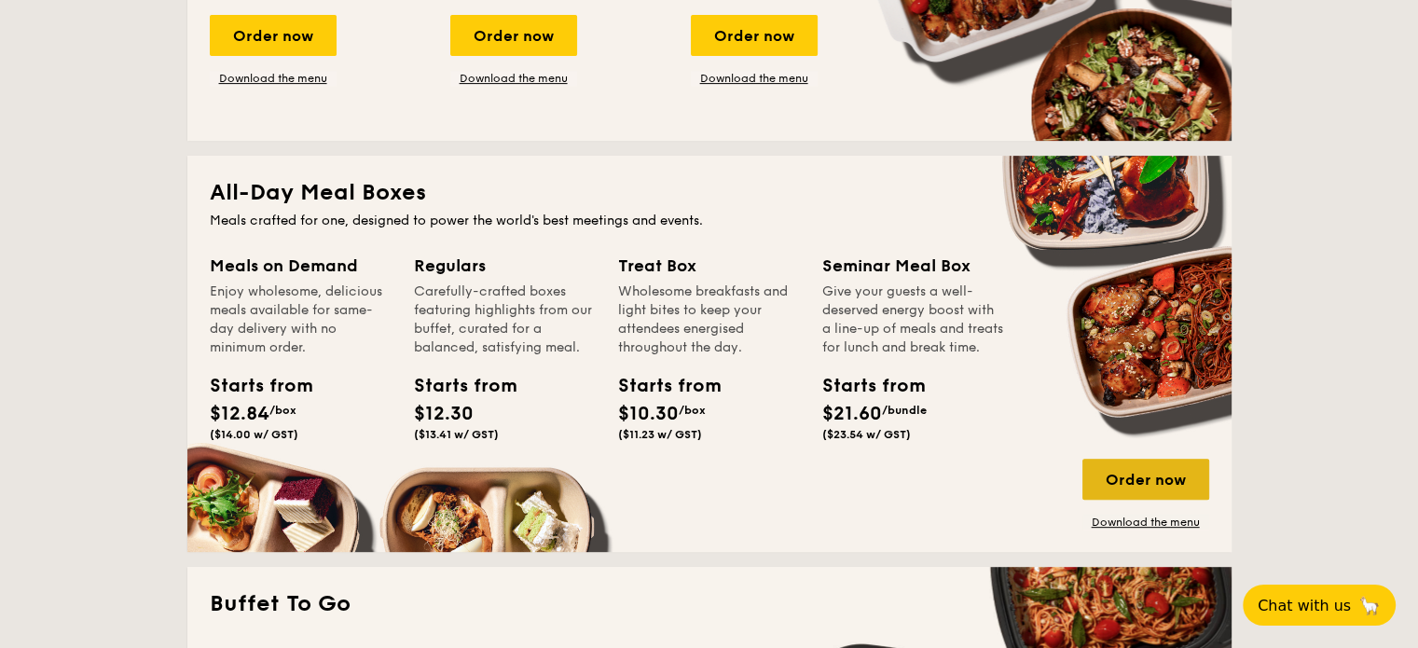
click at [1112, 496] on div "Order now" at bounding box center [1146, 479] width 127 height 41
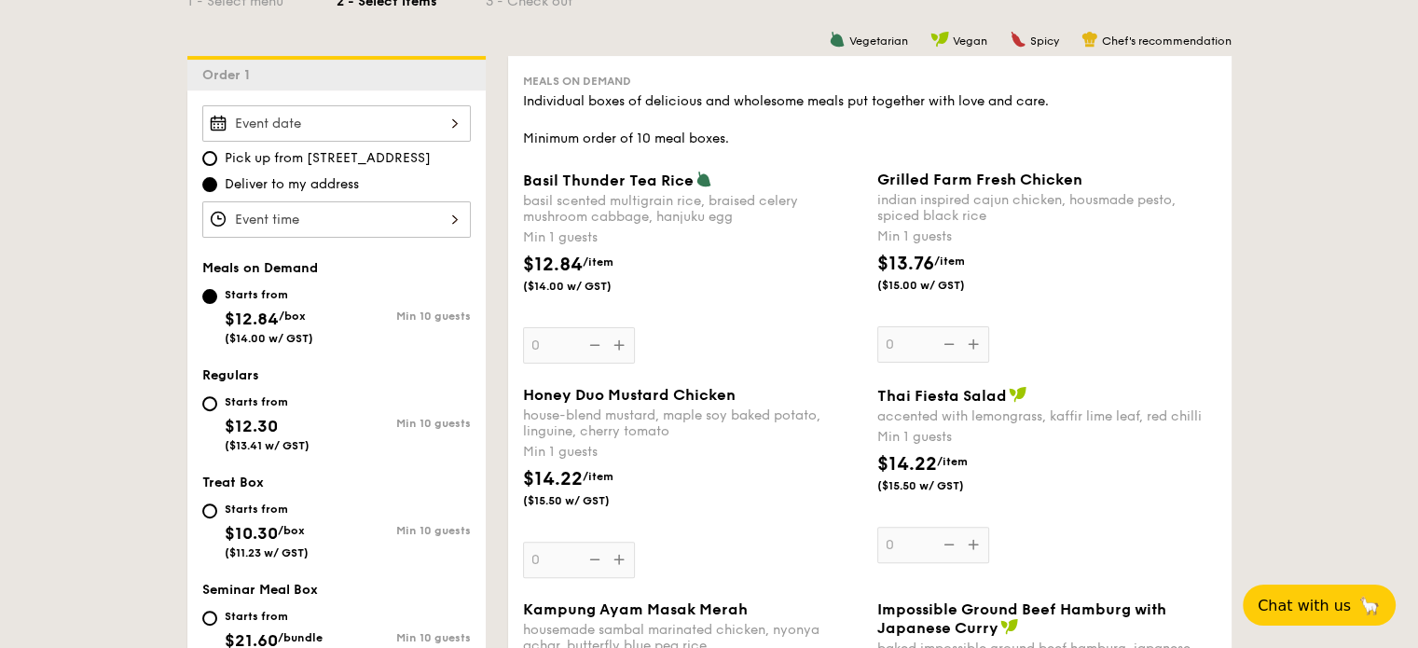
scroll to position [280, 0]
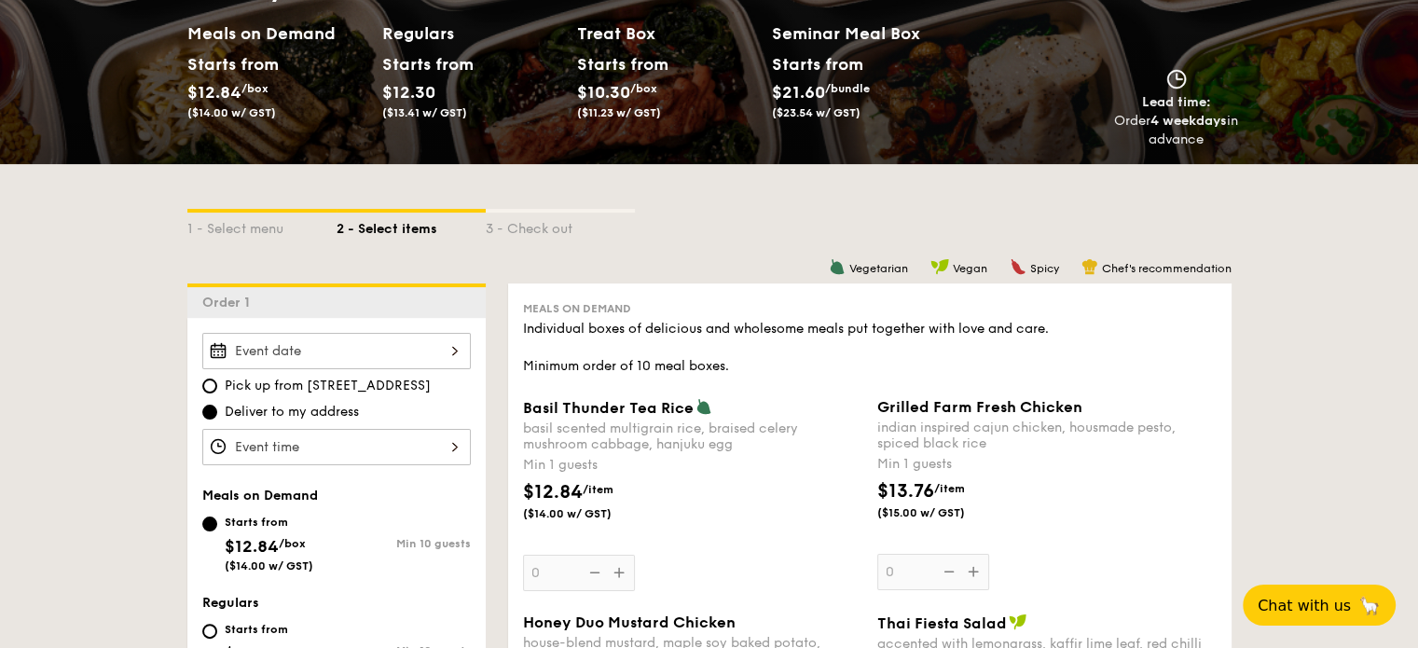
click at [367, 433] on div at bounding box center [336, 447] width 269 height 36
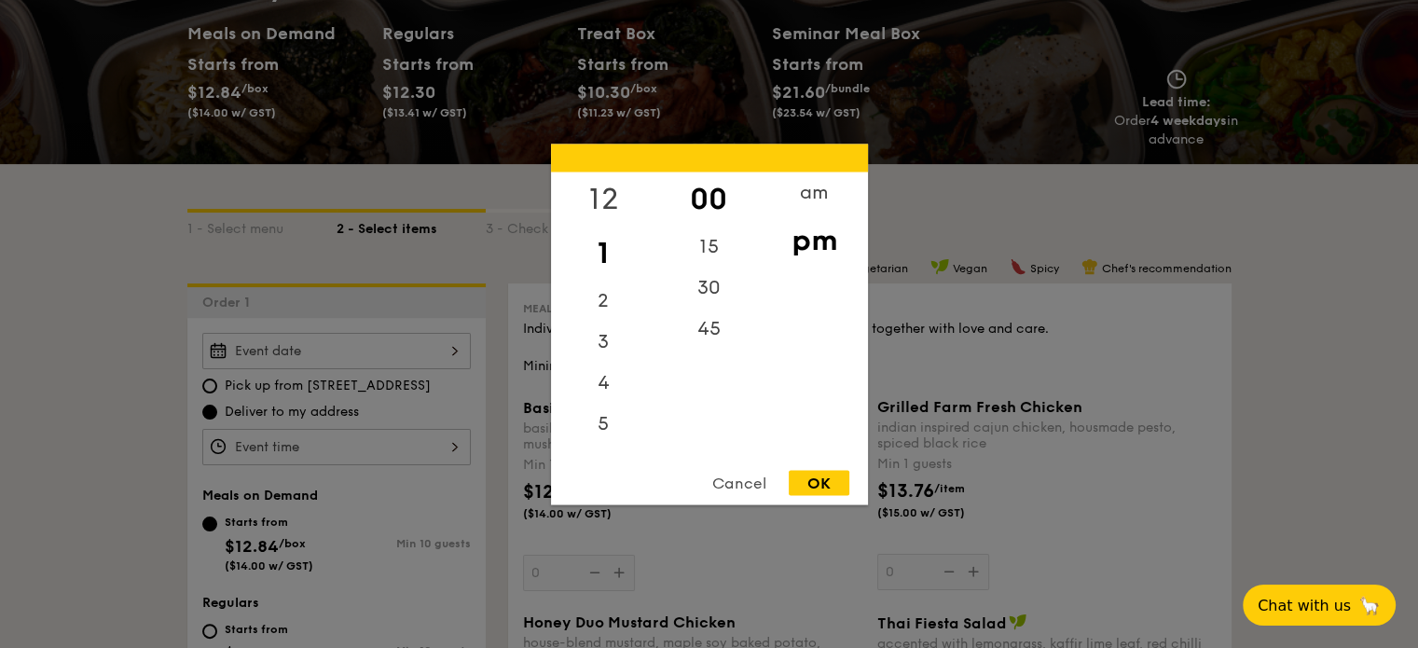
click at [602, 198] on div "12" at bounding box center [603, 199] width 105 height 54
click at [709, 301] on div "30" at bounding box center [709, 294] width 105 height 54
click at [836, 482] on div "OK" at bounding box center [819, 482] width 61 height 25
type input "12:30PM"
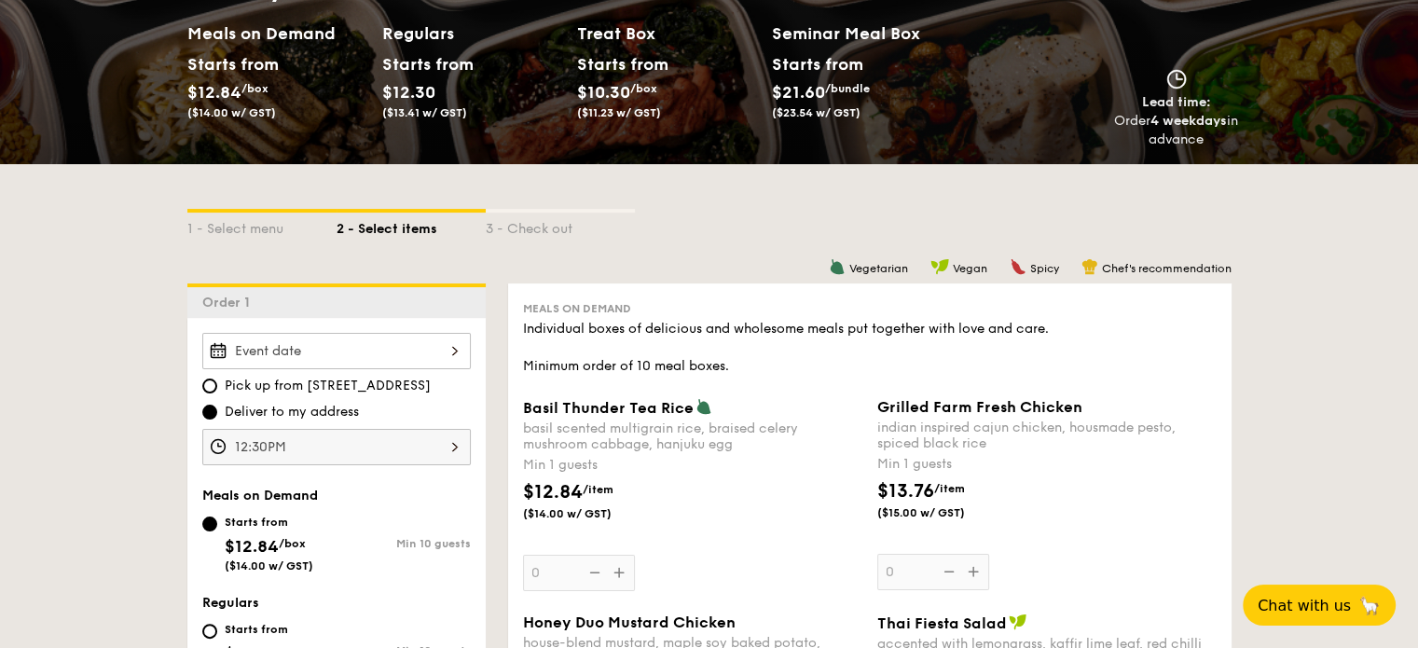
click at [289, 359] on div at bounding box center [336, 351] width 269 height 36
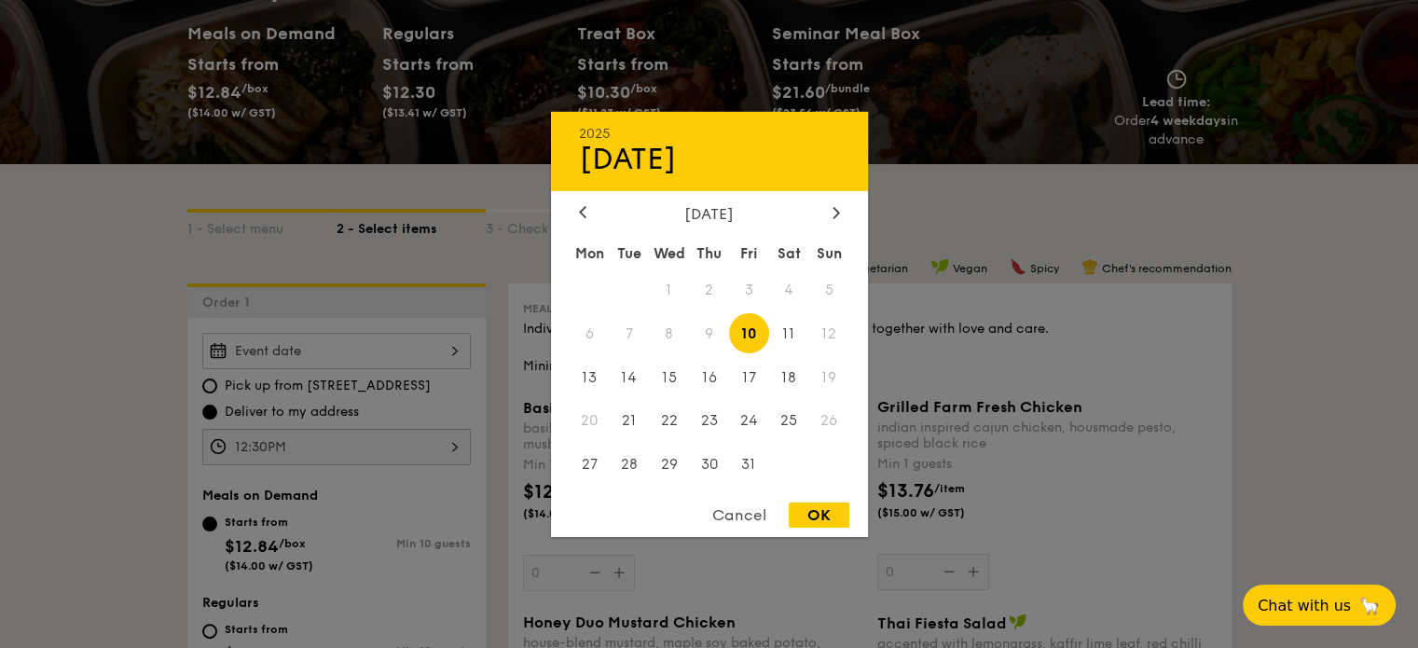
click at [754, 336] on span "10" at bounding box center [749, 333] width 40 height 40
click at [811, 513] on div "OK" at bounding box center [819, 515] width 61 height 25
type input "Oct 10, 2025"
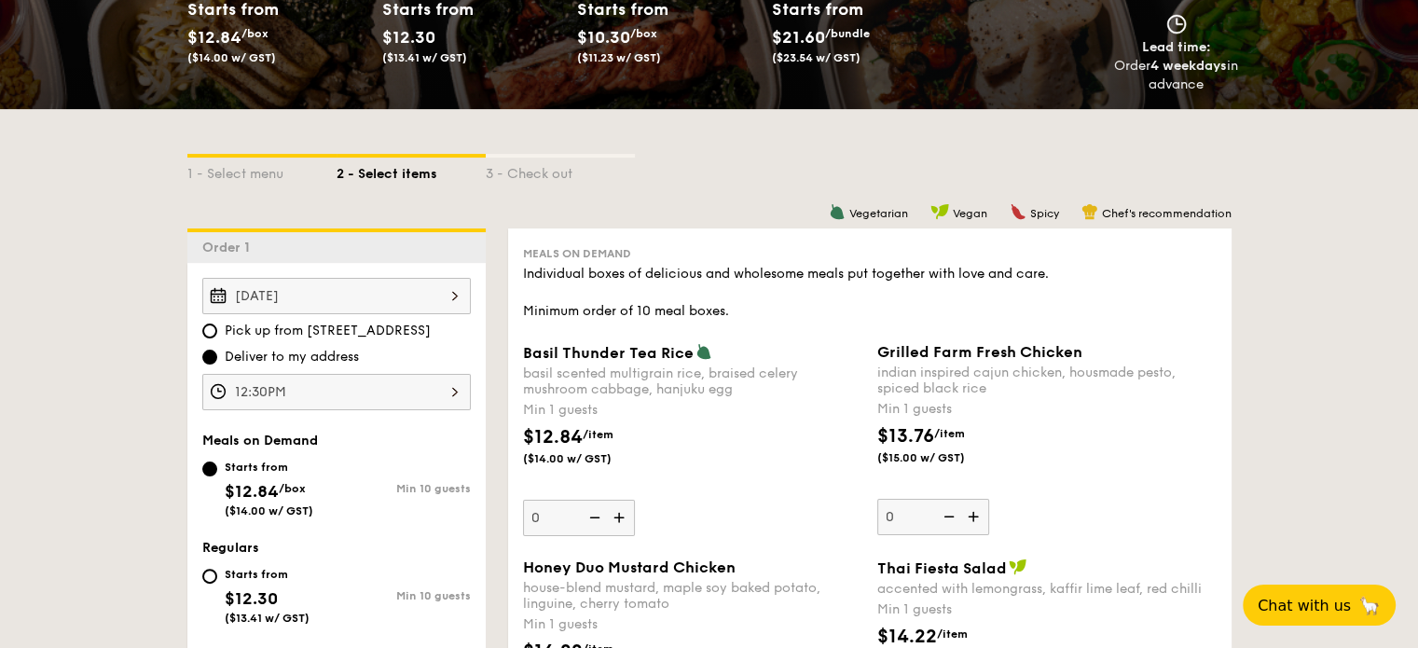
scroll to position [466, 0]
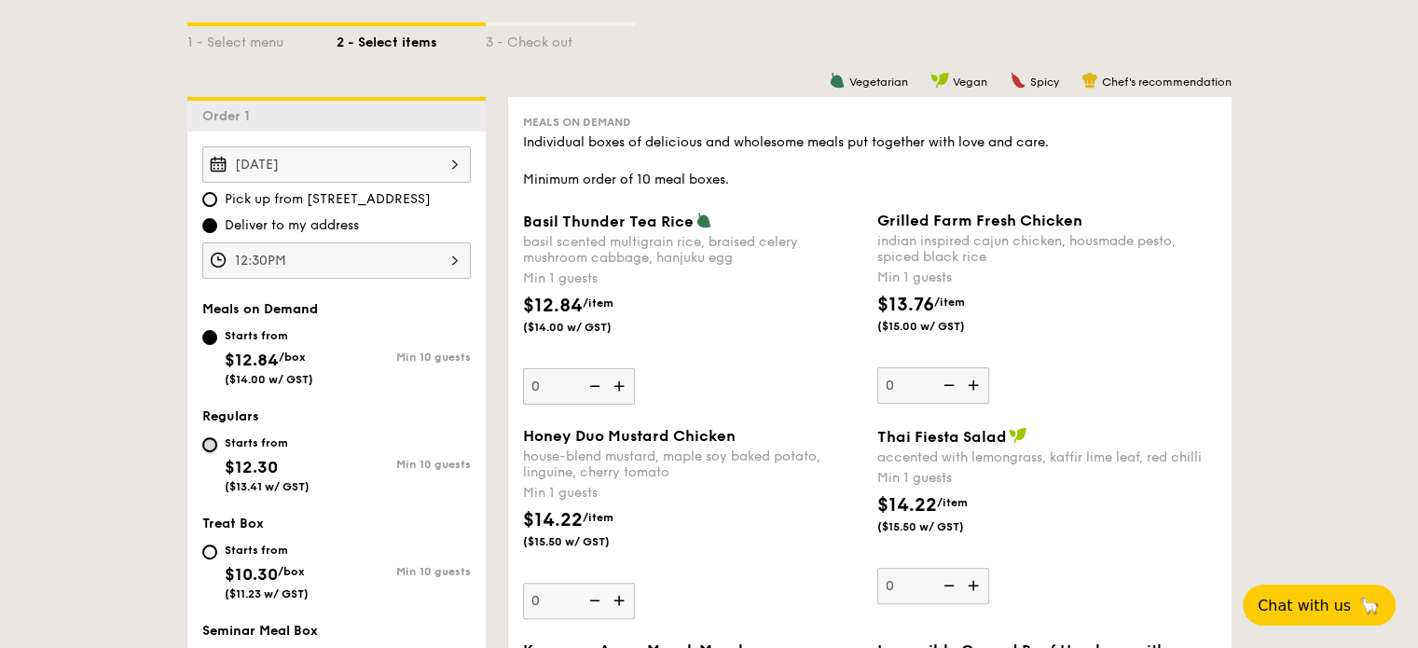
click at [209, 443] on input "Starts from $12.30 ($13.41 w/ GST) Min 10 guests" at bounding box center [209, 444] width 15 height 15
radio input "true"
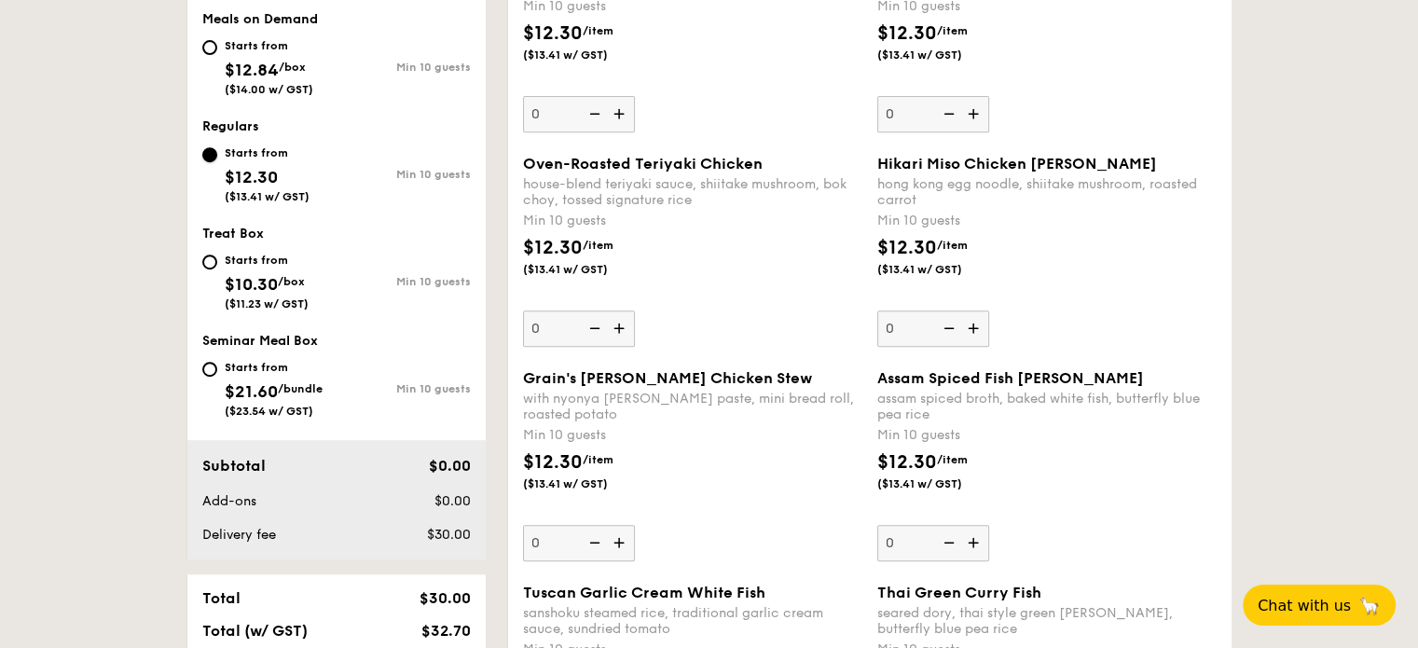
scroll to position [746, 0]
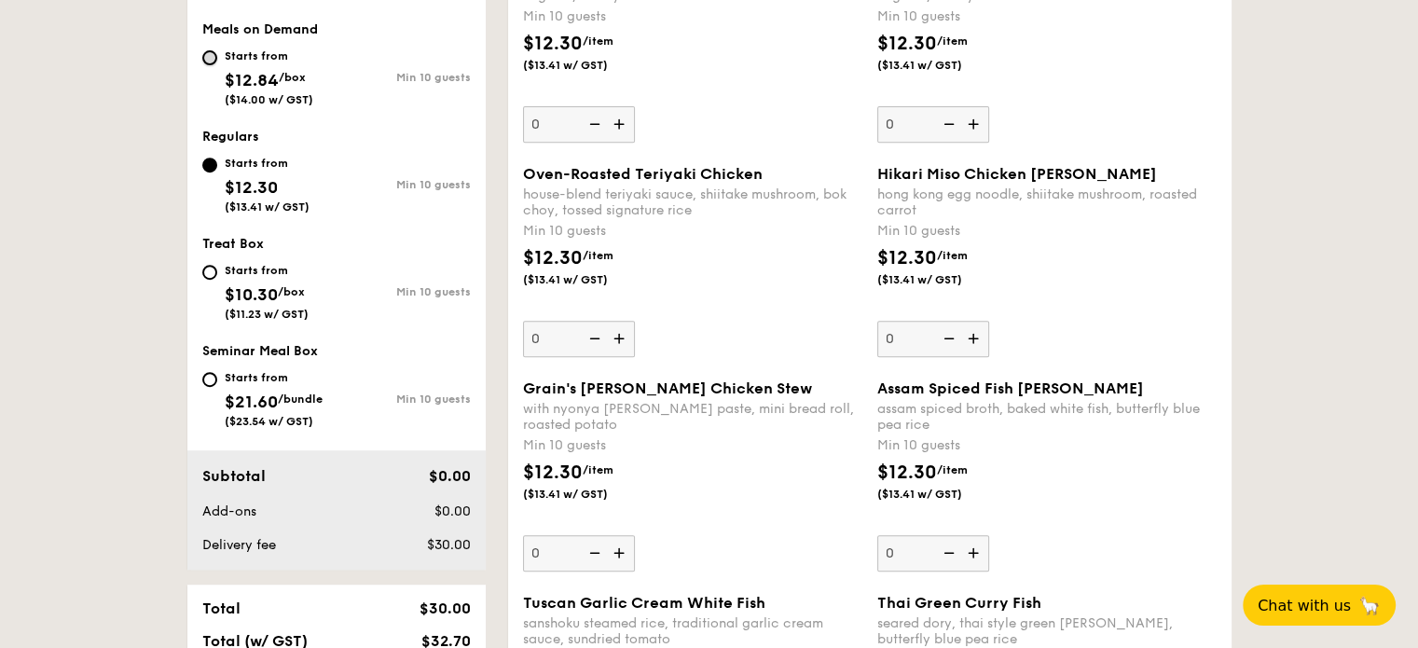
click at [211, 59] on input "Starts from $12.84 /box ($14.00 w/ GST) Min 10 guests" at bounding box center [209, 57] width 15 height 15
radio input "true"
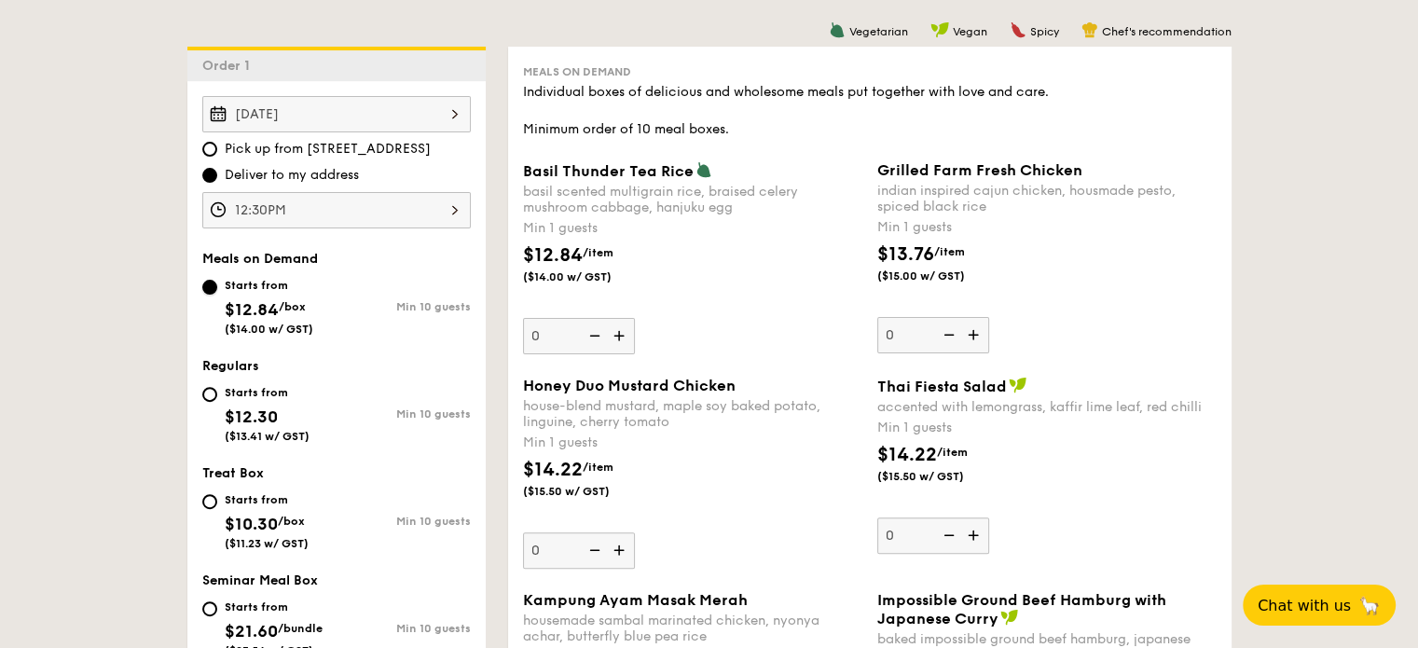
scroll to position [466, 0]
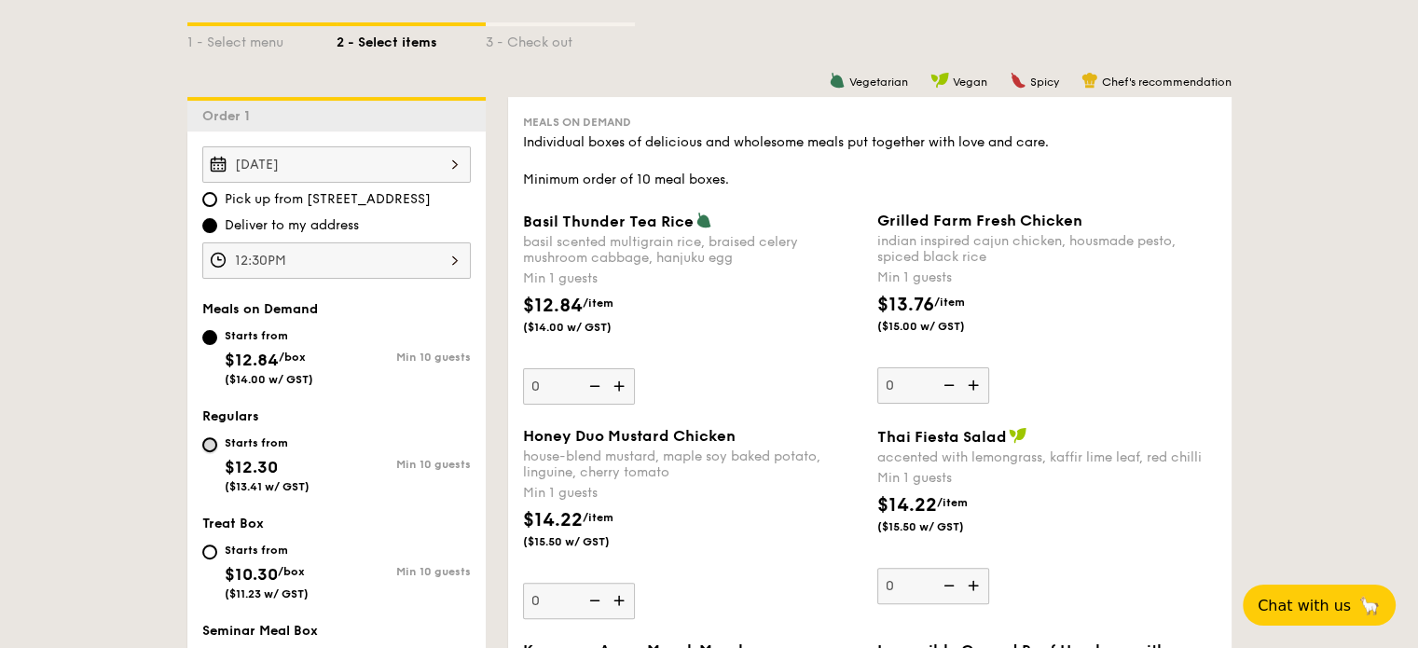
click at [205, 445] on input "Starts from $12.30 ($13.41 w/ GST) Min 10 guests" at bounding box center [209, 444] width 15 height 15
radio input "true"
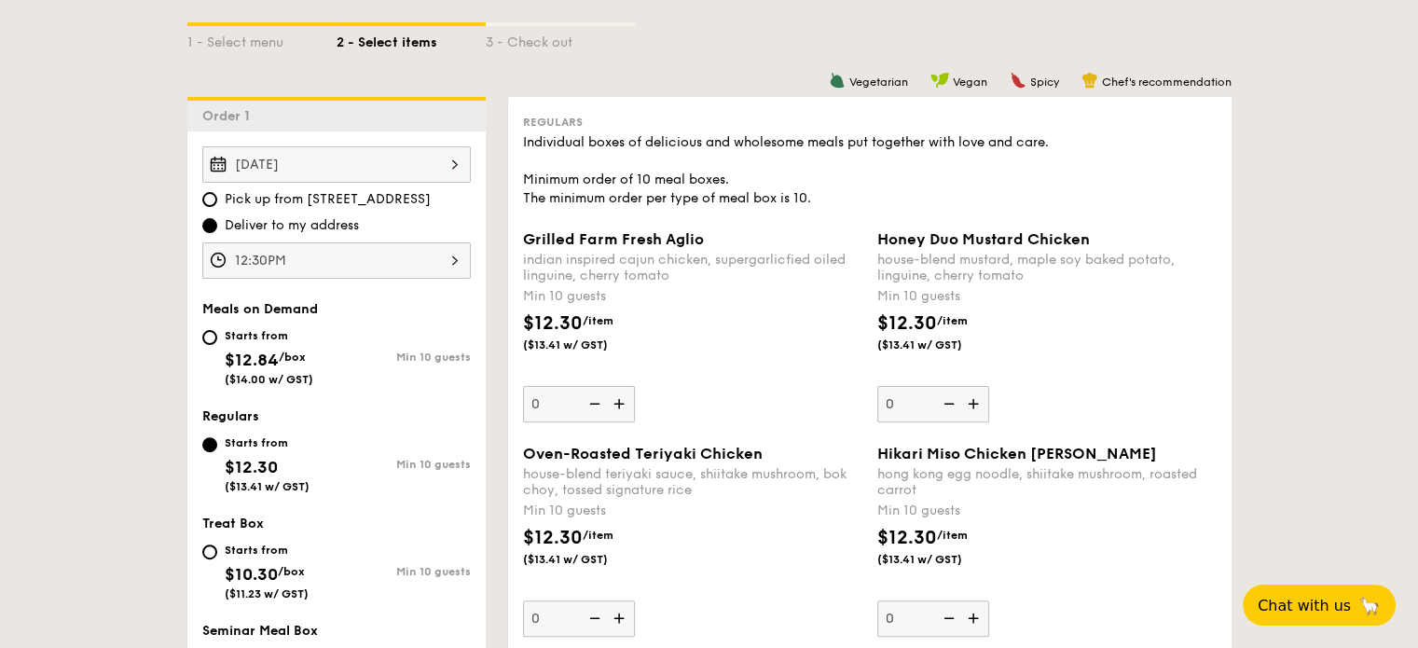
click at [614, 402] on img at bounding box center [621, 403] width 28 height 35
click at [614, 402] on input "0" at bounding box center [579, 404] width 112 height 36
click at [614, 402] on img at bounding box center [621, 403] width 28 height 35
click at [614, 402] on input "10" at bounding box center [579, 404] width 112 height 36
click at [597, 406] on img at bounding box center [593, 403] width 28 height 35
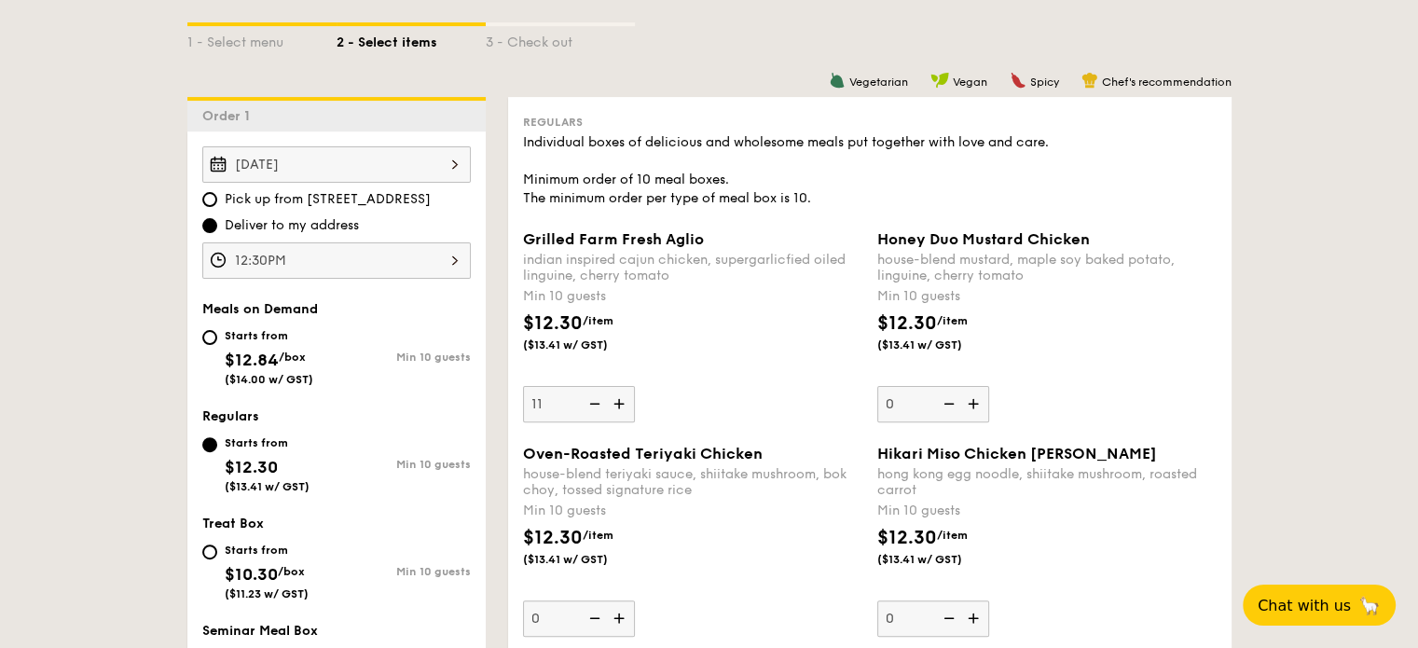
click at [597, 406] on input "11" at bounding box center [579, 404] width 112 height 36
click at [597, 406] on img at bounding box center [593, 403] width 28 height 35
click at [597, 406] on input "10" at bounding box center [579, 404] width 112 height 36
click at [616, 399] on img at bounding box center [621, 403] width 28 height 35
click at [616, 399] on input "0" at bounding box center [579, 404] width 112 height 36
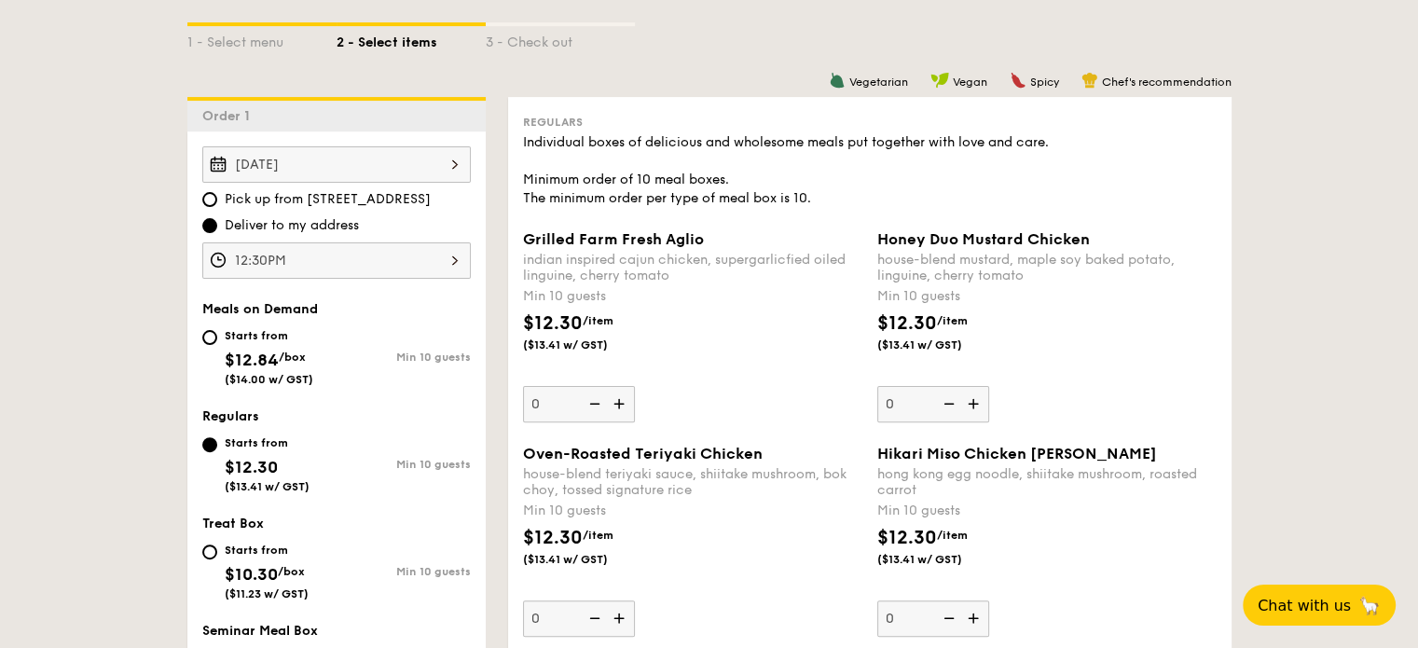
type input "10"
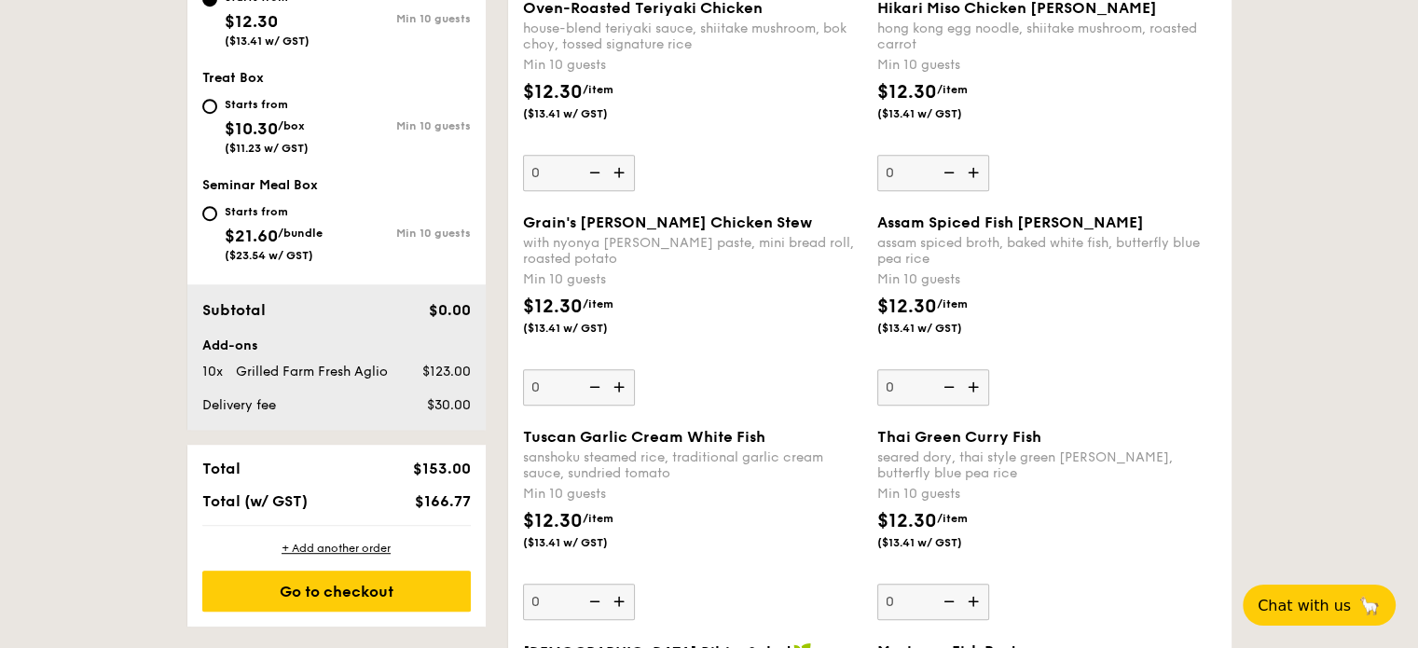
scroll to position [1026, 0]
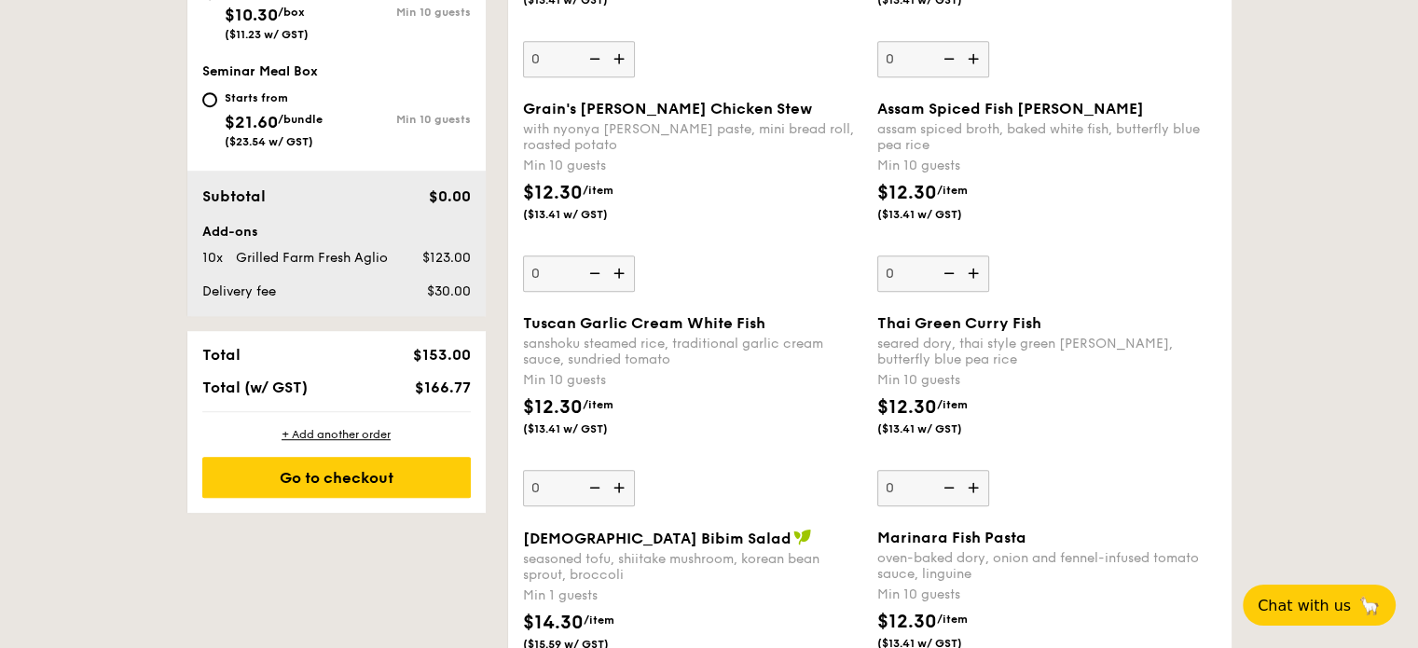
click at [970, 488] on img at bounding box center [975, 487] width 28 height 35
click at [970, 488] on input "0" at bounding box center [934, 488] width 112 height 36
type input "10"
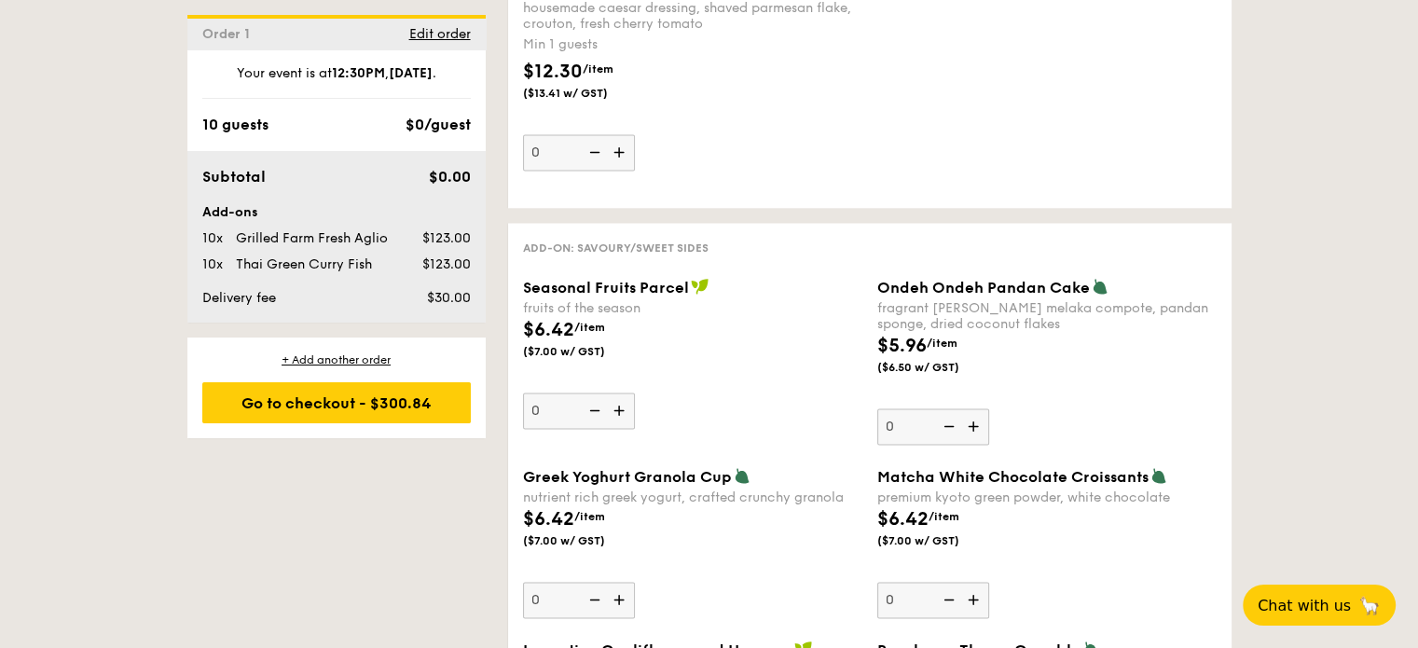
scroll to position [2611, 0]
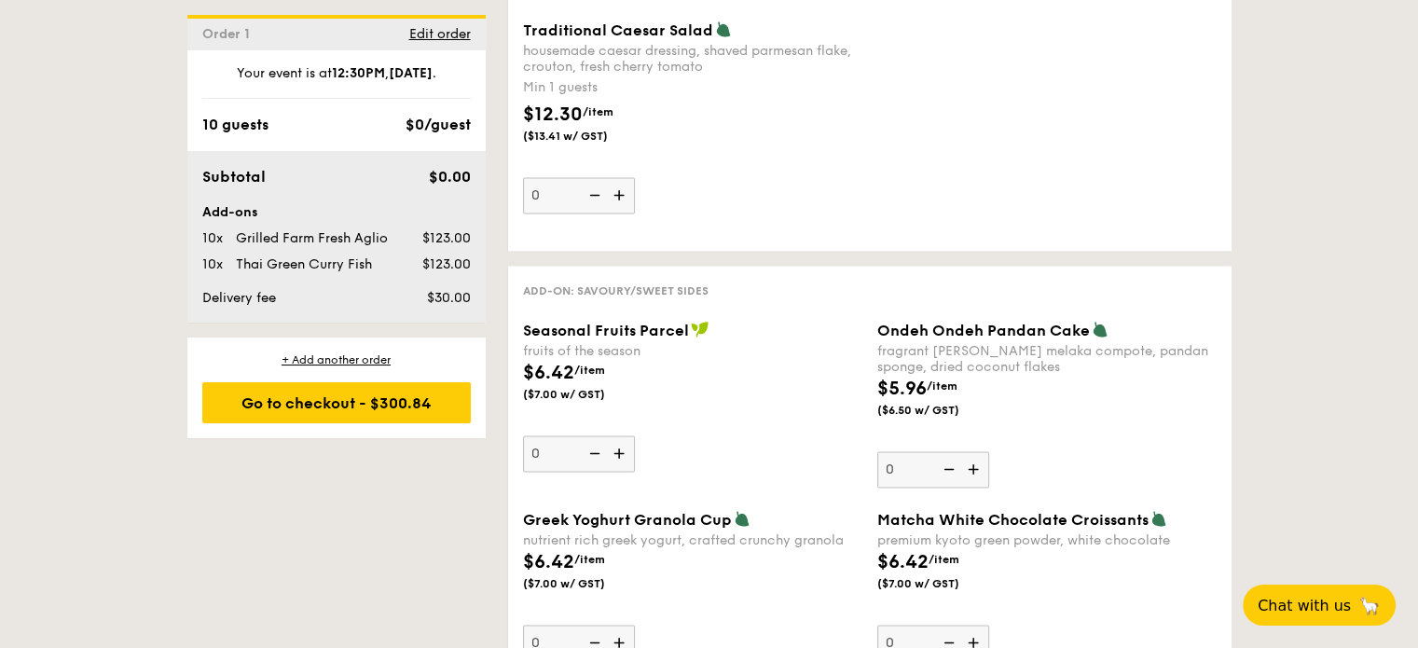
click at [972, 473] on img at bounding box center [975, 468] width 28 height 35
click at [972, 473] on input "0" at bounding box center [934, 469] width 112 height 36
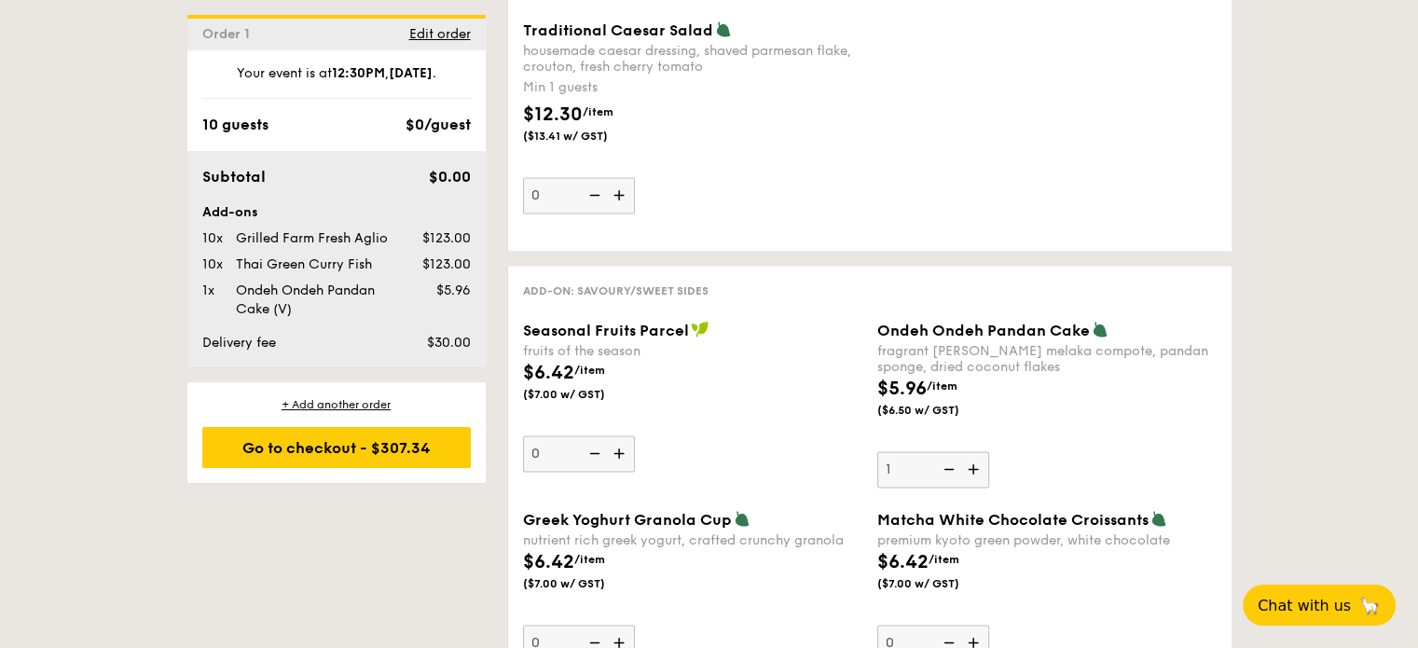
click at [972, 473] on img at bounding box center [975, 468] width 28 height 35
click at [972, 473] on input "1" at bounding box center [934, 469] width 112 height 36
click at [972, 473] on img at bounding box center [975, 468] width 28 height 35
click at [972, 473] on input "2" at bounding box center [934, 469] width 112 height 36
click at [972, 473] on img at bounding box center [975, 468] width 28 height 35
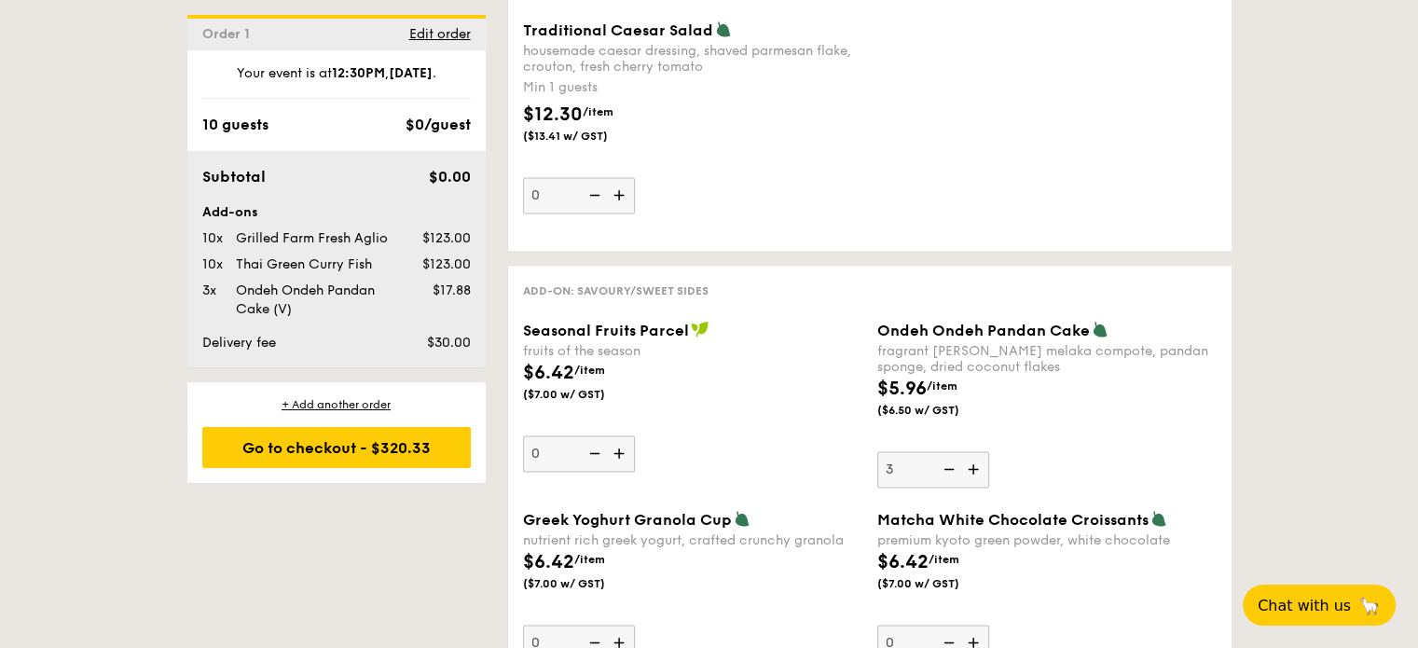
click at [972, 473] on input "3" at bounding box center [934, 469] width 112 height 36
click at [972, 473] on img at bounding box center [975, 468] width 28 height 35
click at [972, 473] on input "4" at bounding box center [934, 469] width 112 height 36
type input "5"
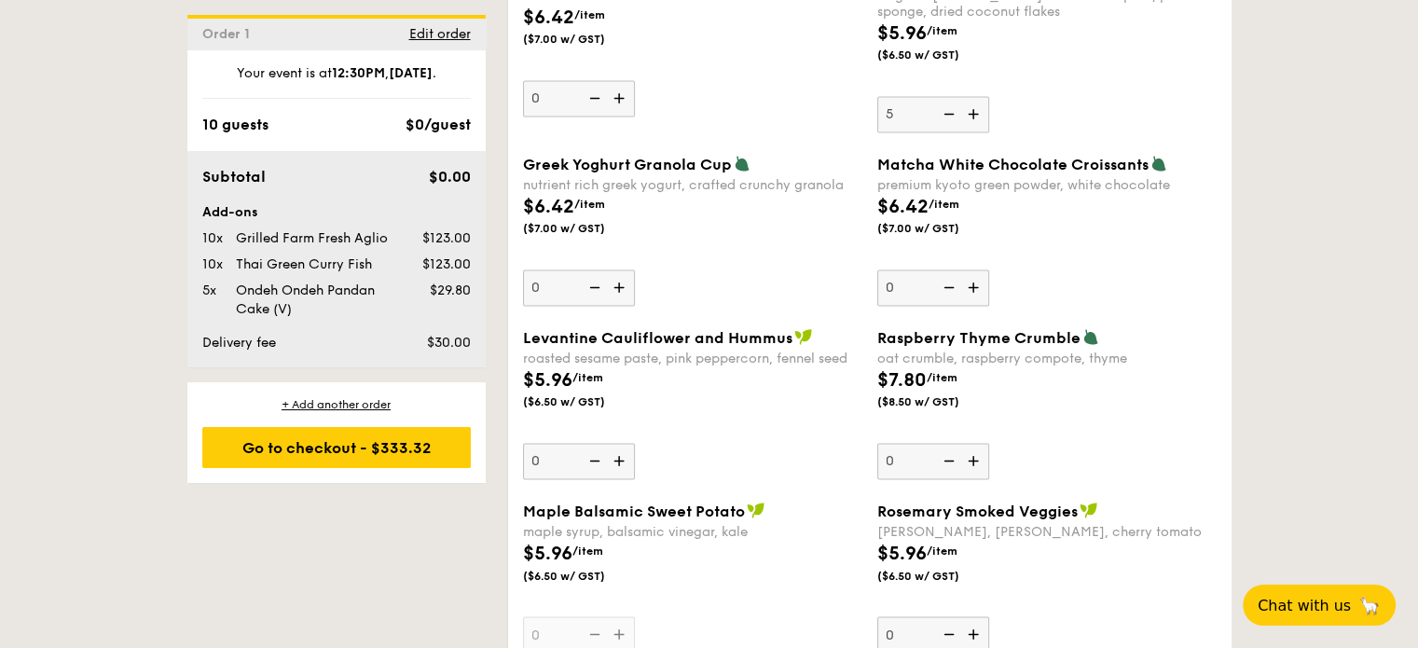
scroll to position [3078, 0]
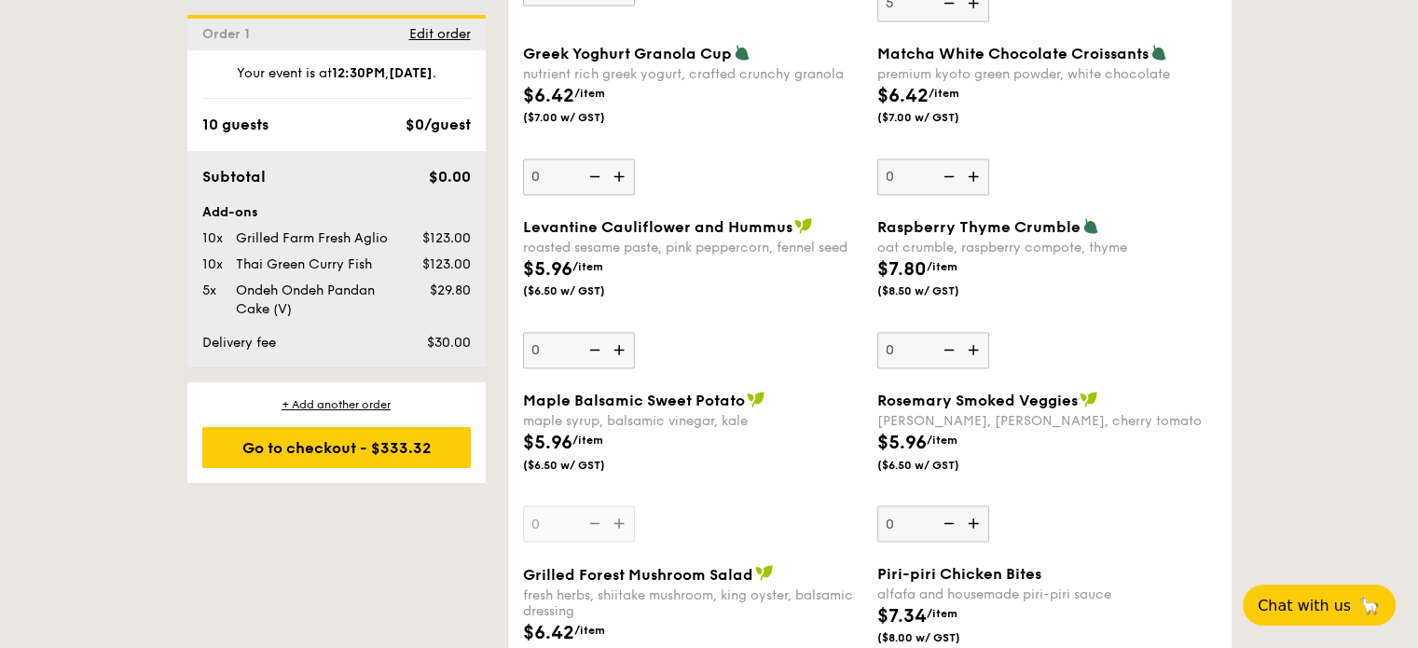
click at [966, 519] on img at bounding box center [975, 522] width 28 height 35
click at [966, 519] on input "0" at bounding box center [934, 523] width 112 height 36
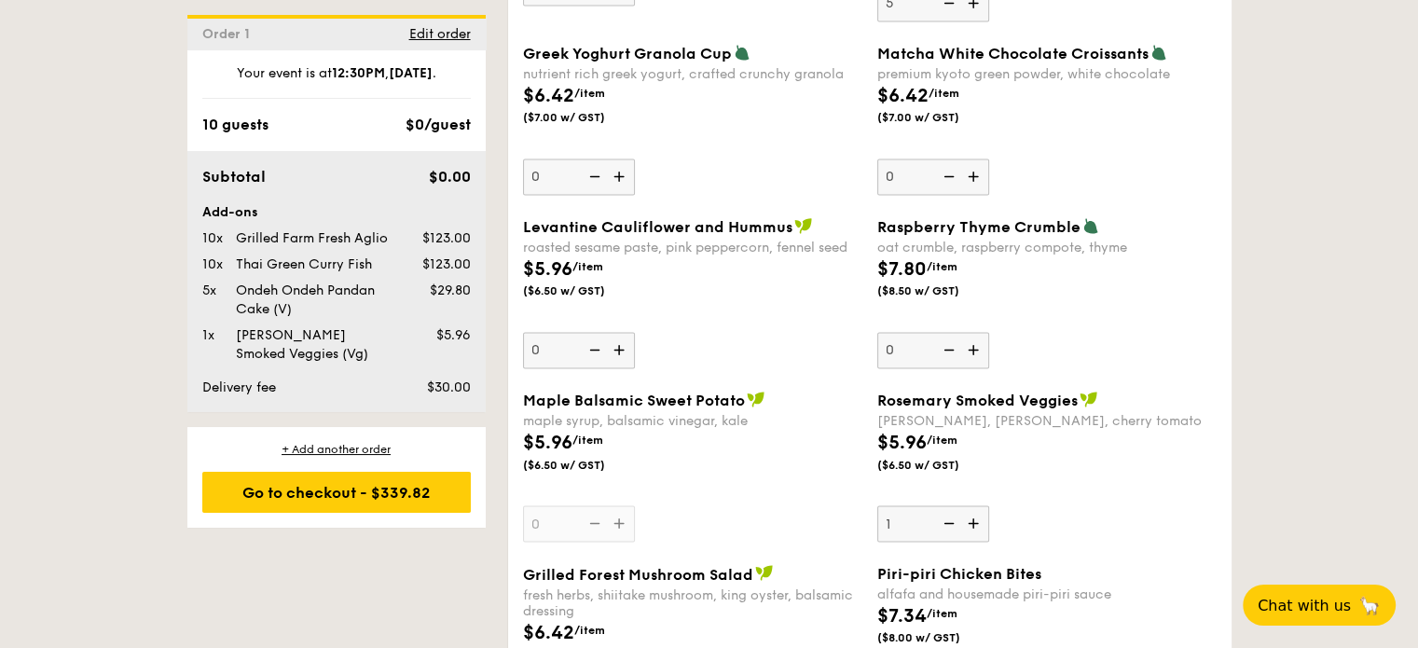
click at [966, 519] on img at bounding box center [975, 522] width 28 height 35
click at [966, 519] on input "1" at bounding box center [934, 523] width 112 height 36
click at [966, 519] on img at bounding box center [975, 522] width 28 height 35
click at [966, 519] on input "2" at bounding box center [934, 523] width 112 height 36
type input "3"
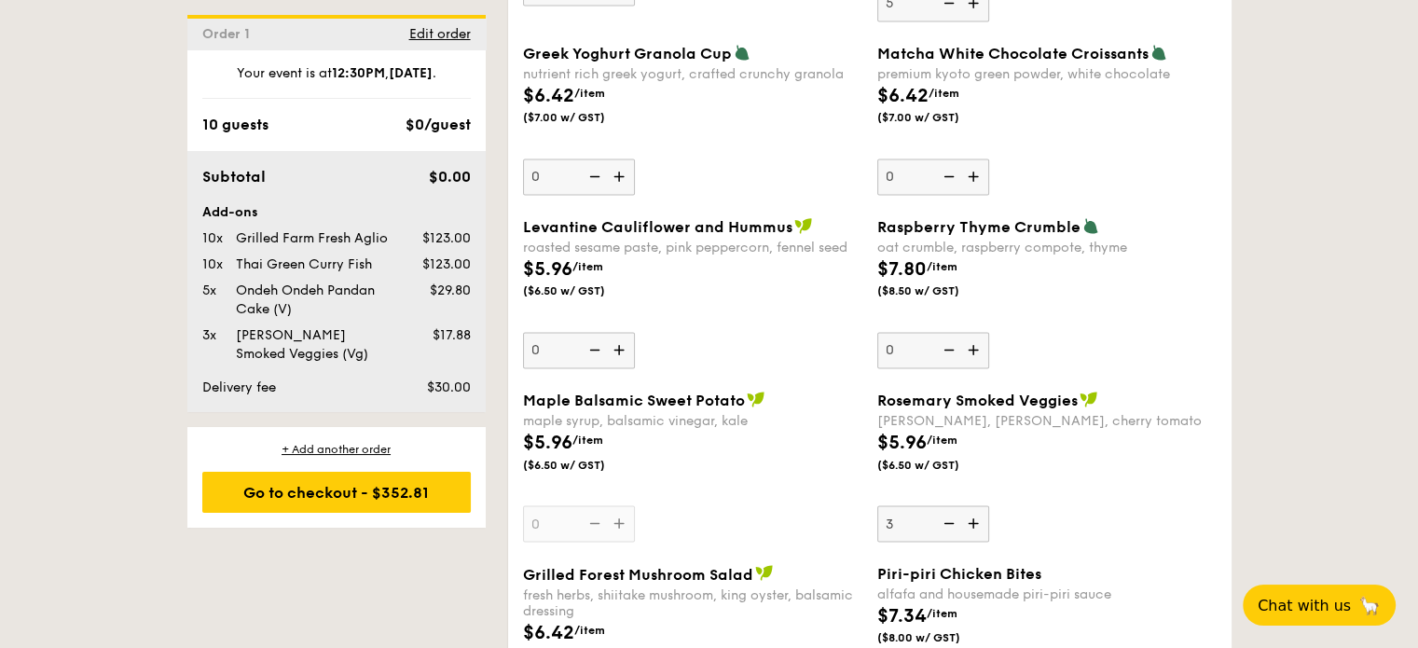
scroll to position [3264, 0]
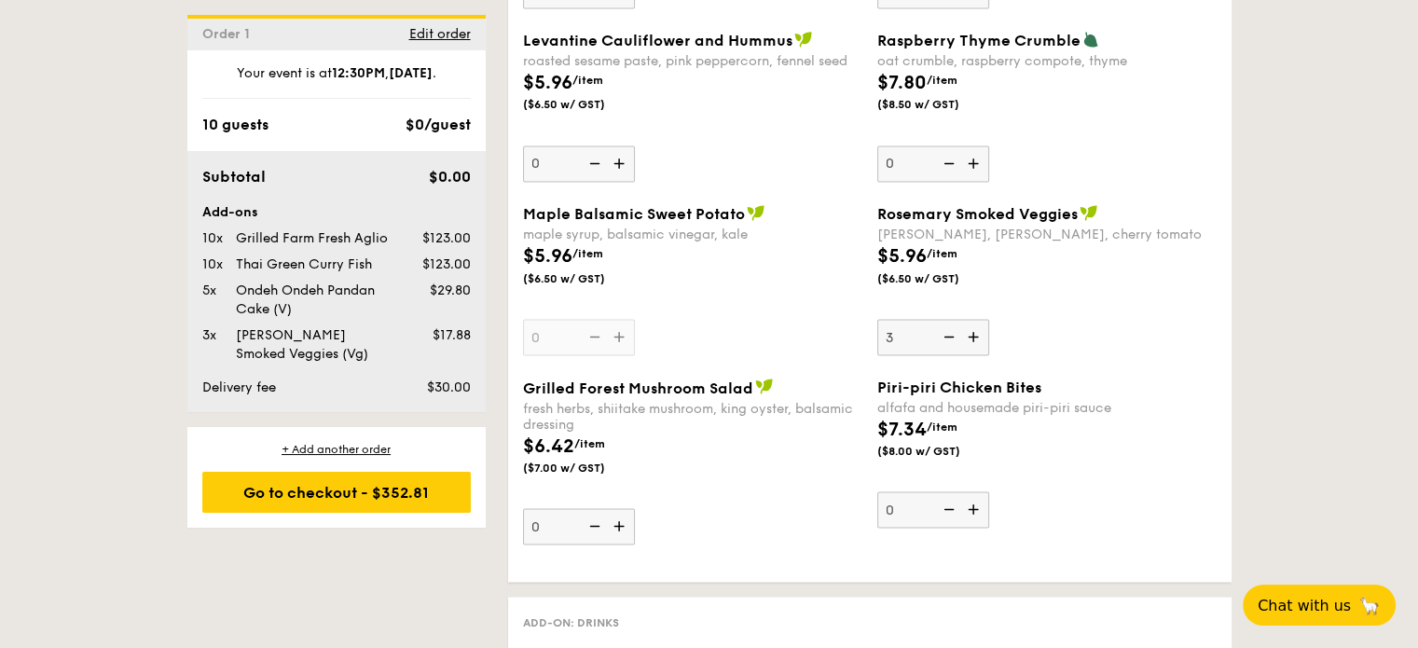
click at [620, 523] on img at bounding box center [621, 525] width 28 height 35
click at [620, 523] on input "0" at bounding box center [579, 526] width 112 height 36
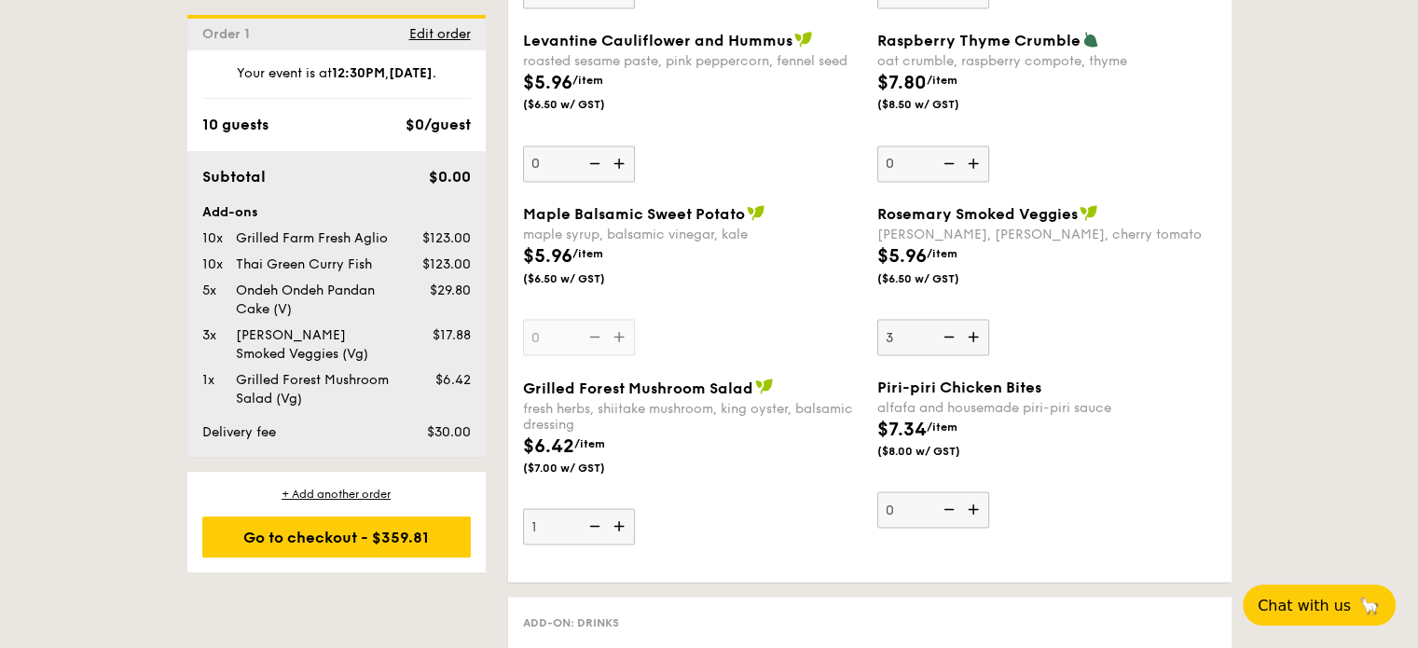
click at [620, 523] on img at bounding box center [621, 525] width 28 height 35
click at [620, 523] on input "1" at bounding box center [579, 526] width 112 height 36
click at [620, 523] on img at bounding box center [621, 525] width 28 height 35
click at [620, 523] on input "2" at bounding box center [579, 526] width 112 height 36
click at [620, 523] on img at bounding box center [621, 525] width 28 height 35
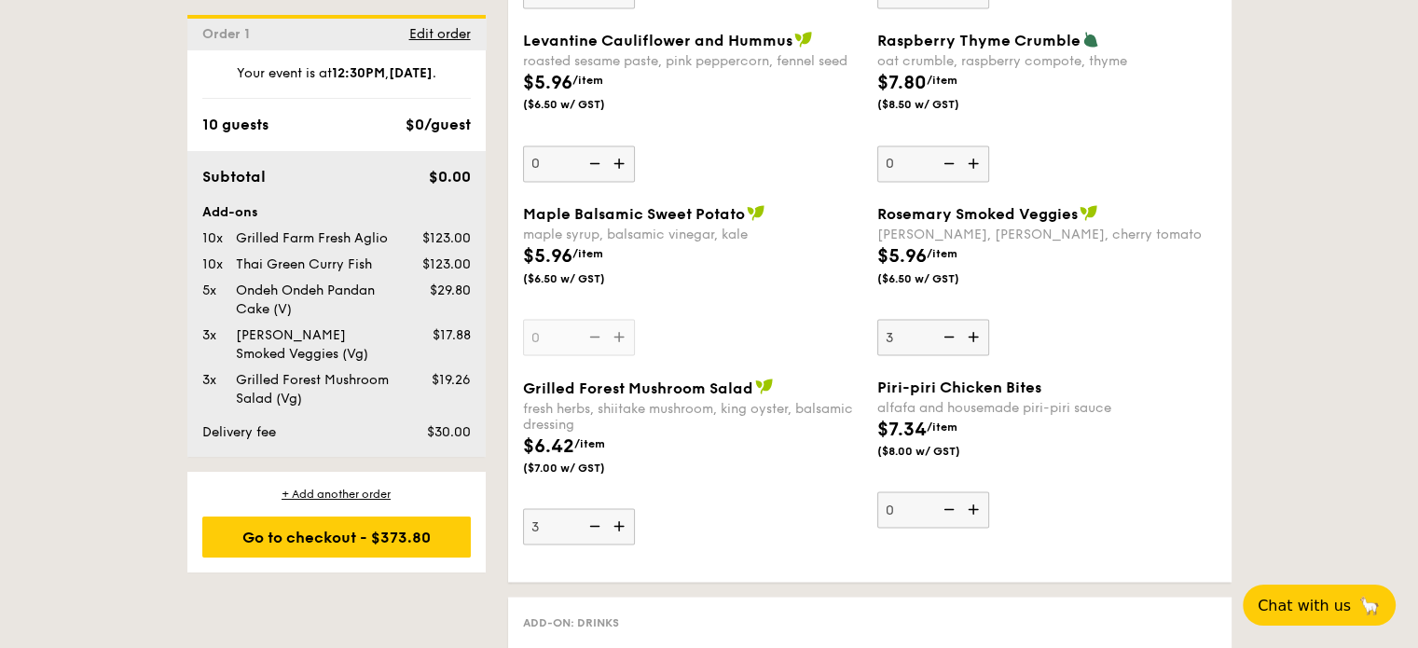
click at [620, 523] on input "3" at bounding box center [579, 526] width 112 height 36
click at [589, 519] on img at bounding box center [593, 525] width 28 height 35
click at [589, 519] on input "4" at bounding box center [579, 526] width 112 height 36
type input "3"
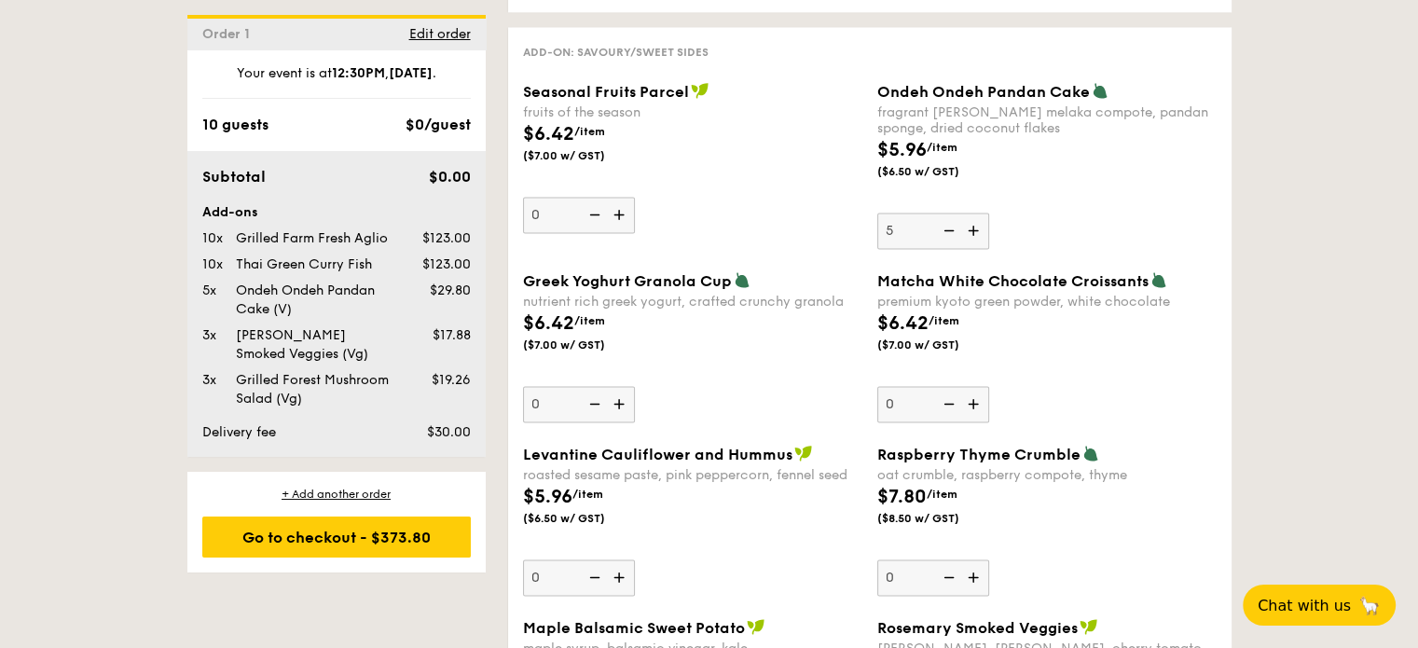
scroll to position [2891, 0]
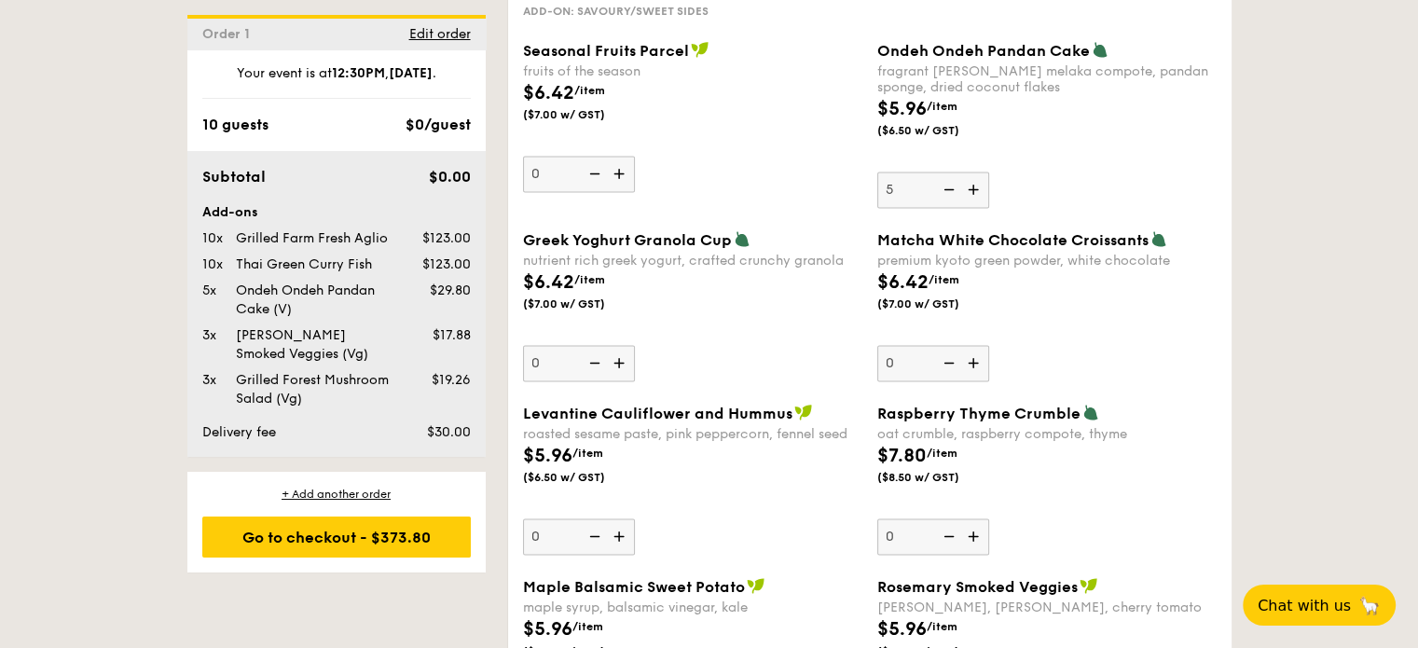
click at [620, 535] on img at bounding box center [621, 536] width 28 height 35
click at [620, 535] on input "0" at bounding box center [579, 537] width 112 height 36
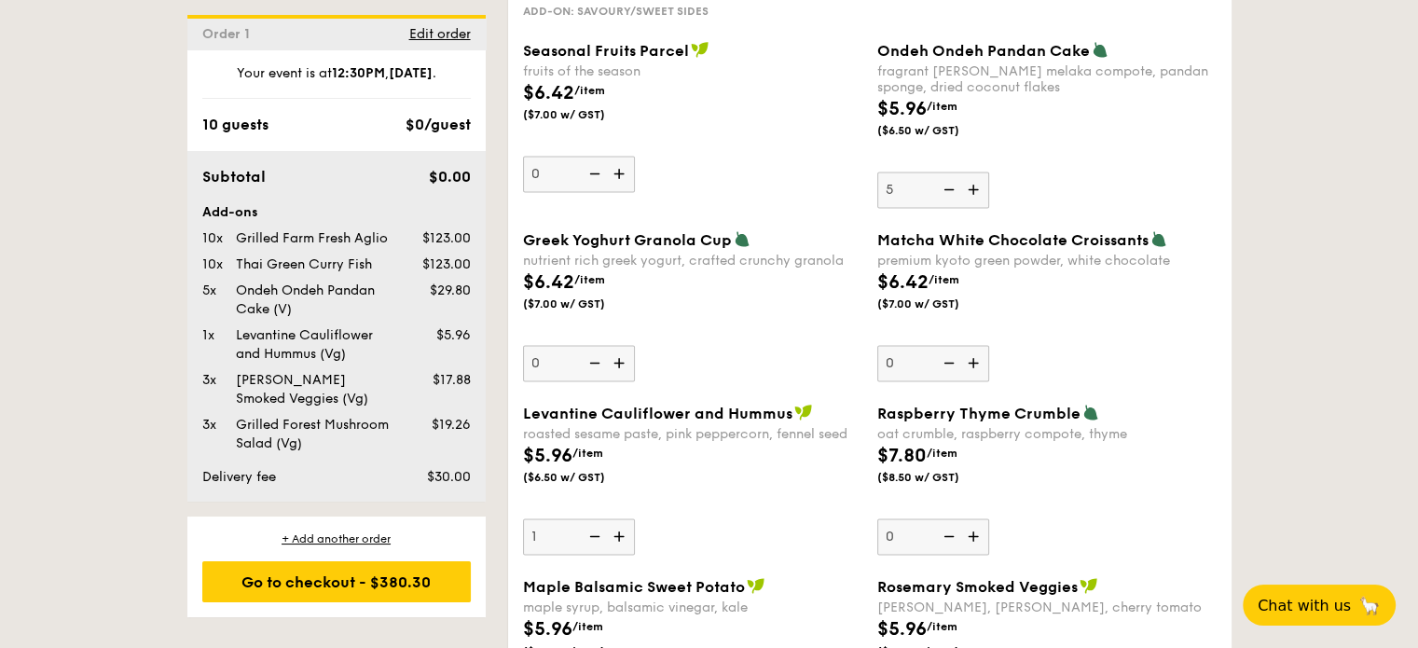
click at [620, 535] on img at bounding box center [621, 536] width 28 height 35
click at [620, 535] on input "1" at bounding box center [579, 537] width 112 height 36
type input "2"
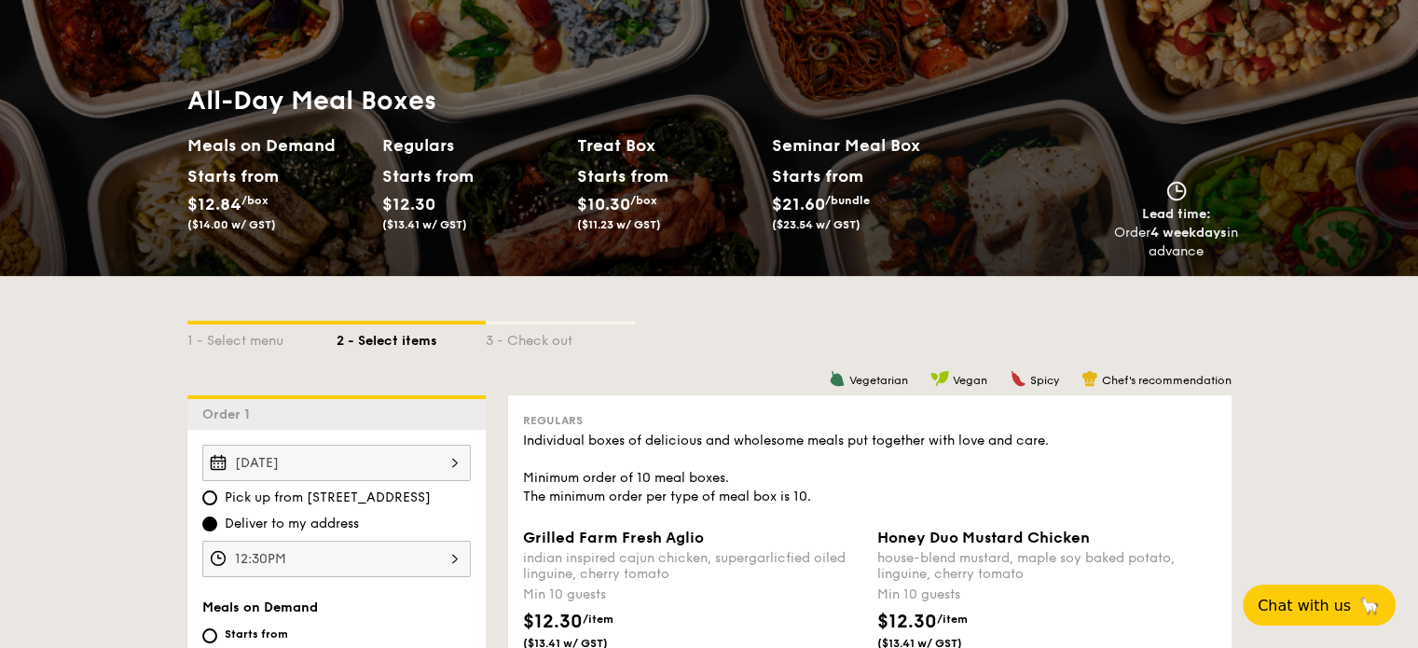
scroll to position [0, 0]
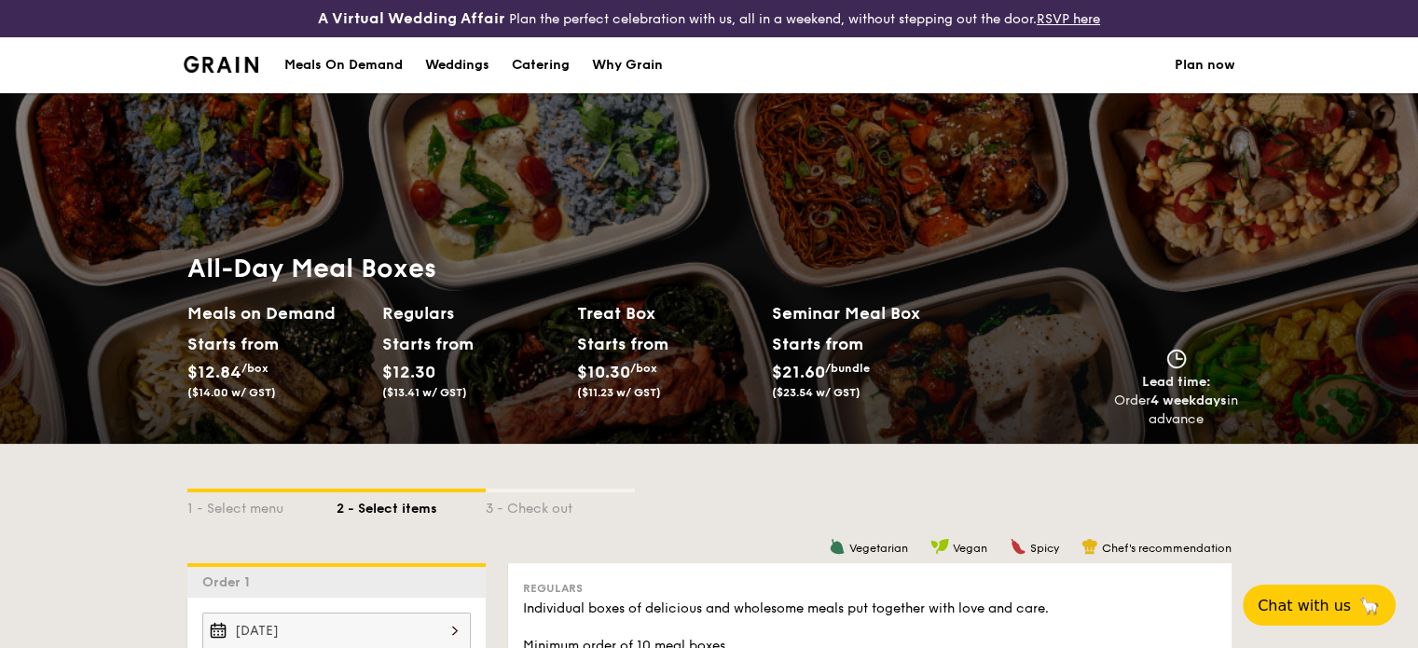
click at [246, 56] on img at bounding box center [222, 64] width 76 height 17
